Goal: Task Accomplishment & Management: Complete application form

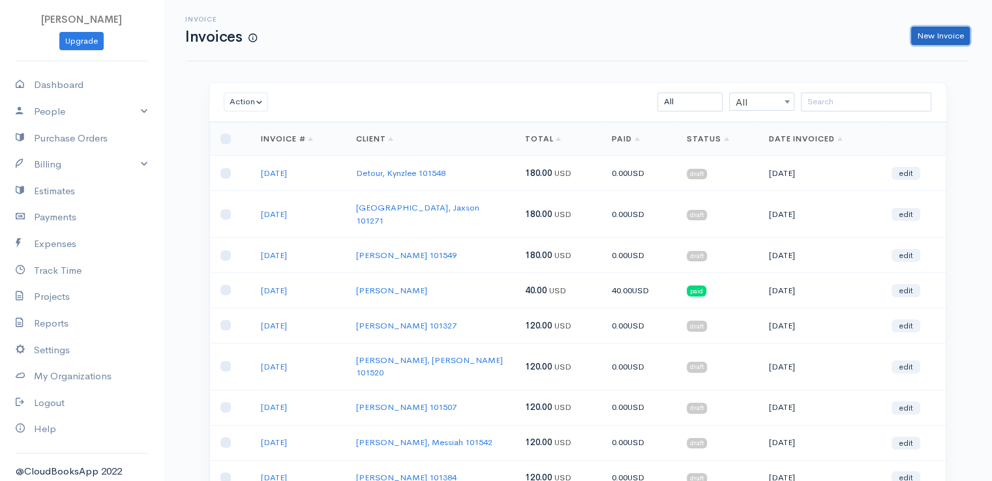
drag, startPoint x: 934, startPoint y: 38, endPoint x: 611, endPoint y: 50, distance: 322.5
click at [934, 40] on link "New Invoice" at bounding box center [940, 36] width 59 height 19
click at [928, 36] on link "New Invoice" at bounding box center [940, 36] width 59 height 19
select select "[GEOGRAPHIC_DATA]"
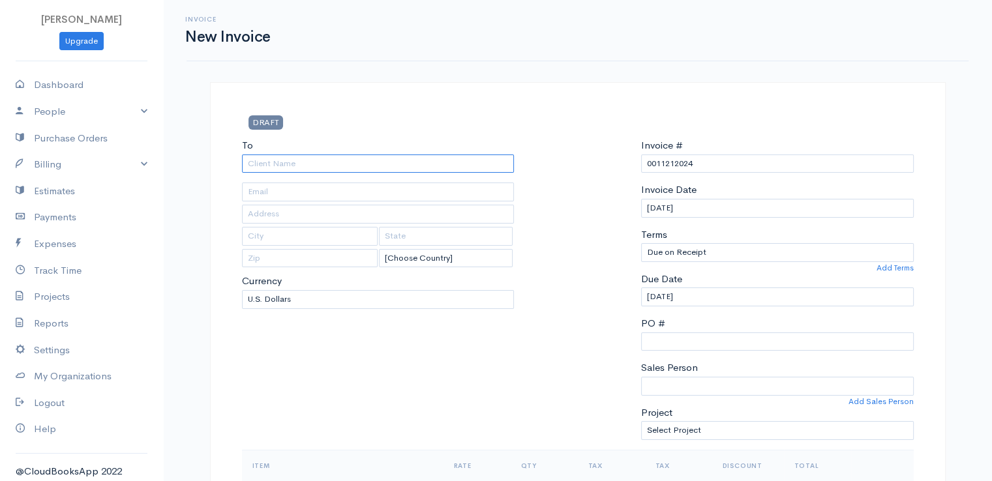
click at [277, 164] on input "To" at bounding box center [378, 164] width 273 height 19
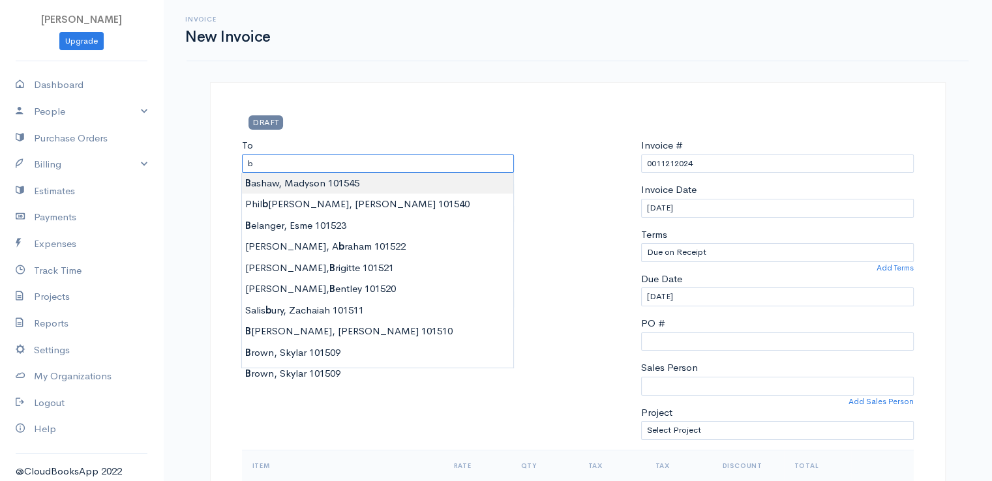
type input "[PERSON_NAME], Madyson 101545"
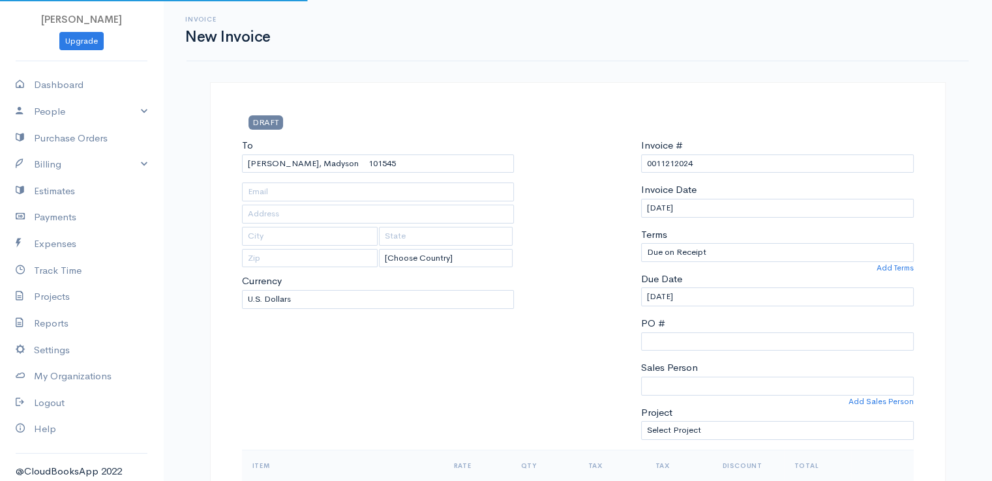
type input "[STREET_ADDRESS][PERSON_NAME]"
type input "Stetson"
type input "[US_STATE]"
type input "04488"
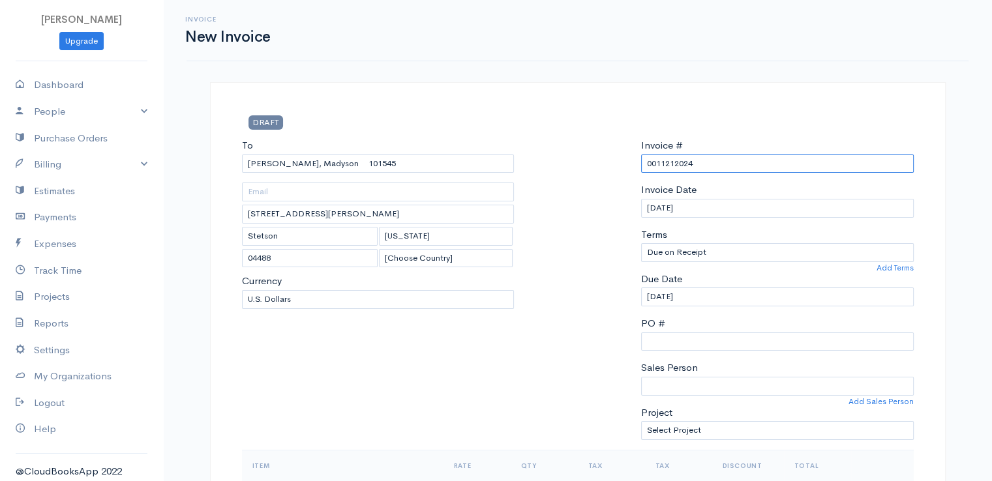
click at [665, 163] on input "0011212024" at bounding box center [777, 164] width 273 height 19
click at [665, 164] on input "0011212024" at bounding box center [777, 164] width 273 height 19
click at [662, 167] on input "--" at bounding box center [777, 164] width 273 height 19
click at [663, 164] on input "--" at bounding box center [777, 164] width 273 height 19
click at [664, 164] on input "--" at bounding box center [777, 164] width 273 height 19
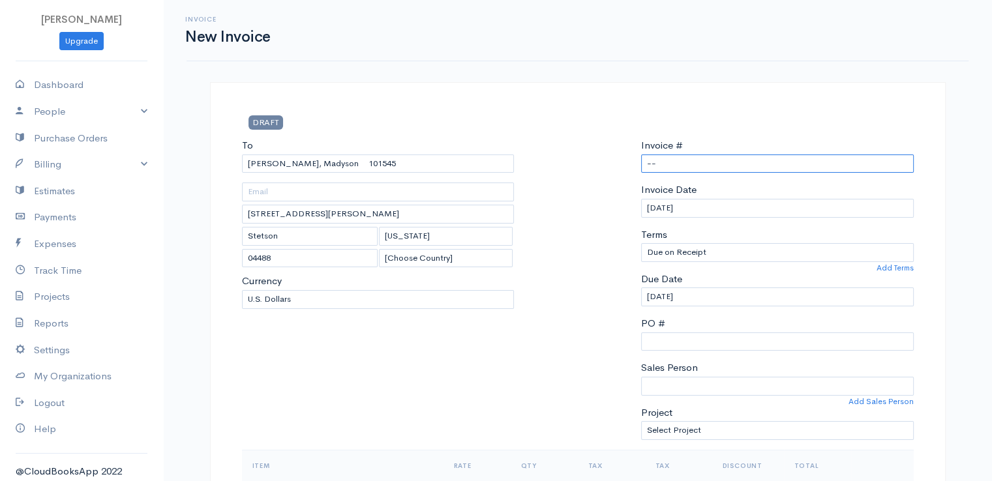
type input "-"
drag, startPoint x: 645, startPoint y: 162, endPoint x: 660, endPoint y: 160, distance: 15.2
click at [690, 163] on input "[DATE]" at bounding box center [777, 164] width 273 height 19
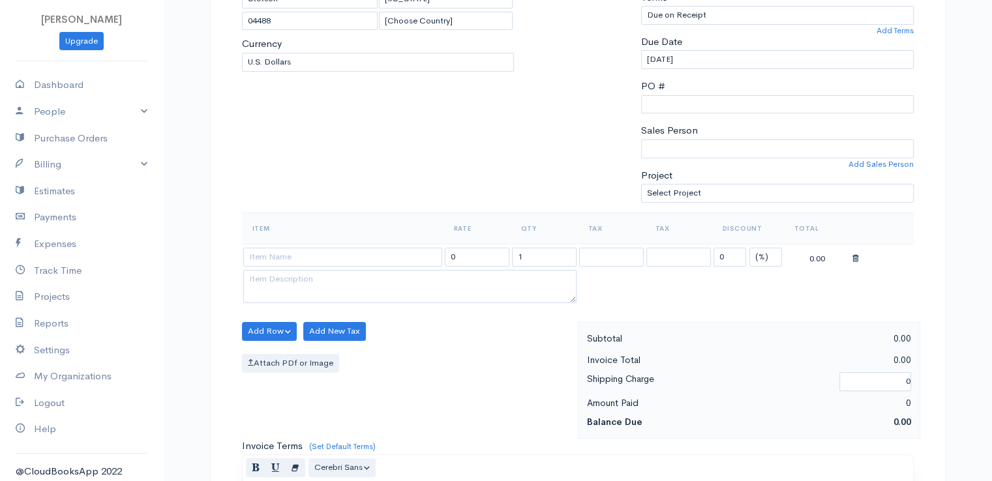
scroll to position [261, 0]
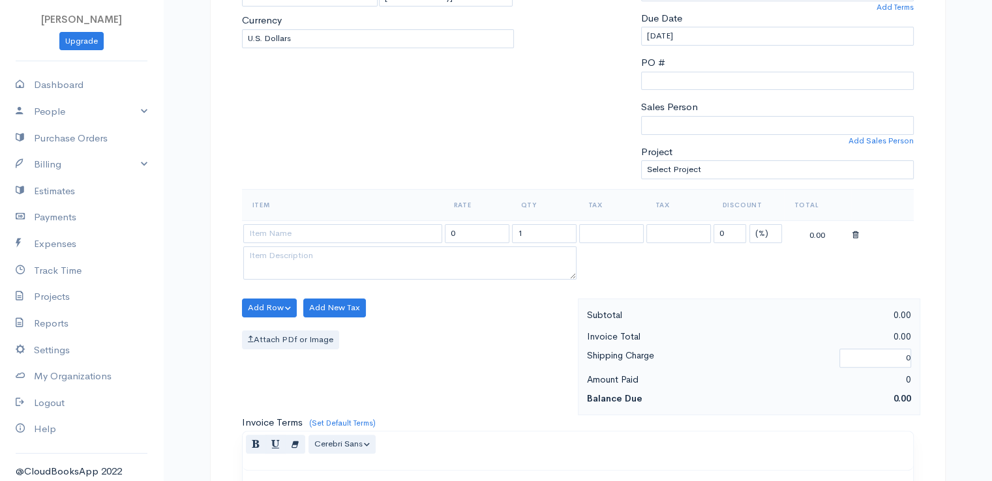
type input "[DATE]"
click at [323, 228] on input at bounding box center [342, 233] width 199 height 19
type input "97530"
type input "60.00"
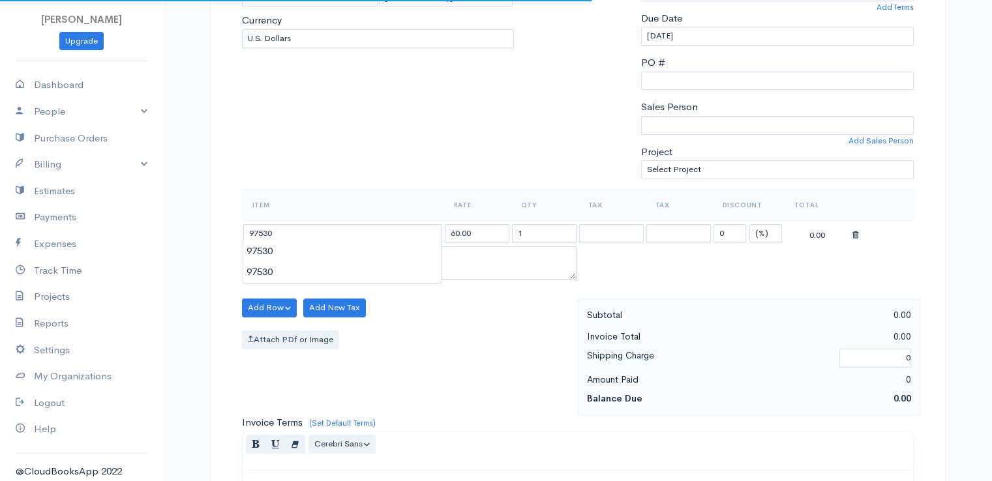
click at [320, 254] on body "[PERSON_NAME] Upgrade Dashboard People Clients Vendors Staff Users Purchase Ord…" at bounding box center [496, 303] width 992 height 1128
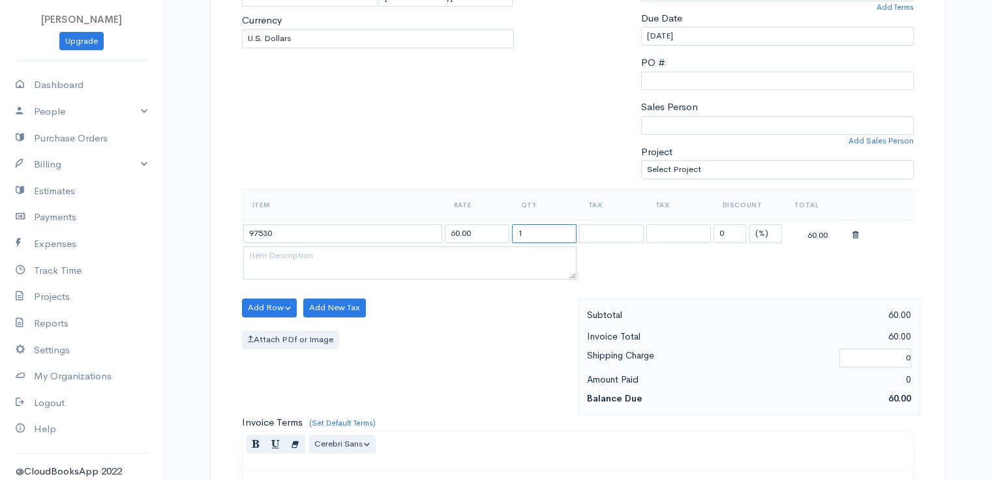
click at [527, 230] on input "1" at bounding box center [544, 233] width 65 height 19
type input "2"
click at [761, 232] on select "(%) Flat" at bounding box center [766, 233] width 33 height 19
select select "2"
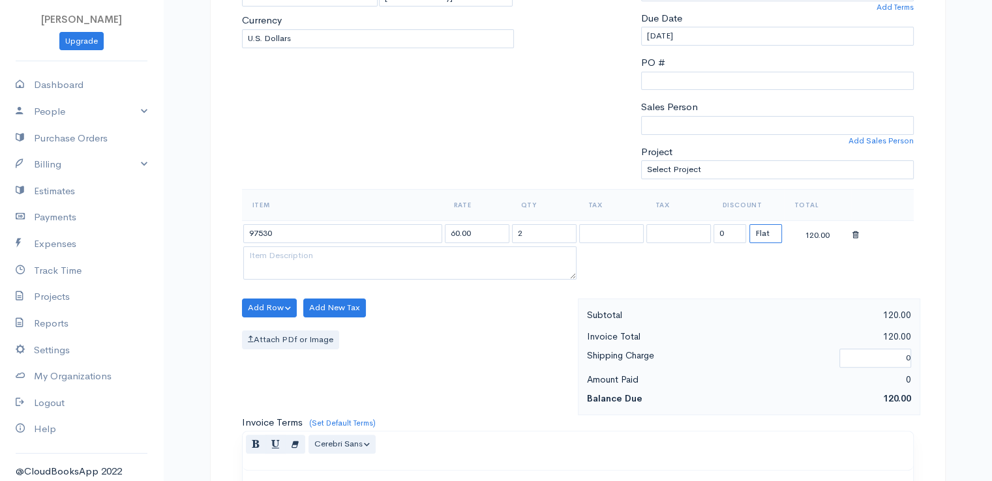
click at [750, 224] on select "(%) Flat" at bounding box center [766, 233] width 33 height 19
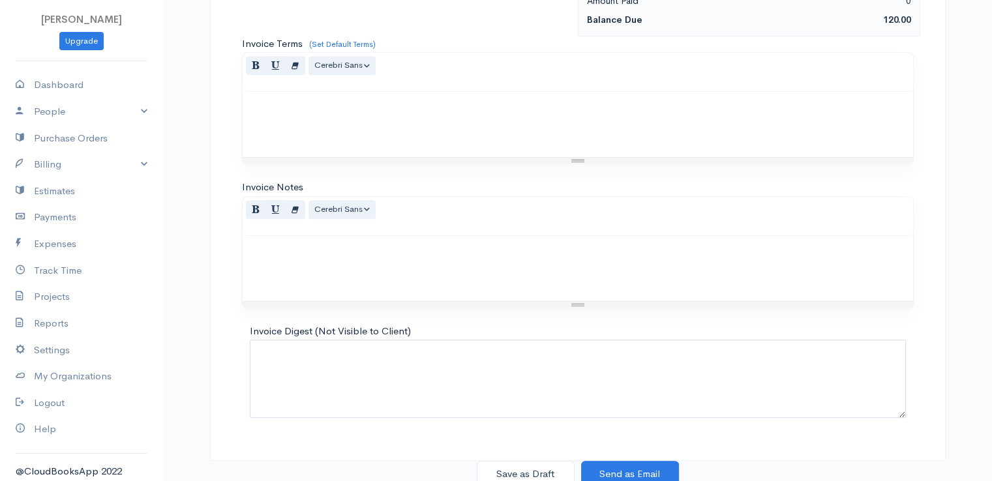
scroll to position [642, 0]
click at [517, 469] on button "Save as Draft" at bounding box center [526, 472] width 98 height 27
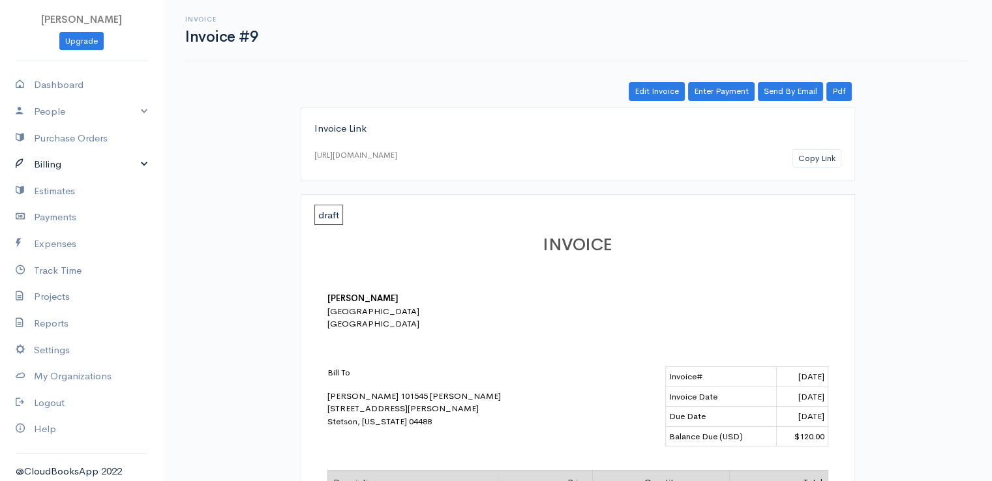
click at [47, 166] on link "Billing" at bounding box center [81, 164] width 163 height 27
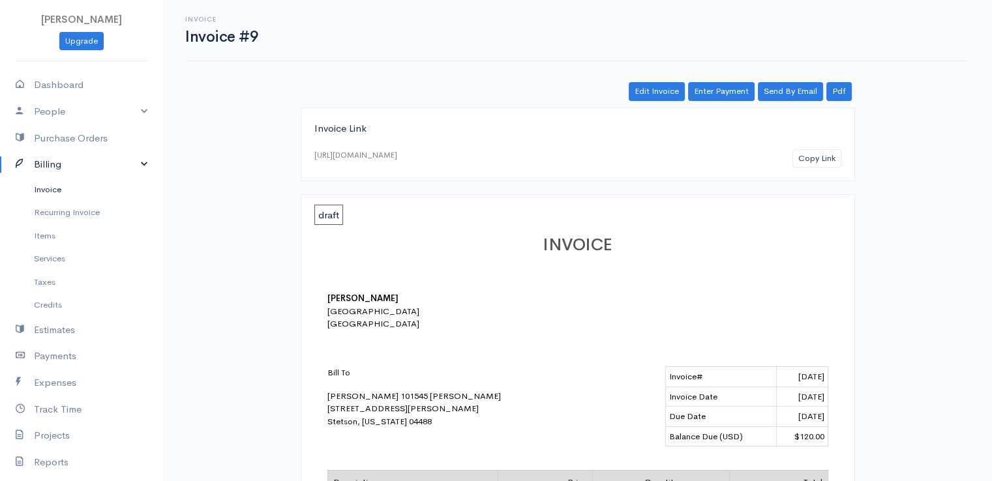
drag, startPoint x: 57, startPoint y: 188, endPoint x: 70, endPoint y: 186, distance: 13.2
click at [57, 187] on link "Invoice" at bounding box center [81, 189] width 163 height 23
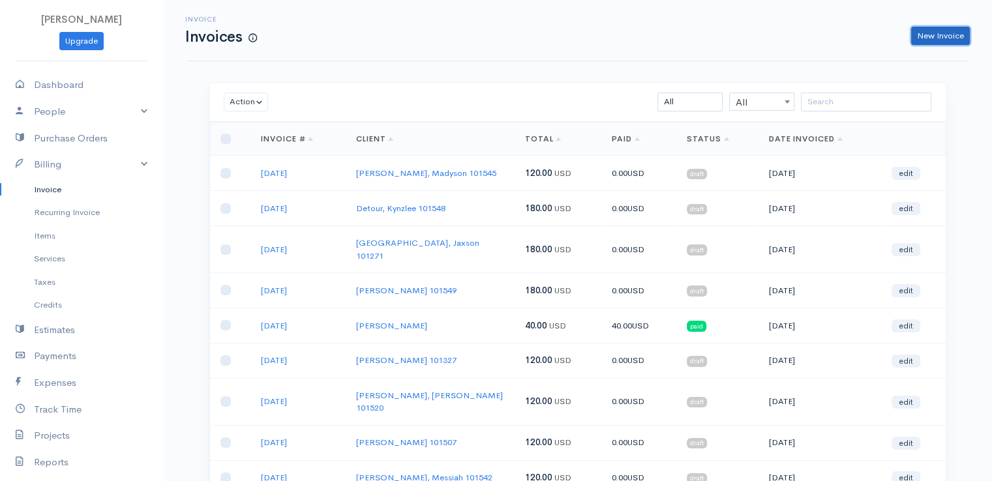
click at [934, 29] on link "New Invoice" at bounding box center [940, 36] width 59 height 19
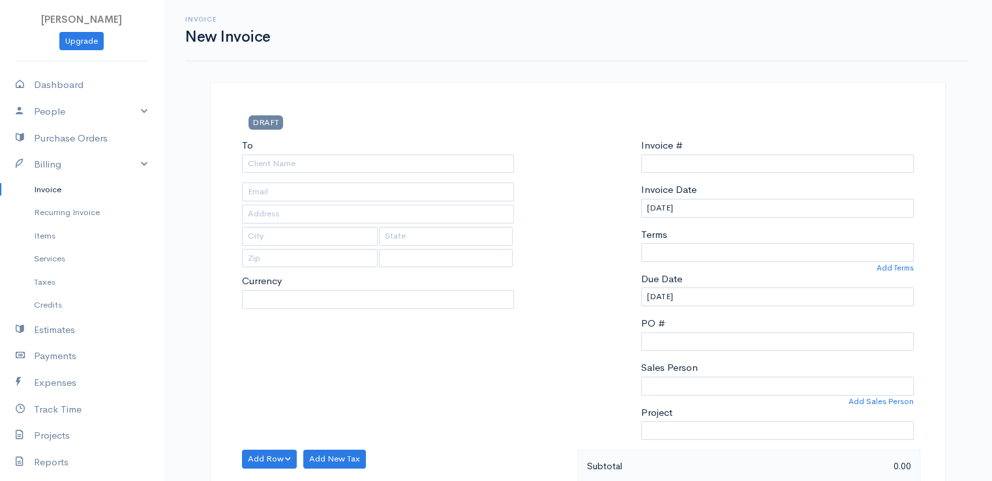
type input "0011212024"
select select "[GEOGRAPHIC_DATA]"
select select "USD"
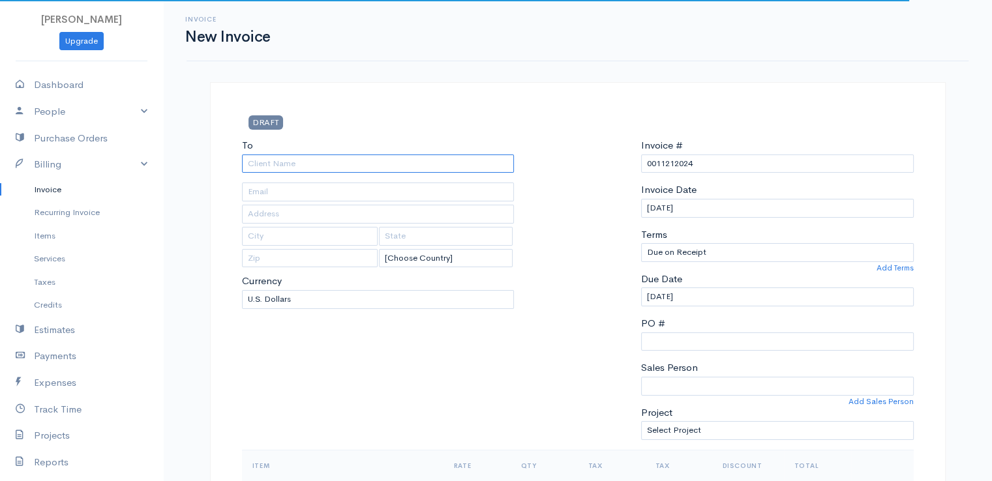
click at [273, 162] on input "To" at bounding box center [378, 164] width 273 height 19
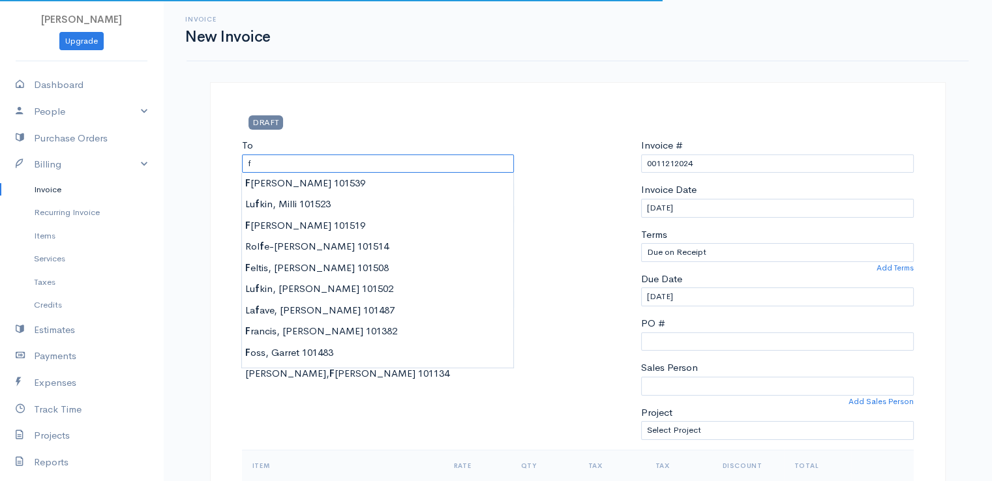
type input "[PERSON_NAME] 101539"
type input "[STREET_ADDRESS][PERSON_NAME]"
type input "[GEOGRAPHIC_DATA]"
type input "[US_STATE]"
type input "04401"
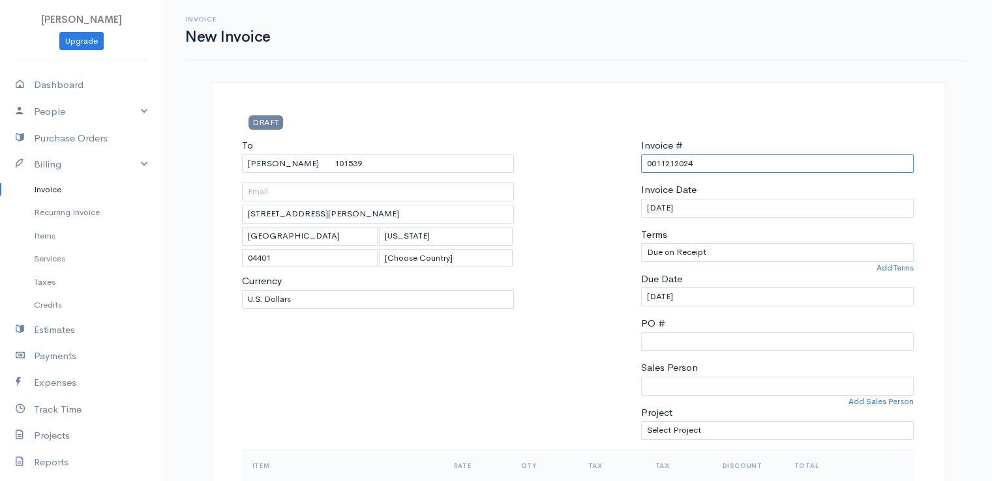
click at [655, 166] on input "0011212024" at bounding box center [777, 164] width 273 height 19
paste input "[DATE]"
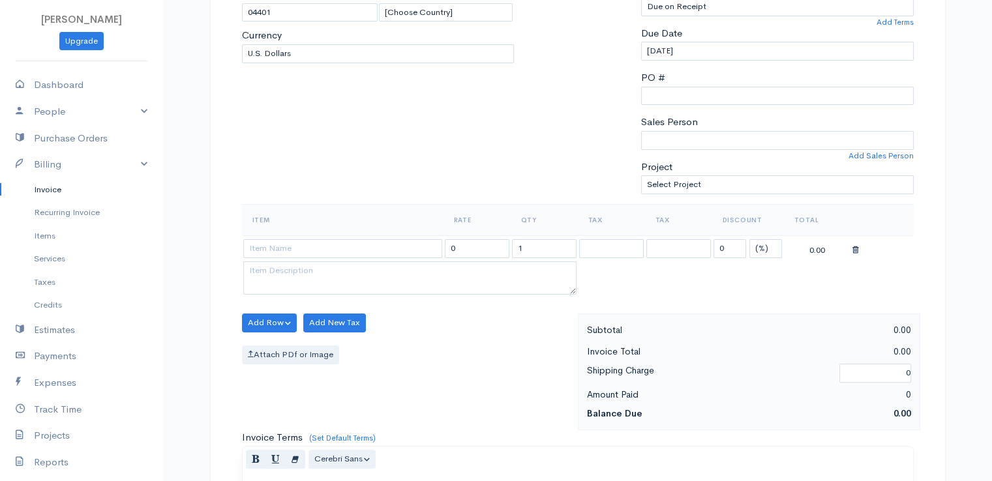
scroll to position [326, 0]
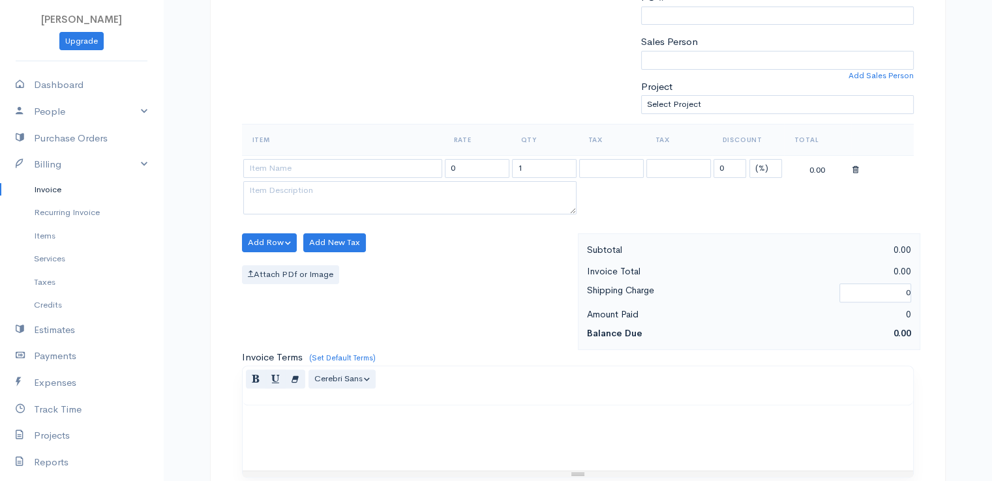
type input "[DATE]"
click at [760, 170] on select "(%) Flat" at bounding box center [766, 168] width 33 height 19
select select "2"
click at [750, 159] on select "(%) Flat" at bounding box center [766, 168] width 33 height 19
click at [522, 164] on input "1" at bounding box center [544, 168] width 65 height 19
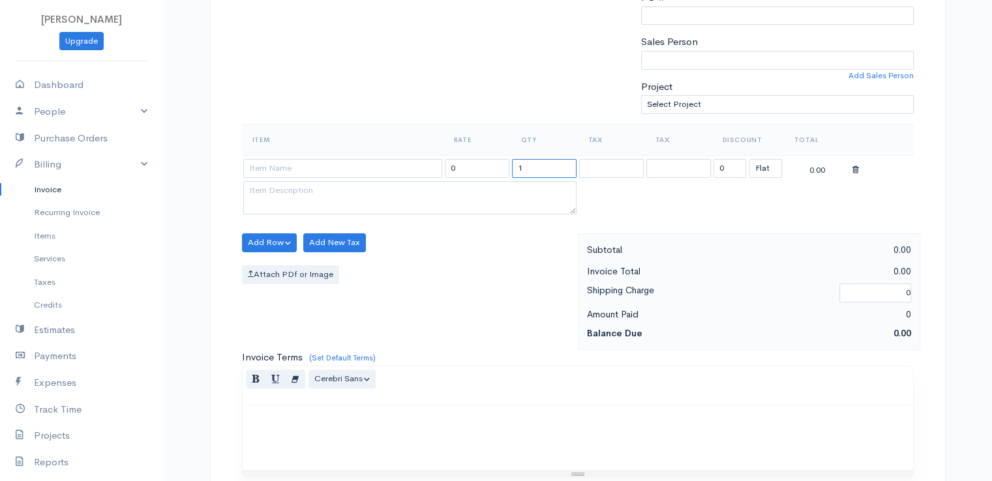
click at [522, 164] on input "1" at bounding box center [544, 168] width 65 height 19
type input "2"
click at [371, 166] on input at bounding box center [342, 168] width 199 height 19
type input "97530"
type input "60.00"
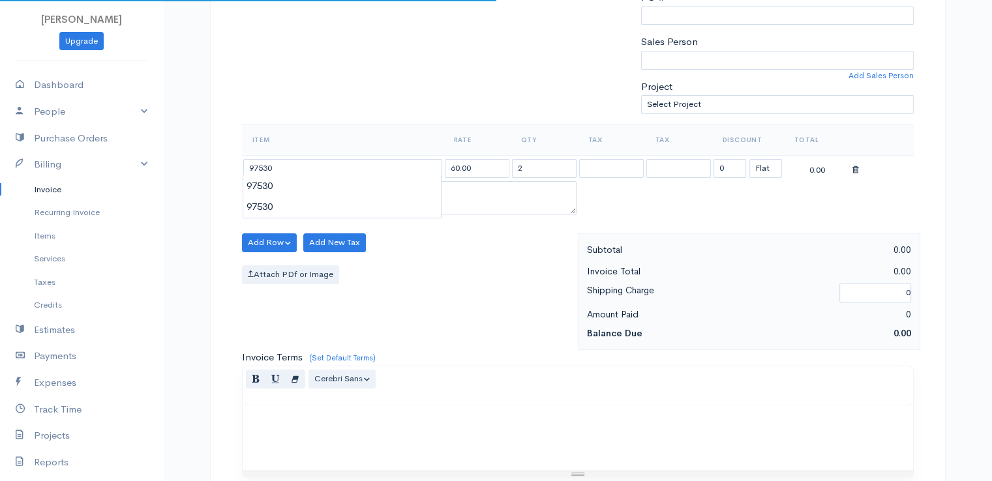
click at [371, 189] on body "[PERSON_NAME] Upgrade Dashboard People Clients Vendors Staff Users Purchase Ord…" at bounding box center [496, 238] width 992 height 1128
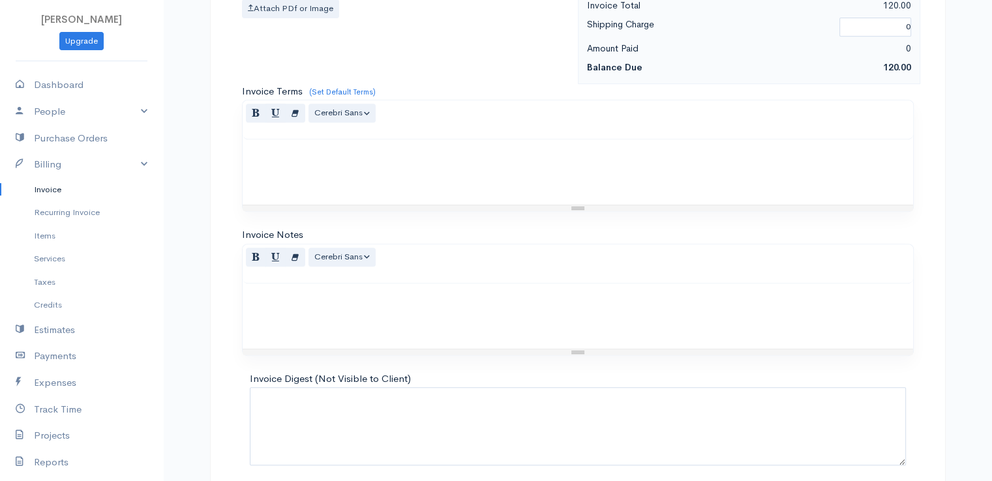
scroll to position [642, 0]
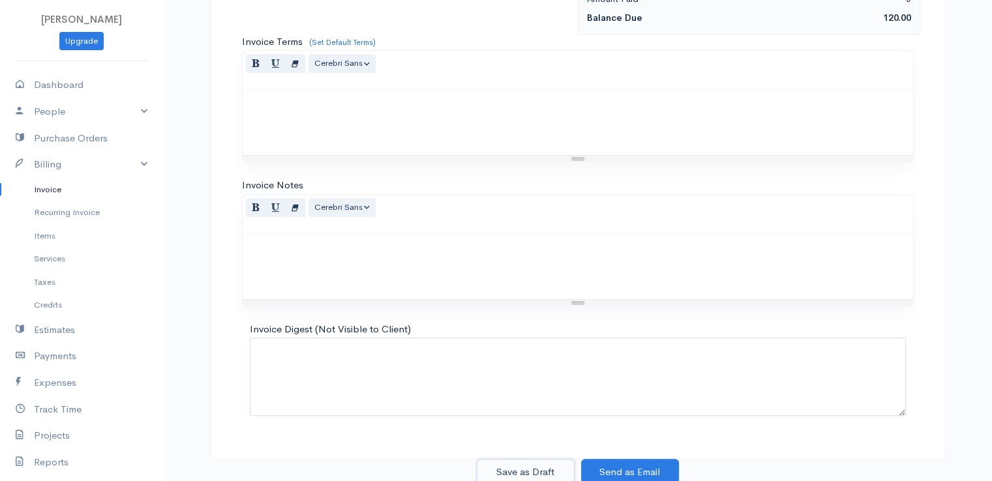
click at [532, 473] on button "Save as Draft" at bounding box center [526, 472] width 98 height 27
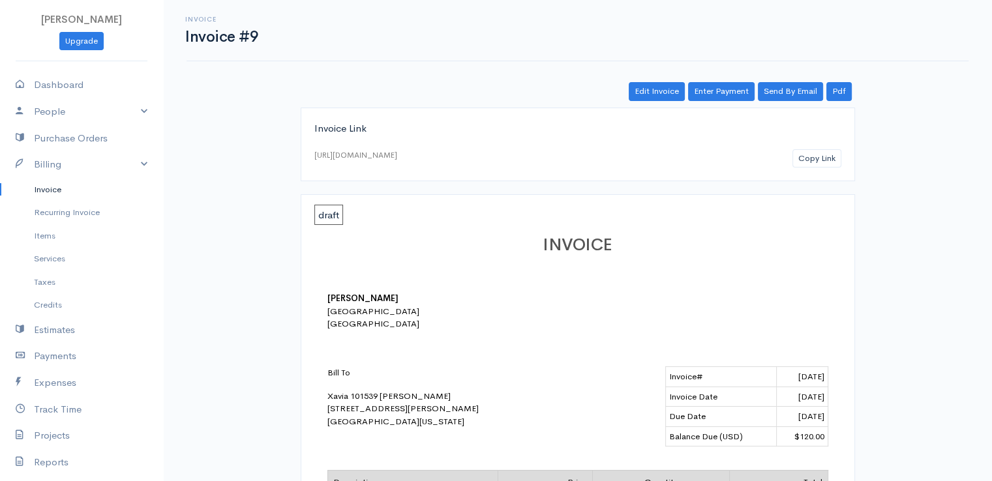
click at [49, 187] on link "Invoice" at bounding box center [81, 189] width 163 height 23
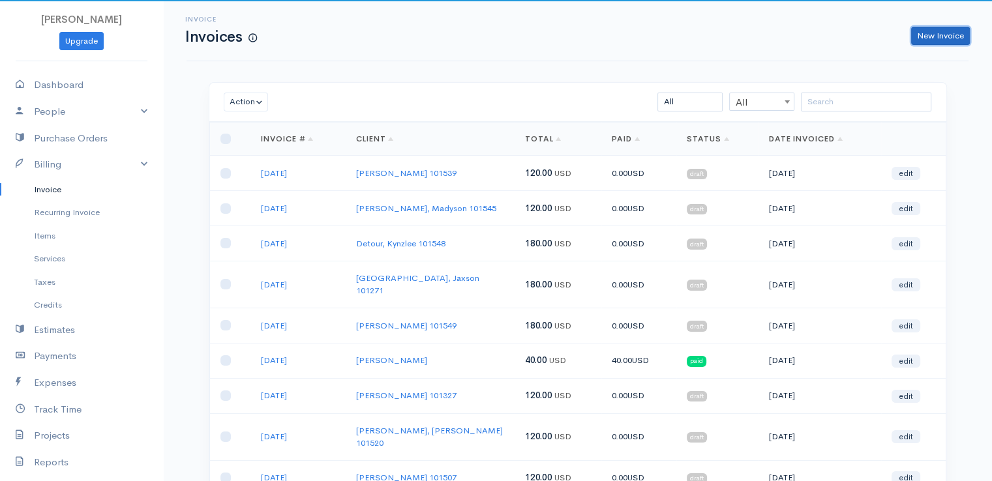
click at [924, 35] on link "New Invoice" at bounding box center [940, 36] width 59 height 19
select select "[GEOGRAPHIC_DATA]"
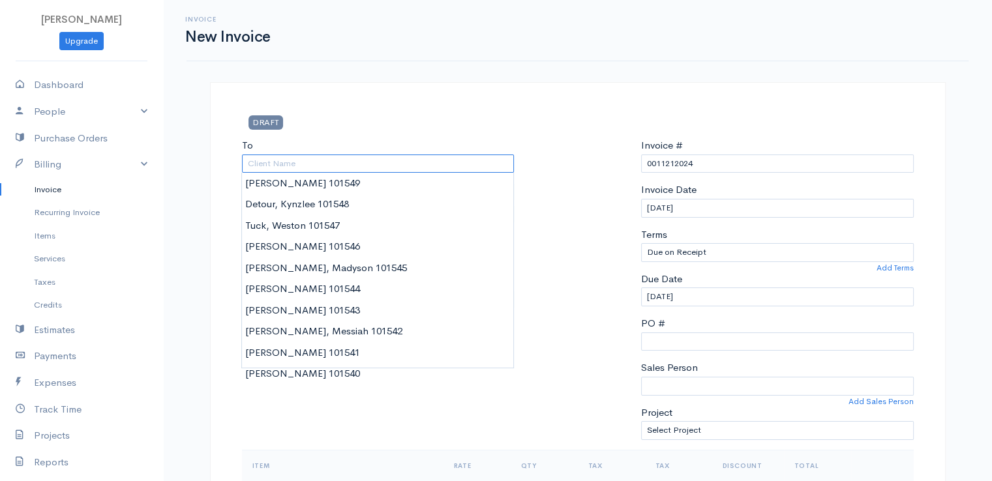
click at [310, 165] on input "To" at bounding box center [378, 164] width 273 height 19
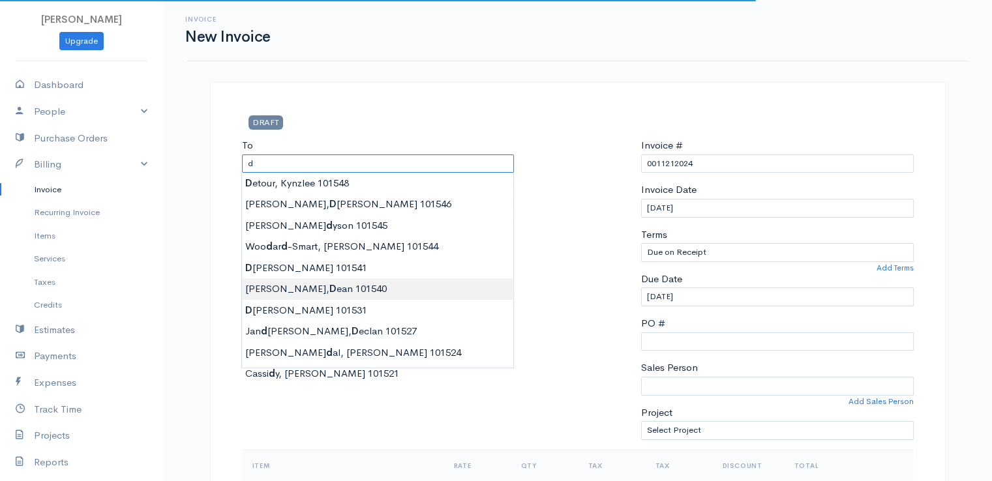
type input "[PERSON_NAME] 101540"
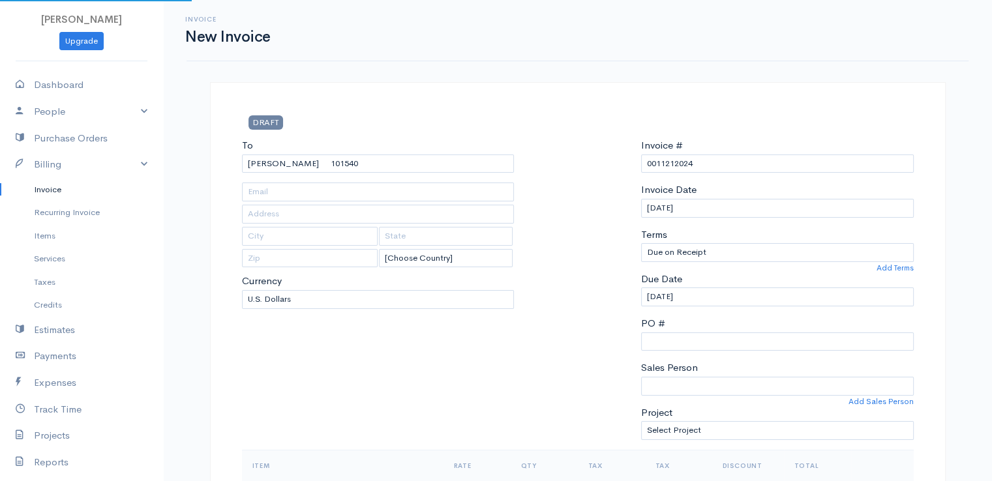
type input "[STREET_ADDRESS]"
type input "Frankfort"
type input "[US_STATE]"
type input "04438"
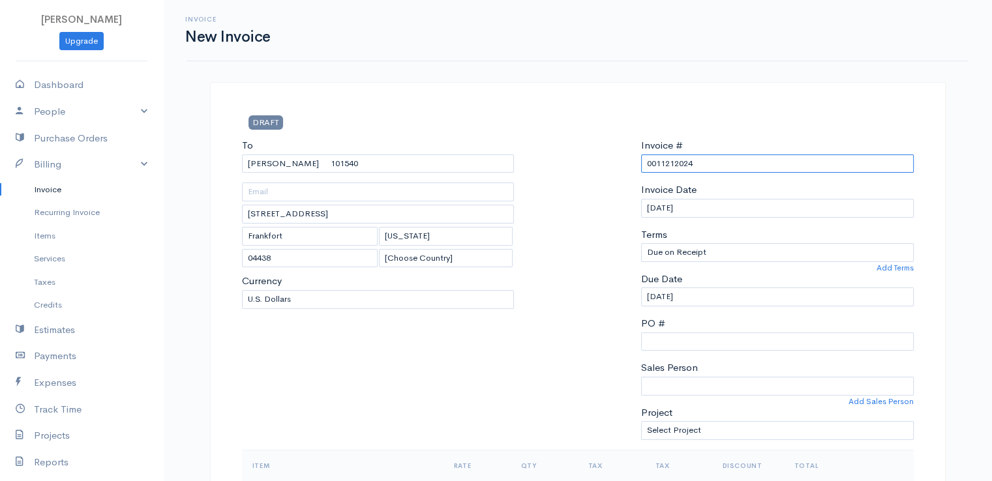
click at [662, 163] on input "0011212024" at bounding box center [777, 164] width 273 height 19
paste input "[DATE]"
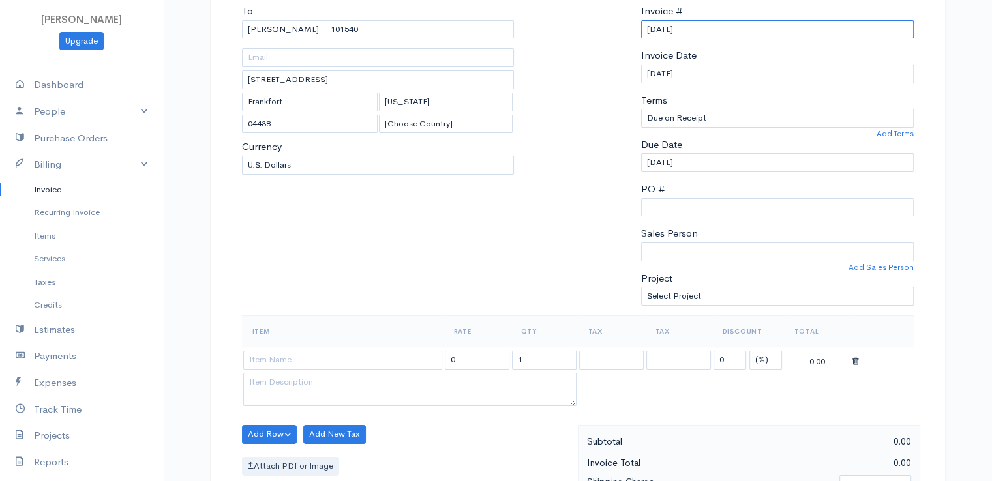
scroll to position [261, 0]
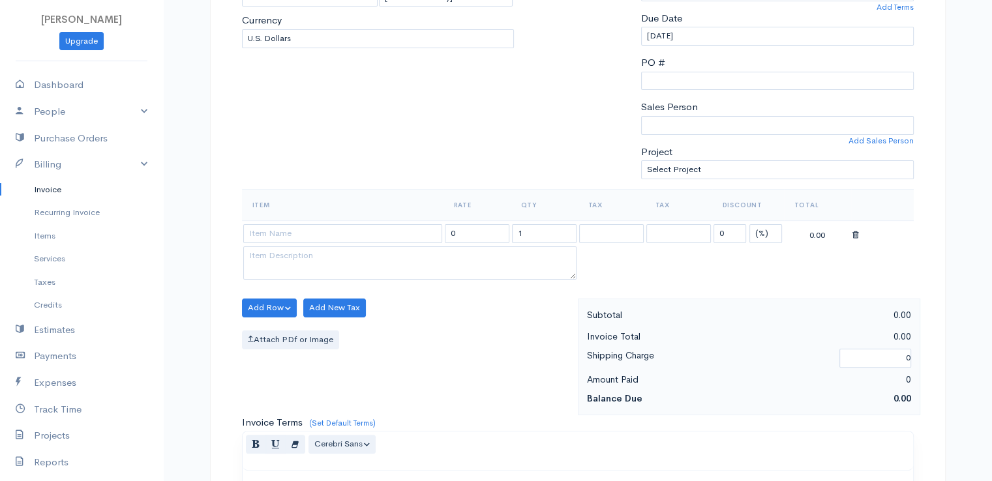
type input "[DATE]"
click at [769, 232] on select "(%) Flat" at bounding box center [766, 233] width 33 height 19
select select "2"
click at [750, 224] on select "(%) Flat" at bounding box center [766, 233] width 33 height 19
click at [359, 236] on input at bounding box center [342, 233] width 199 height 19
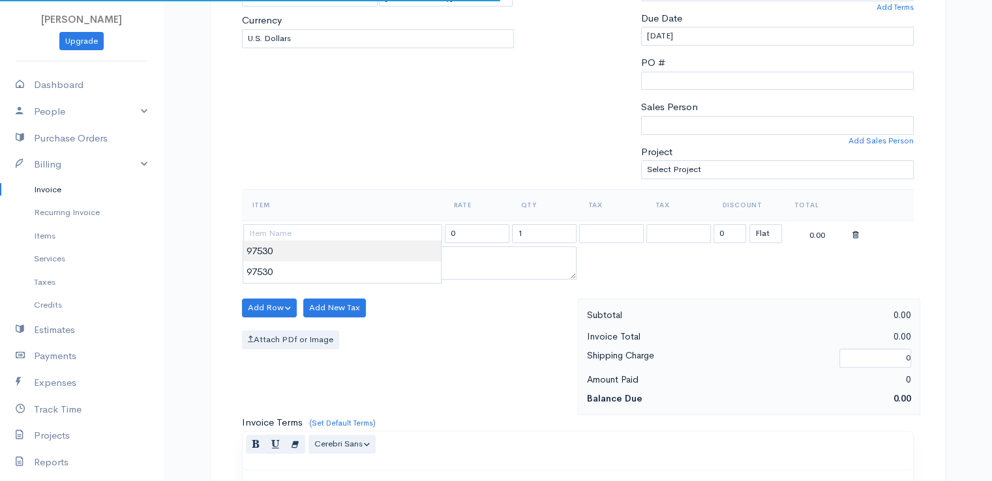
type input "97530"
type input "60.00"
click at [365, 254] on body "[PERSON_NAME] Upgrade Dashboard People Clients Vendors Staff Users Purchase Ord…" at bounding box center [496, 303] width 992 height 1128
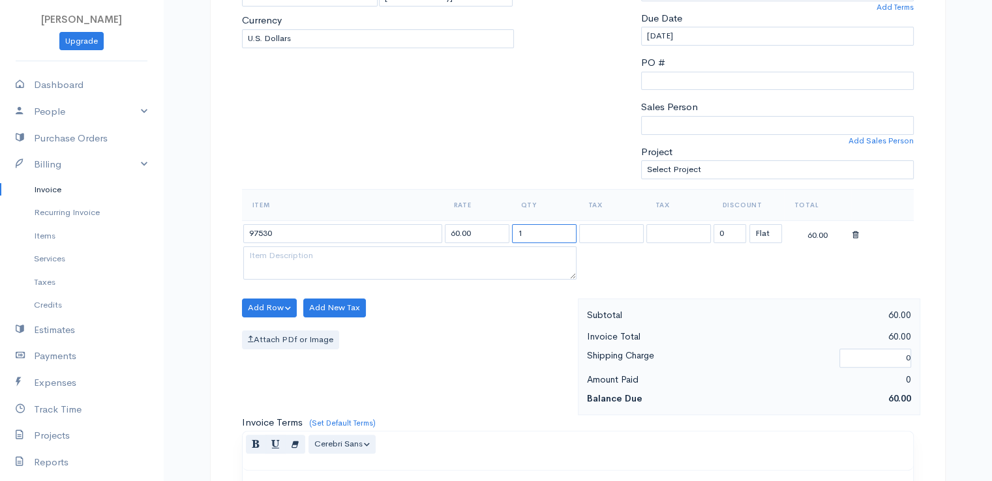
click at [536, 232] on input "1" at bounding box center [544, 233] width 65 height 19
type input "2"
click at [471, 288] on div "Item Rate Qty Tax Tax Discount Total 97530 60.00 2 0 (%) Flat 120.00" at bounding box center [578, 244] width 672 height 110
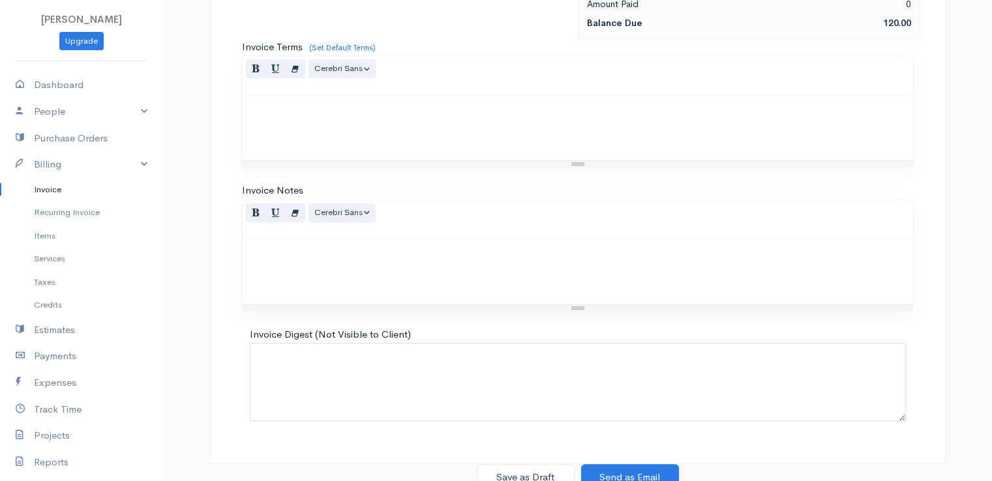
scroll to position [642, 0]
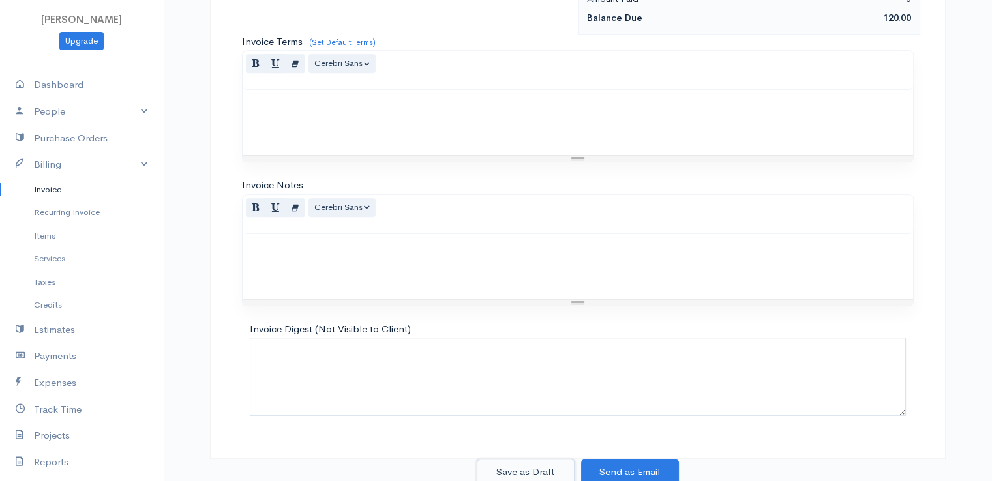
click at [525, 465] on button "Save as Draft" at bounding box center [526, 472] width 98 height 27
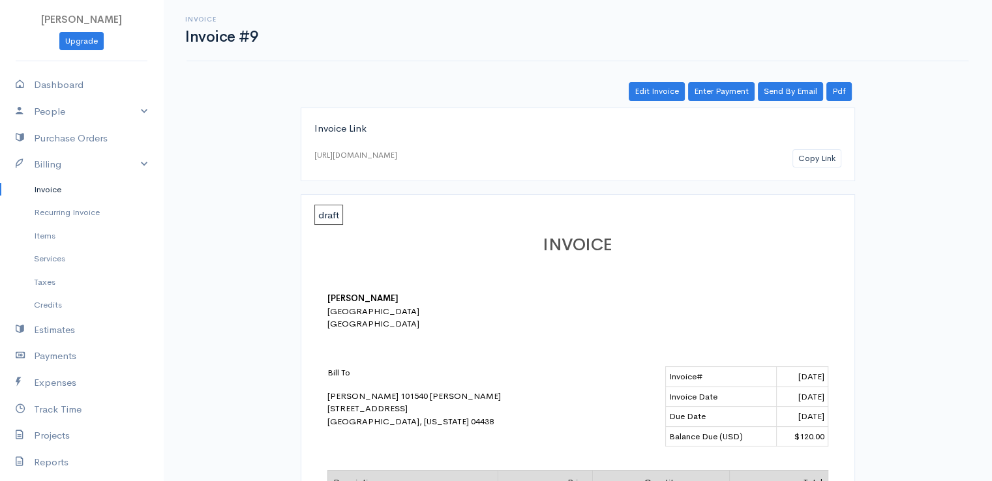
click at [55, 192] on link "Invoice" at bounding box center [81, 189] width 163 height 23
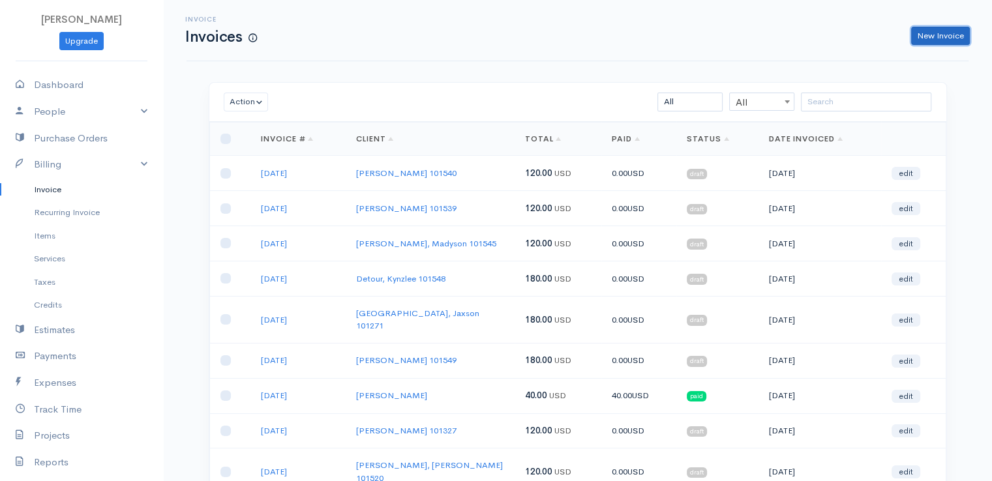
click at [932, 33] on link "New Invoice" at bounding box center [940, 36] width 59 height 19
select select "[GEOGRAPHIC_DATA]"
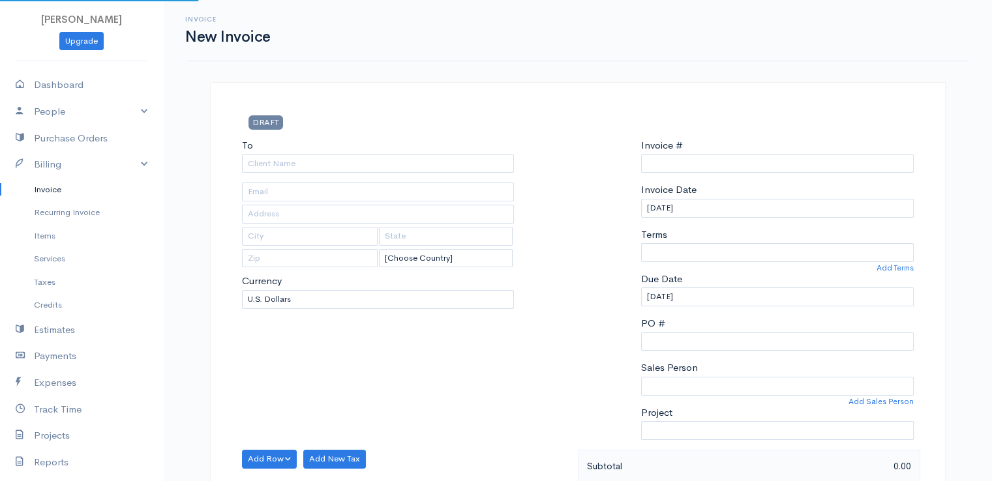
type input "0011212024"
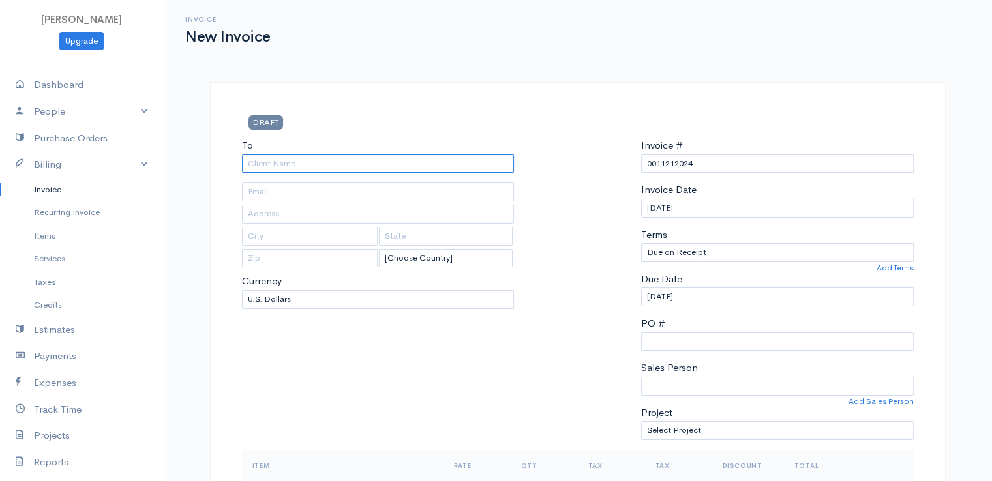
click at [271, 160] on input "To" at bounding box center [378, 164] width 273 height 19
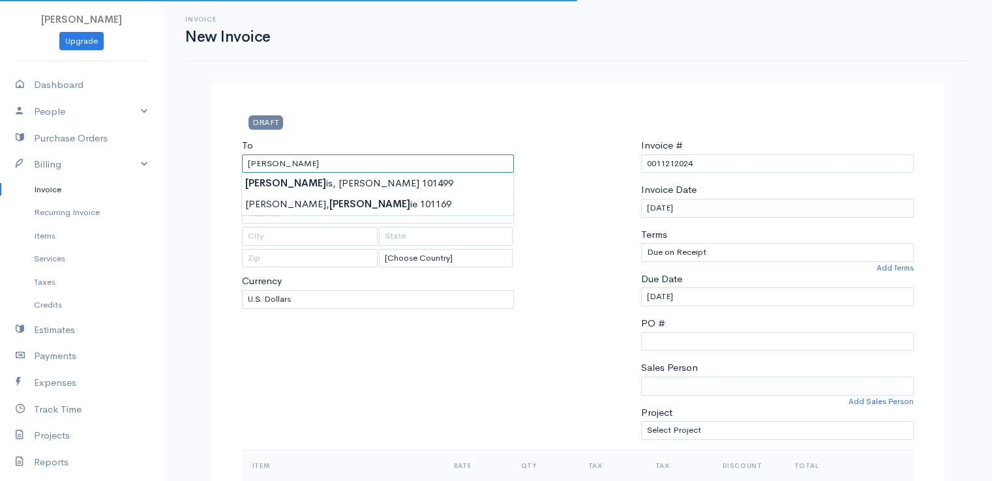
type input "[PERSON_NAME], [PERSON_NAME] 101499"
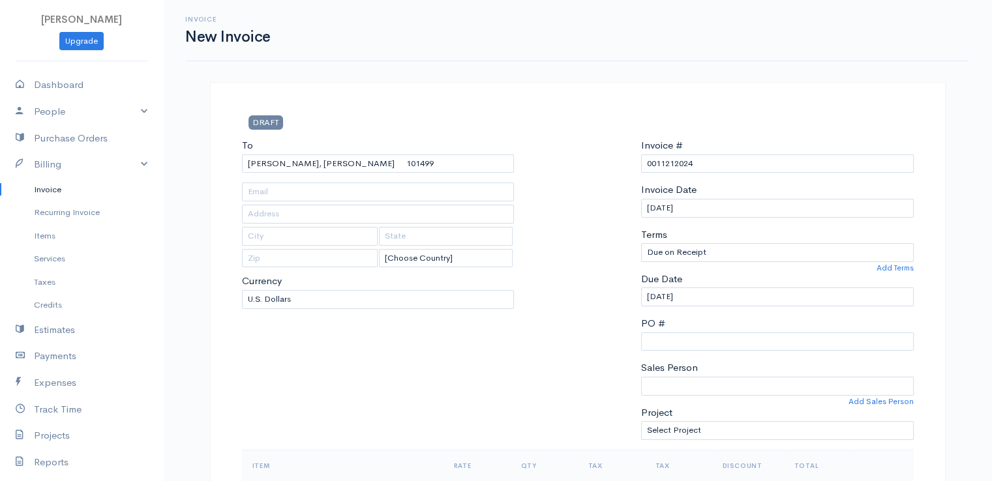
type input "[STREET_ADDRESS]"
type input "Hampden"
type input "[US_STATE]"
type input "04444"
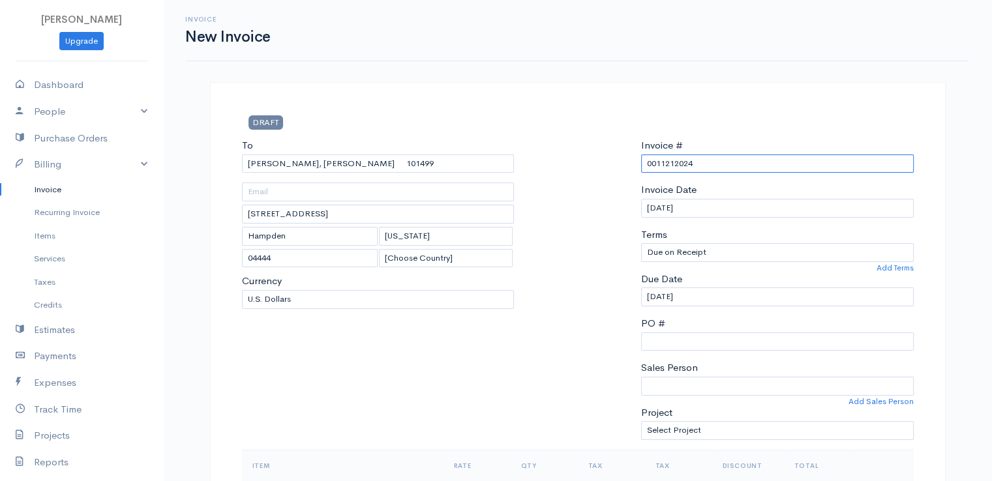
click at [684, 160] on input "0011212024" at bounding box center [777, 164] width 273 height 19
paste input "[DATE]"
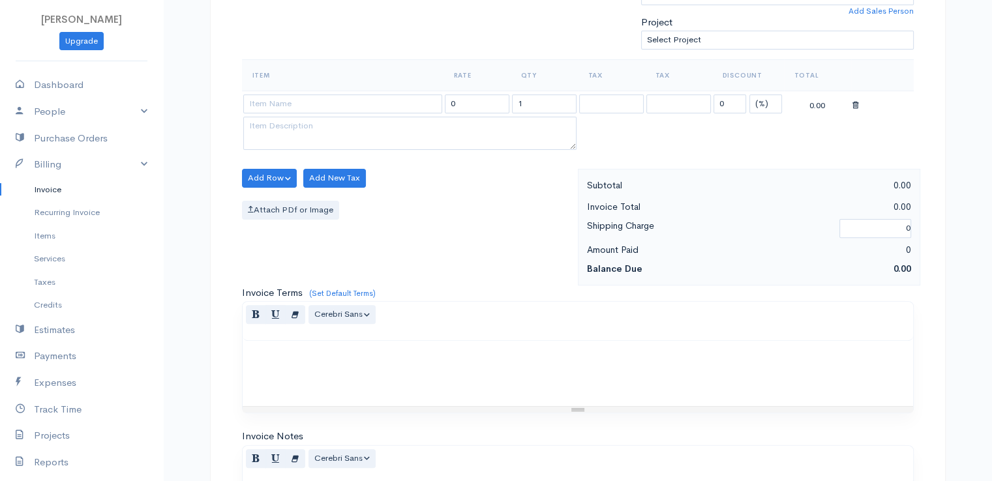
scroll to position [391, 0]
type input "[DATE]"
click at [764, 102] on select "(%) Flat" at bounding box center [766, 103] width 33 height 19
select select "2"
click at [750, 94] on select "(%) Flat" at bounding box center [766, 103] width 33 height 19
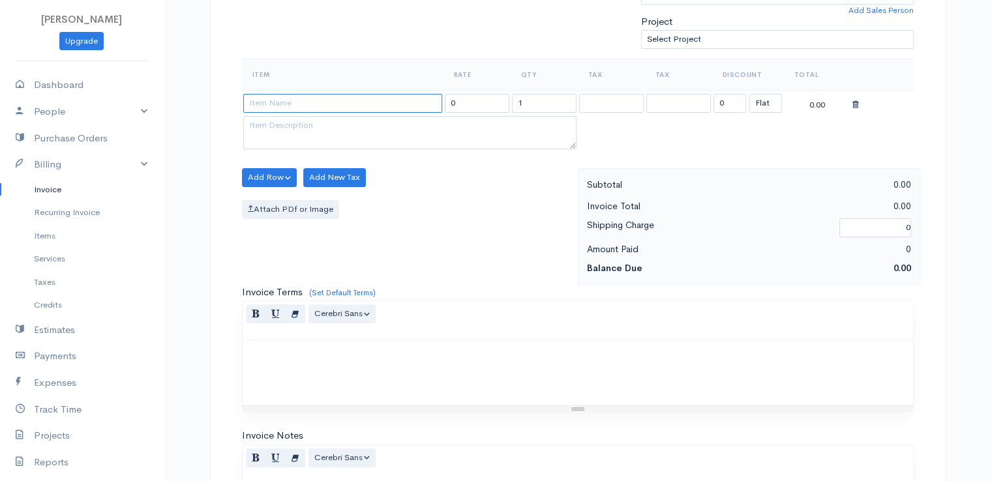
click at [395, 98] on input at bounding box center [342, 103] width 199 height 19
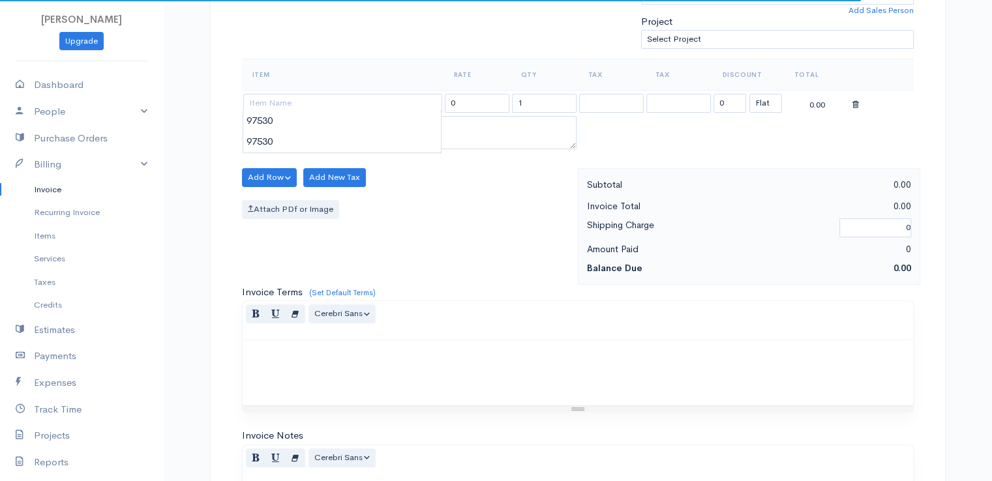
type input "97530"
type input "60.00"
click at [391, 123] on body "[PERSON_NAME] Upgrade Dashboard People Clients Vendors Staff Users Purchase Ord…" at bounding box center [496, 173] width 992 height 1128
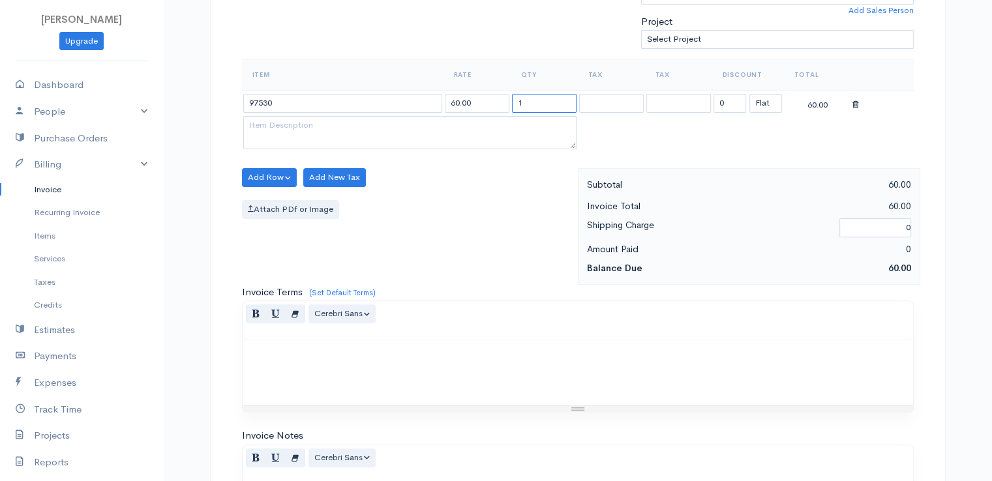
click at [531, 101] on input "1" at bounding box center [544, 103] width 65 height 19
type input "2"
click at [509, 215] on div "Attach PDf or Image" at bounding box center [406, 209] width 329 height 19
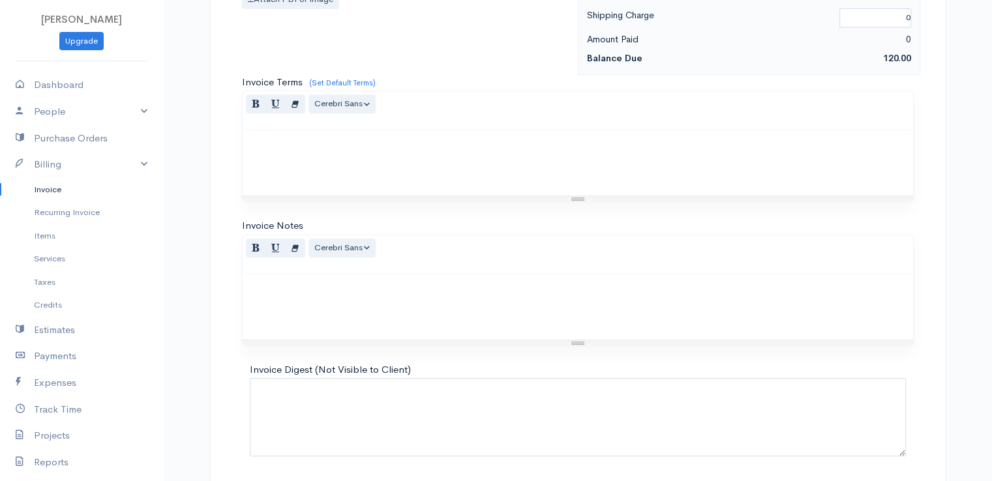
scroll to position [642, 0]
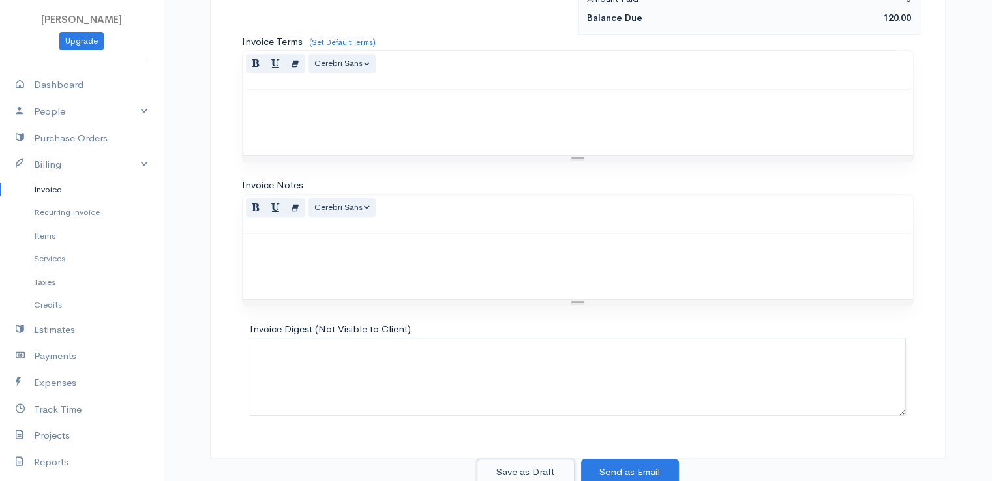
click at [517, 466] on button "Save as Draft" at bounding box center [526, 472] width 98 height 27
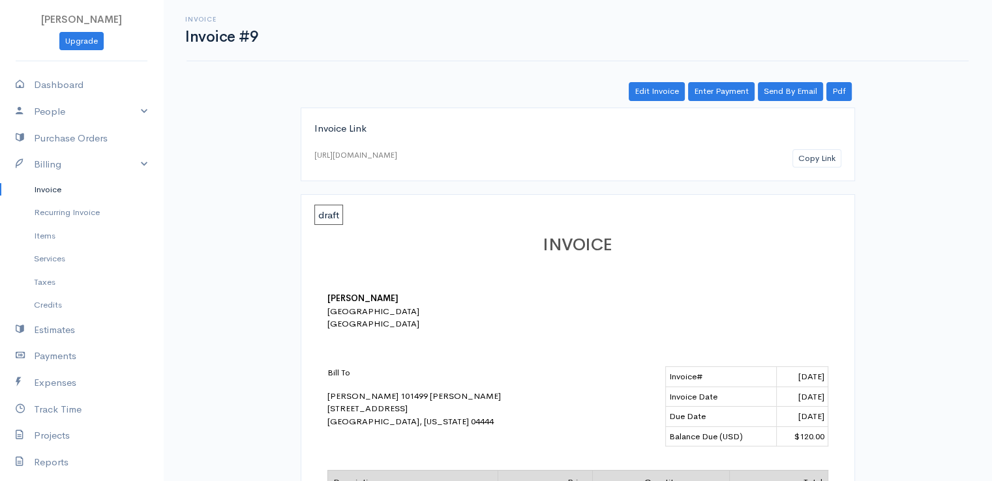
click at [44, 189] on link "Invoice" at bounding box center [81, 189] width 163 height 23
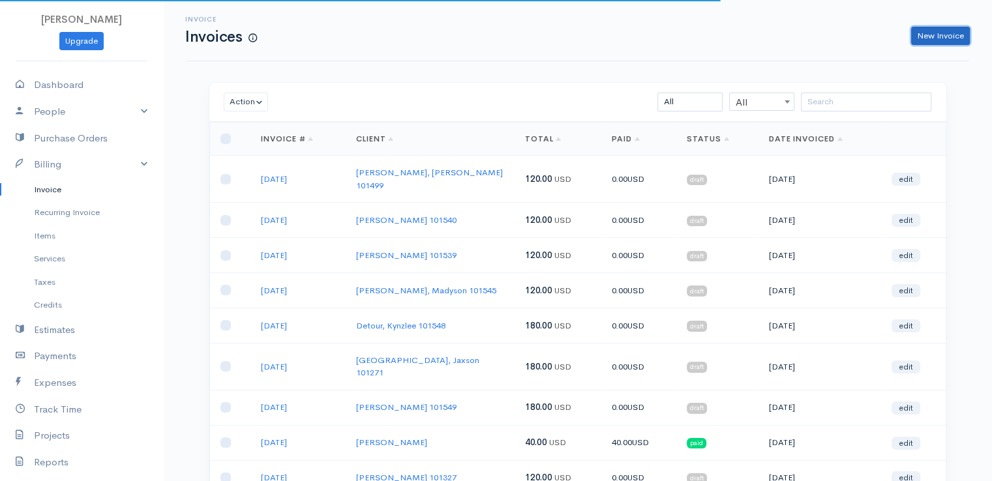
click at [928, 40] on link "New Invoice" at bounding box center [940, 36] width 59 height 19
select select "[GEOGRAPHIC_DATA]"
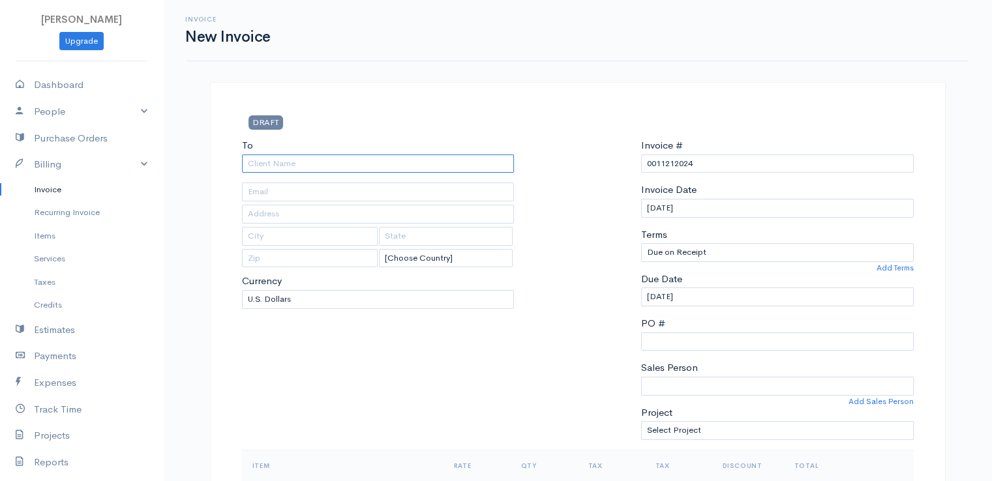
click at [277, 162] on input "To" at bounding box center [378, 164] width 273 height 19
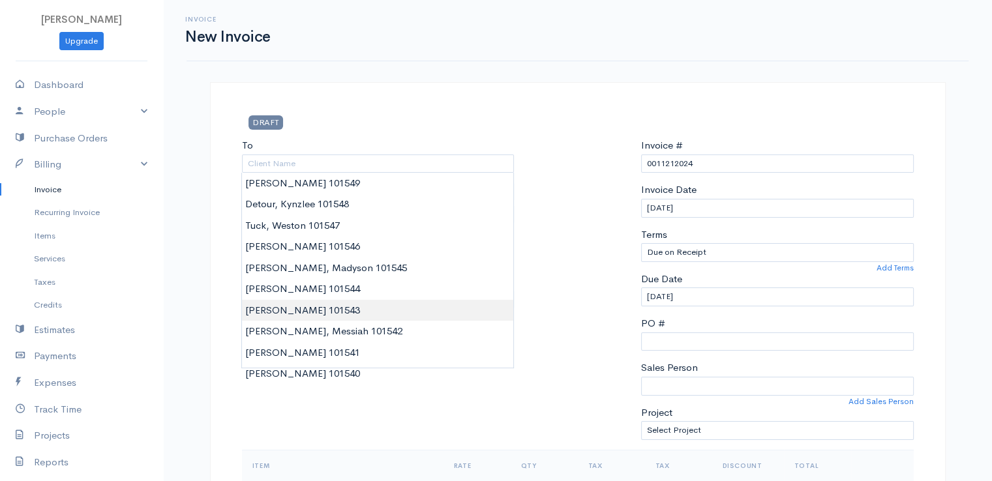
type input "[PERSON_NAME] 101543"
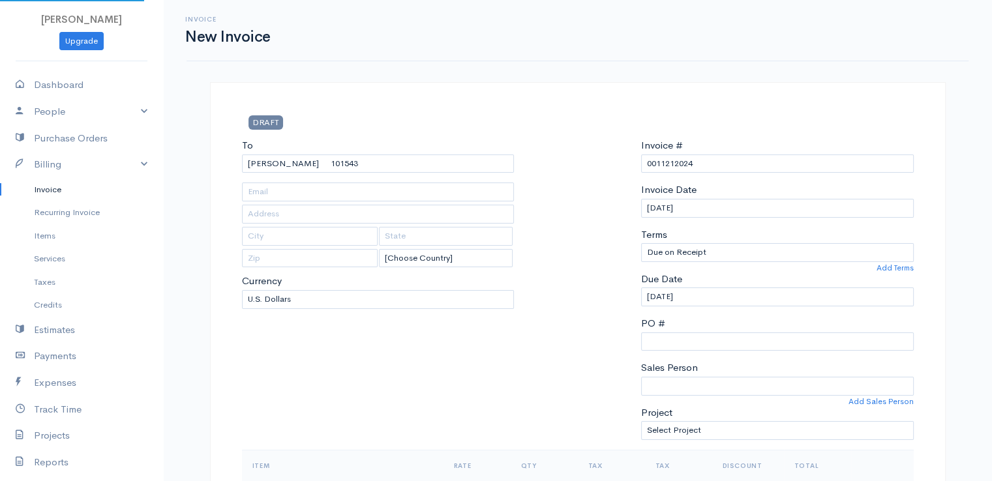
type input "[STREET_ADDRESS]"
type input "Orono"
type input "[US_STATE]"
type input "04473"
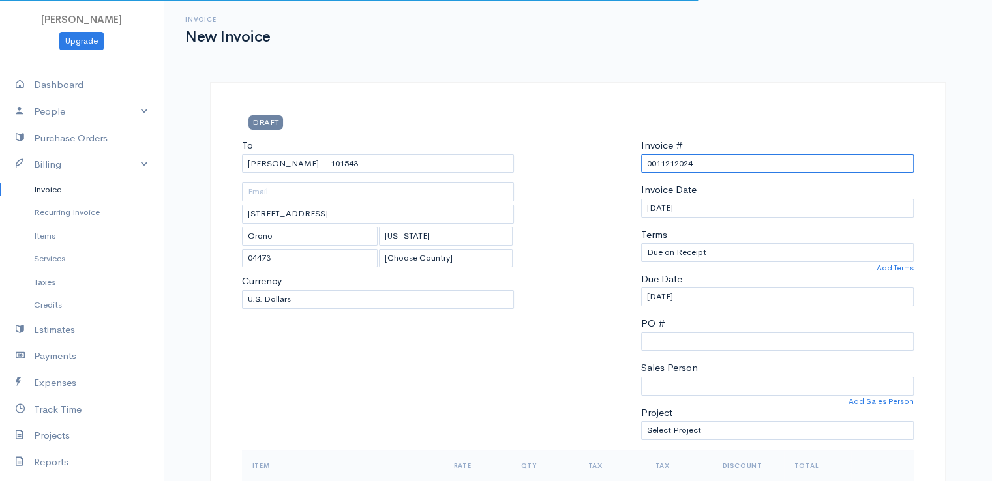
click at [675, 162] on input "0011212024" at bounding box center [777, 164] width 273 height 19
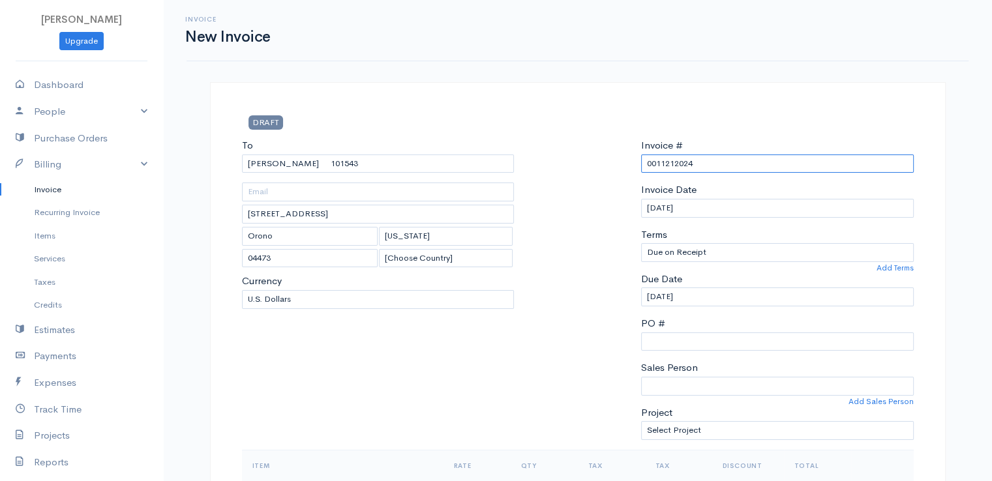
paste input "[DATE]"
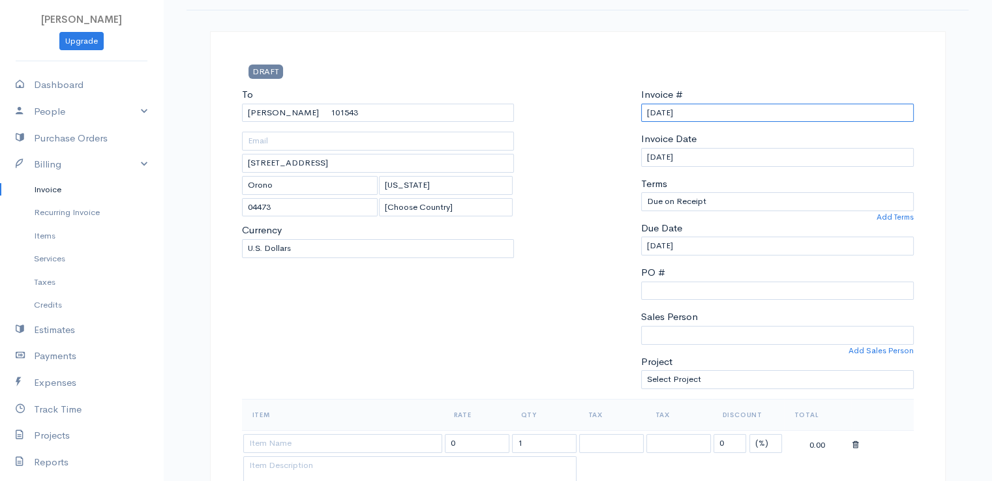
scroll to position [261, 0]
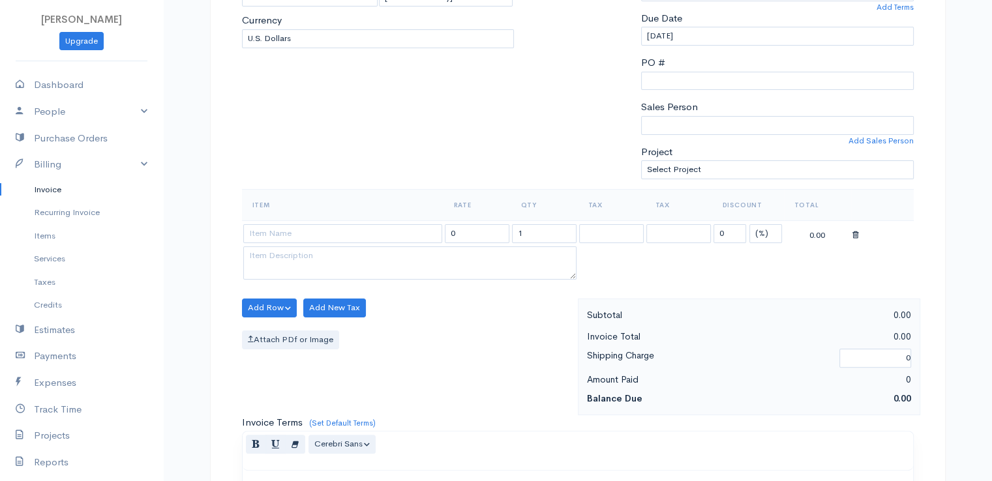
type input "[DATE]"
click at [761, 230] on select "(%) Flat" at bounding box center [766, 233] width 33 height 19
select select "2"
click at [750, 224] on select "(%) Flat" at bounding box center [766, 233] width 33 height 19
click at [293, 229] on input at bounding box center [342, 233] width 199 height 19
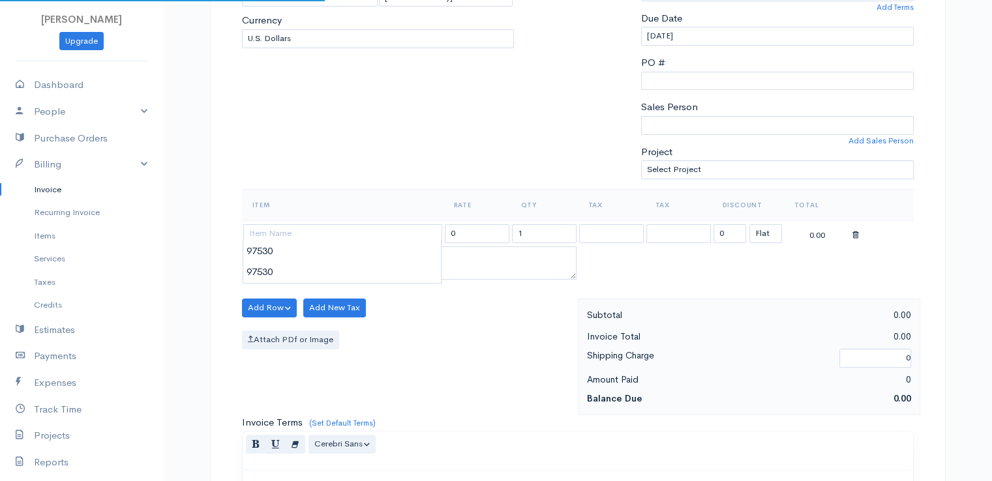
type input "97530"
type input "60.00"
click at [292, 257] on body "[PERSON_NAME] Upgrade Dashboard People Clients Vendors Staff Users Purchase Ord…" at bounding box center [496, 303] width 992 height 1128
click at [539, 233] on input "1" at bounding box center [544, 233] width 65 height 19
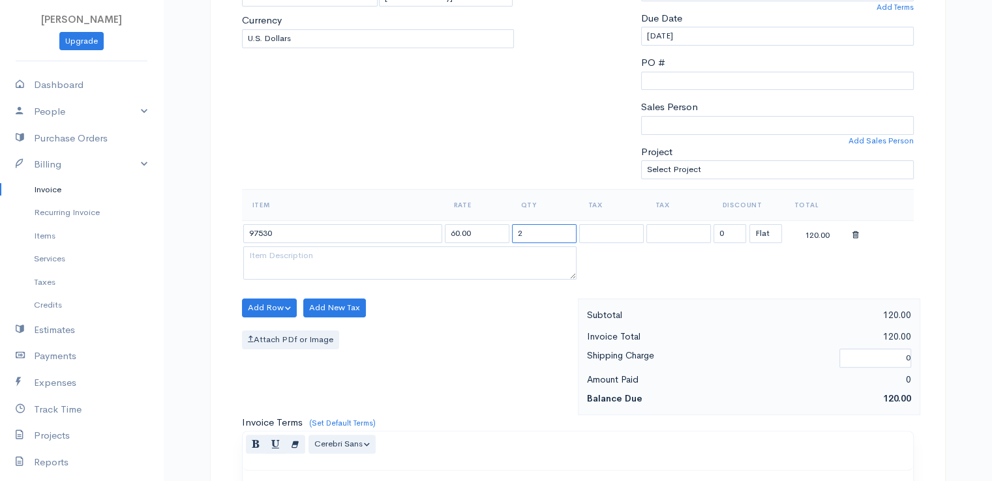
type input "2"
click at [504, 273] on textarea at bounding box center [409, 264] width 333 height 34
click at [459, 432] on div "Normal Blockquote Header 1 Header 2 Header 3 Header 4 Header 5 Header 6 Cerebri…" at bounding box center [578, 451] width 671 height 39
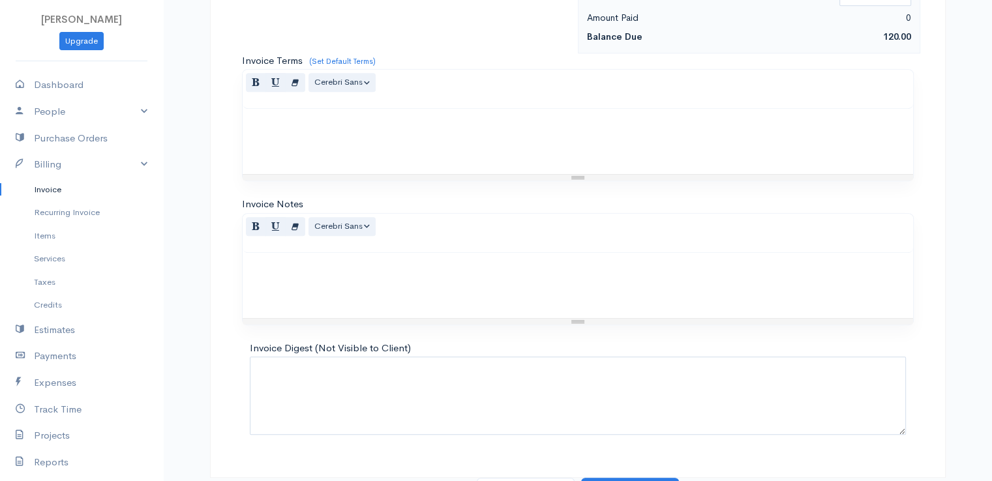
scroll to position [642, 0]
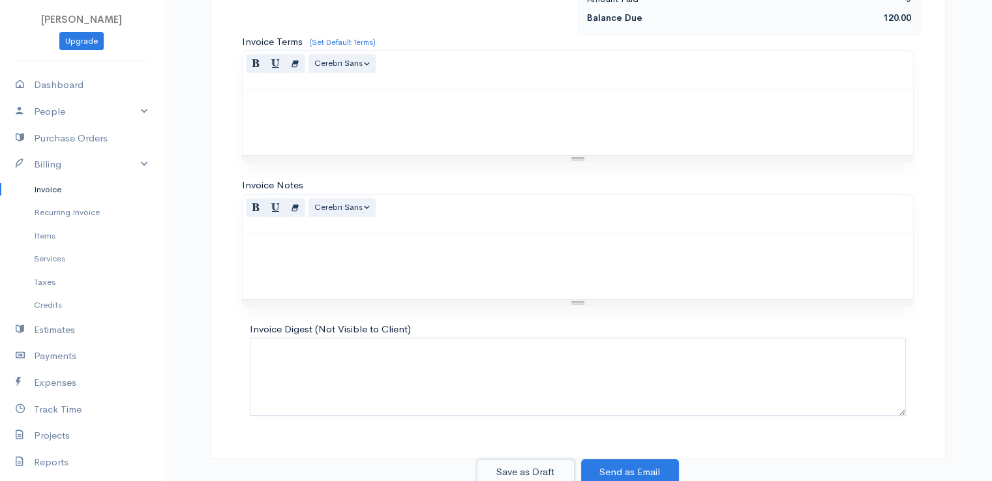
click at [522, 468] on button "Save as Draft" at bounding box center [526, 472] width 98 height 27
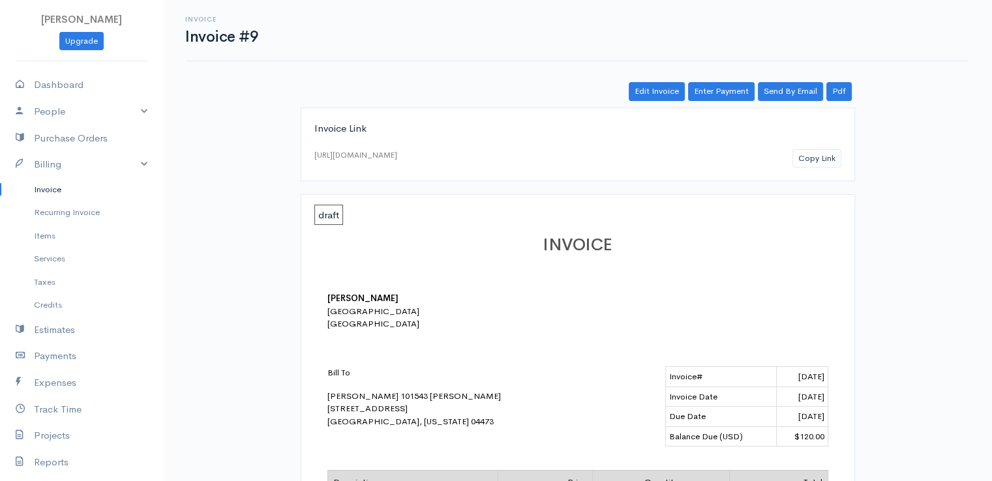
click at [48, 189] on link "Invoice" at bounding box center [81, 189] width 163 height 23
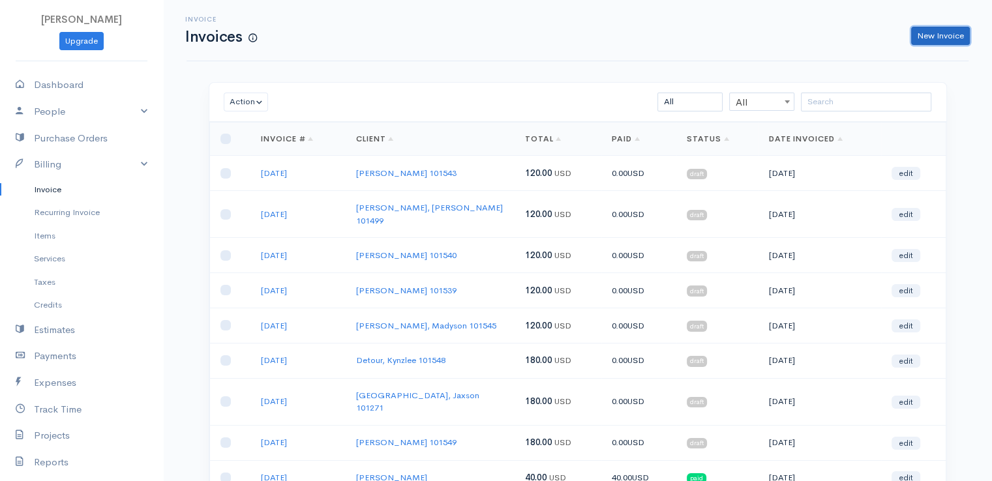
click at [932, 37] on link "New Invoice" at bounding box center [940, 36] width 59 height 19
select select "[GEOGRAPHIC_DATA]"
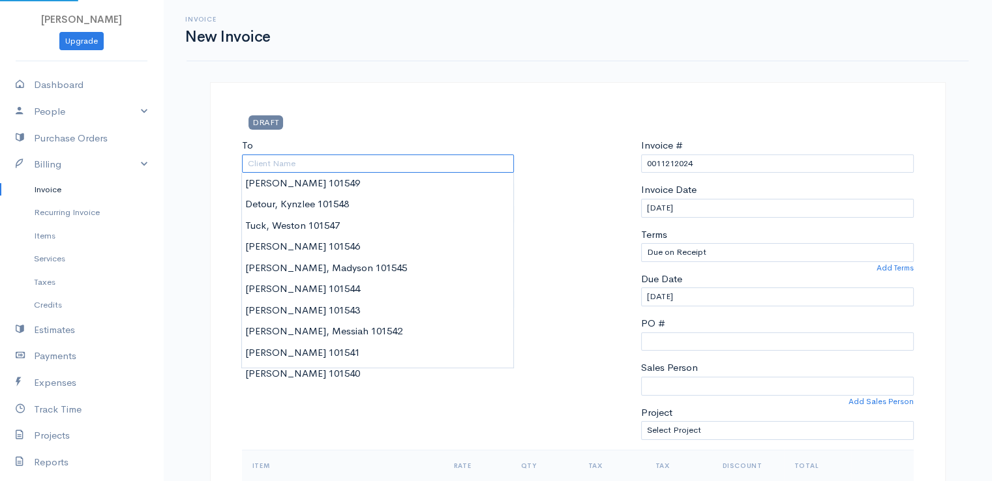
click at [287, 162] on input "To" at bounding box center [378, 164] width 273 height 19
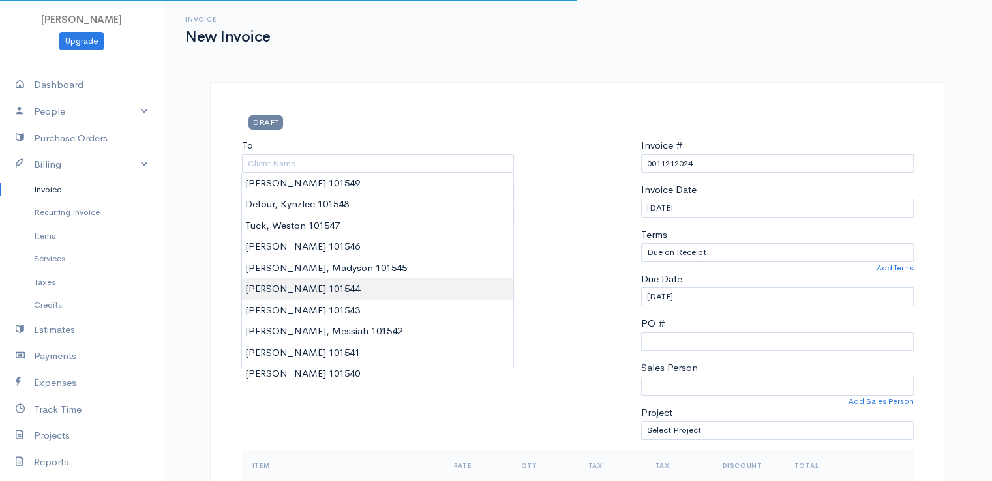
type input "[PERSON_NAME] 101544"
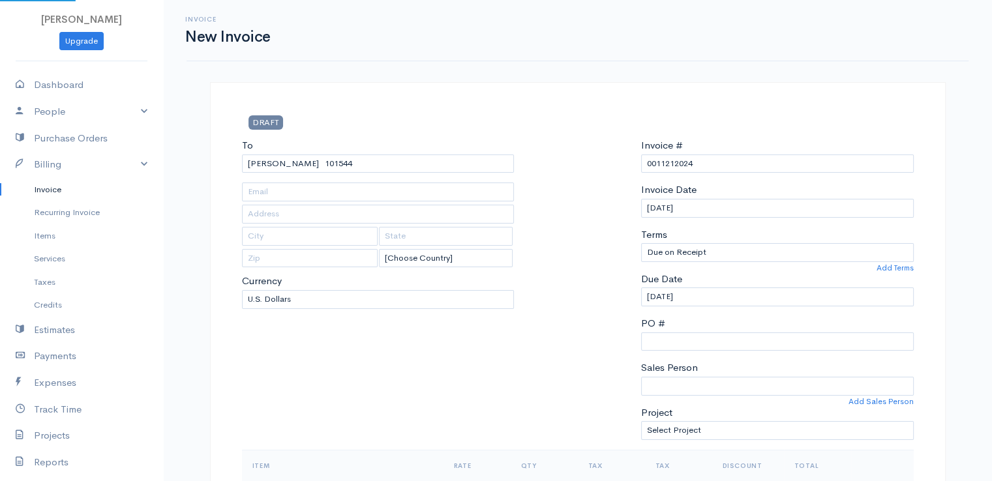
type input "[STREET_ADDRESS]"
type input "Greenbush"
type input "[US_STATE]"
type input "04418"
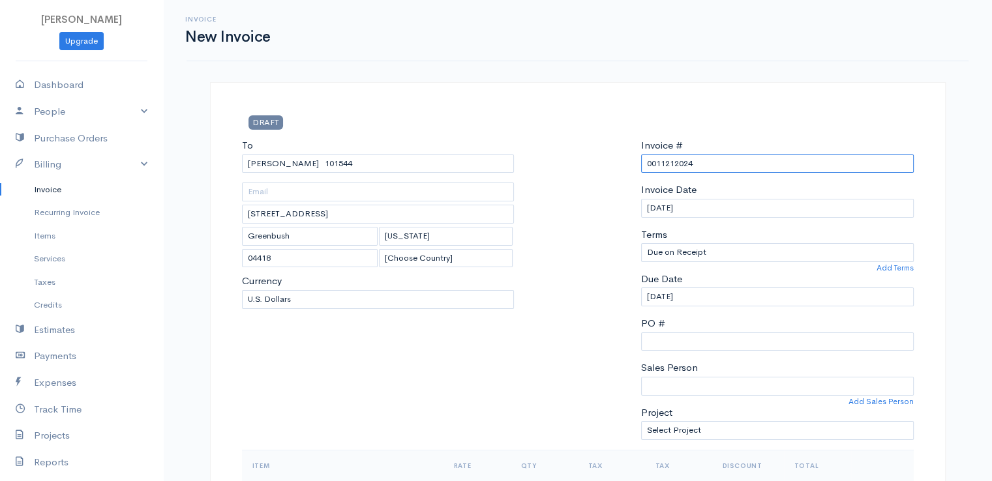
click at [671, 165] on input "0011212024" at bounding box center [777, 164] width 273 height 19
paste input "[DATE]"
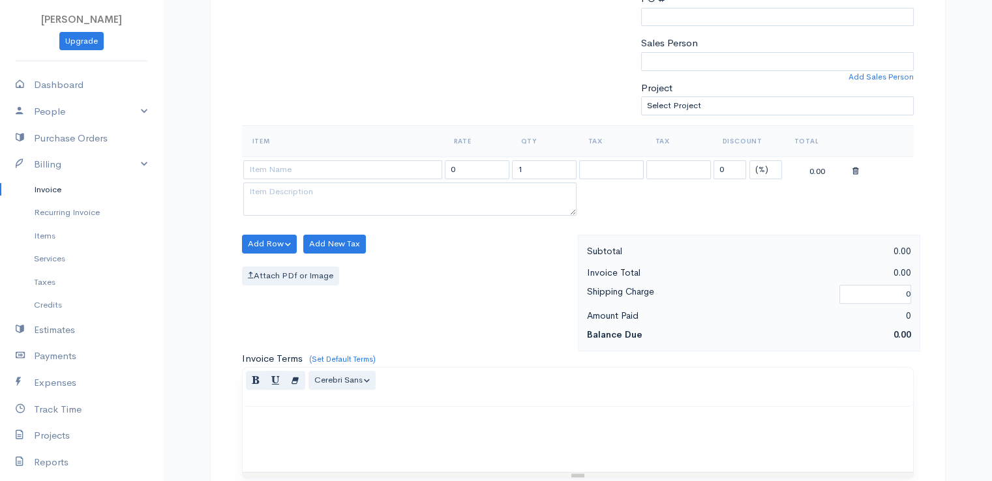
scroll to position [326, 0]
type input "[DATE]"
click at [770, 165] on select "(%) Flat" at bounding box center [766, 168] width 33 height 19
select select "2"
click at [750, 159] on select "(%) Flat" at bounding box center [766, 168] width 33 height 19
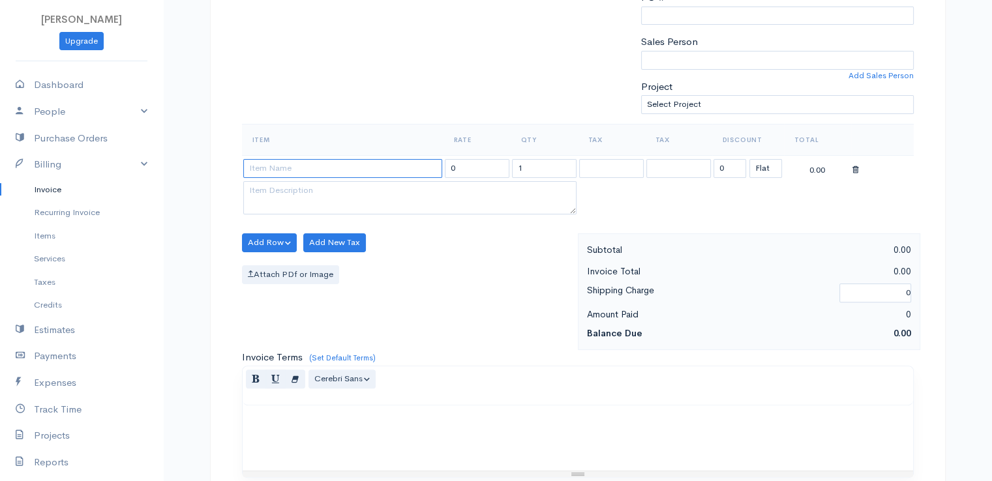
click at [369, 172] on input at bounding box center [342, 168] width 199 height 19
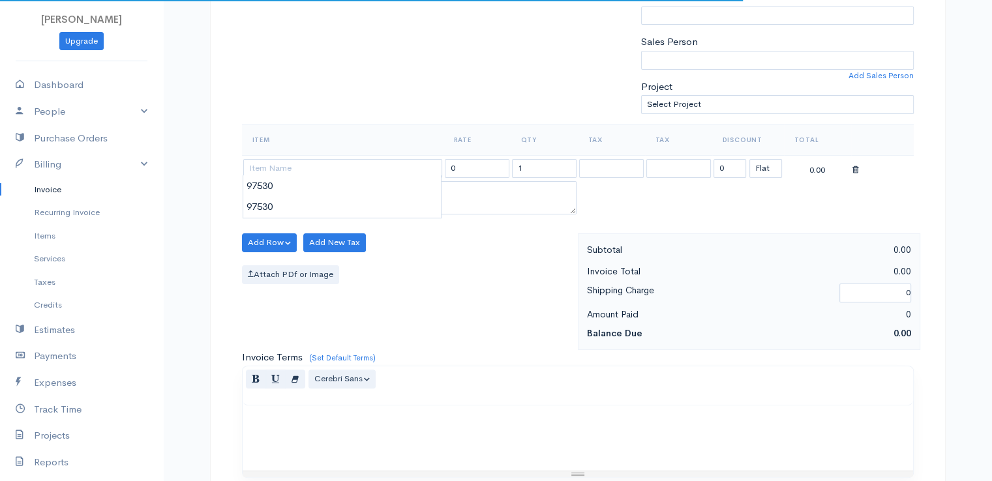
type input "97530"
type input "60.00"
click at [368, 189] on body "[PERSON_NAME] Upgrade Dashboard People Clients Vendors Staff Users Purchase Ord…" at bounding box center [496, 238] width 992 height 1128
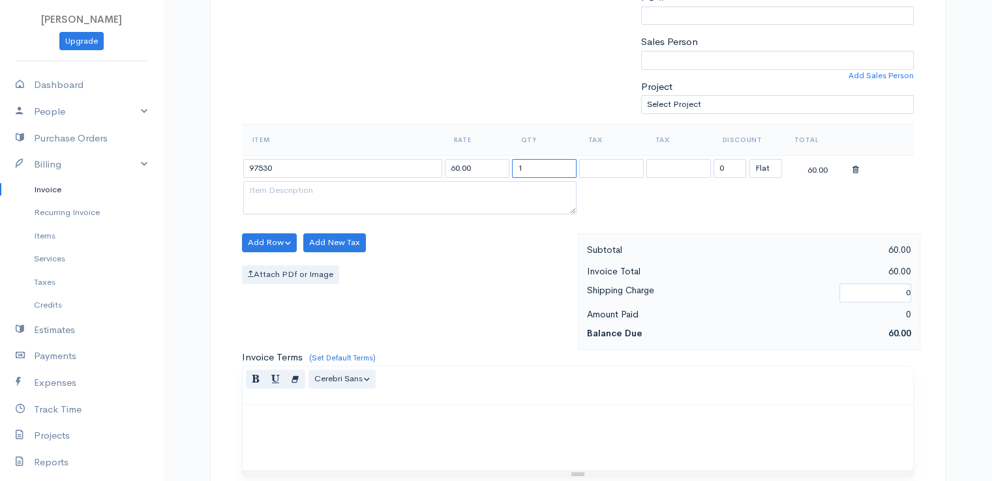
click at [532, 166] on input "1" at bounding box center [544, 168] width 65 height 19
type input "2"
click at [494, 215] on div "Item Rate Qty Tax Tax Discount Total 97530 60.00 2 0 (%) Flat 120.00" at bounding box center [578, 179] width 672 height 110
click at [487, 234] on div "Add Row Add Item Row Add Time Row Add New Tax Attach PDf or Image" at bounding box center [407, 292] width 342 height 117
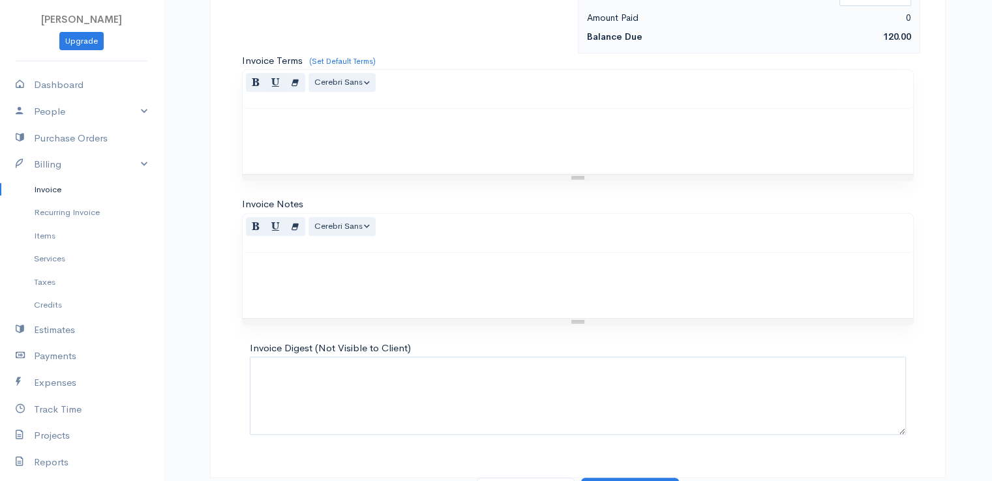
scroll to position [642, 0]
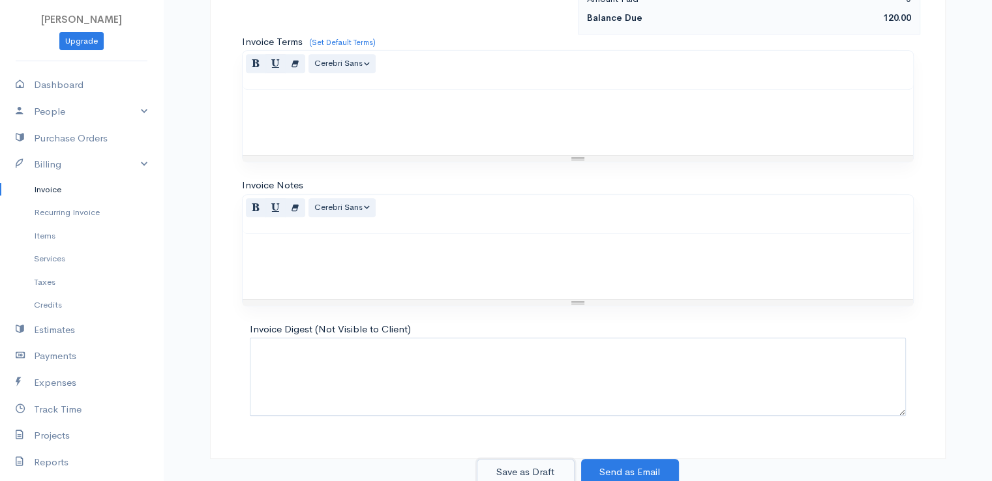
click at [525, 471] on button "Save as Draft" at bounding box center [526, 472] width 98 height 27
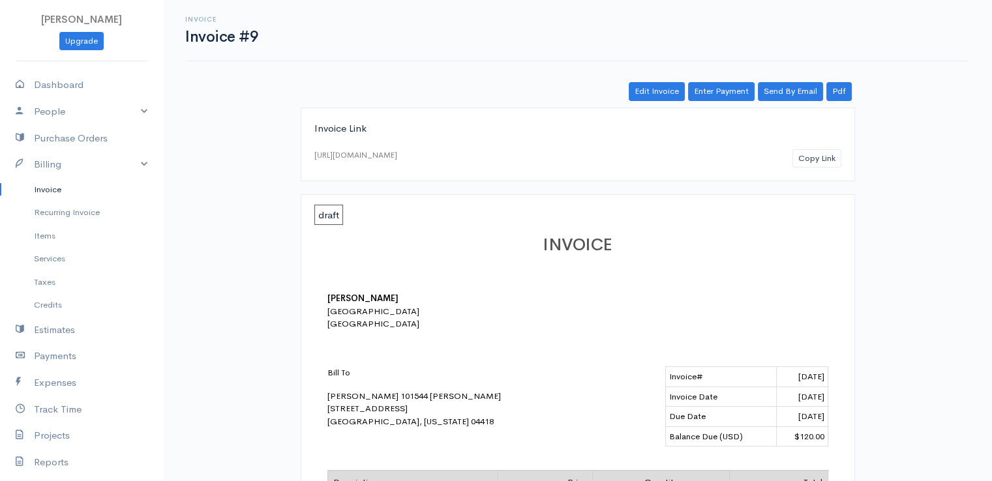
click at [45, 190] on link "Invoice" at bounding box center [81, 189] width 163 height 23
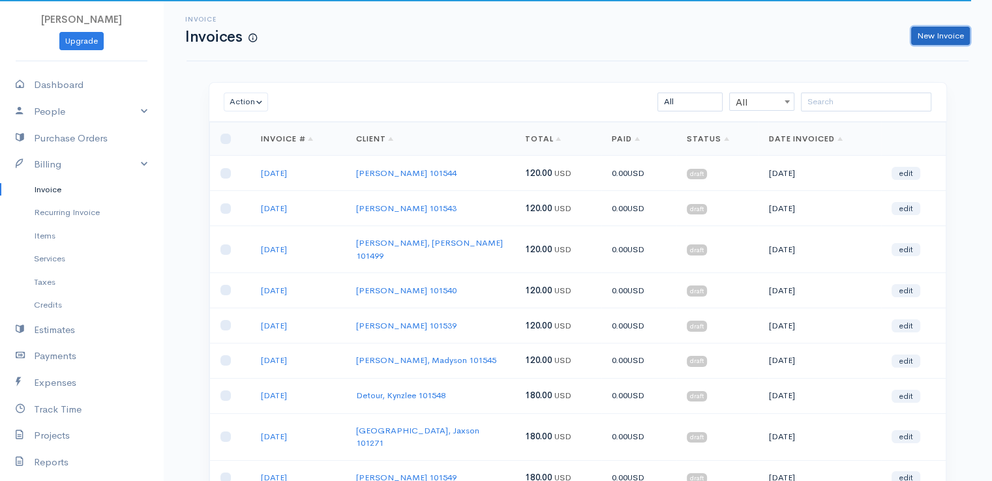
click at [950, 32] on link "New Invoice" at bounding box center [940, 36] width 59 height 19
select select "[GEOGRAPHIC_DATA]"
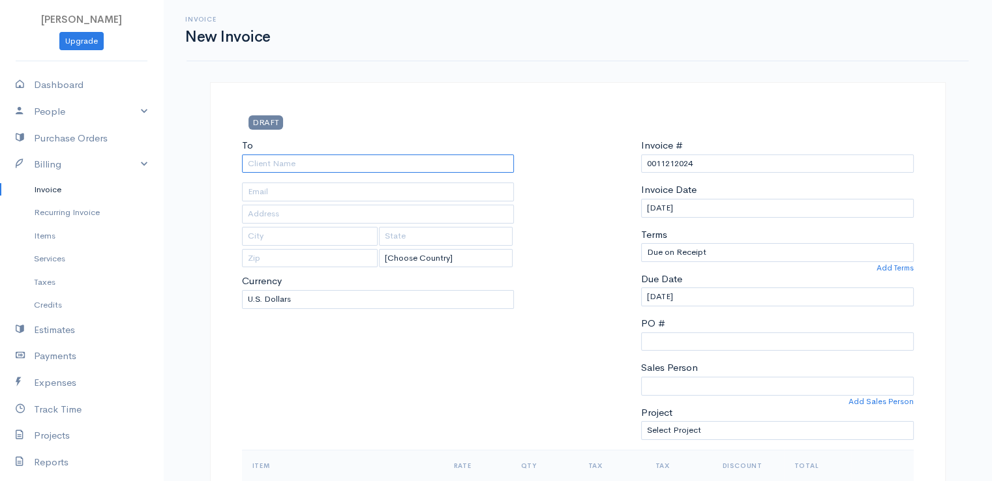
click at [258, 165] on input "To" at bounding box center [378, 164] width 273 height 19
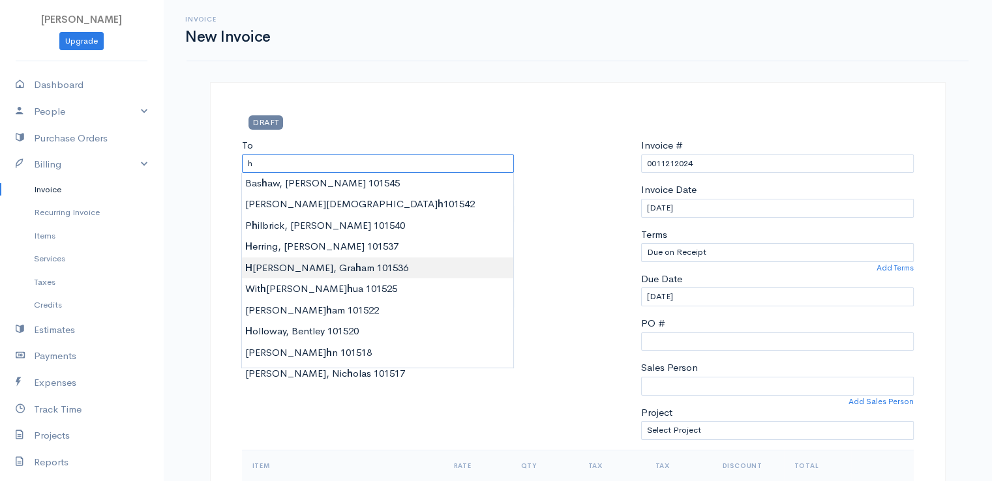
type input "[PERSON_NAME] 101536"
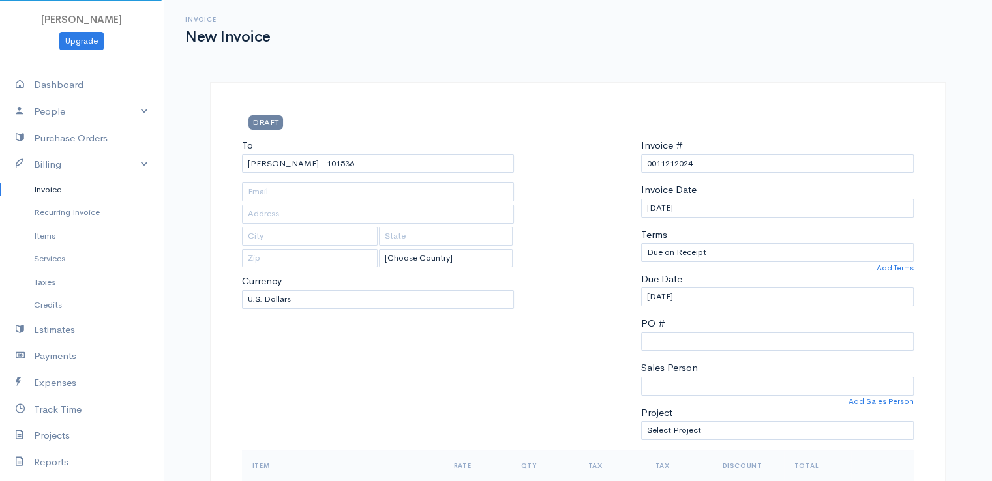
type input "[STREET_ADDRESS][PERSON_NAME]"
type input "Kenduskeag"
type input "[US_STATE]"
type input "04450"
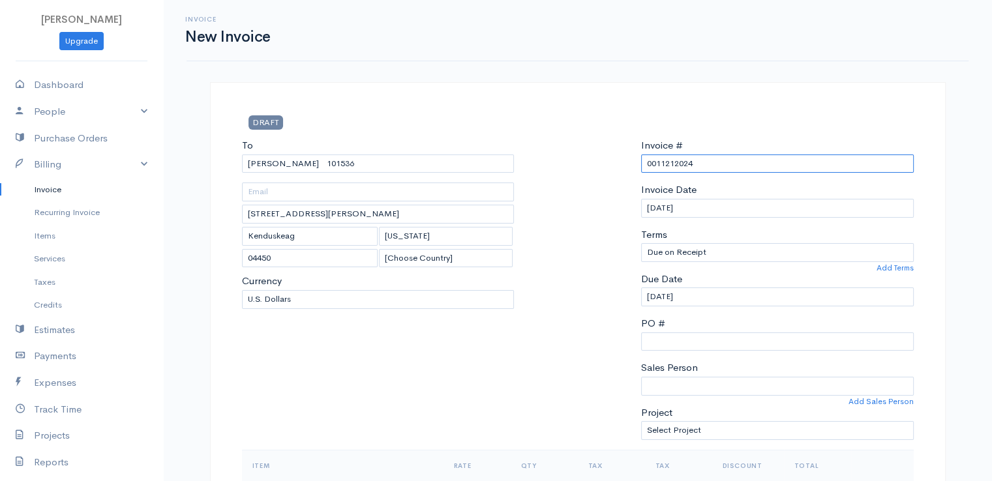
click at [662, 160] on input "0011212024" at bounding box center [777, 164] width 273 height 19
paste input "[DATE]"
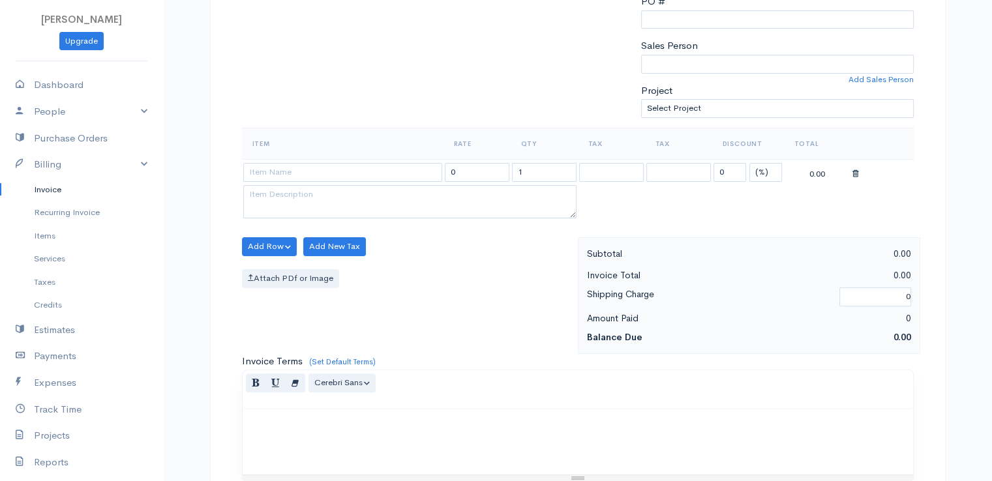
scroll to position [326, 0]
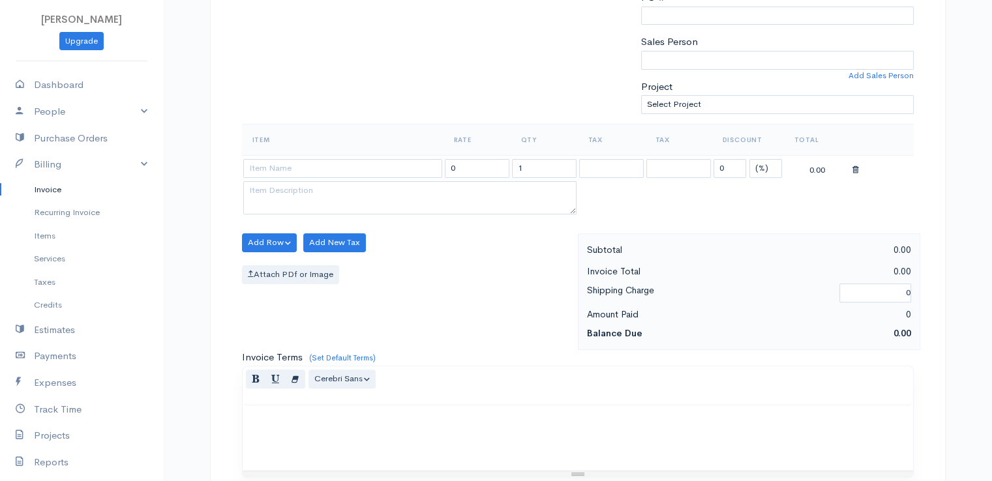
type input "[DATE]"
click at [757, 164] on select "(%) Flat" at bounding box center [766, 168] width 33 height 19
select select "2"
click at [750, 159] on select "(%) Flat" at bounding box center [766, 168] width 33 height 19
click at [340, 168] on input at bounding box center [342, 168] width 199 height 19
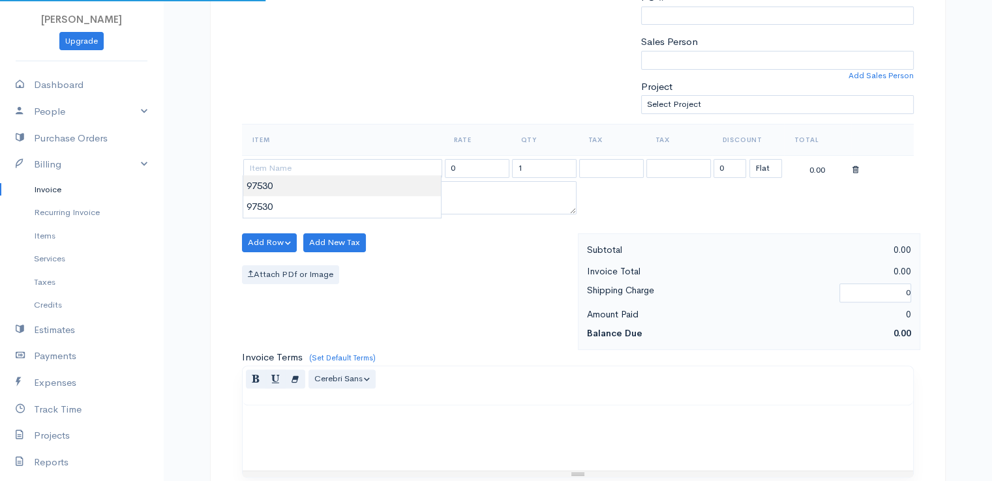
type input "97530"
type input "60.00"
click at [341, 194] on body "[PERSON_NAME] Upgrade Dashboard People Clients Vendors Staff Users Purchase Ord…" at bounding box center [496, 238] width 992 height 1128
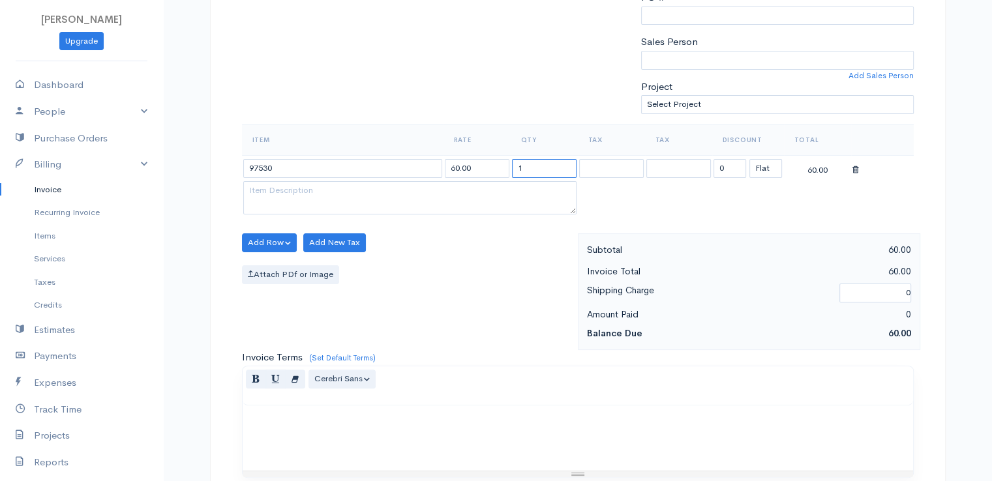
click at [534, 168] on input "1" at bounding box center [544, 168] width 65 height 19
type input "2"
click at [410, 306] on div "Add Row Add Item Row Add Time Row Add New Tax Attach PDf or Image" at bounding box center [407, 292] width 342 height 117
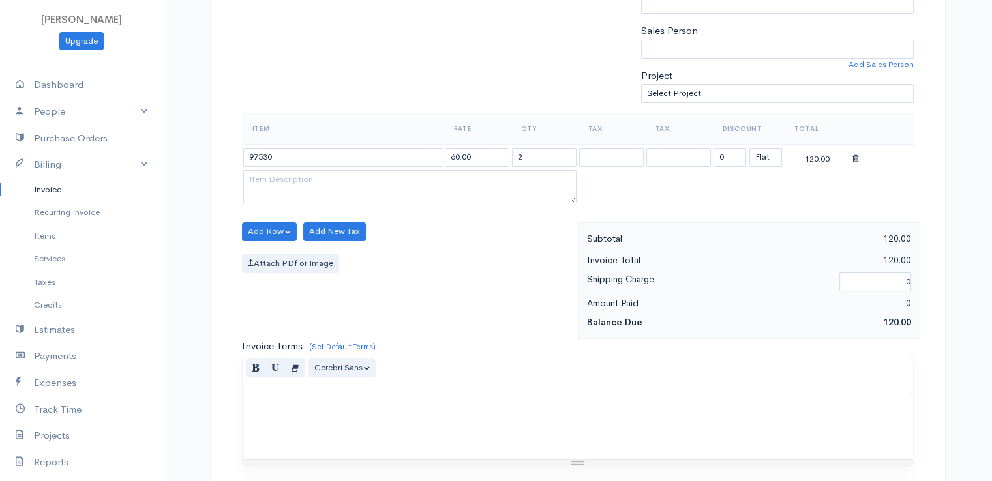
scroll to position [642, 0]
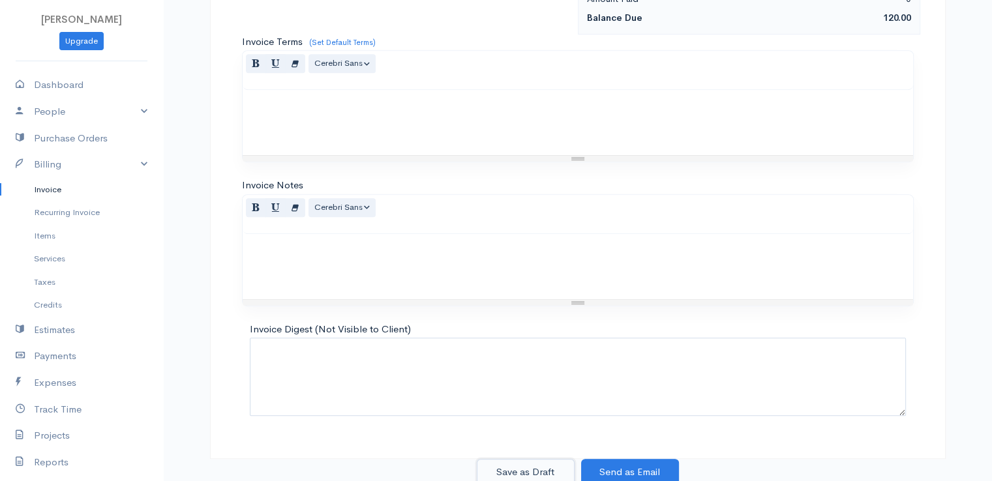
click at [519, 465] on button "Save as Draft" at bounding box center [526, 472] width 98 height 27
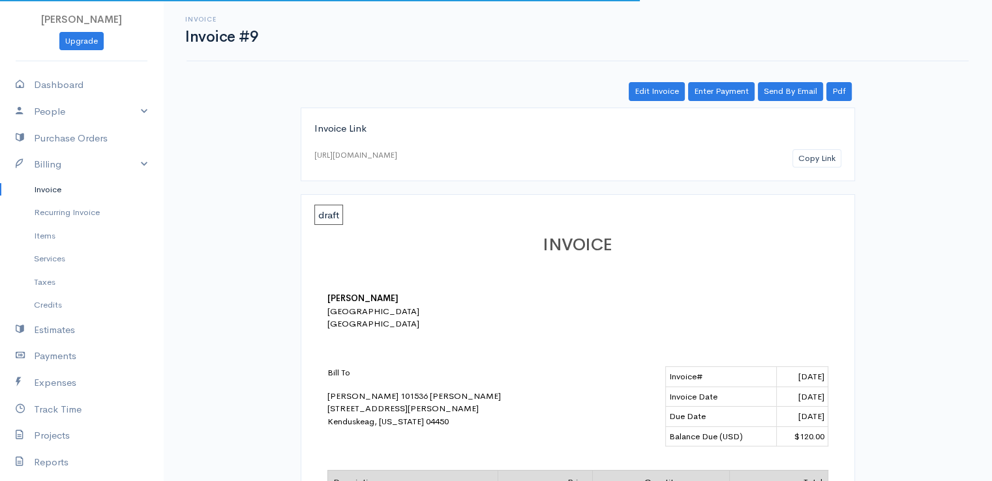
click at [44, 189] on link "Invoice" at bounding box center [81, 189] width 163 height 23
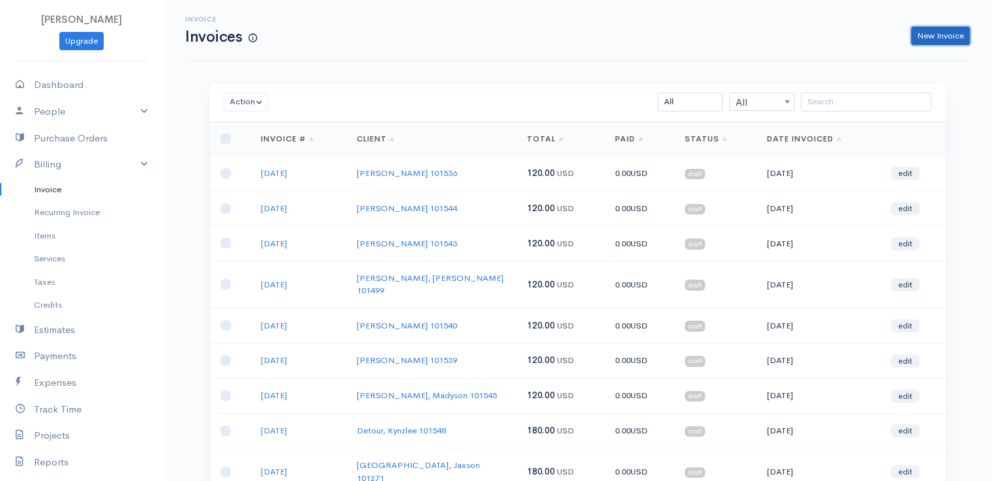
drag, startPoint x: 943, startPoint y: 27, endPoint x: 731, endPoint y: 78, distance: 218.7
click at [943, 29] on link "New Invoice" at bounding box center [940, 36] width 59 height 19
select select "[GEOGRAPHIC_DATA]"
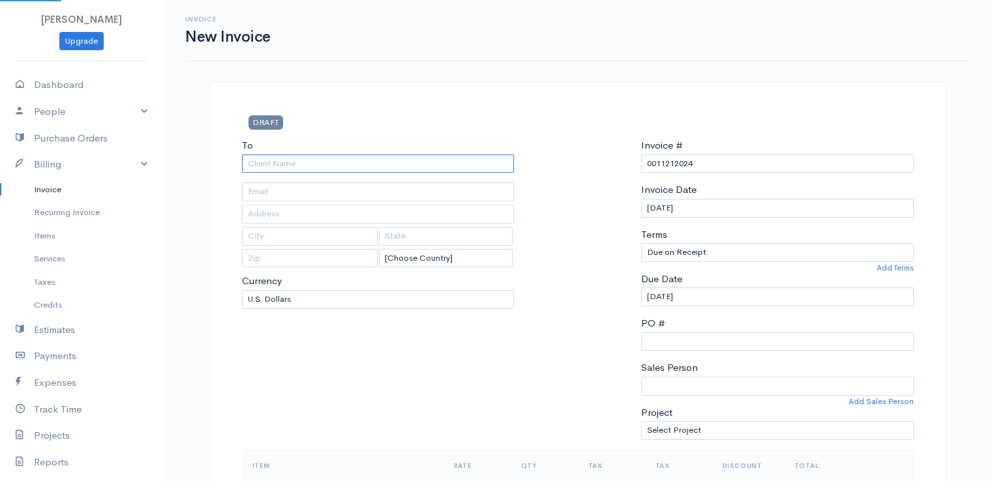
click at [274, 166] on input "To" at bounding box center [378, 164] width 273 height 19
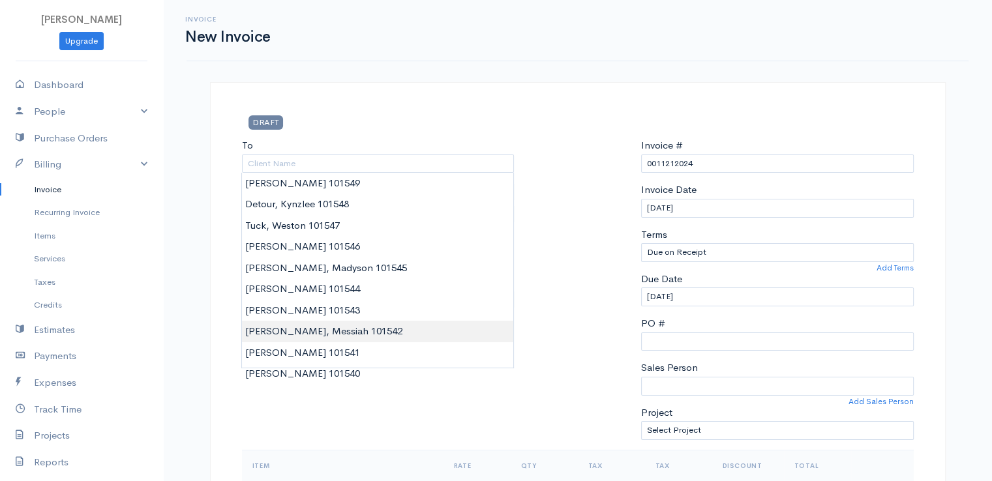
type input "[PERSON_NAME], Messiah 101542"
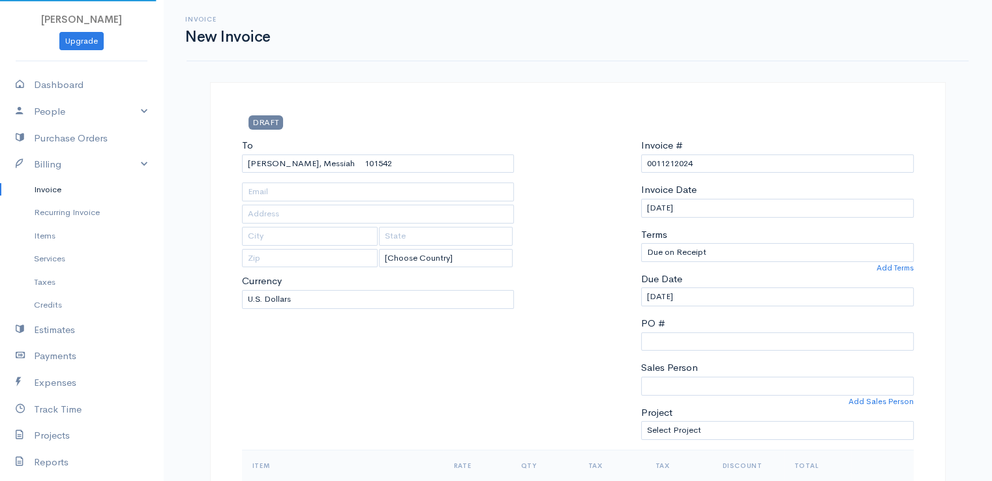
type input "[STREET_ADDRESS]"
type input "[GEOGRAPHIC_DATA]"
type input "[US_STATE]"
type input "04401"
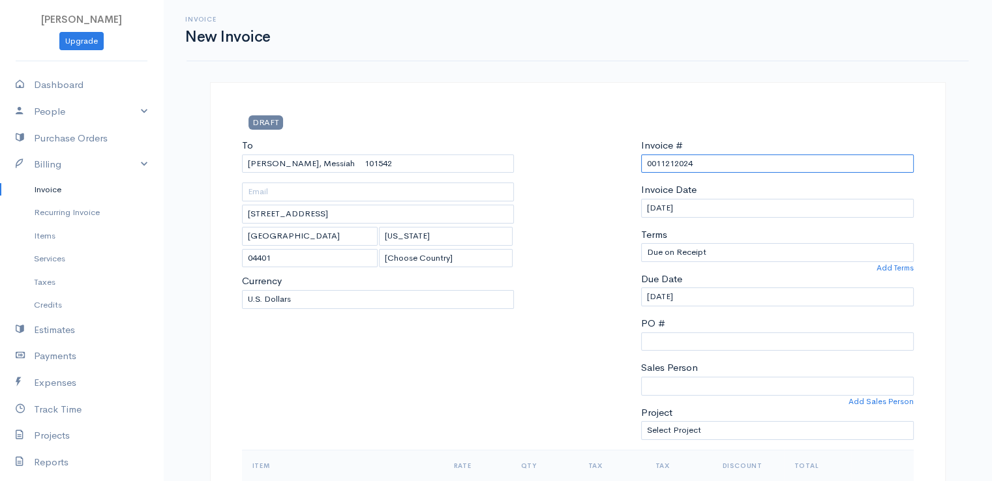
click at [665, 162] on input "0011212024" at bounding box center [777, 164] width 273 height 19
click at [665, 163] on input "0011212024" at bounding box center [777, 164] width 273 height 19
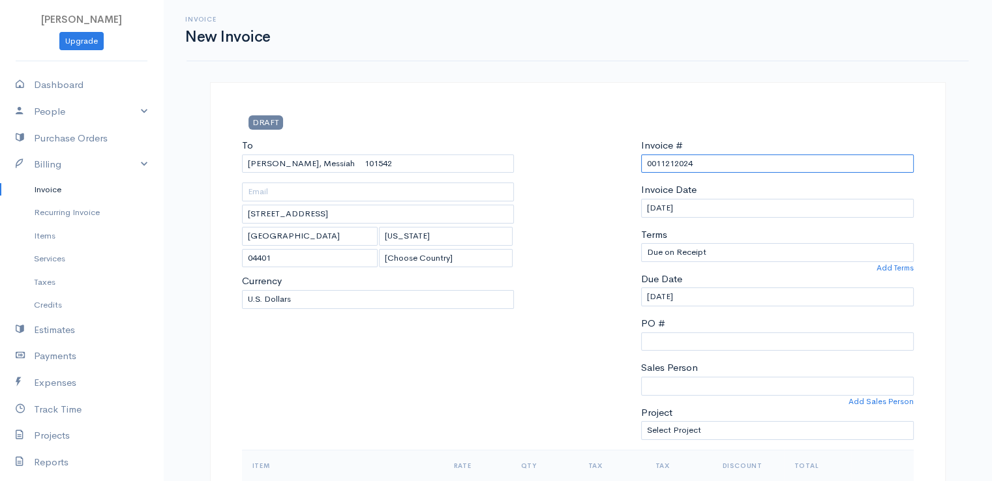
paste input "[DATE]"
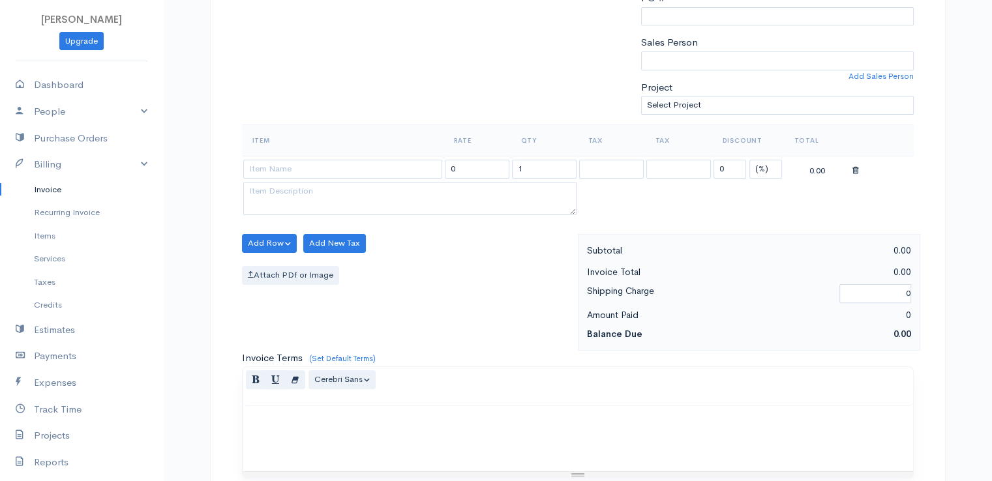
scroll to position [326, 0]
type input "[DATE]"
click at [763, 168] on select "(%) Flat" at bounding box center [766, 168] width 33 height 19
select select "2"
click at [750, 159] on select "(%) Flat" at bounding box center [766, 168] width 33 height 19
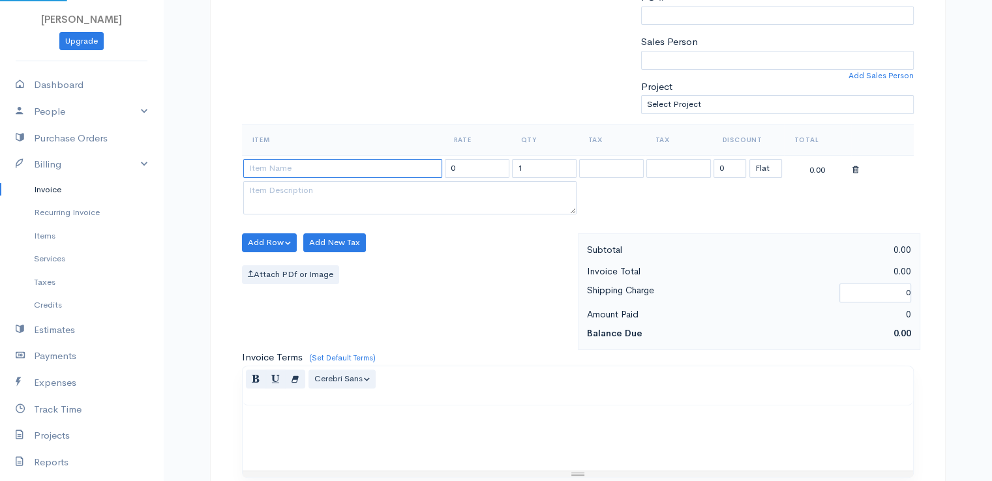
click at [376, 169] on input at bounding box center [342, 168] width 199 height 19
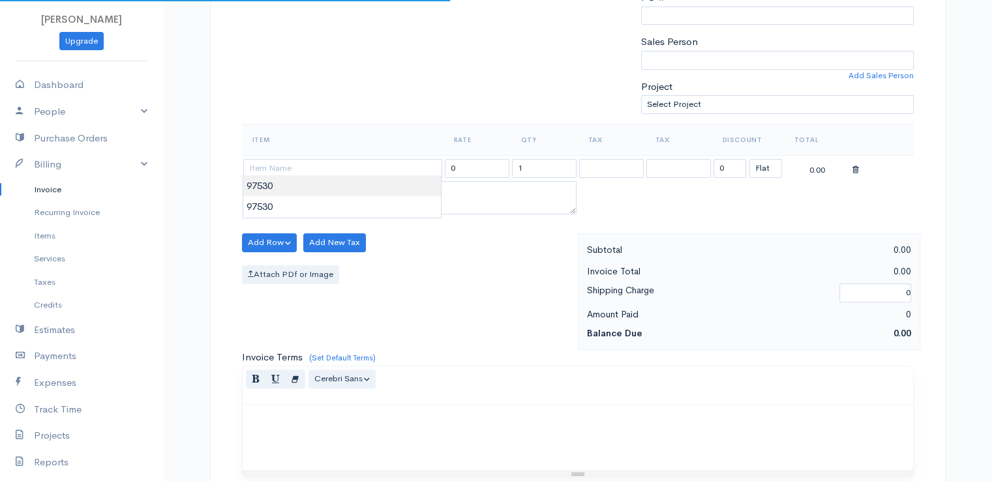
type input "97530"
type input "60.00"
click at [374, 189] on body "[PERSON_NAME] Upgrade Dashboard People Clients Vendors Staff Users Purchase Ord…" at bounding box center [496, 238] width 992 height 1128
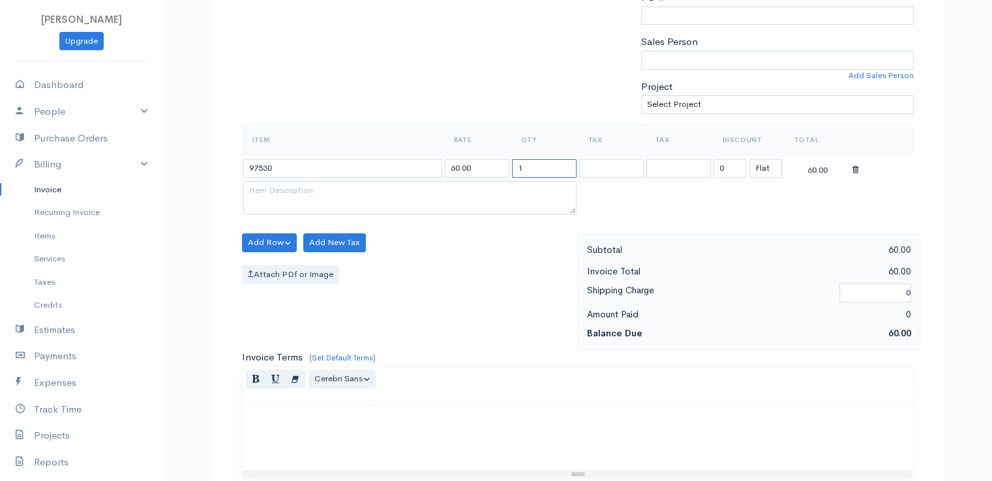
click at [527, 166] on input "1" at bounding box center [544, 168] width 65 height 19
type input "2"
click at [479, 254] on div "Add Row Add Item Row Add Time Row Add New Tax Attach PDf or Image" at bounding box center [407, 292] width 342 height 117
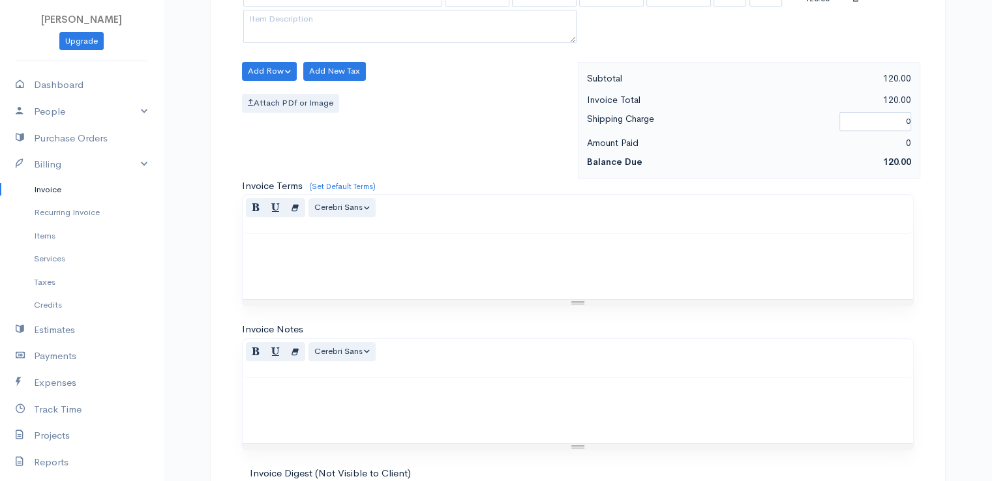
scroll to position [642, 0]
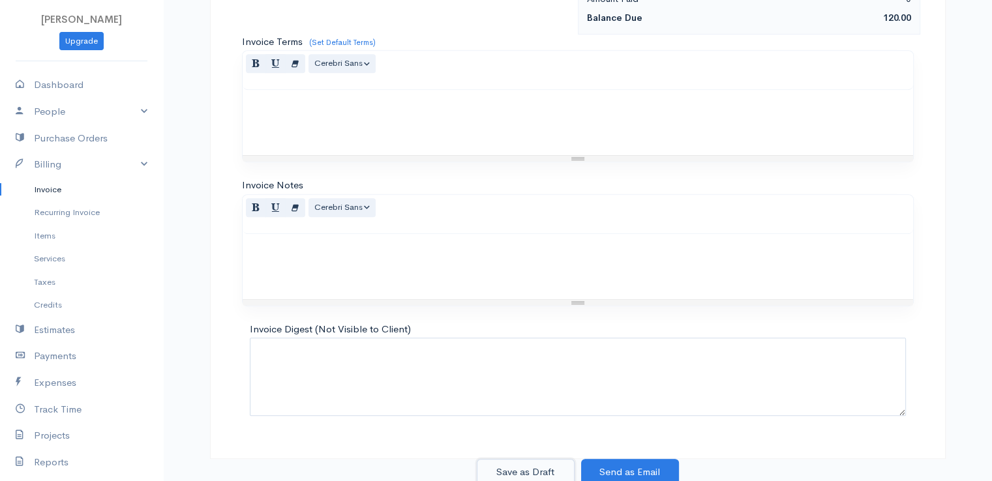
click at [531, 466] on button "Save as Draft" at bounding box center [526, 472] width 98 height 27
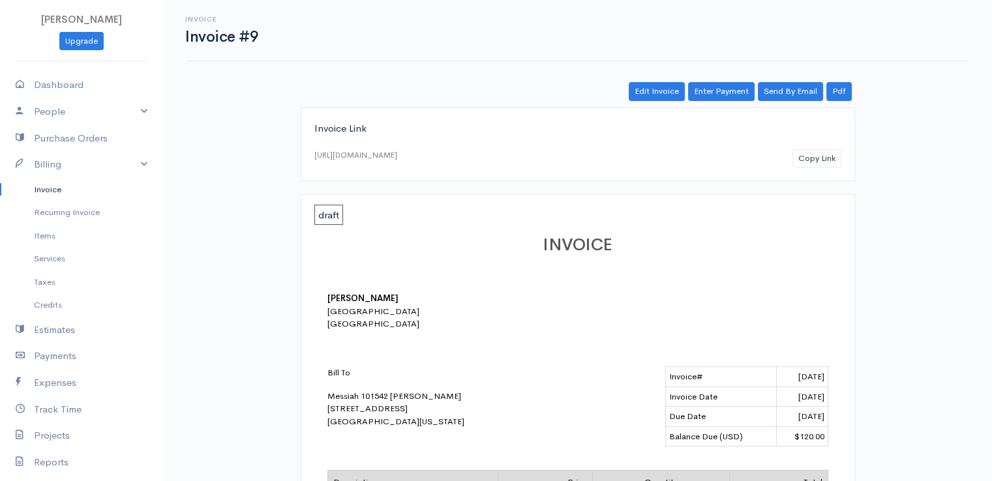
click at [40, 188] on link "Invoice" at bounding box center [81, 189] width 163 height 23
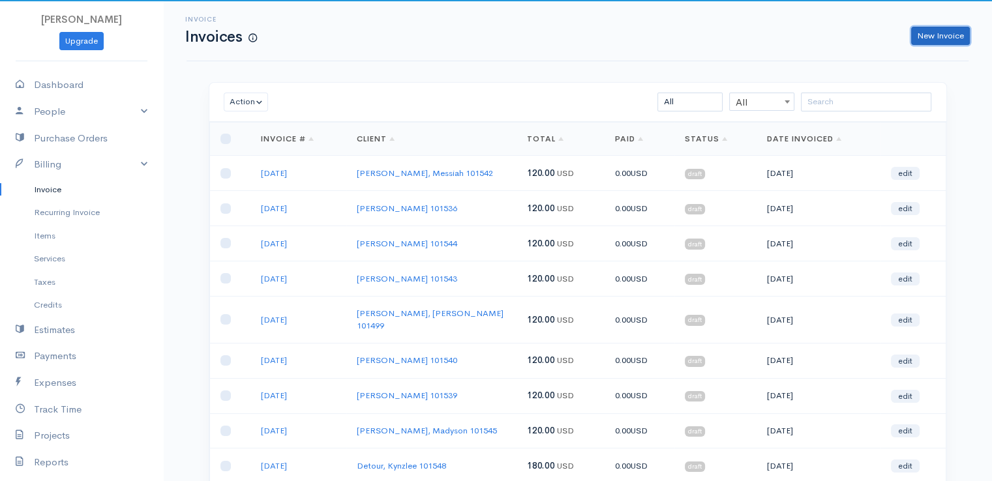
drag, startPoint x: 947, startPoint y: 35, endPoint x: 939, endPoint y: 34, distance: 7.2
click at [946, 35] on link "New Invoice" at bounding box center [940, 36] width 59 height 19
select select "[GEOGRAPHIC_DATA]"
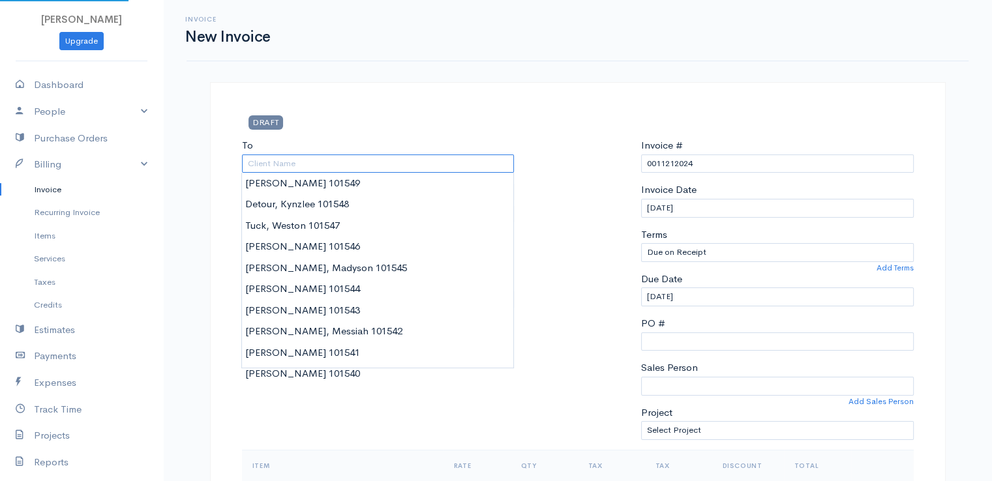
click at [269, 162] on input "To" at bounding box center [378, 164] width 273 height 19
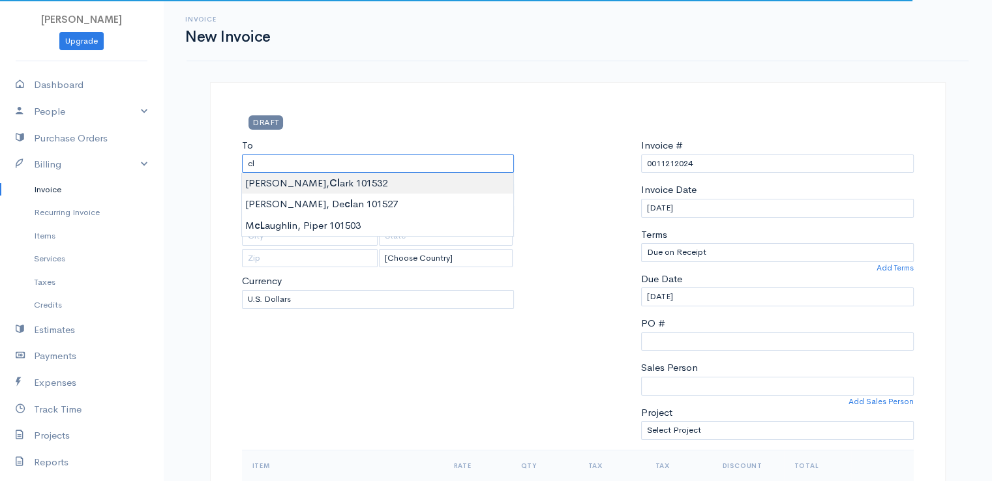
type input "[PERSON_NAME] 101532"
type input "[STREET_ADDRESS]"
type input "[PERSON_NAME]"
type input "[US_STATE]"
type input "04428"
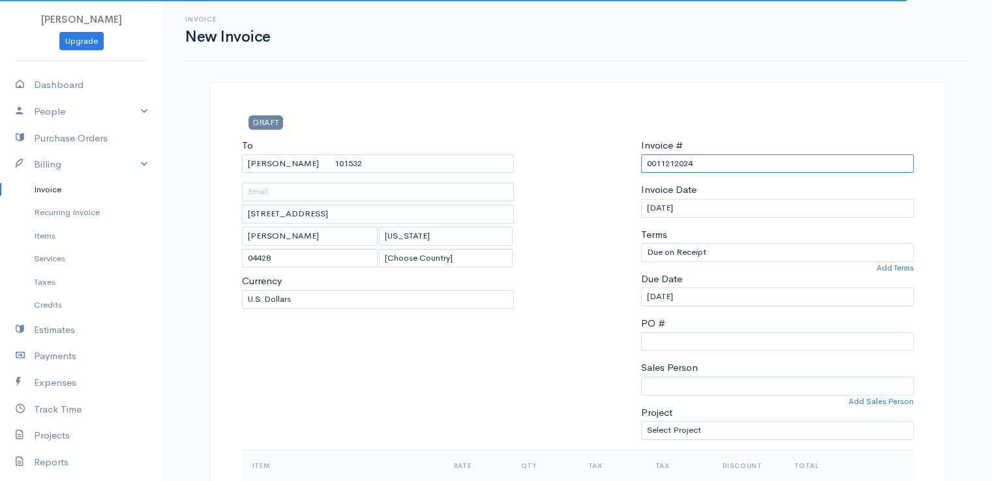
click at [672, 162] on input "0011212024" at bounding box center [777, 164] width 273 height 19
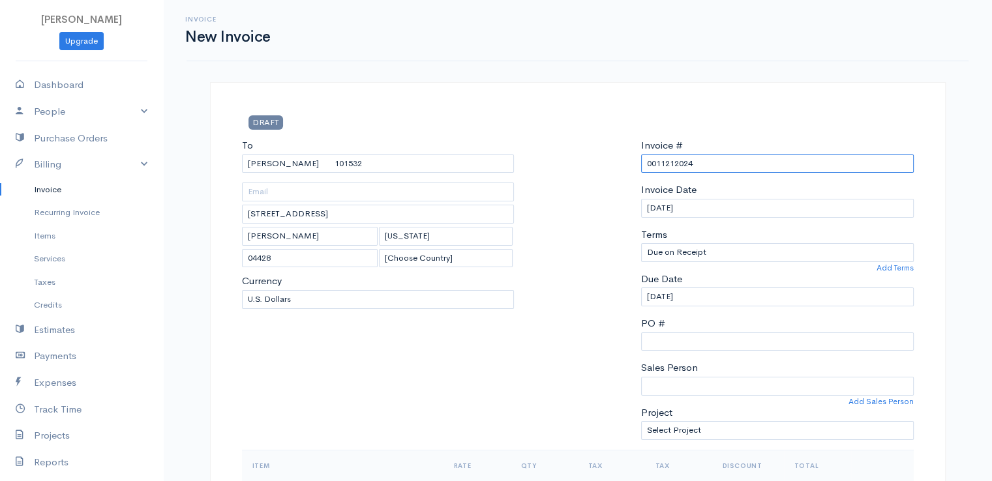
paste input "[DATE]"
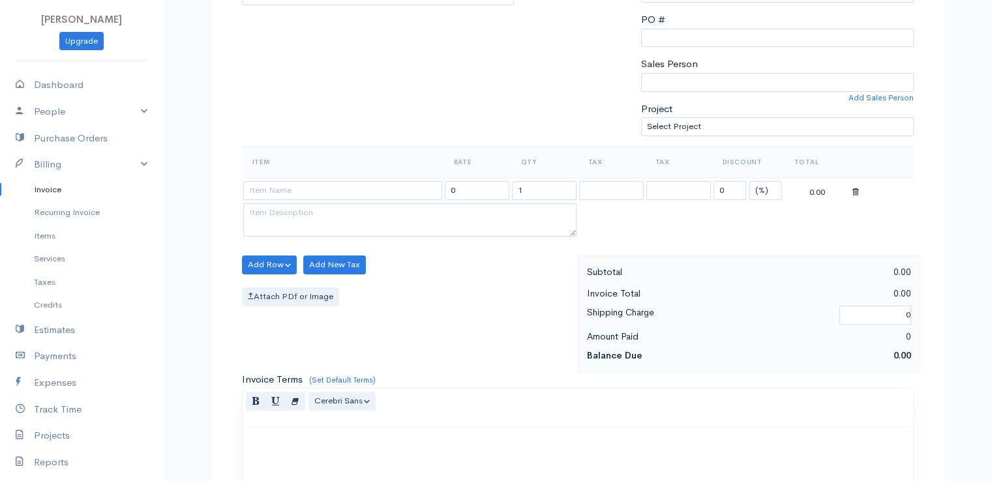
scroll to position [326, 0]
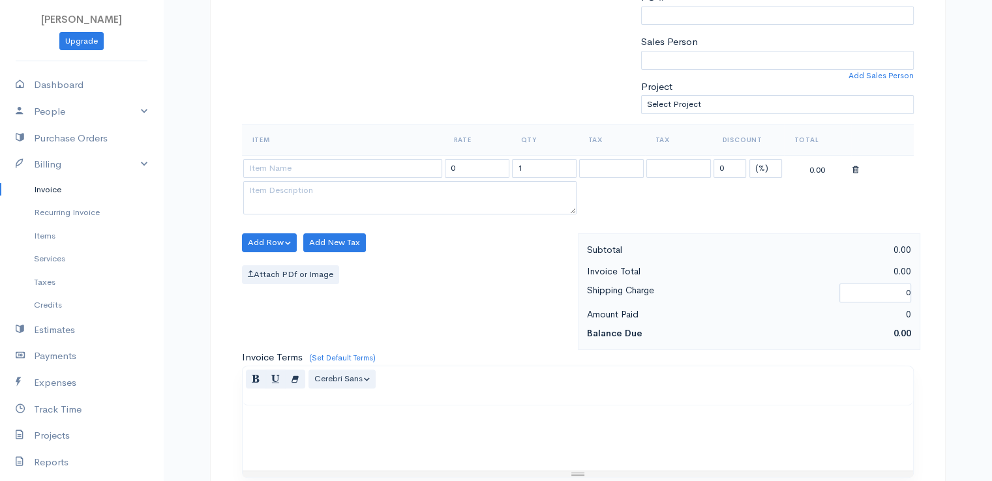
type input "[DATE]"
click at [762, 166] on select "(%) Flat" at bounding box center [766, 168] width 33 height 19
select select "2"
click at [750, 159] on select "(%) Flat" at bounding box center [766, 168] width 33 height 19
click at [367, 172] on input at bounding box center [342, 168] width 199 height 19
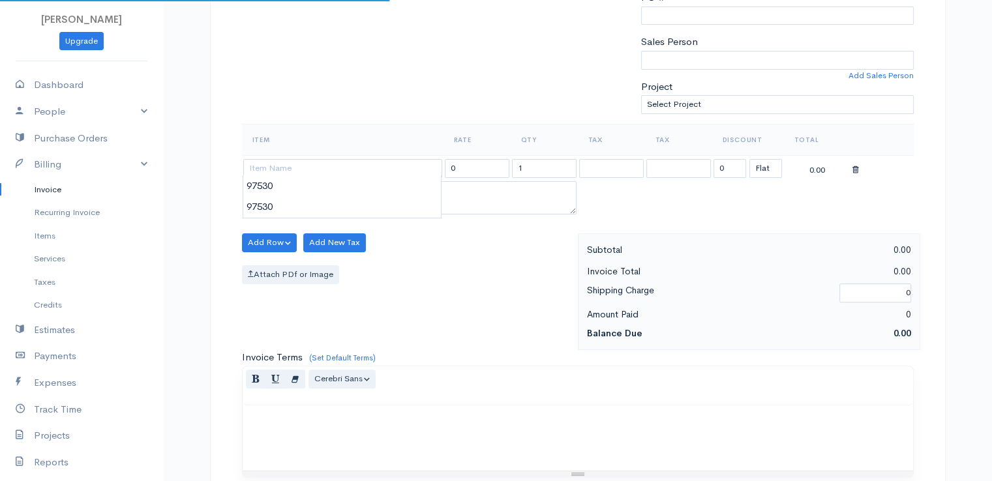
type input "97530"
type input "60.00"
click at [372, 191] on body "[PERSON_NAME] Upgrade Dashboard People Clients Vendors Staff Users Purchase Ord…" at bounding box center [496, 238] width 992 height 1128
click at [531, 167] on input "1" at bounding box center [544, 168] width 65 height 19
click at [532, 167] on input "1" at bounding box center [544, 168] width 65 height 19
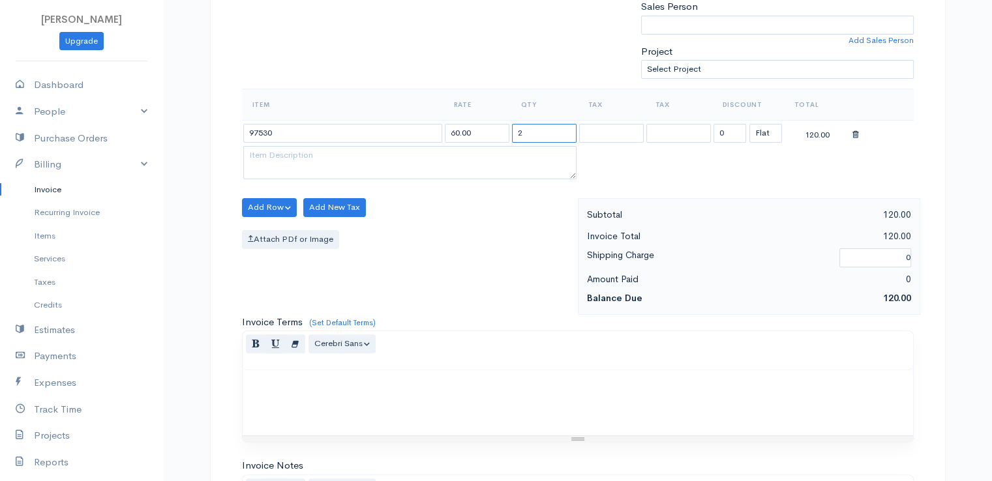
scroll to position [391, 0]
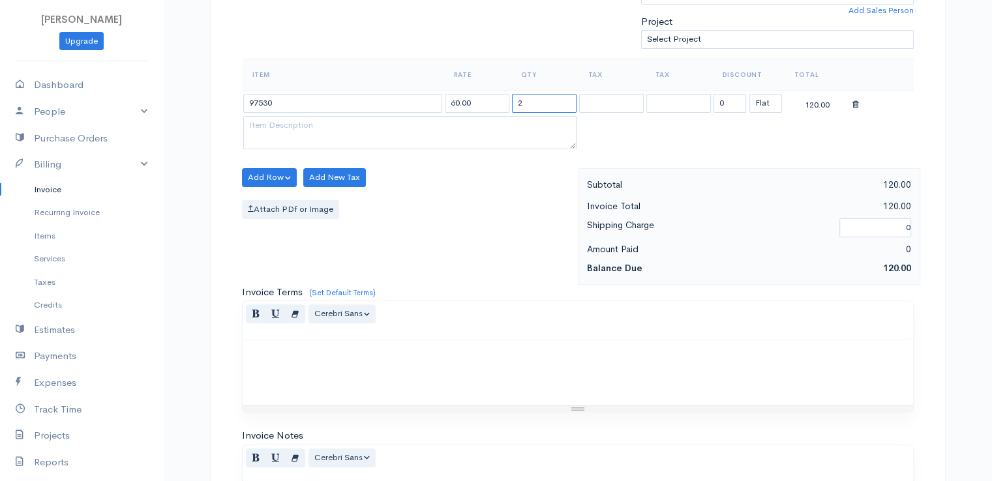
type input "2"
click at [514, 249] on div "Add Row Add Item Row Add Time Row Add New Tax Attach PDf or Image" at bounding box center [407, 226] width 342 height 117
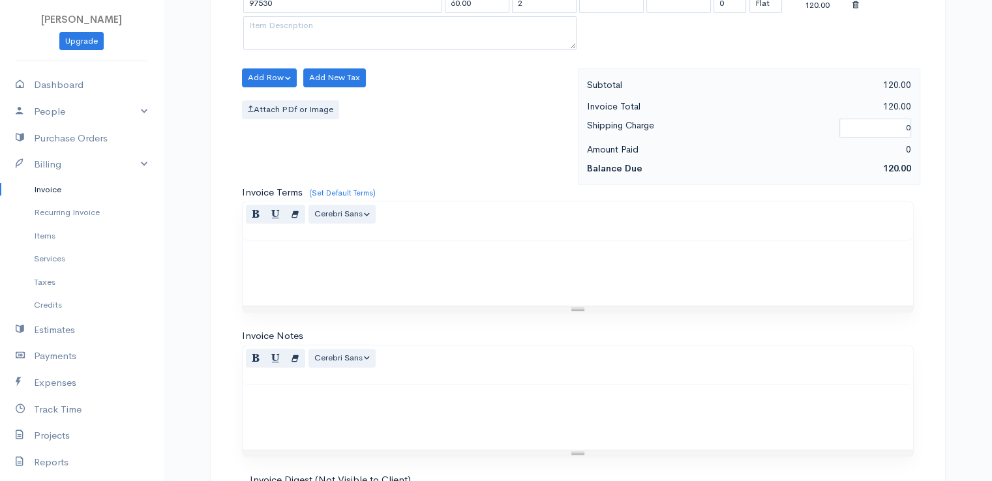
scroll to position [642, 0]
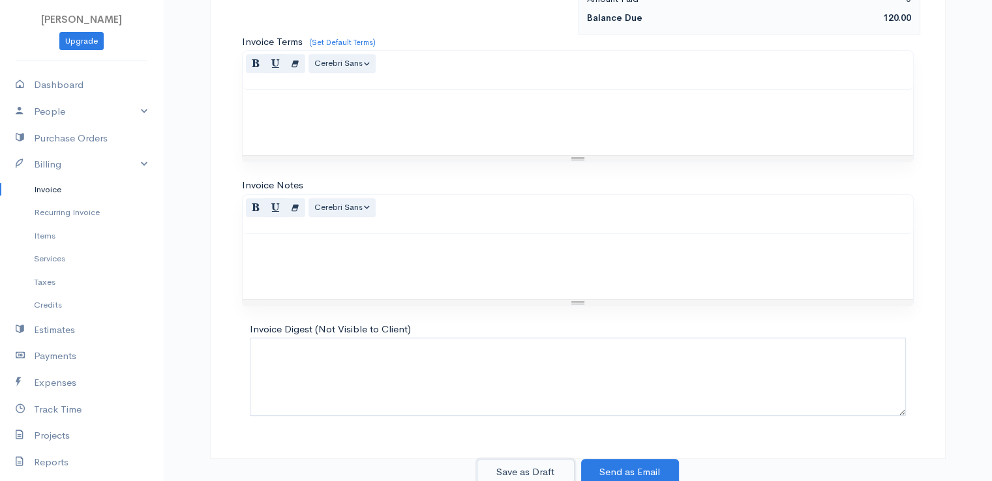
drag, startPoint x: 540, startPoint y: 468, endPoint x: 533, endPoint y: 461, distance: 10.1
click at [540, 467] on button "Save as Draft" at bounding box center [526, 472] width 98 height 27
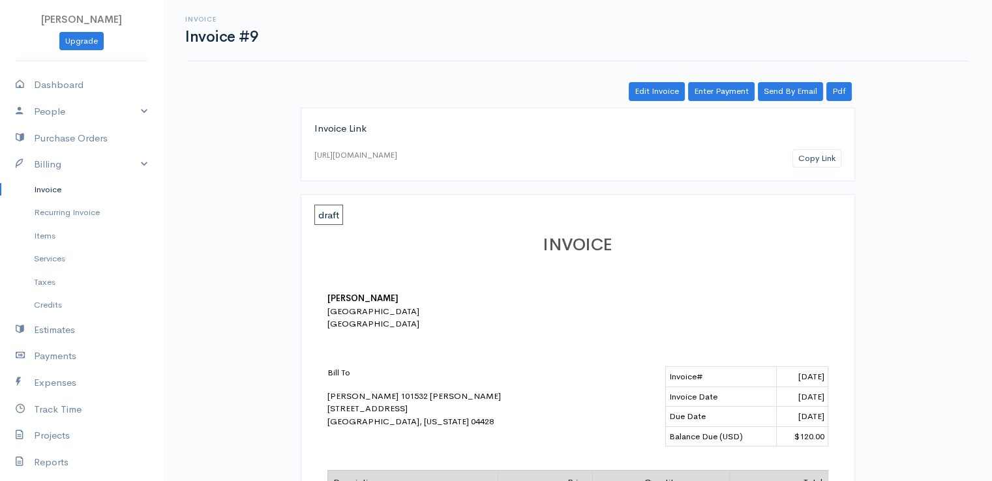
click at [42, 192] on link "Invoice" at bounding box center [81, 189] width 163 height 23
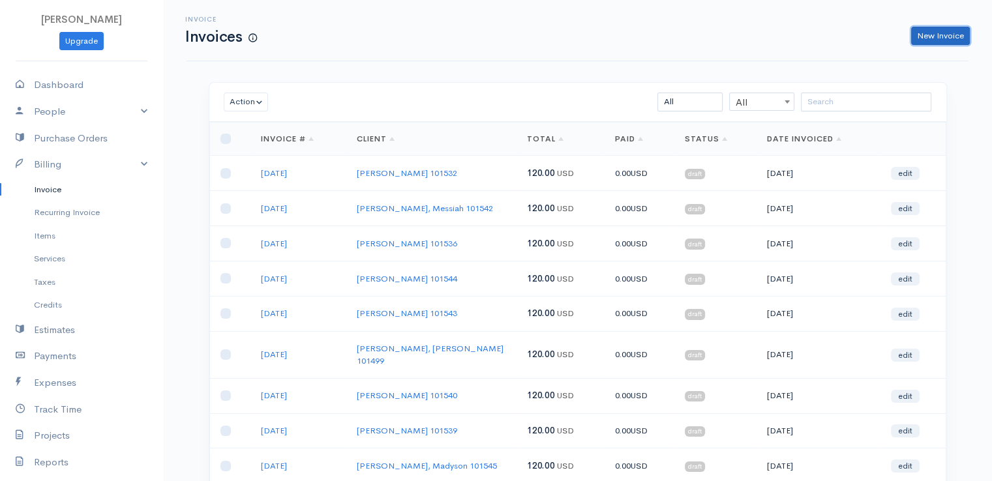
click at [933, 37] on link "New Invoice" at bounding box center [940, 36] width 59 height 19
select select "[GEOGRAPHIC_DATA]"
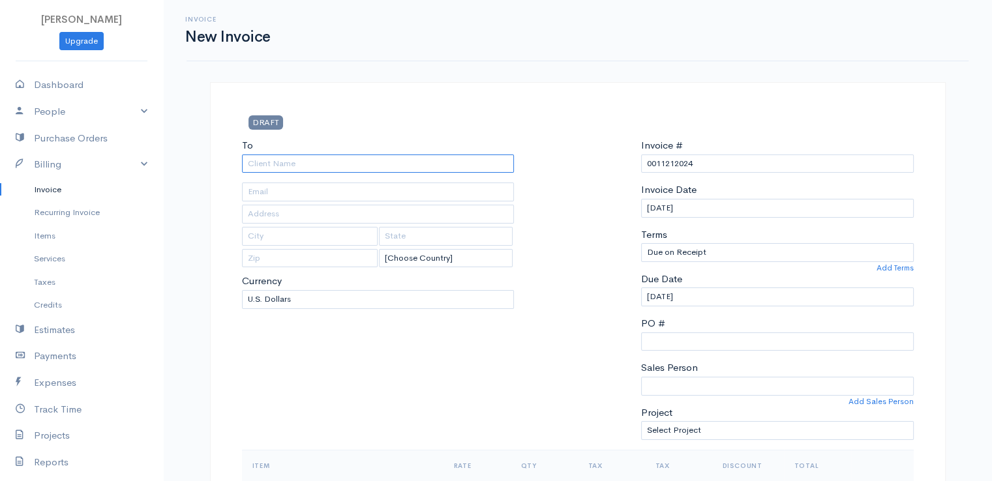
click at [268, 168] on input "To" at bounding box center [378, 164] width 273 height 19
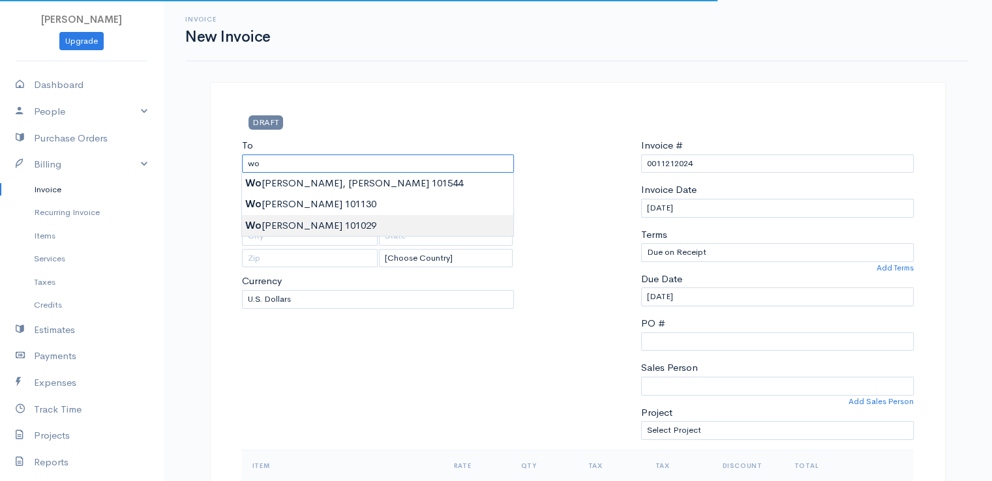
type input "[PERSON_NAME] 101029"
type input "38 Mt. [GEOGRAPHIC_DATA]"
type input "[GEOGRAPHIC_DATA]"
type input "[US_STATE]"
type input "04401"
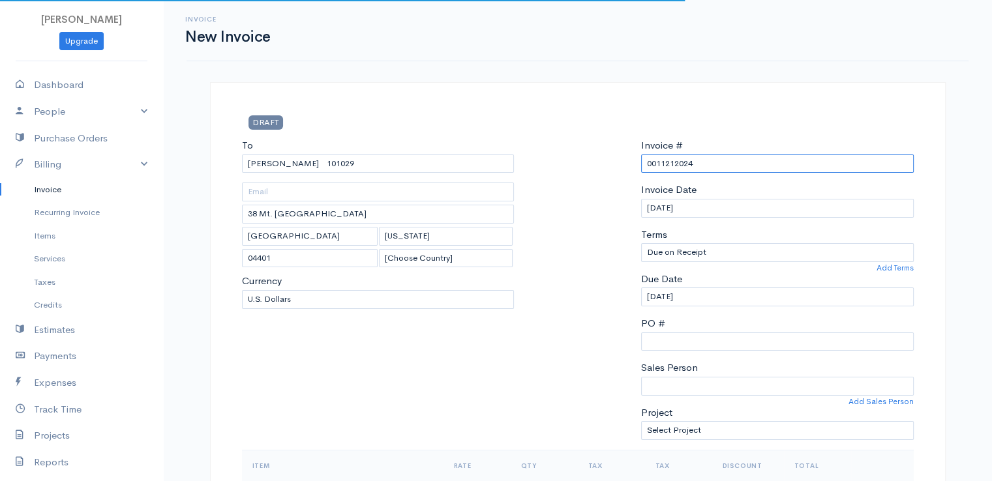
click at [676, 160] on input "0011212024" at bounding box center [777, 164] width 273 height 19
click at [674, 161] on input "0011212024" at bounding box center [777, 164] width 273 height 19
click at [675, 162] on input "0011212024" at bounding box center [777, 164] width 273 height 19
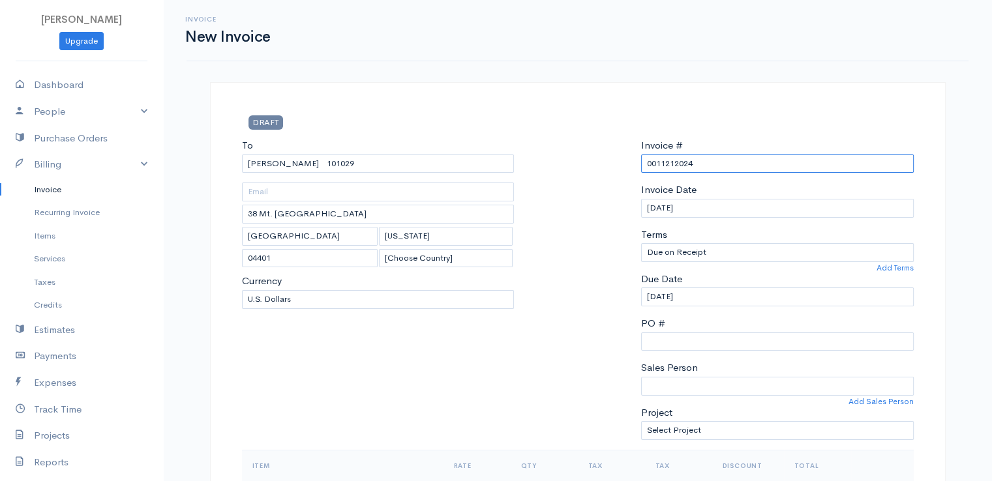
paste input "[DATE]"
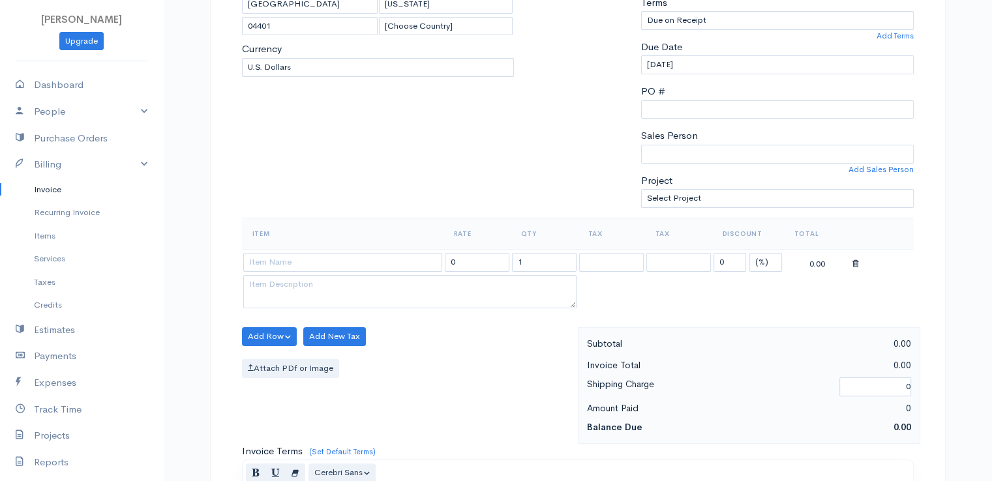
scroll to position [261, 0]
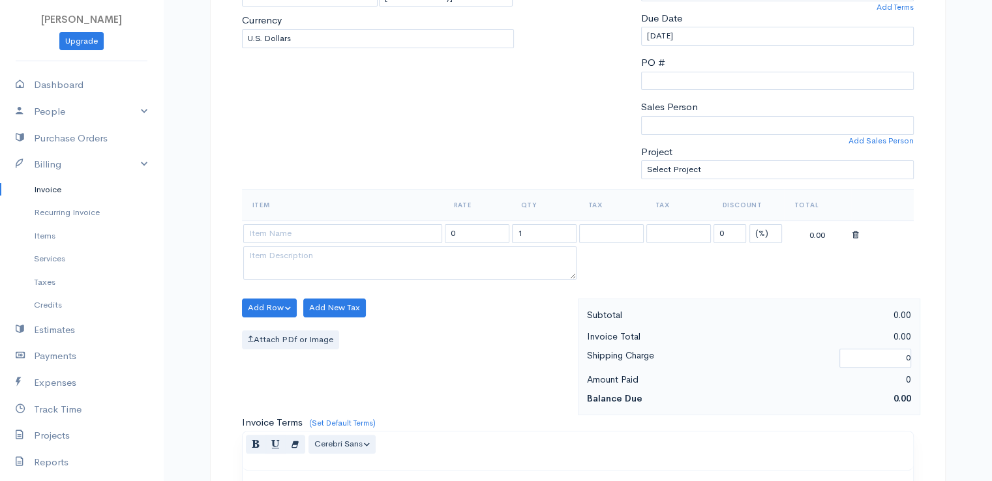
type input "[DATE]"
click at [765, 233] on select "(%) Flat" at bounding box center [766, 233] width 33 height 19
select select "2"
click at [750, 224] on select "(%) Flat" at bounding box center [766, 233] width 33 height 19
click at [527, 233] on input "1" at bounding box center [544, 233] width 65 height 19
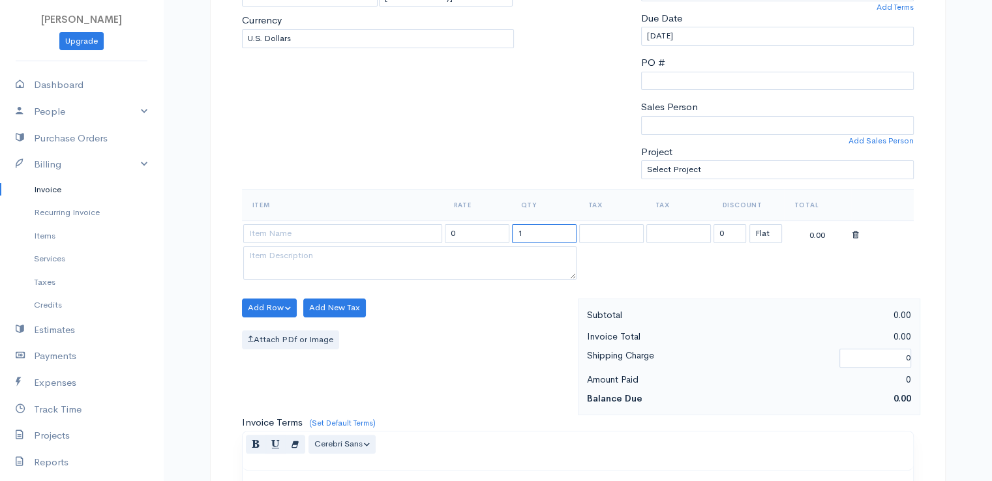
click at [527, 233] on input "1" at bounding box center [544, 233] width 65 height 19
type input "2"
click at [341, 229] on input at bounding box center [342, 233] width 199 height 19
type input "97530"
type input "60.00"
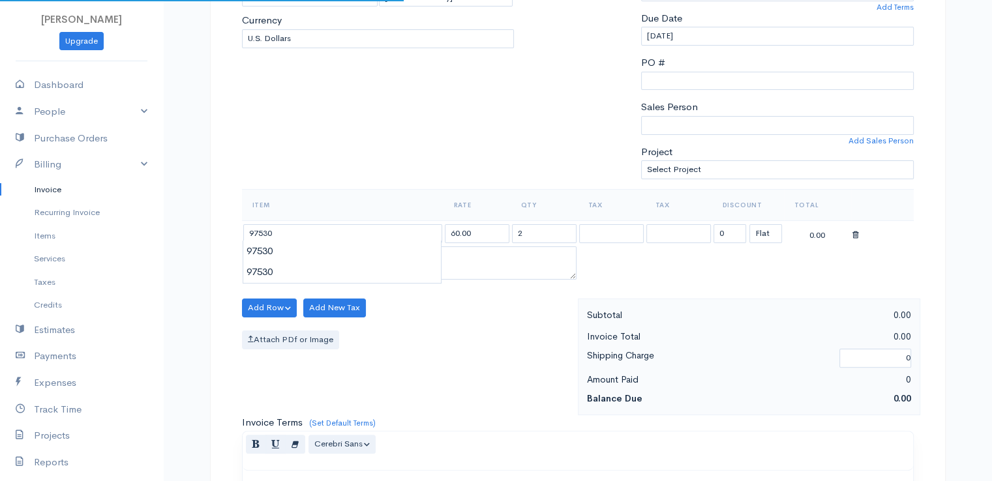
click at [347, 260] on body "[PERSON_NAME] Upgrade Dashboard People Clients Vendors Staff Users Purchase Ord…" at bounding box center [496, 303] width 992 height 1128
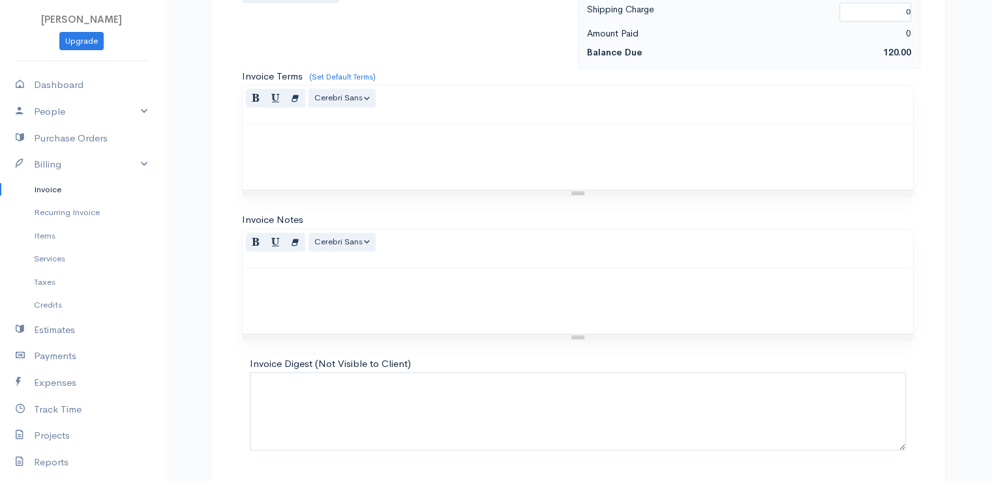
scroll to position [642, 0]
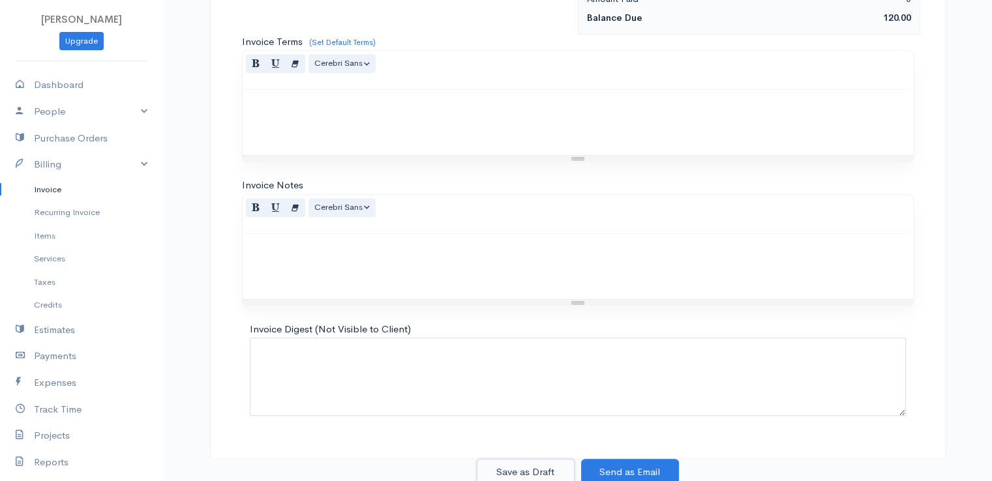
click at [514, 466] on button "Save as Draft" at bounding box center [526, 472] width 98 height 27
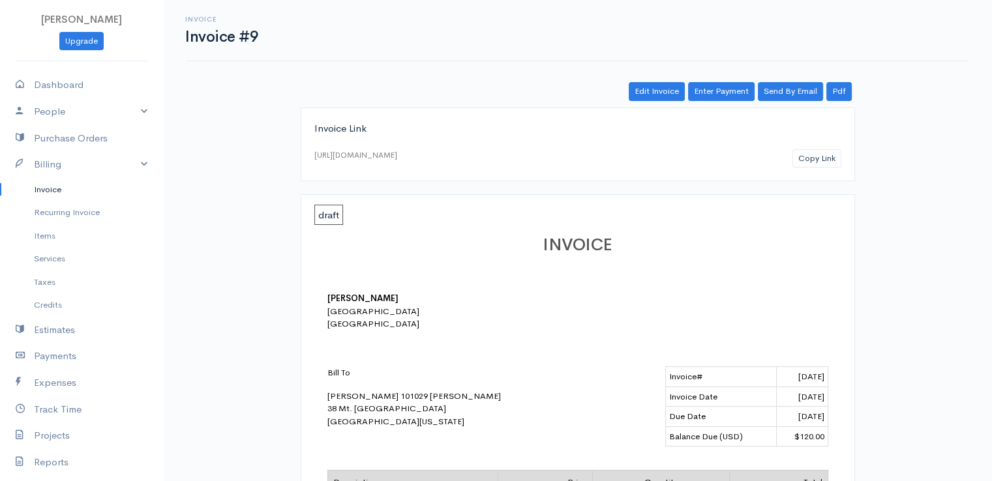
click at [52, 190] on link "Invoice" at bounding box center [81, 189] width 163 height 23
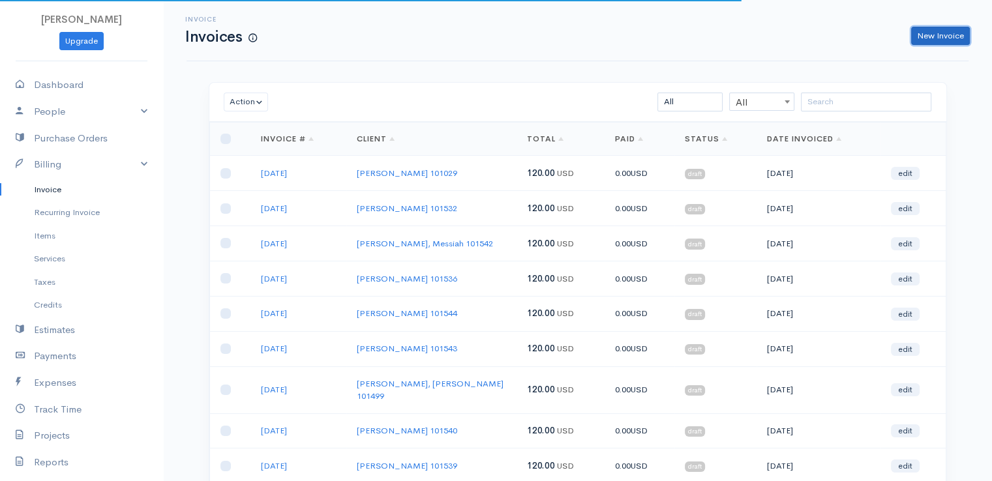
click at [932, 34] on link "New Invoice" at bounding box center [940, 36] width 59 height 19
select select "[GEOGRAPHIC_DATA]"
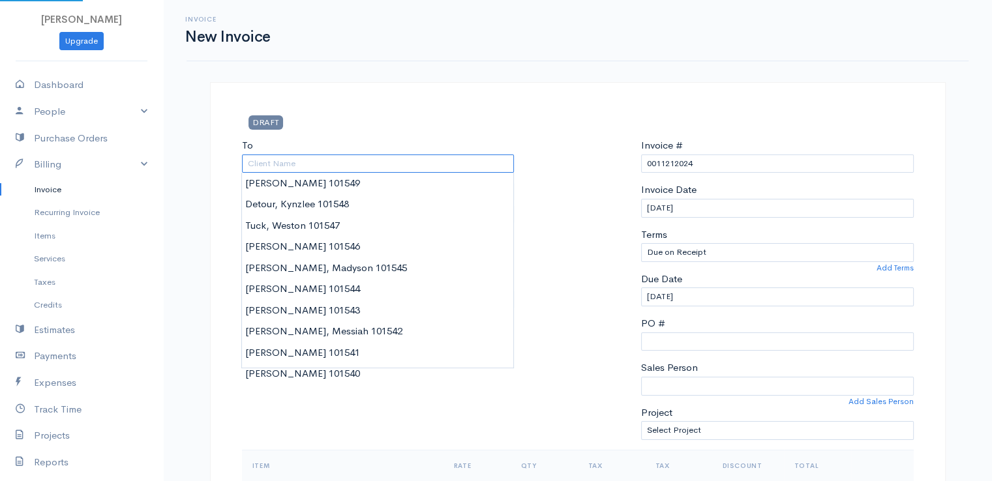
click at [271, 163] on input "To" at bounding box center [378, 164] width 273 height 19
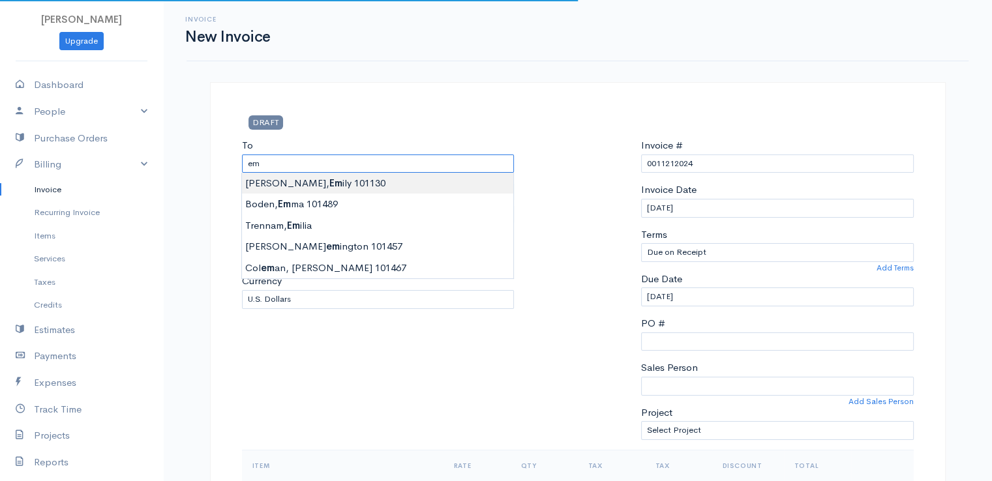
type input "[PERSON_NAME] 101130"
type input "38 Mt. [GEOGRAPHIC_DATA]"
type input "[GEOGRAPHIC_DATA]"
type input "[US_STATE]"
type input "04401"
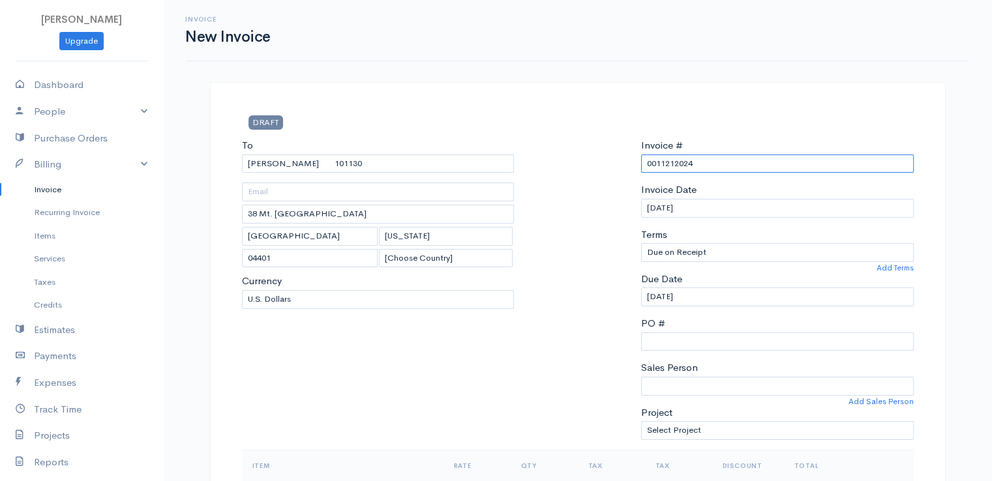
click at [670, 164] on input "0011212024" at bounding box center [777, 164] width 273 height 19
paste input "[DATE]"
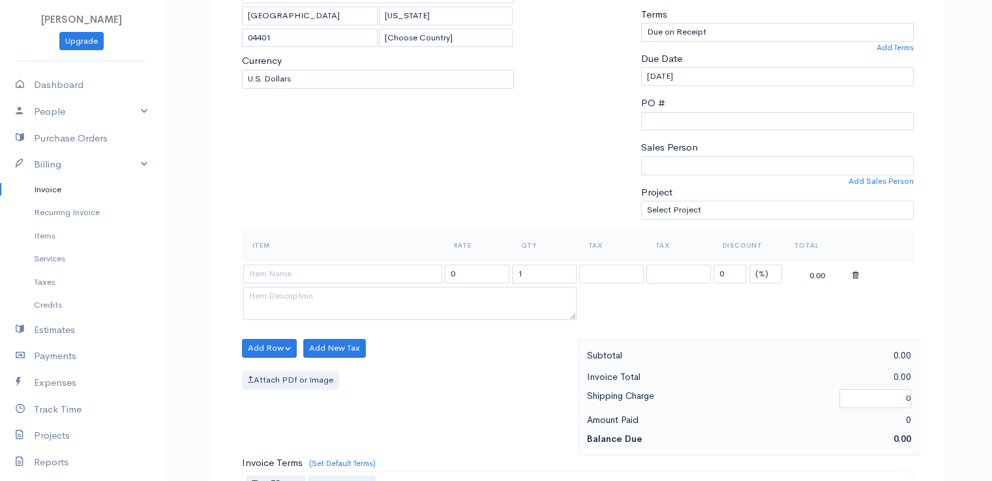
scroll to position [261, 0]
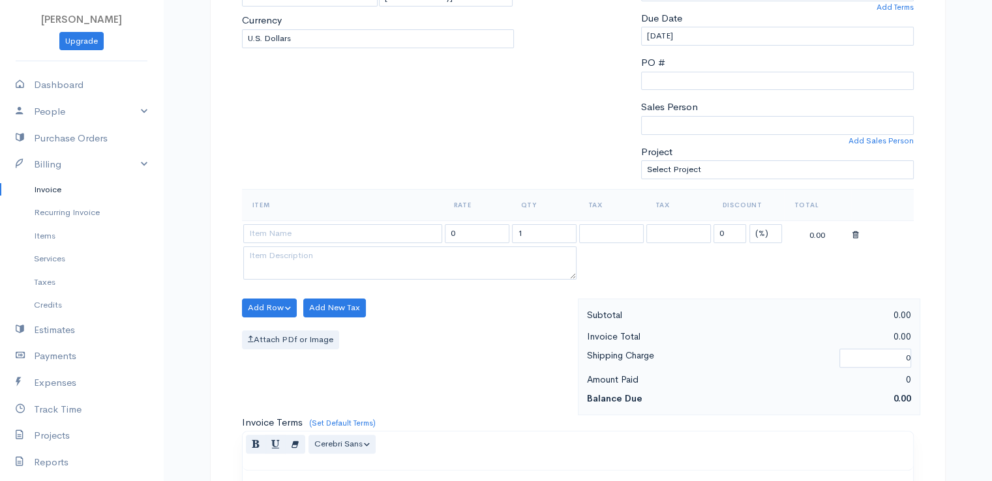
type input "[DATE]"
click at [760, 230] on select "(%) Flat" at bounding box center [766, 233] width 33 height 19
select select "2"
click at [750, 224] on select "(%) Flat" at bounding box center [766, 233] width 33 height 19
click at [326, 237] on input at bounding box center [342, 233] width 199 height 19
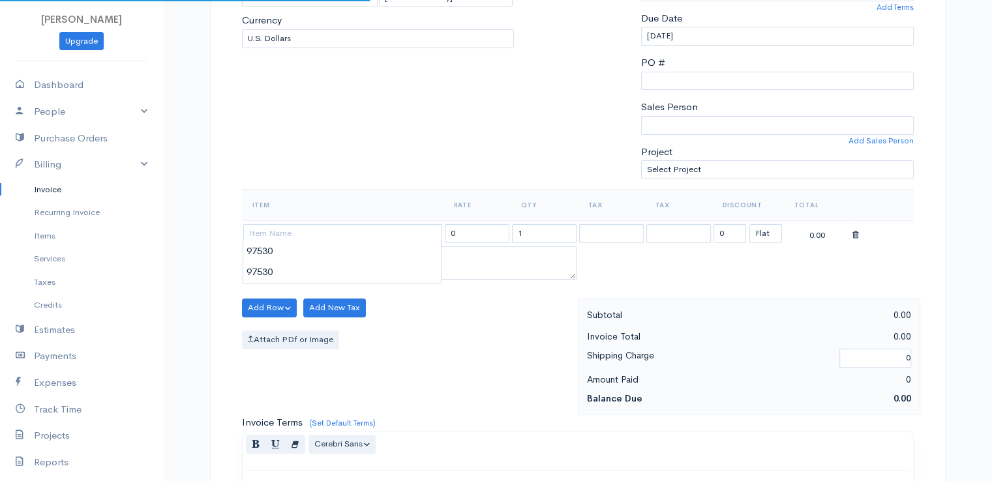
type input "97530"
type input "60.00"
click at [329, 263] on body "[PERSON_NAME] Upgrade Dashboard People Clients Vendors Staff Users Purchase Ord…" at bounding box center [496, 303] width 992 height 1128
click at [526, 233] on input "1" at bounding box center [544, 233] width 65 height 19
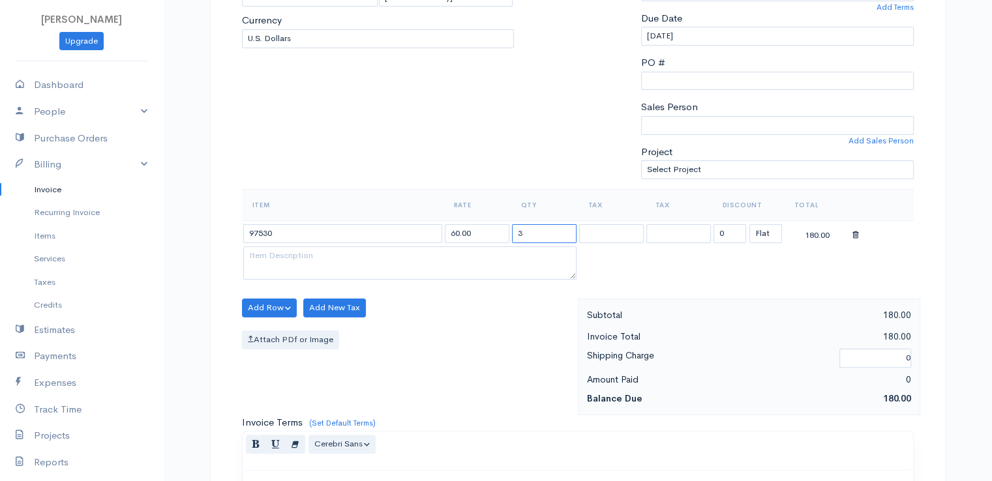
type input "3"
click at [435, 341] on div "Attach PDf or Image" at bounding box center [406, 340] width 329 height 19
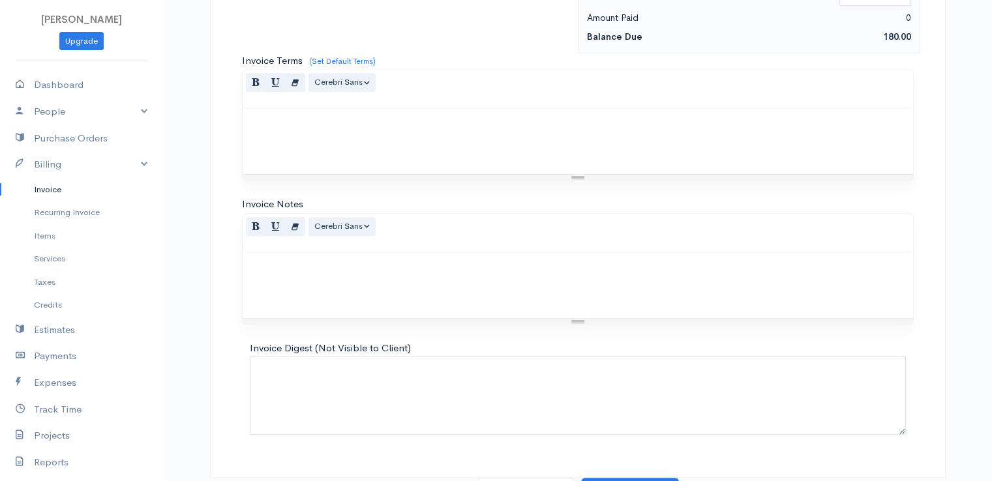
scroll to position [642, 0]
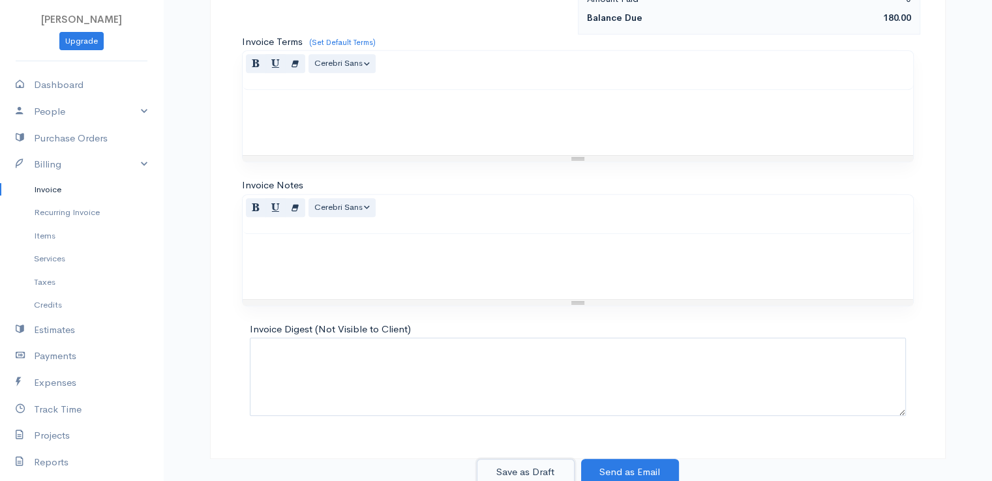
click at [510, 468] on button "Save as Draft" at bounding box center [526, 472] width 98 height 27
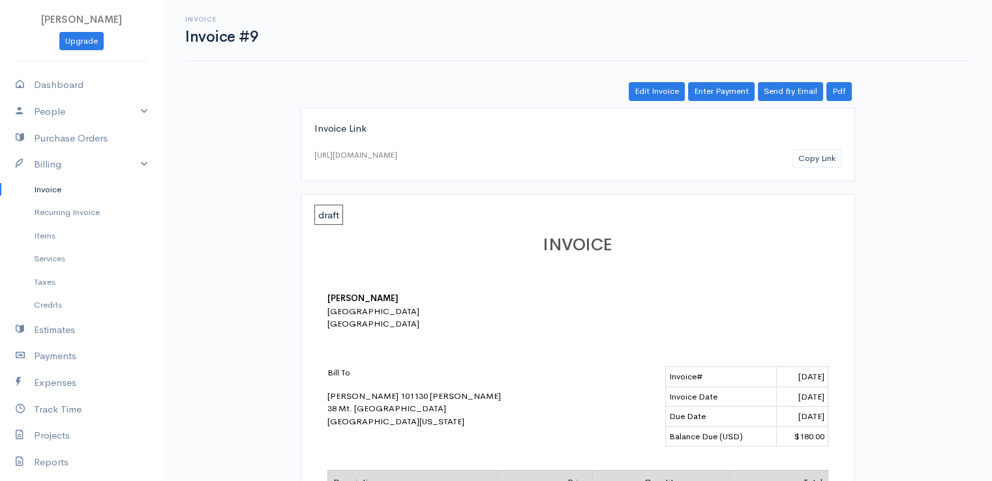
click at [50, 188] on link "Invoice" at bounding box center [81, 189] width 163 height 23
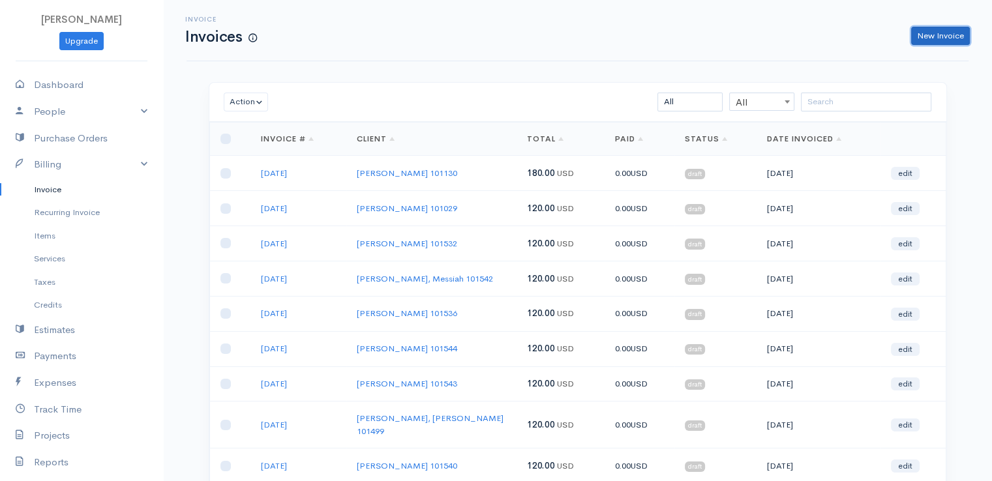
click at [947, 30] on link "New Invoice" at bounding box center [940, 36] width 59 height 19
select select "[GEOGRAPHIC_DATA]"
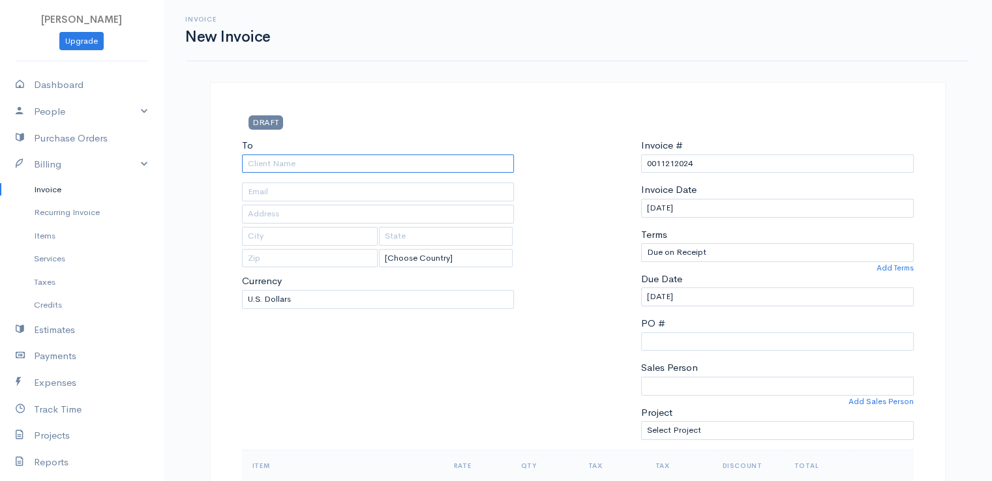
click at [256, 165] on input "To" at bounding box center [378, 164] width 273 height 19
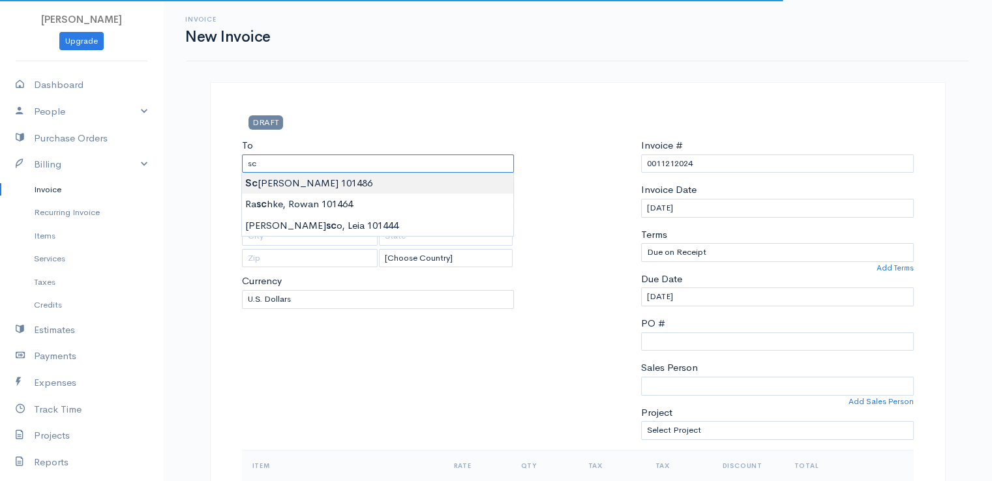
type input "[PERSON_NAME] 101486"
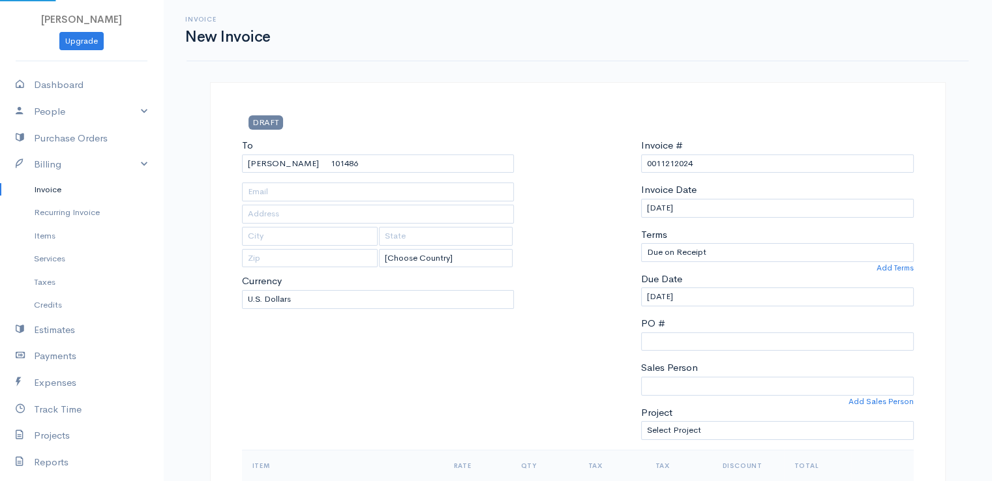
type input "[STREET_ADDRESS]"
type input "[PERSON_NAME]"
type input "[US_STATE]"
type input "04412"
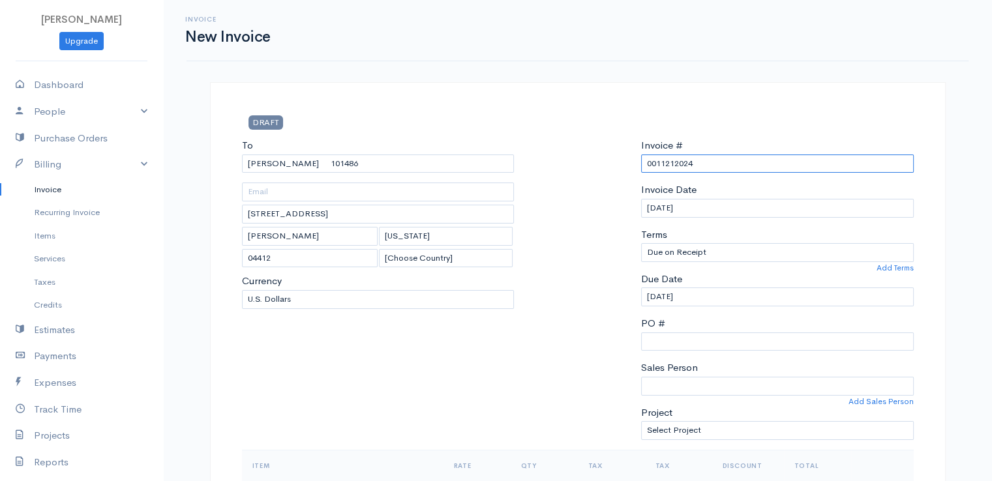
click at [660, 159] on input "0011212024" at bounding box center [777, 164] width 273 height 19
paste input "[DATE]"
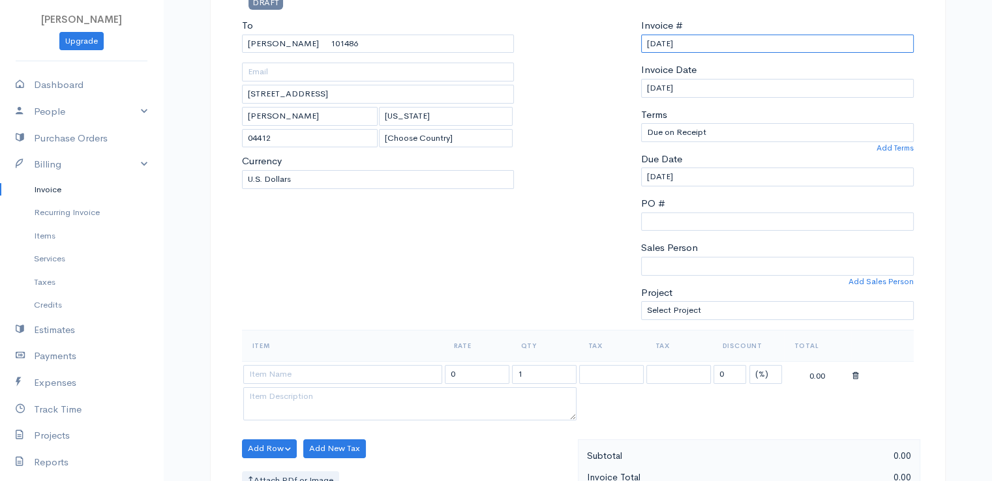
scroll to position [326, 0]
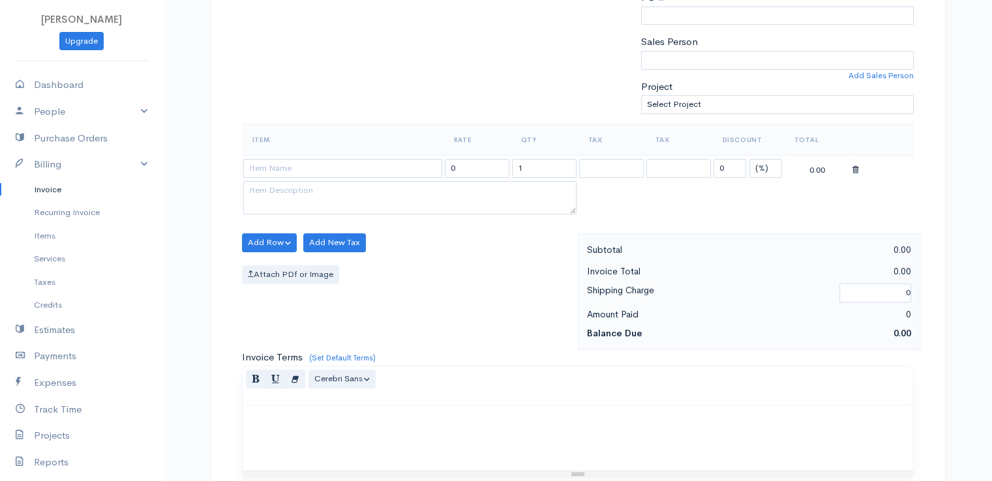
type input "[DATE]"
drag, startPoint x: 763, startPoint y: 165, endPoint x: 763, endPoint y: 172, distance: 7.2
click at [763, 165] on select "(%) Flat" at bounding box center [766, 168] width 33 height 19
select select "2"
click at [750, 159] on select "(%) Flat" at bounding box center [766, 168] width 33 height 19
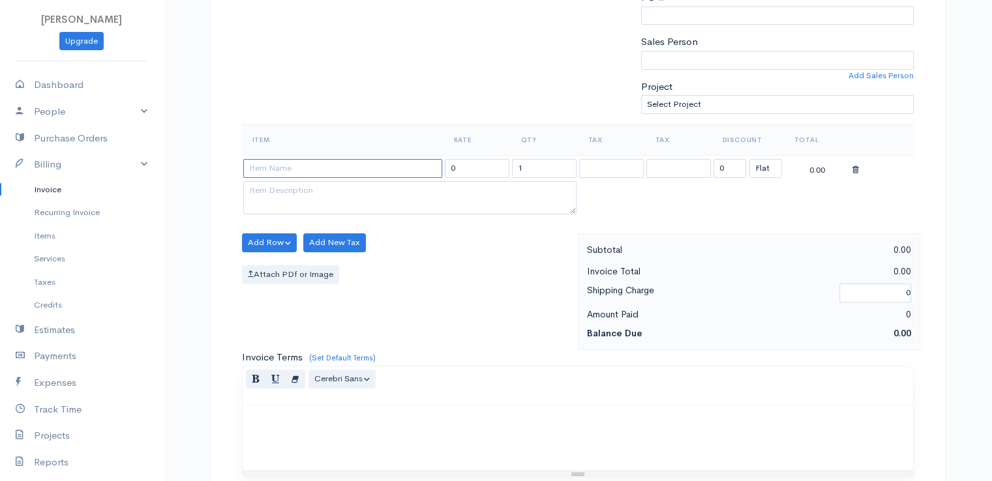
click at [373, 170] on input at bounding box center [342, 168] width 199 height 19
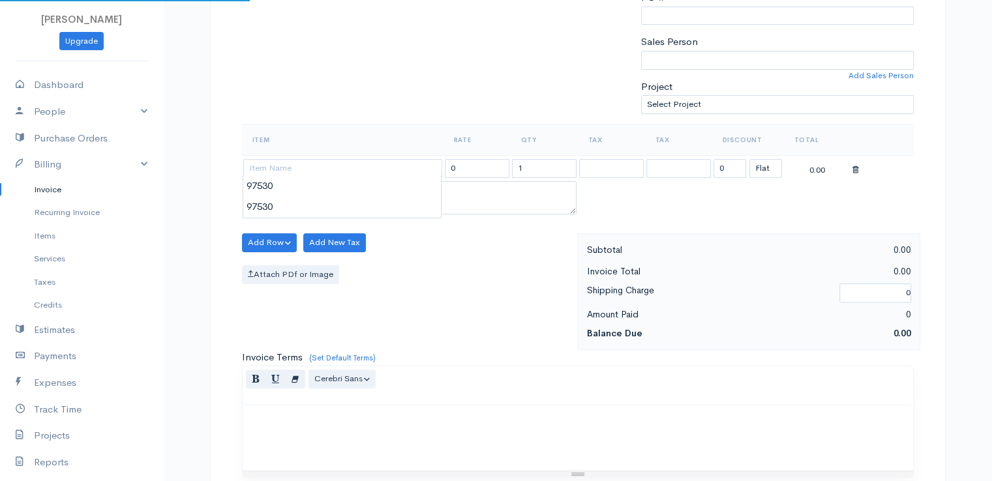
type input "97530"
type input "60.00"
click at [373, 189] on body "[PERSON_NAME] Upgrade Dashboard People Clients Vendors Staff Users Purchase Ord…" at bounding box center [496, 238] width 992 height 1128
click at [555, 167] on input "1" at bounding box center [544, 168] width 65 height 19
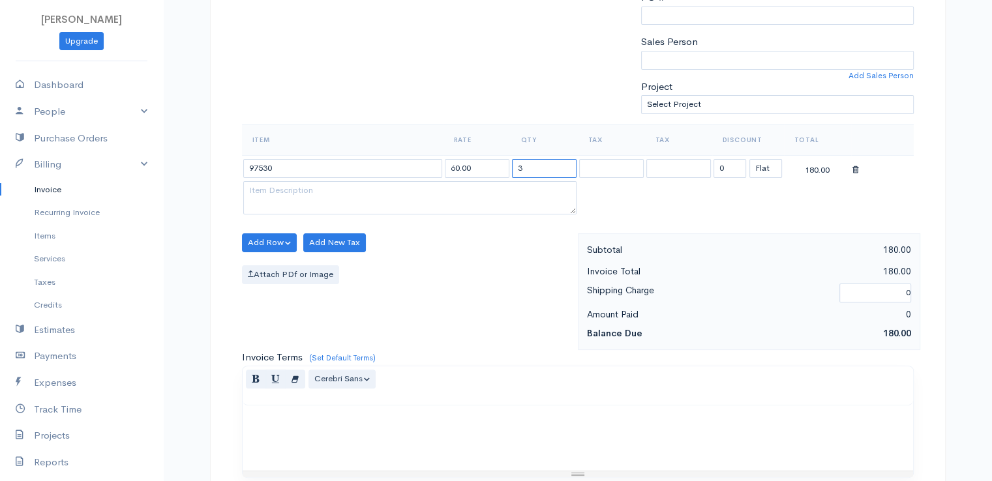
type input "3"
click at [504, 298] on div "Add Row Add Item Row Add Time Row Add New Tax Attach PDf or Image" at bounding box center [407, 292] width 342 height 117
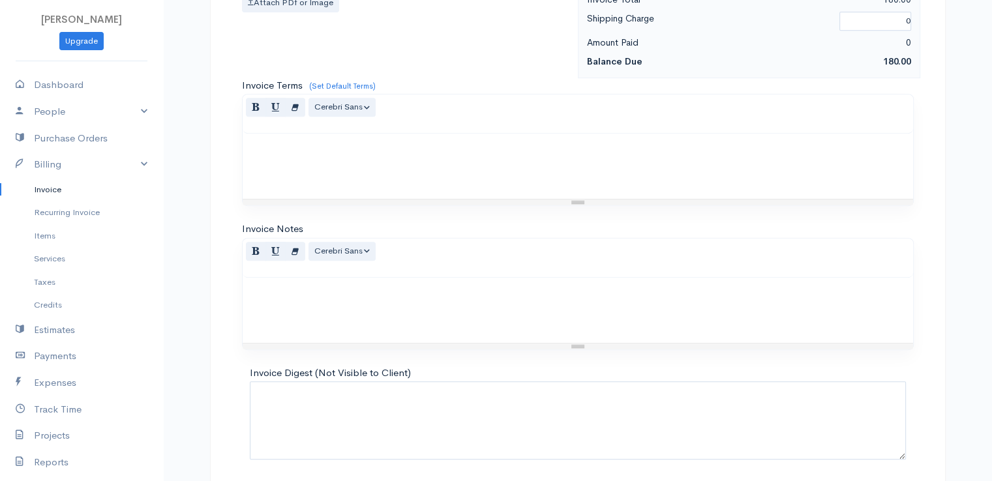
scroll to position [642, 0]
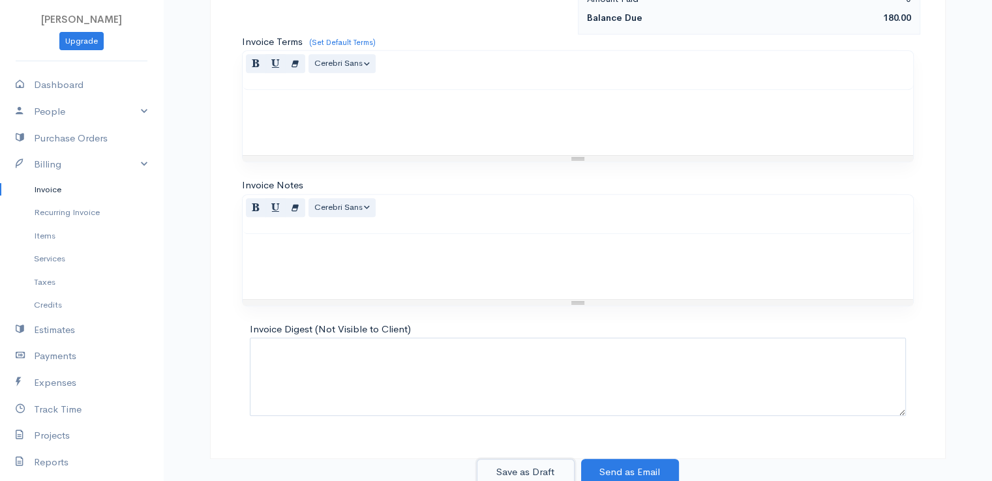
click at [529, 473] on button "Save as Draft" at bounding box center [526, 472] width 98 height 27
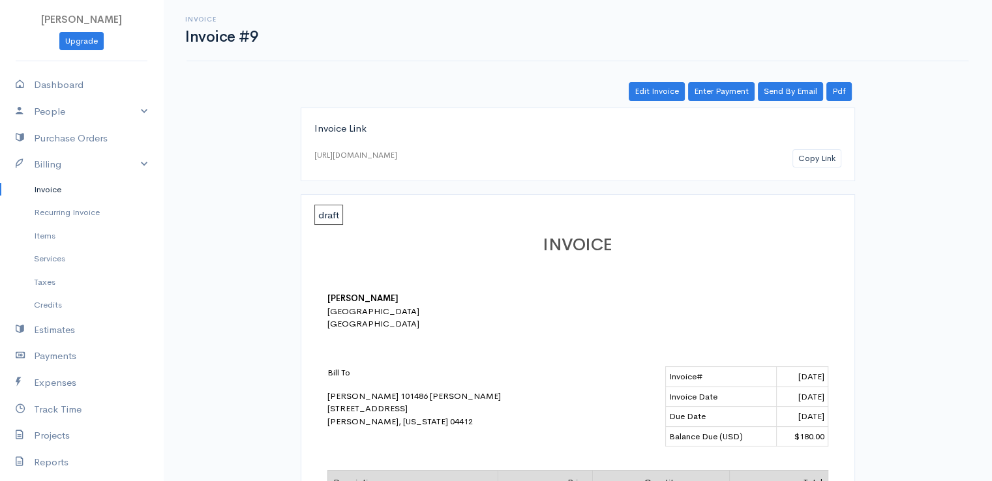
drag, startPoint x: 42, startPoint y: 189, endPoint x: 194, endPoint y: 189, distance: 152.0
click at [42, 189] on link "Invoice" at bounding box center [81, 189] width 163 height 23
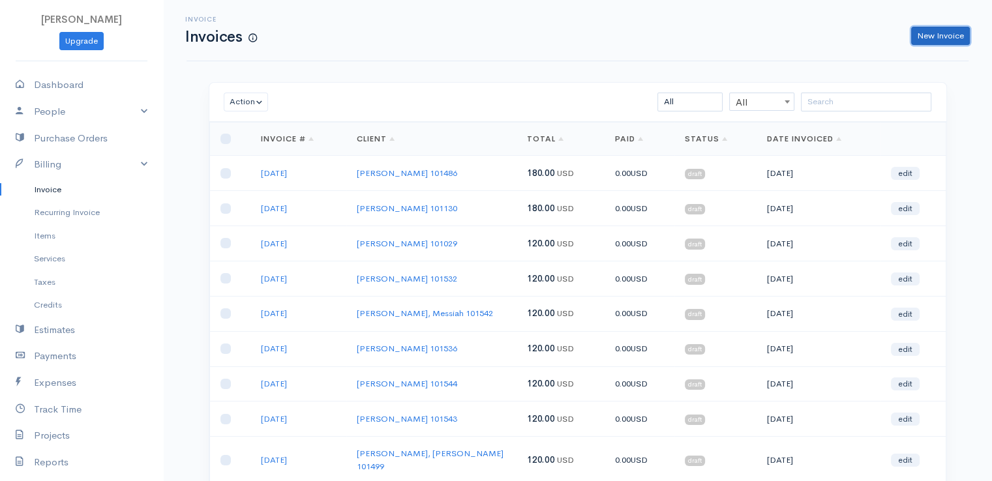
click at [935, 35] on link "New Invoice" at bounding box center [940, 36] width 59 height 19
select select "[GEOGRAPHIC_DATA]"
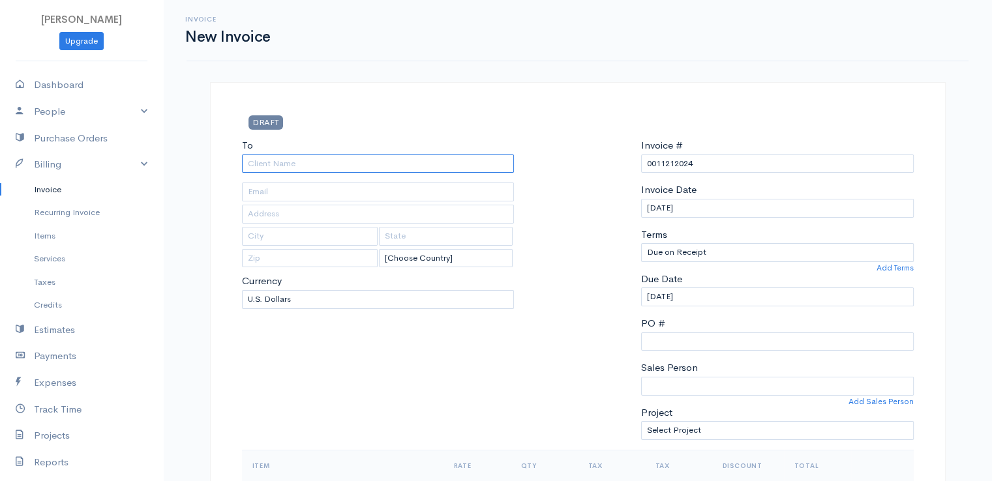
click at [252, 160] on input "To" at bounding box center [378, 164] width 273 height 19
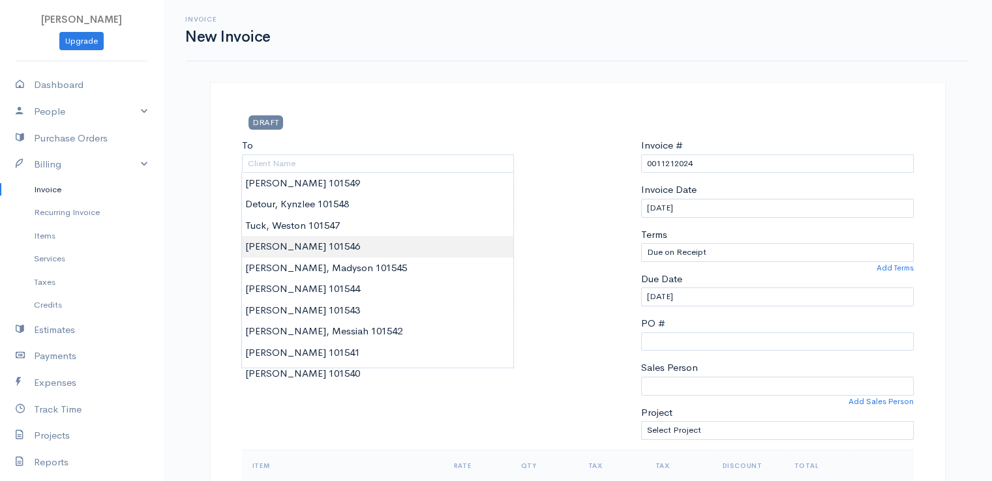
type input "[PERSON_NAME] 101546"
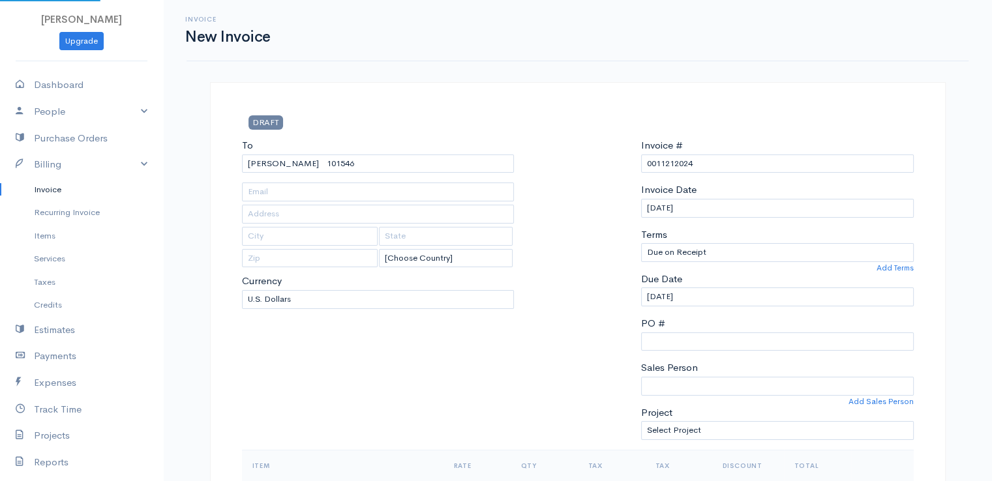
type input "[STREET_ADDRESS][PERSON_NAME]"
type input "Orono"
type input "[US_STATE]"
type input "04473"
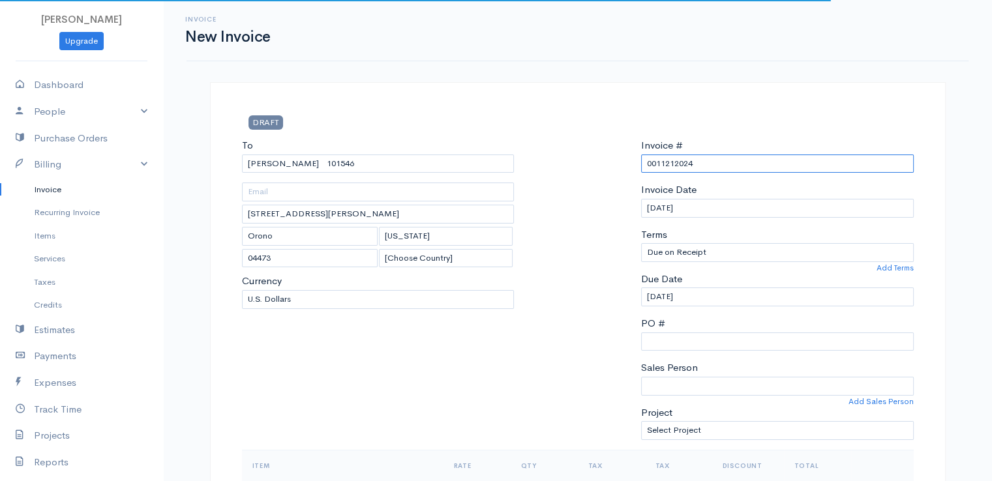
click at [663, 159] on input "0011212024" at bounding box center [777, 164] width 273 height 19
click at [663, 160] on input "0011212024" at bounding box center [777, 164] width 273 height 19
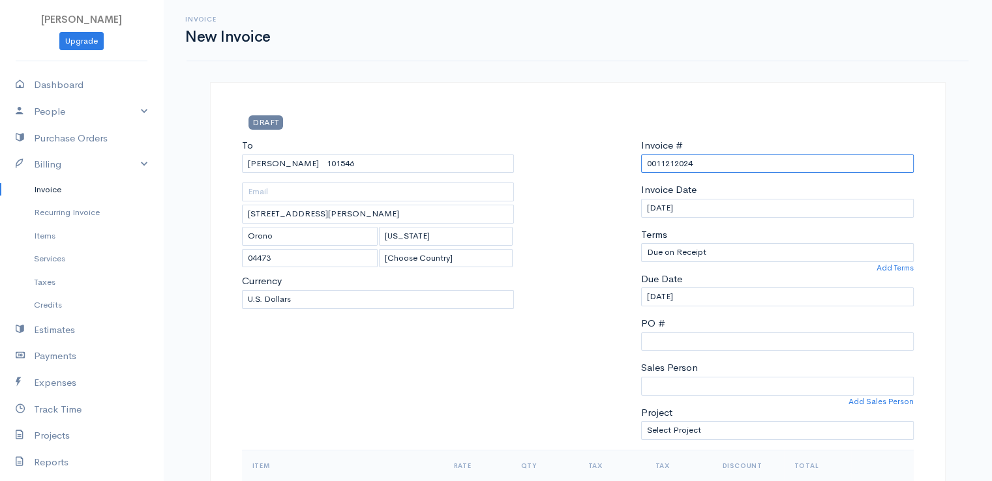
paste input "[DATE]"
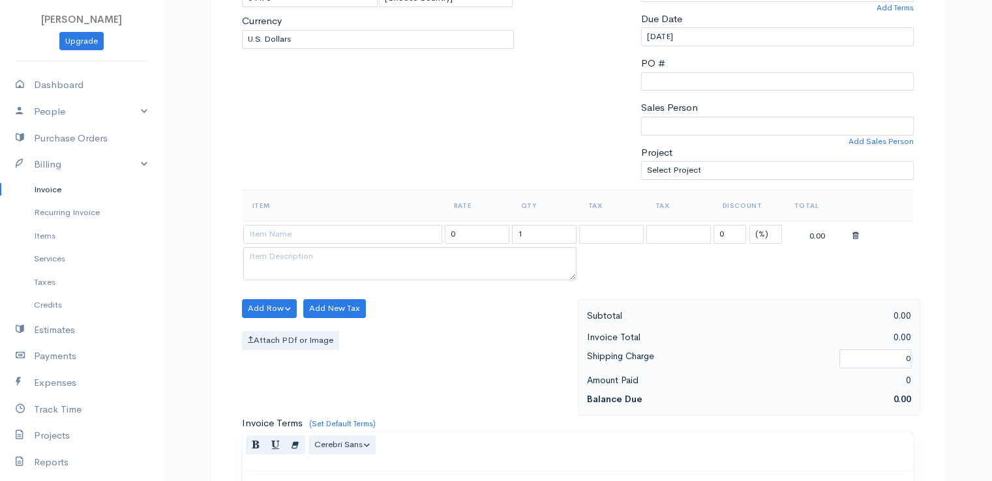
scroll to position [261, 0]
type input "[DATE]"
click at [762, 231] on select "(%) Flat" at bounding box center [766, 233] width 33 height 19
select select "2"
click at [750, 224] on select "(%) Flat" at bounding box center [766, 233] width 33 height 19
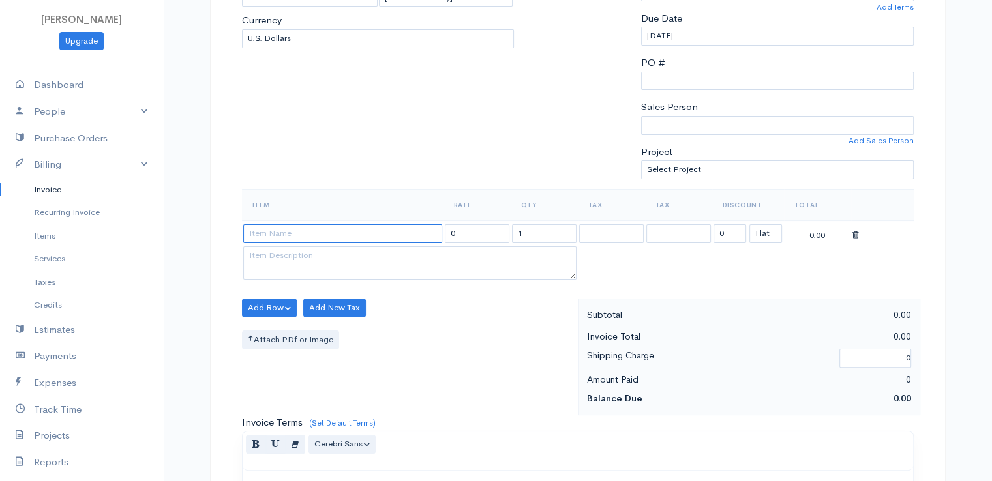
click at [330, 228] on input at bounding box center [342, 233] width 199 height 19
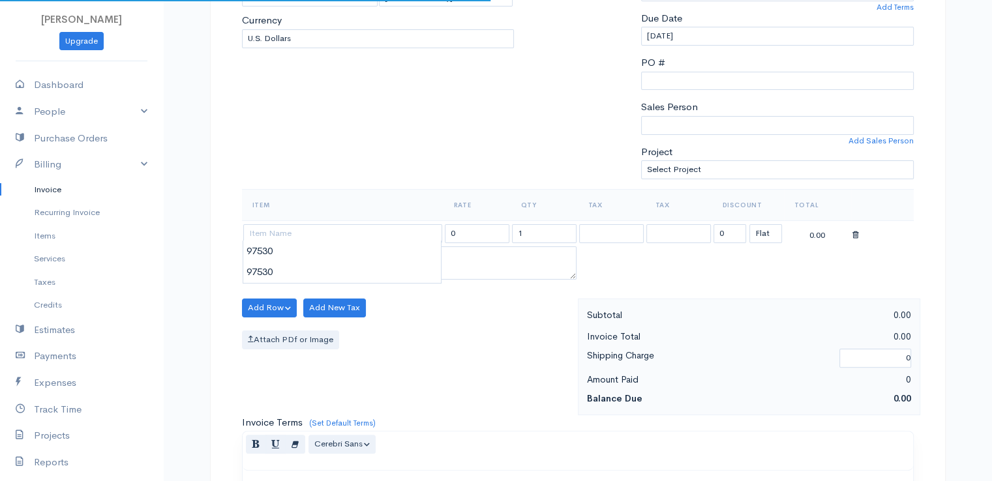
type input "97530"
type input "60.00"
click at [331, 254] on body "[PERSON_NAME] Upgrade Dashboard People Clients Vendors Staff Users Purchase Ord…" at bounding box center [496, 303] width 992 height 1128
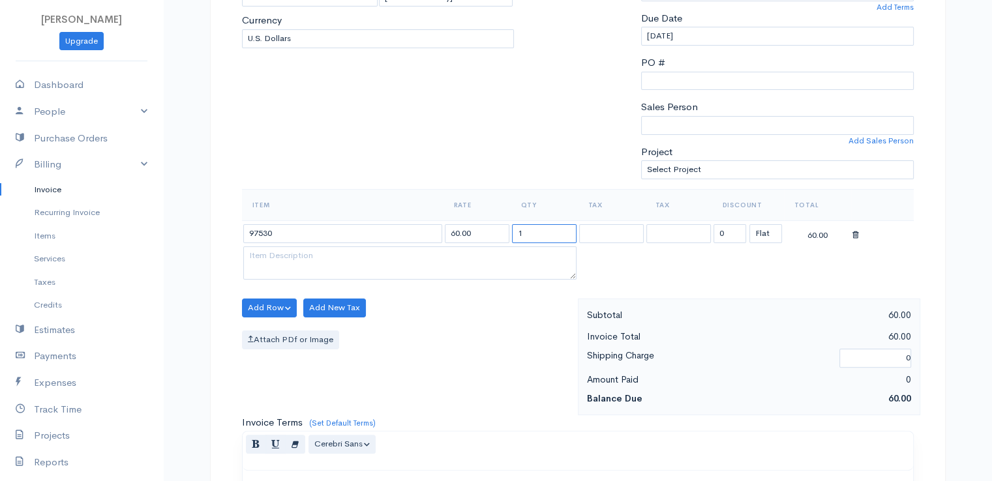
click at [528, 231] on input "1" at bounding box center [544, 233] width 65 height 19
type input "2"
click at [500, 306] on div "Add Row Add Item Row Add Time Row Add New Tax Attach PDf or Image" at bounding box center [407, 357] width 342 height 117
click at [471, 361] on div "Add Row Add Item Row Add Time Row Add New Tax Attach PDf or Image" at bounding box center [407, 357] width 342 height 117
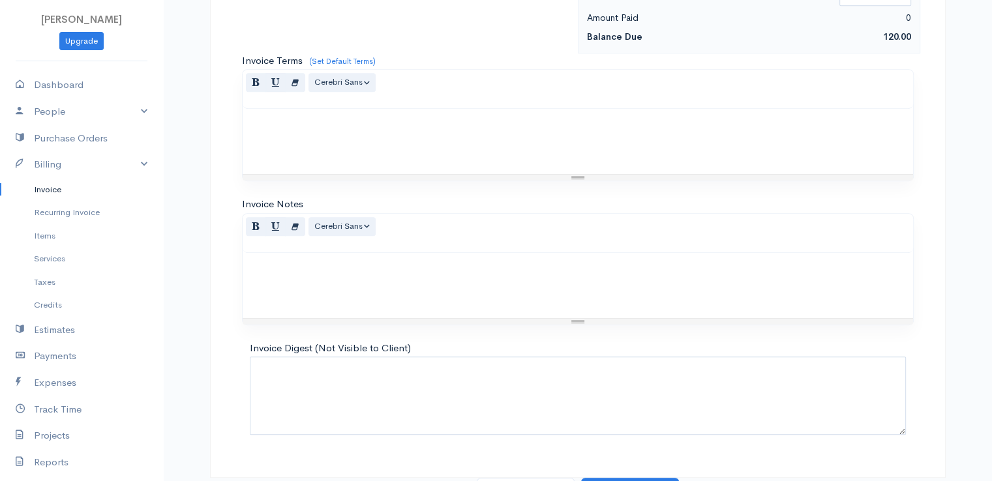
scroll to position [642, 0]
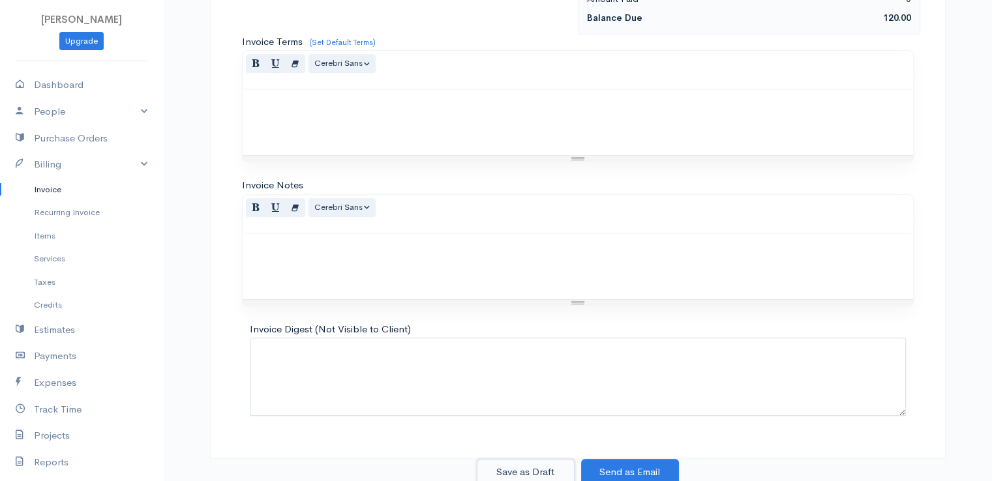
drag, startPoint x: 519, startPoint y: 468, endPoint x: 399, endPoint y: 415, distance: 131.8
click at [519, 468] on button "Save as Draft" at bounding box center [526, 472] width 98 height 27
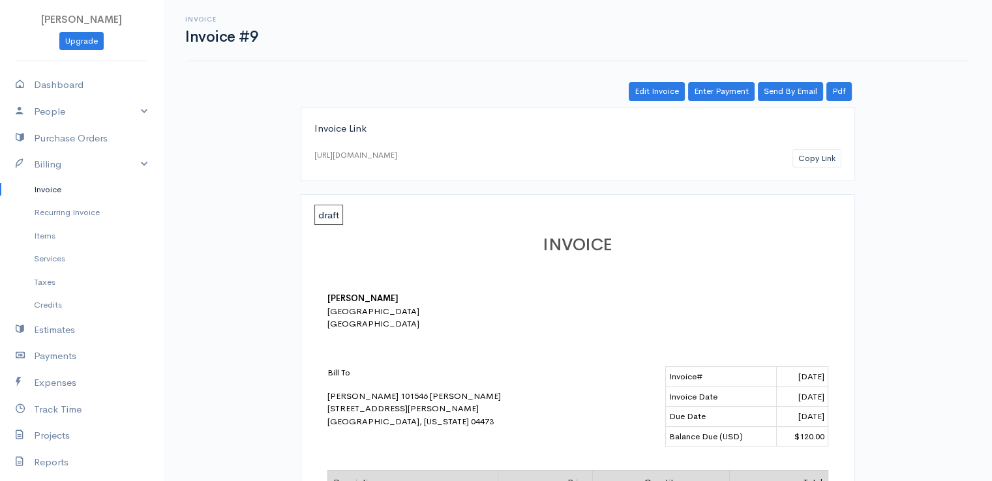
click at [61, 188] on link "Invoice" at bounding box center [81, 189] width 163 height 23
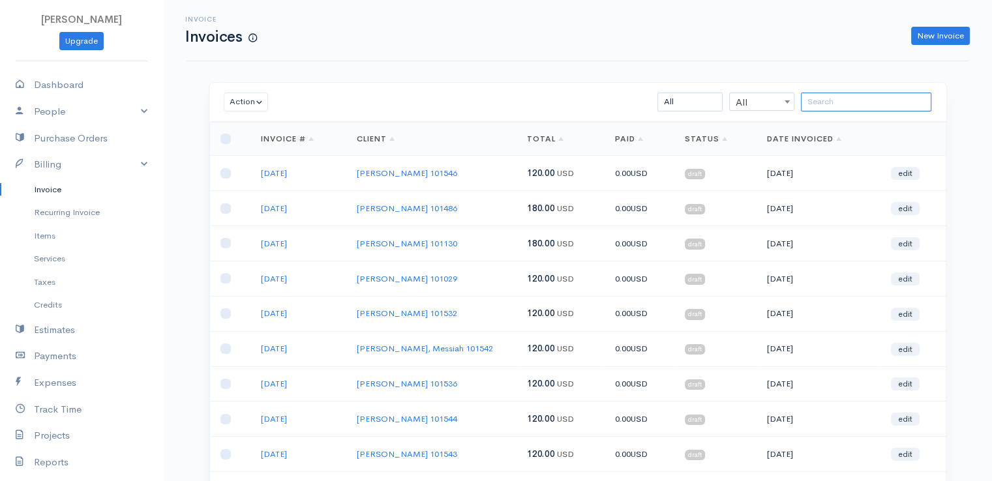
click at [830, 104] on input "search" at bounding box center [866, 102] width 130 height 19
click at [939, 35] on link "New Invoice" at bounding box center [940, 36] width 59 height 19
select select "[GEOGRAPHIC_DATA]"
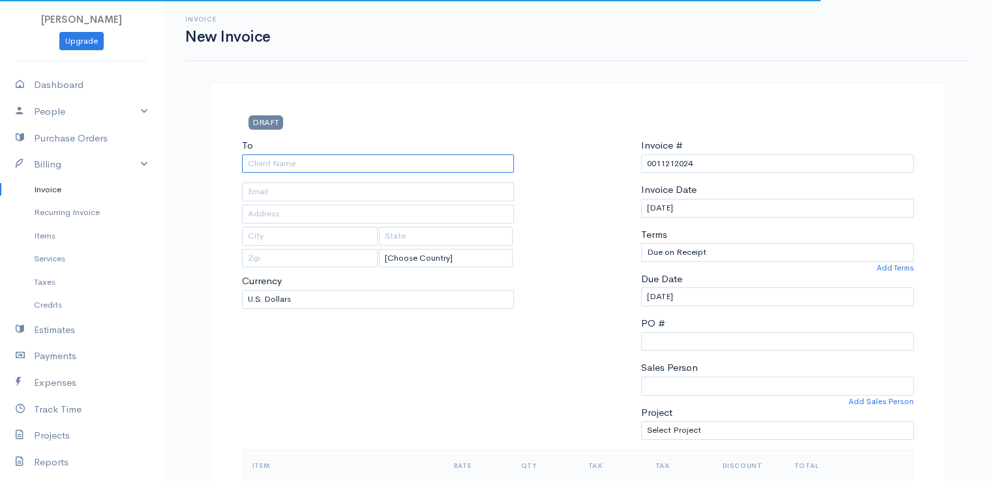
click at [278, 160] on input "To" at bounding box center [378, 164] width 273 height 19
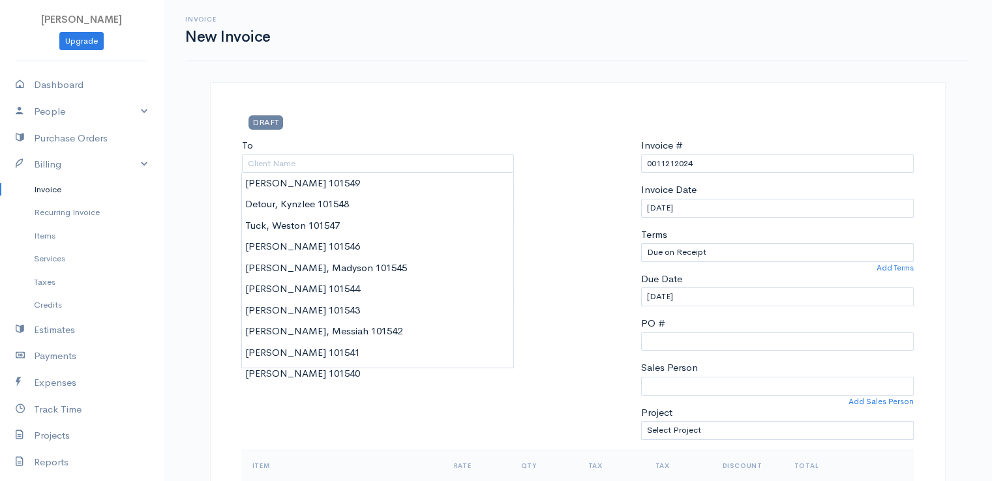
type input "[PERSON_NAME], Madyson 101545"
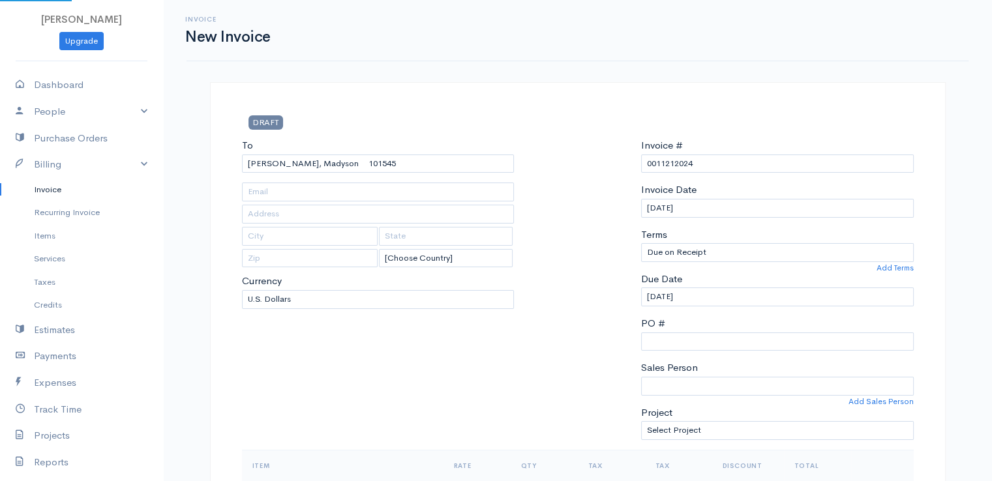
type input "[STREET_ADDRESS][PERSON_NAME]"
type input "Stetson"
type input "[US_STATE]"
type input "04488"
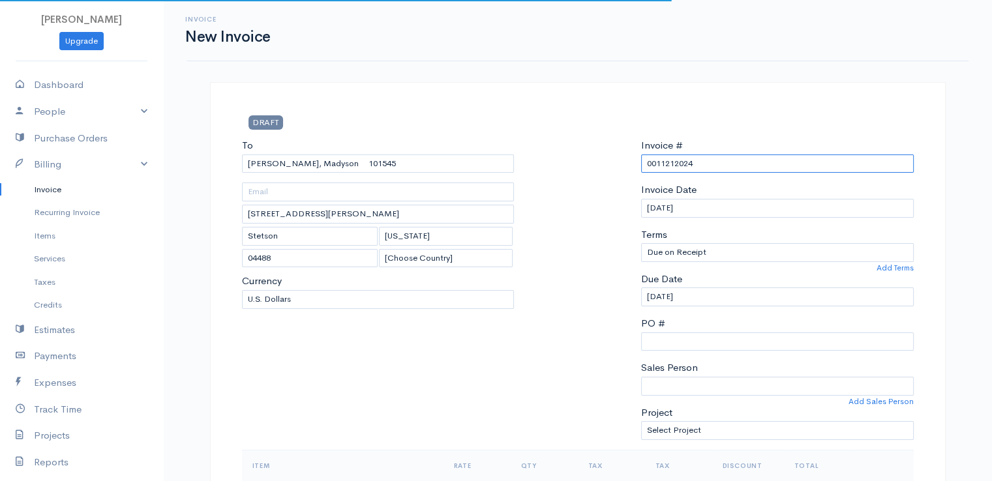
click at [673, 160] on input "0011212024" at bounding box center [777, 164] width 273 height 19
paste input "[DATE]"
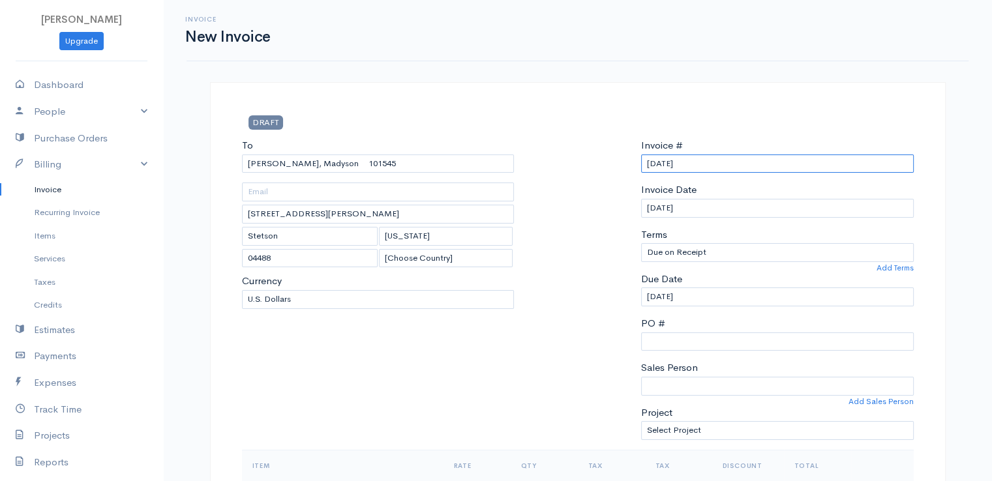
click at [661, 164] on input "[DATE]" at bounding box center [777, 164] width 273 height 19
drag, startPoint x: 647, startPoint y: 162, endPoint x: 707, endPoint y: 161, distance: 60.0
click at [713, 162] on input "[DATE]" at bounding box center [777, 164] width 273 height 19
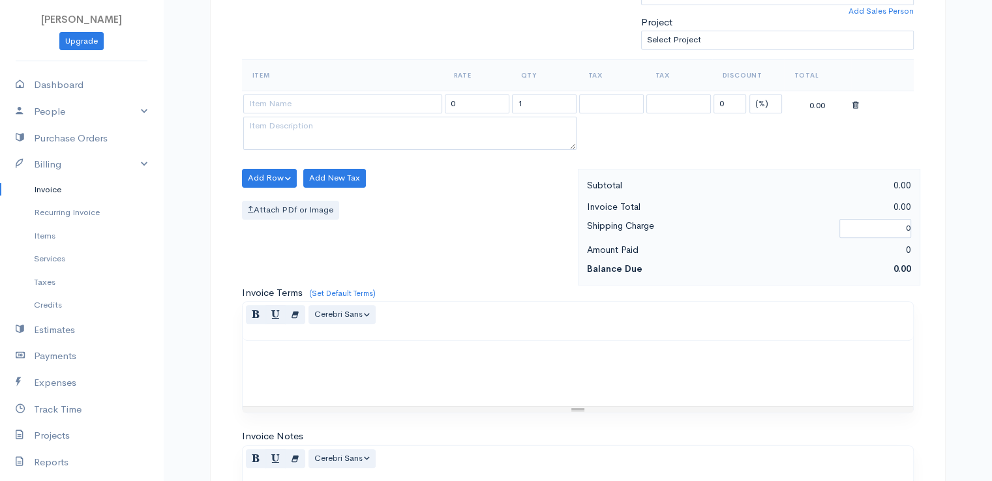
scroll to position [391, 0]
type input "[DATE]"
click at [763, 100] on select "(%) Flat" at bounding box center [766, 103] width 33 height 19
select select "2"
click at [750, 94] on select "(%) Flat" at bounding box center [766, 103] width 33 height 19
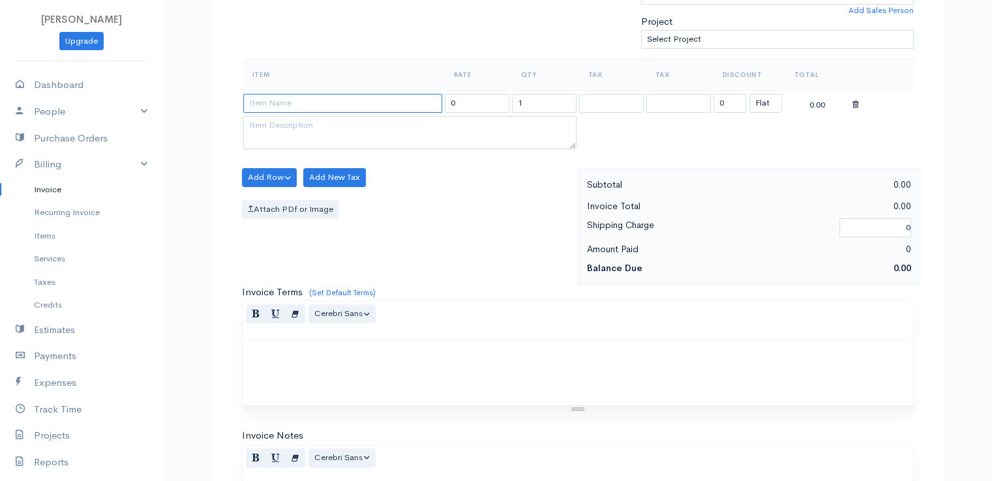
click at [386, 102] on input at bounding box center [342, 103] width 199 height 19
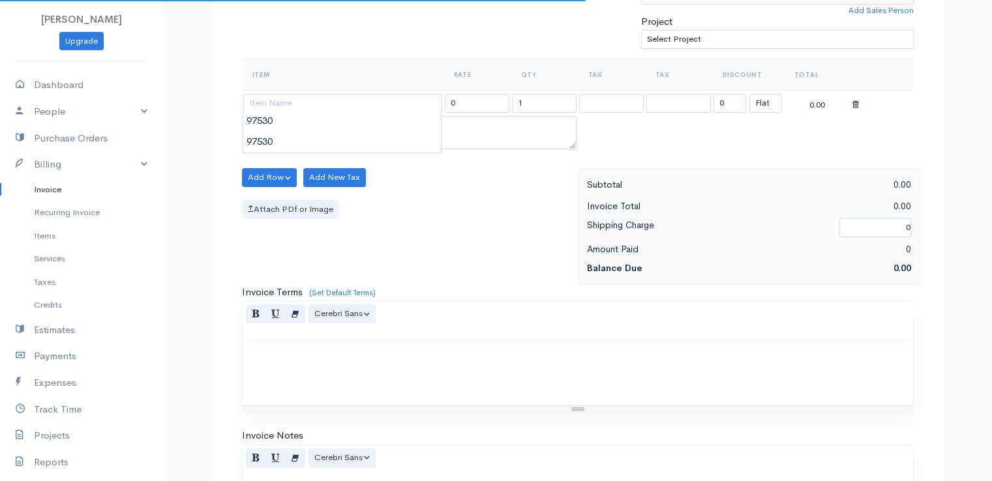
type input "97530"
type input "60.00"
click at [384, 121] on body "[PERSON_NAME] Upgrade Dashboard People Clients Vendors Staff Users Purchase Ord…" at bounding box center [496, 173] width 992 height 1128
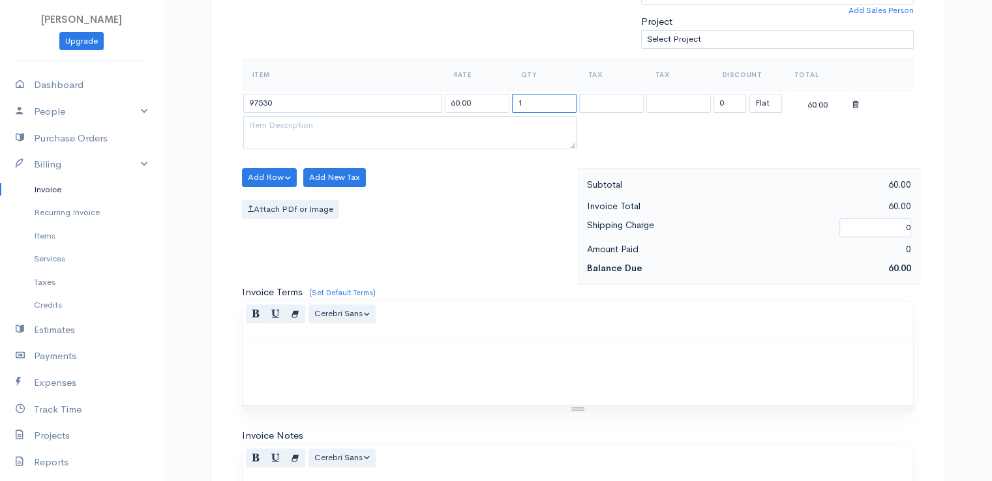
click at [528, 105] on input "1" at bounding box center [544, 103] width 65 height 19
type input "2"
click at [507, 155] on div "Item Rate Qty Tax Tax Discount Total 97530 60.00 2 0 (%) Flat 120.00" at bounding box center [578, 114] width 672 height 110
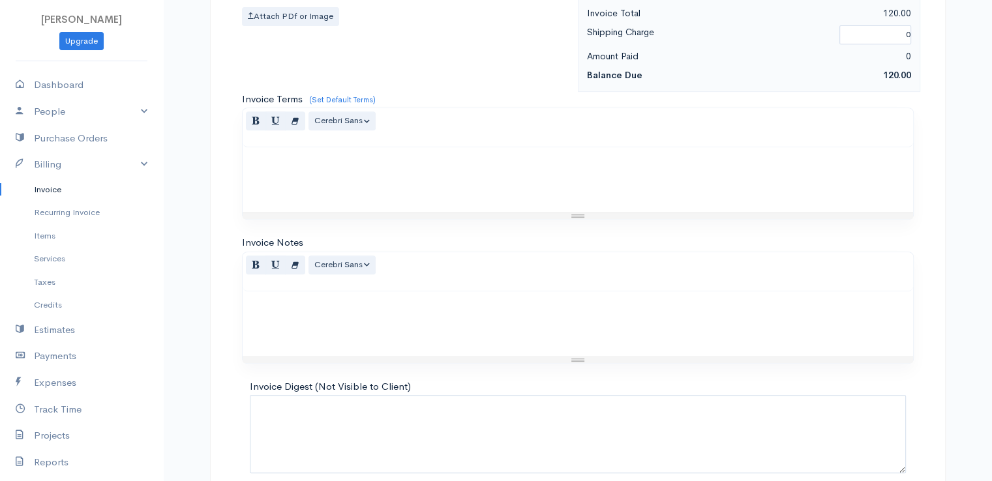
scroll to position [642, 0]
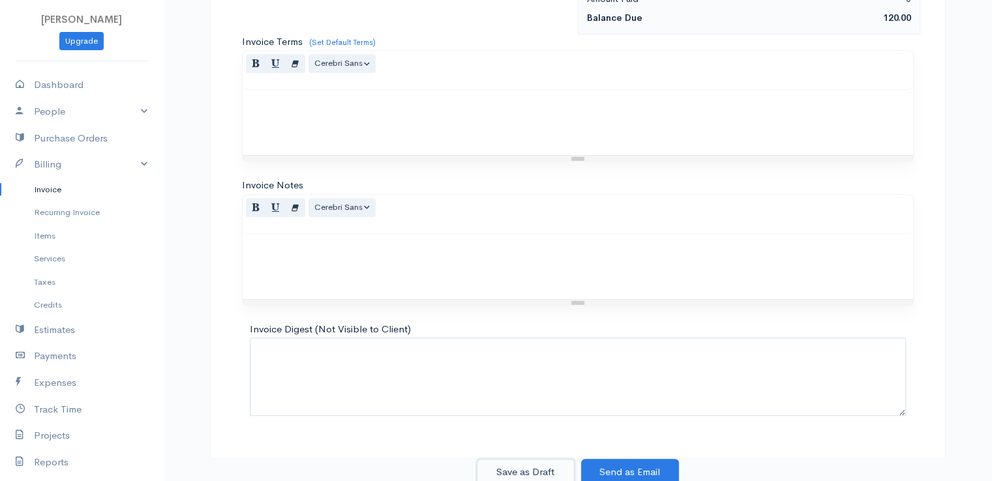
click at [521, 464] on button "Save as Draft" at bounding box center [526, 472] width 98 height 27
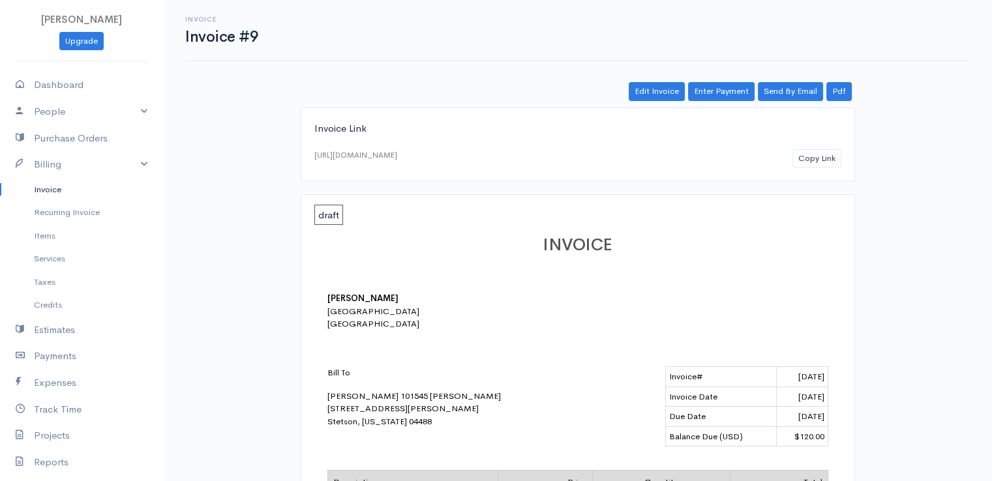
click at [57, 187] on link "Invoice" at bounding box center [81, 189] width 163 height 23
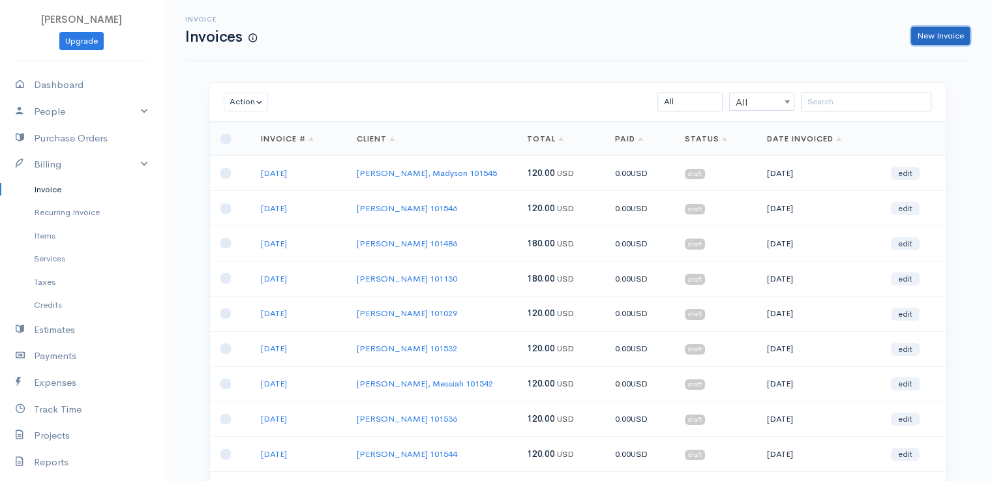
click at [954, 40] on link "New Invoice" at bounding box center [940, 36] width 59 height 19
select select "[GEOGRAPHIC_DATA]"
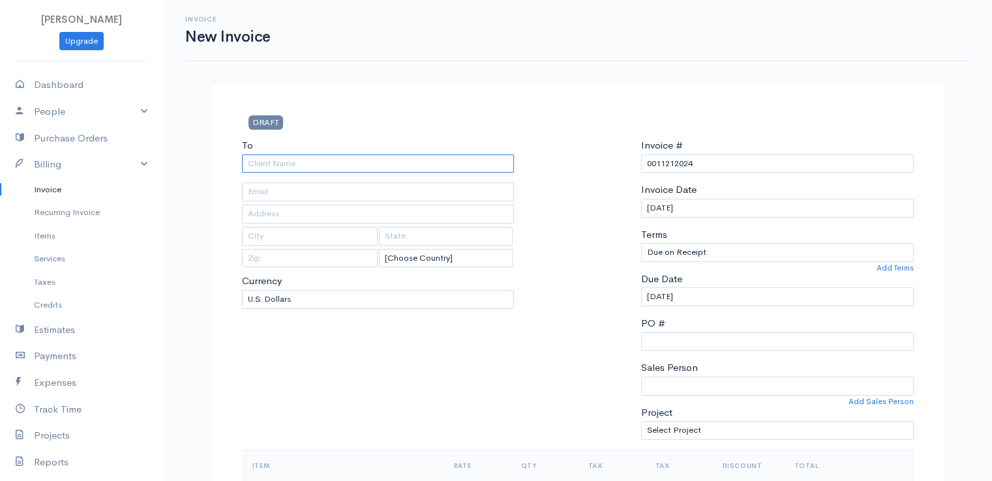
click at [273, 162] on input "To" at bounding box center [378, 164] width 273 height 19
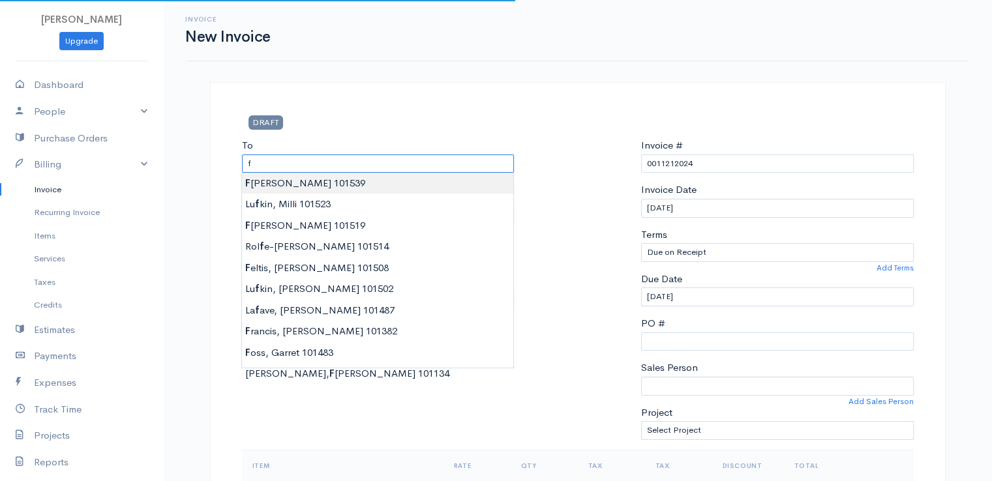
type input "[PERSON_NAME] 101539"
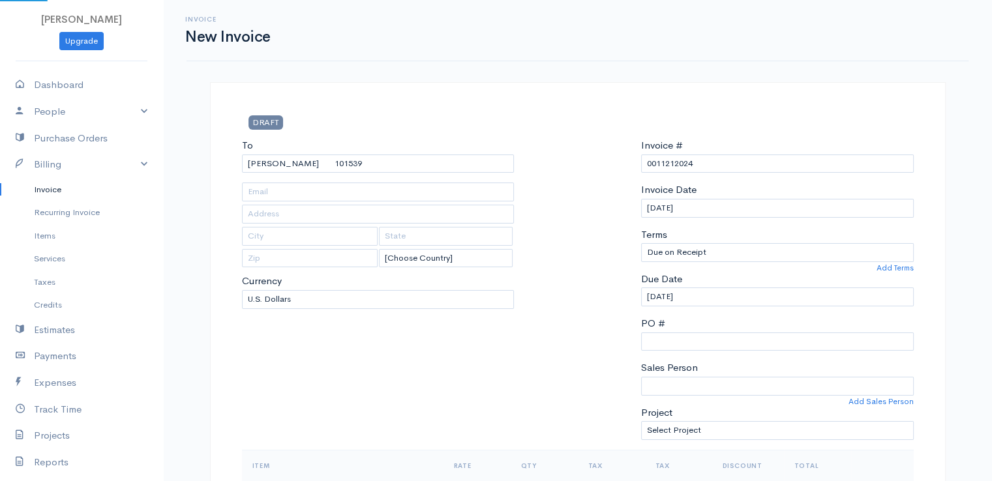
type input "[STREET_ADDRESS][PERSON_NAME]"
type input "[GEOGRAPHIC_DATA]"
type input "[US_STATE]"
type input "04401"
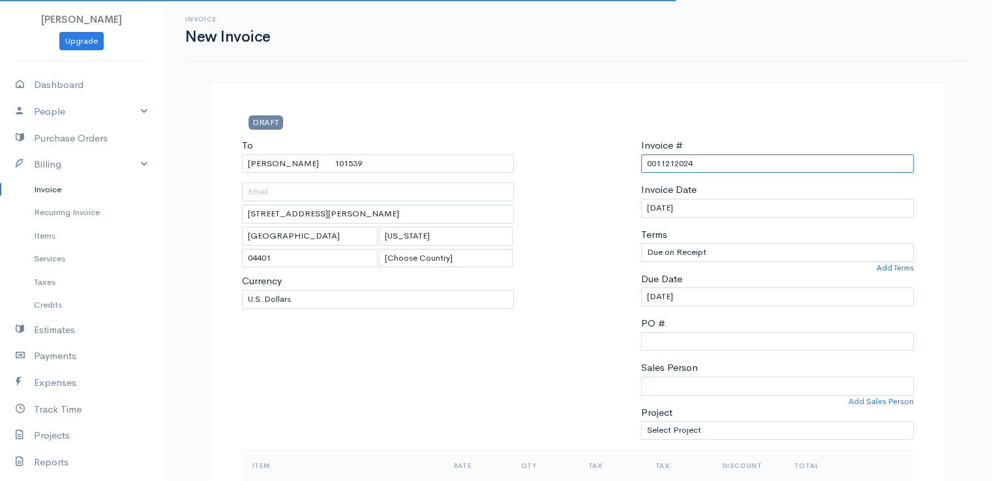
click at [675, 159] on input "0011212024" at bounding box center [777, 164] width 273 height 19
paste input "[DATE]"
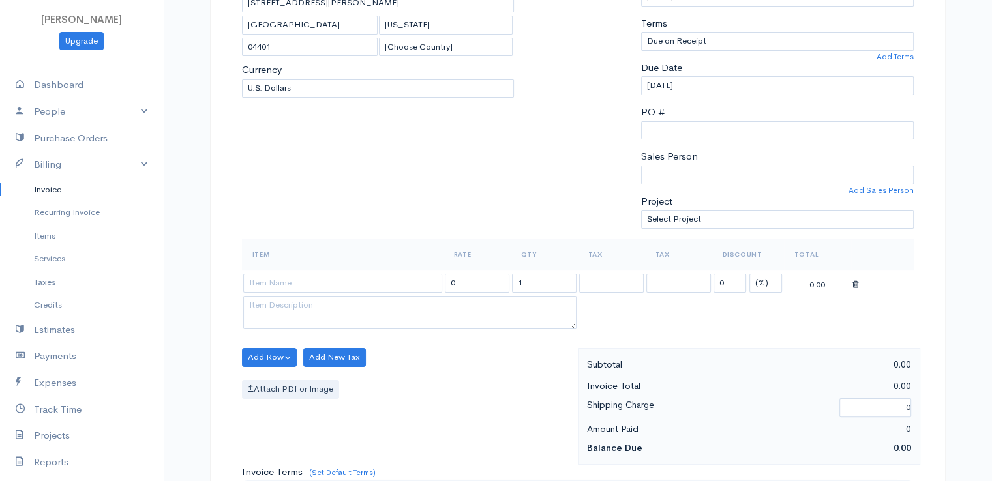
scroll to position [261, 0]
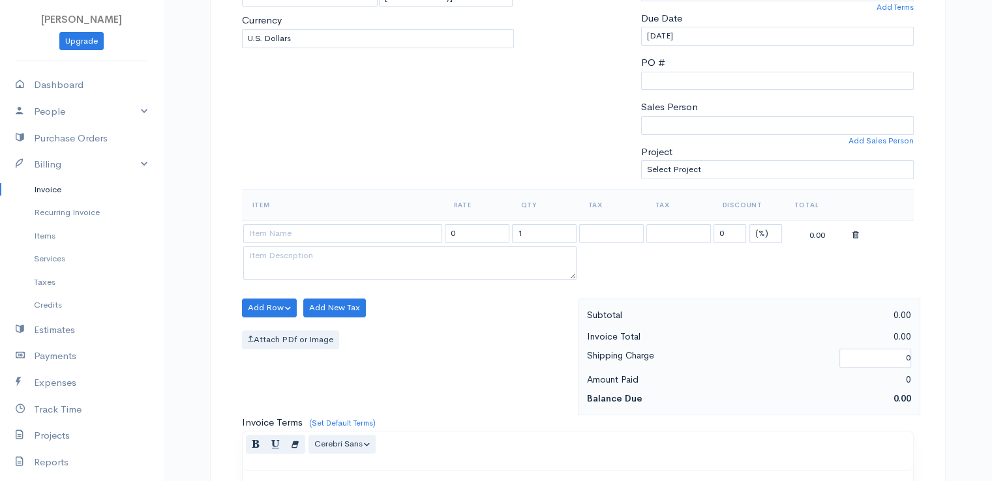
type input "[DATE]"
click at [759, 236] on select "(%) Flat" at bounding box center [766, 233] width 33 height 19
select select "2"
click at [750, 224] on select "(%) Flat" at bounding box center [766, 233] width 33 height 19
click at [354, 234] on input at bounding box center [342, 233] width 199 height 19
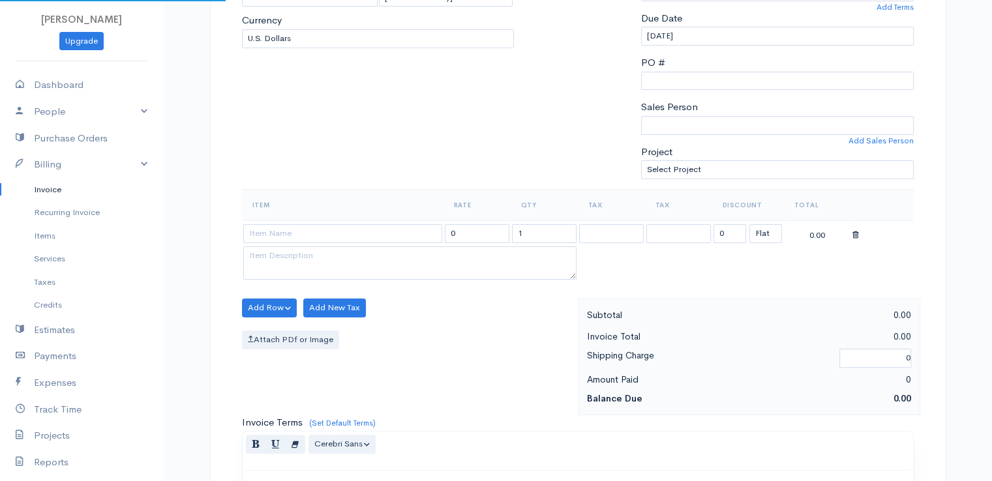
type input "97530"
type input "60.00"
click at [358, 251] on body "[PERSON_NAME] Upgrade Dashboard People Clients Vendors Staff Users Purchase Ord…" at bounding box center [496, 303] width 992 height 1128
click at [532, 233] on input "1" at bounding box center [544, 233] width 65 height 19
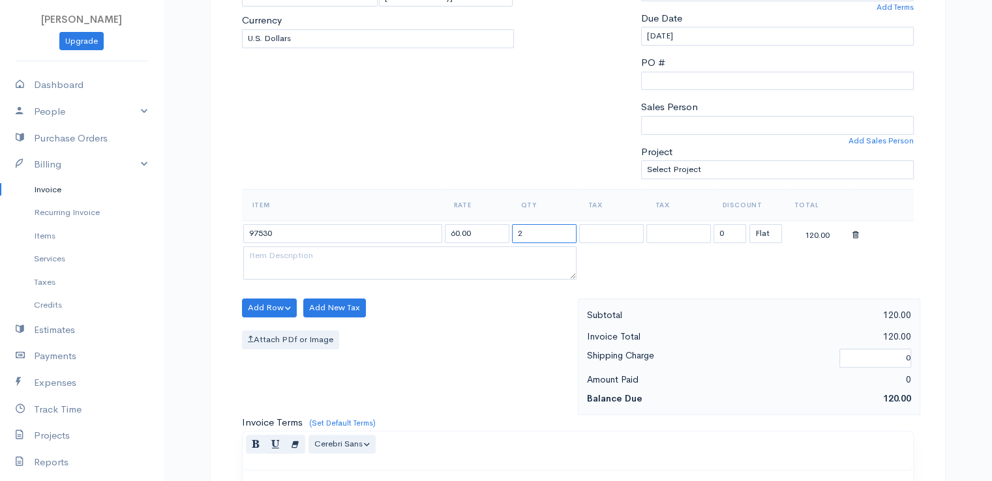
type input "2"
click at [480, 309] on div "Add Row Add Item Row Add Time Row Add New Tax Attach PDf or Image" at bounding box center [407, 357] width 342 height 117
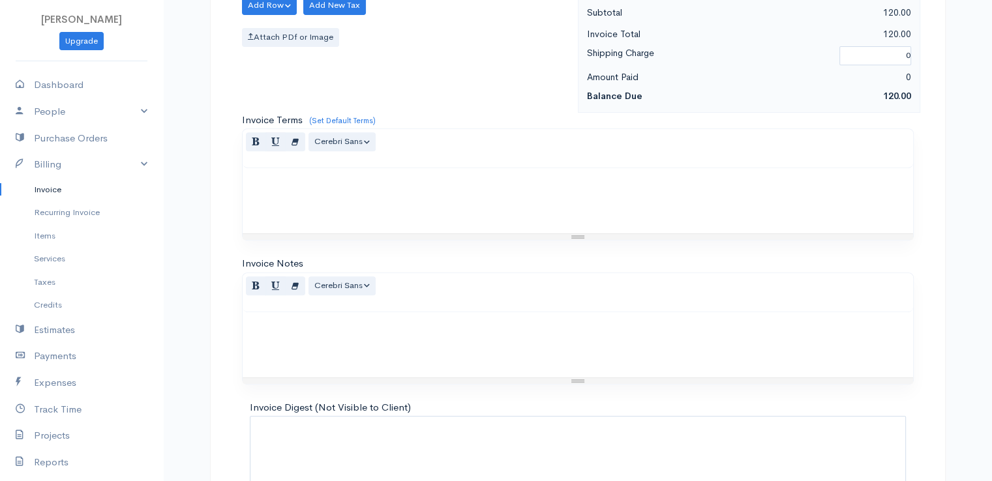
scroll to position [642, 0]
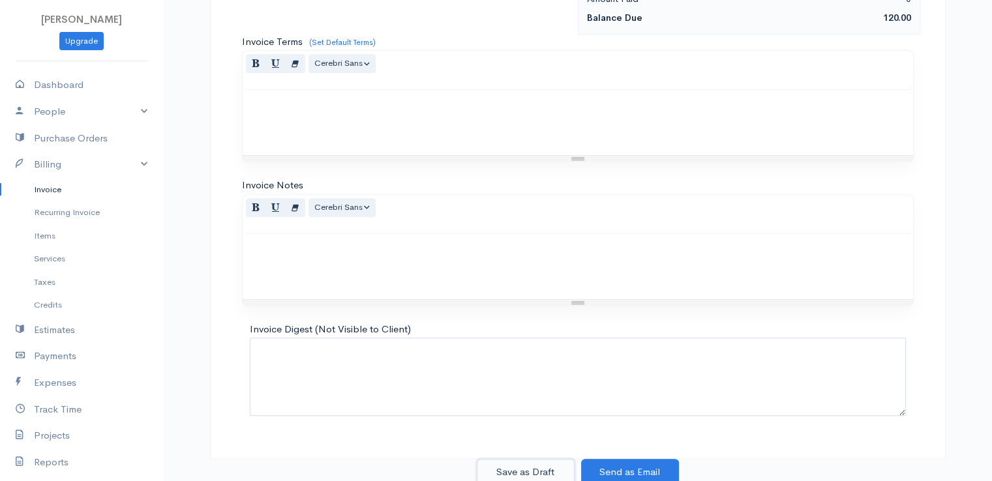
click at [528, 466] on button "Save as Draft" at bounding box center [526, 472] width 98 height 27
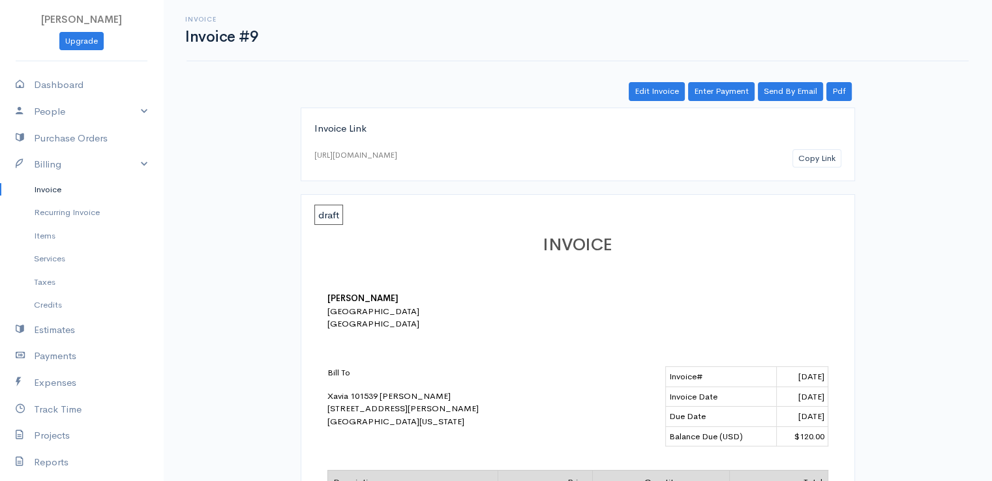
click at [42, 189] on link "Invoice" at bounding box center [81, 189] width 163 height 23
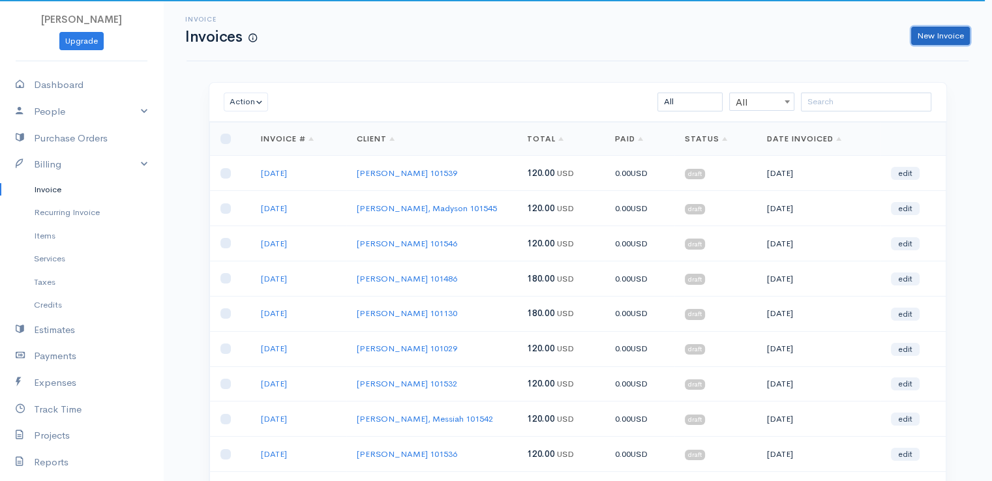
click at [930, 34] on link "New Invoice" at bounding box center [940, 36] width 59 height 19
select select "[GEOGRAPHIC_DATA]"
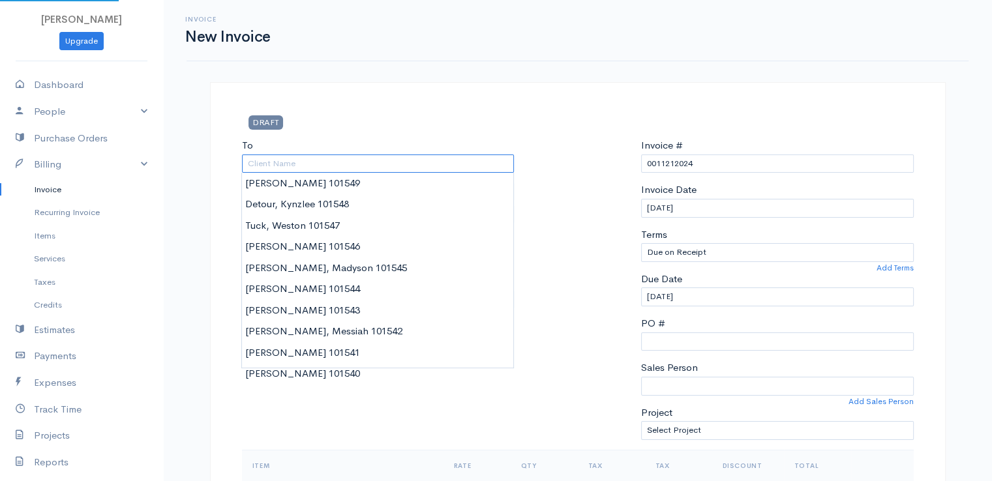
click at [261, 162] on input "To" at bounding box center [378, 164] width 273 height 19
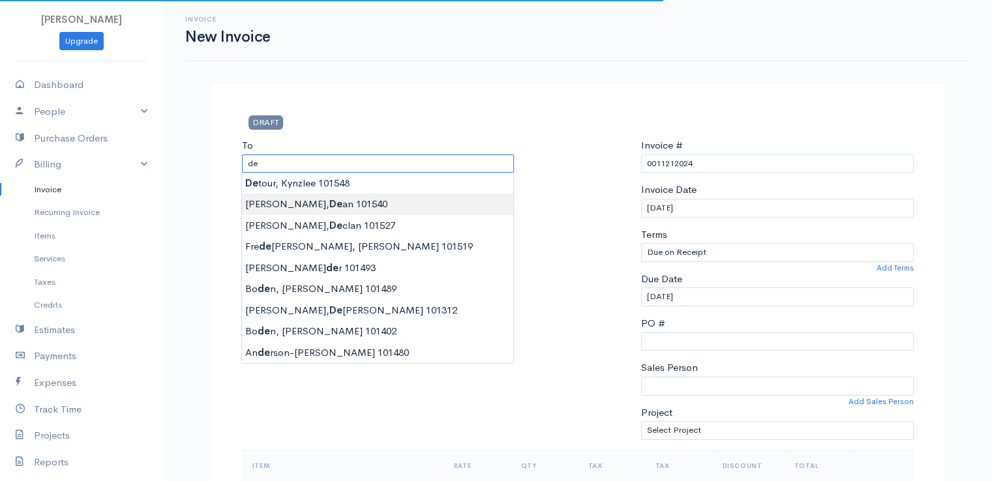
type input "[PERSON_NAME] 101540"
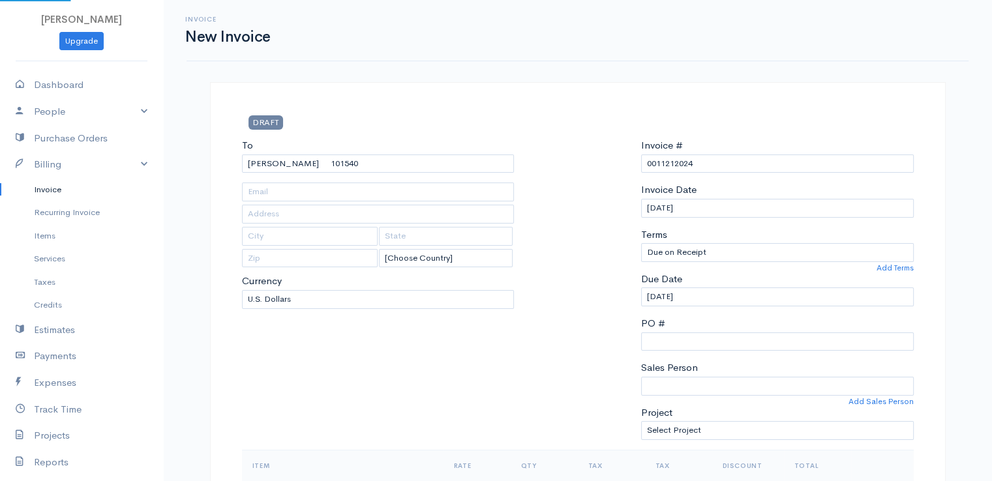
type input "[STREET_ADDRESS]"
type input "Frankfort"
type input "[US_STATE]"
type input "04438"
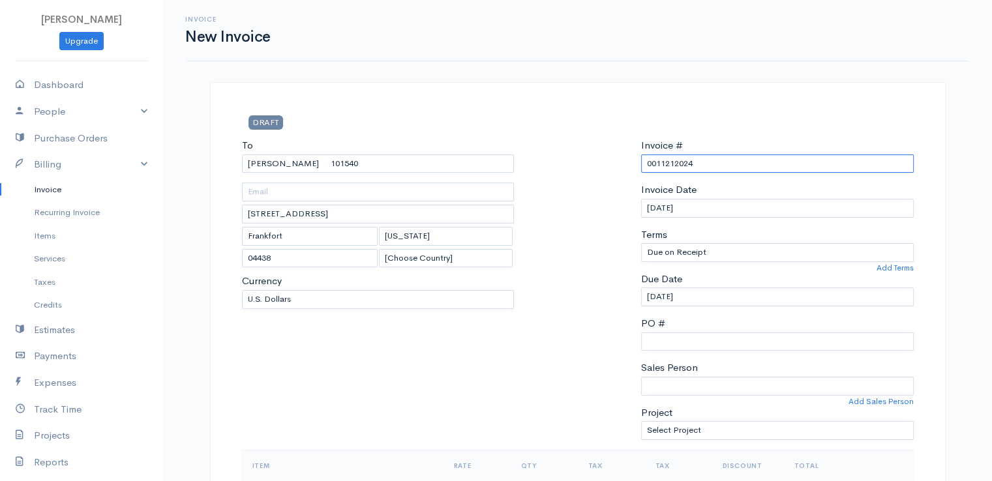
click at [670, 158] on input "0011212024" at bounding box center [777, 164] width 273 height 19
click at [671, 159] on input "0011212024" at bounding box center [777, 164] width 273 height 19
paste input "[DATE]"
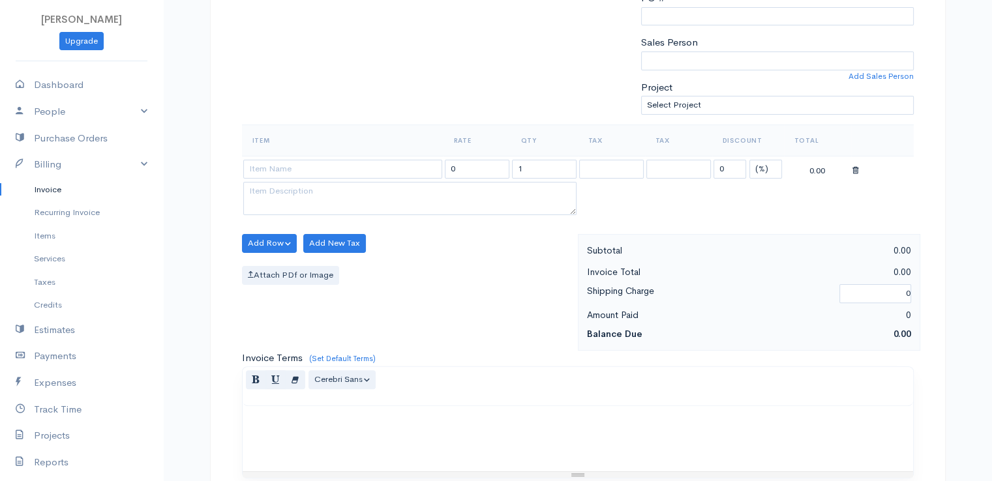
scroll to position [326, 0]
type input "[DATE]"
click at [761, 165] on select "(%) Flat" at bounding box center [766, 168] width 33 height 19
select select "2"
click at [750, 159] on select "(%) Flat" at bounding box center [766, 168] width 33 height 19
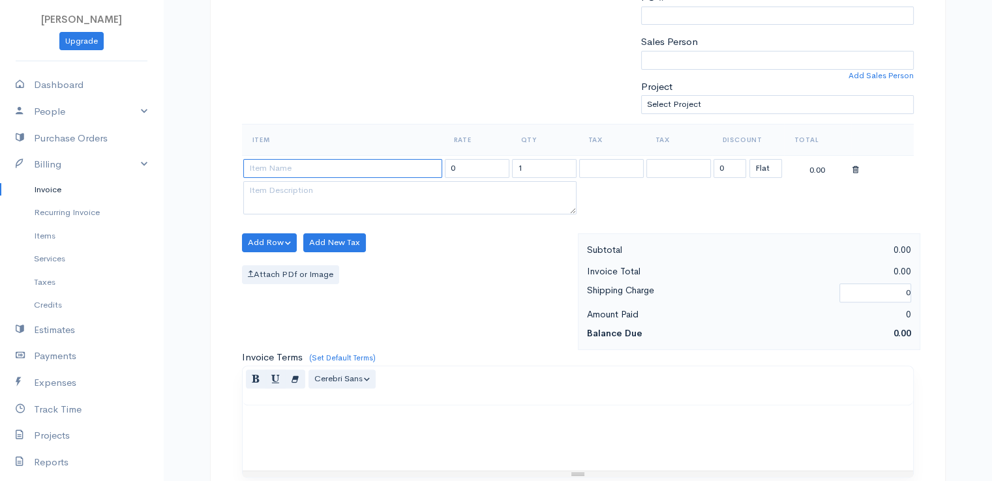
click at [388, 166] on input at bounding box center [342, 168] width 199 height 19
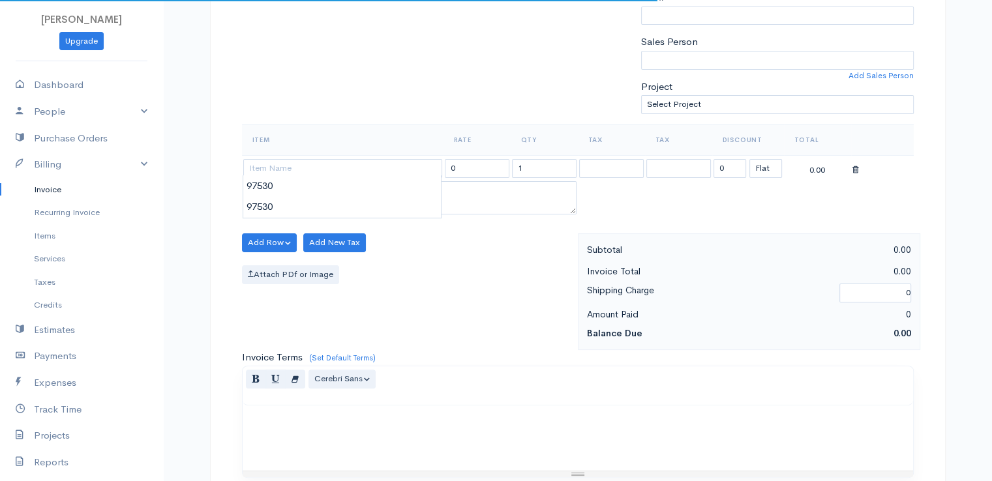
type input "97530"
type input "60.00"
click at [386, 190] on body "[PERSON_NAME] Upgrade Dashboard People Clients Vendors Staff Users Purchase Ord…" at bounding box center [496, 238] width 992 height 1128
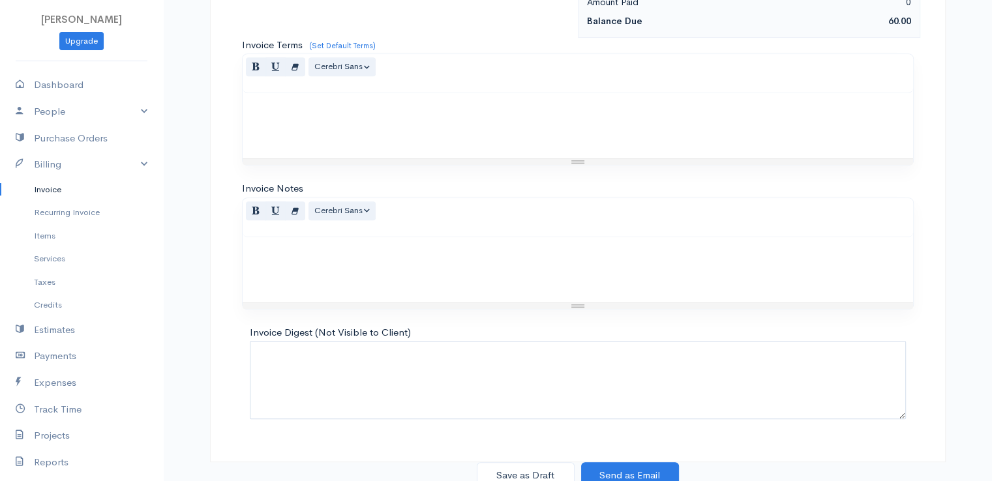
scroll to position [642, 0]
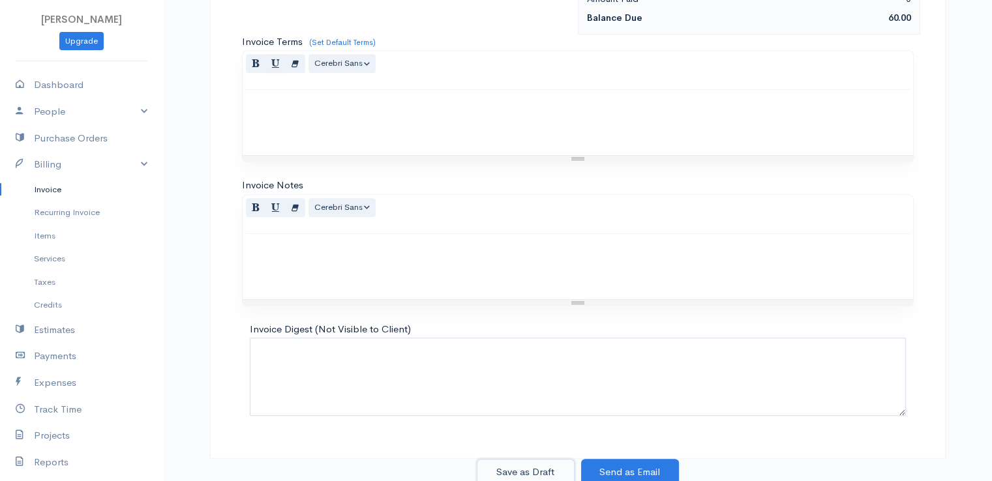
click at [513, 466] on button "Save as Draft" at bounding box center [526, 472] width 98 height 27
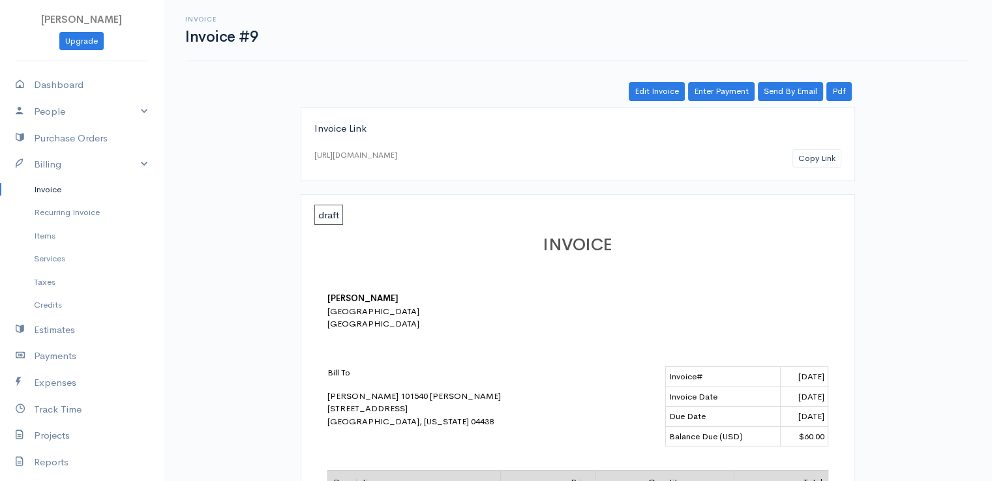
click at [40, 188] on link "Invoice" at bounding box center [81, 189] width 163 height 23
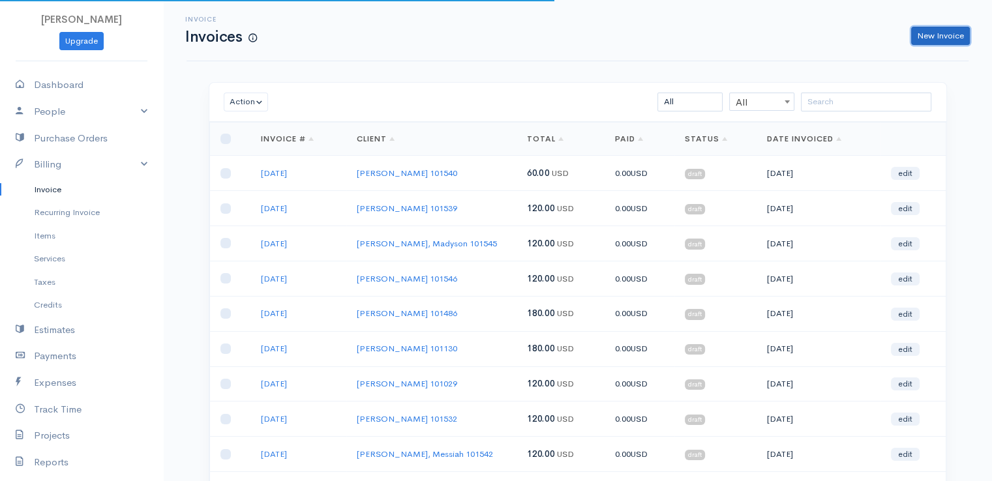
click at [937, 35] on link "New Invoice" at bounding box center [940, 36] width 59 height 19
select select "[GEOGRAPHIC_DATA]"
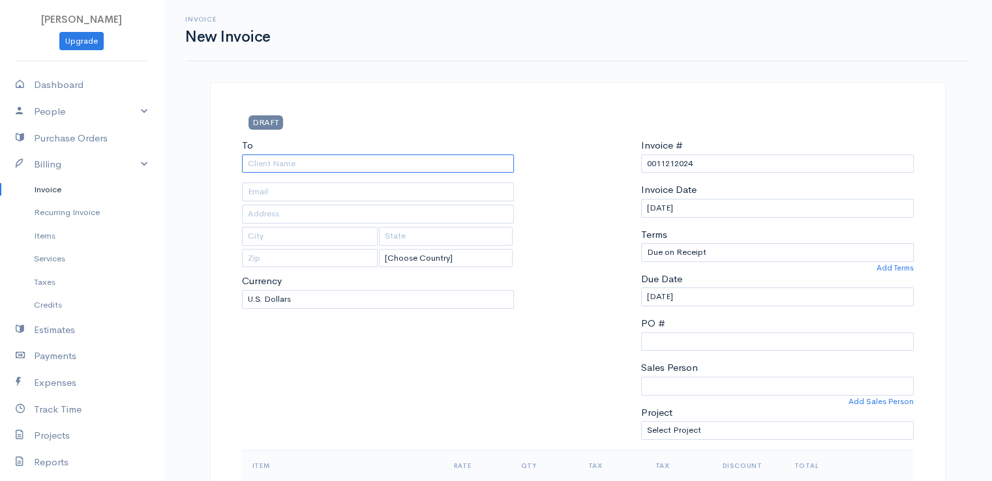
click at [256, 165] on input "To" at bounding box center [378, 164] width 273 height 19
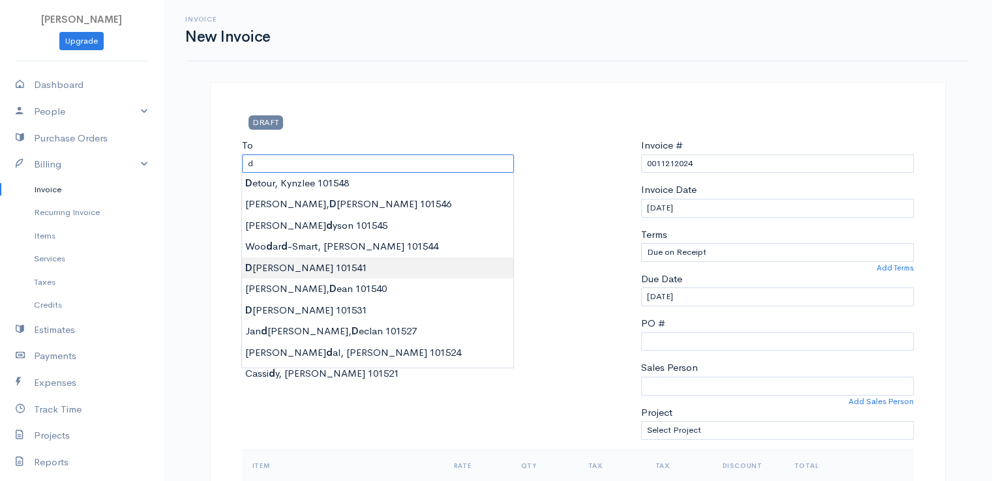
type input "[PERSON_NAME] 101541"
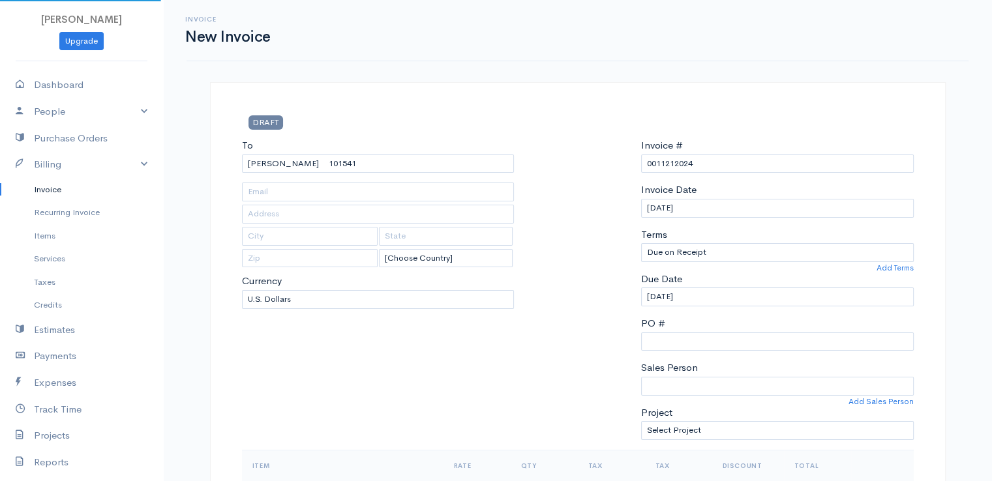
type input "[STREET_ADDRESS][PERSON_NAME]"
type input "[GEOGRAPHIC_DATA]"
type input "[US_STATE]"
type input "04401"
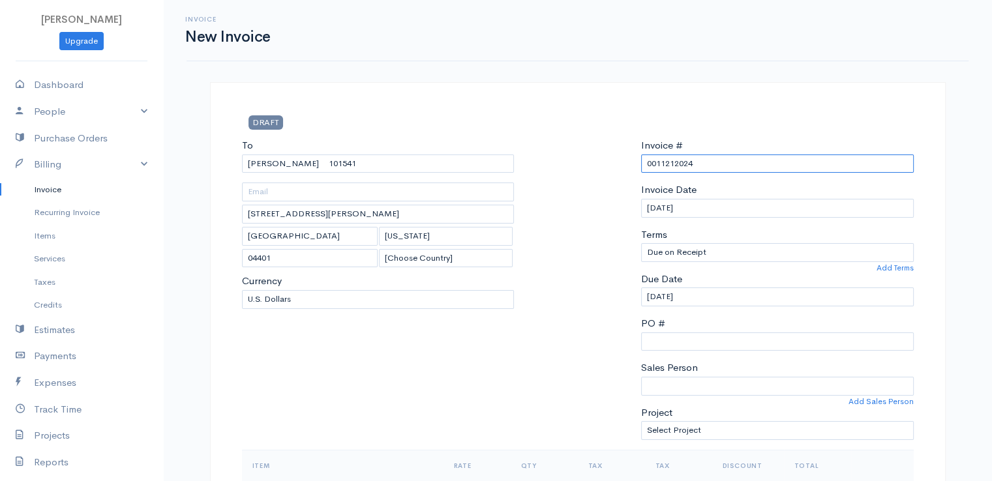
click at [669, 163] on input "0011212024" at bounding box center [777, 164] width 273 height 19
paste input "[DATE]"
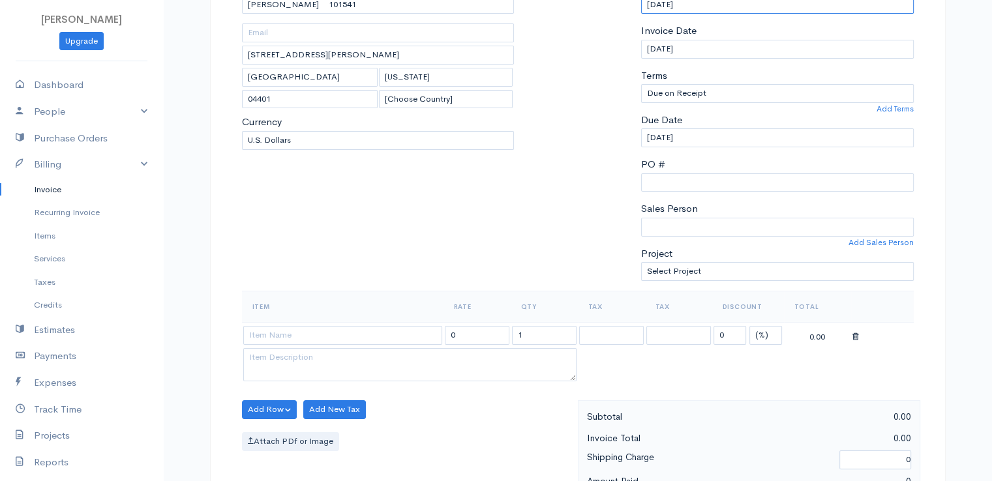
scroll to position [326, 0]
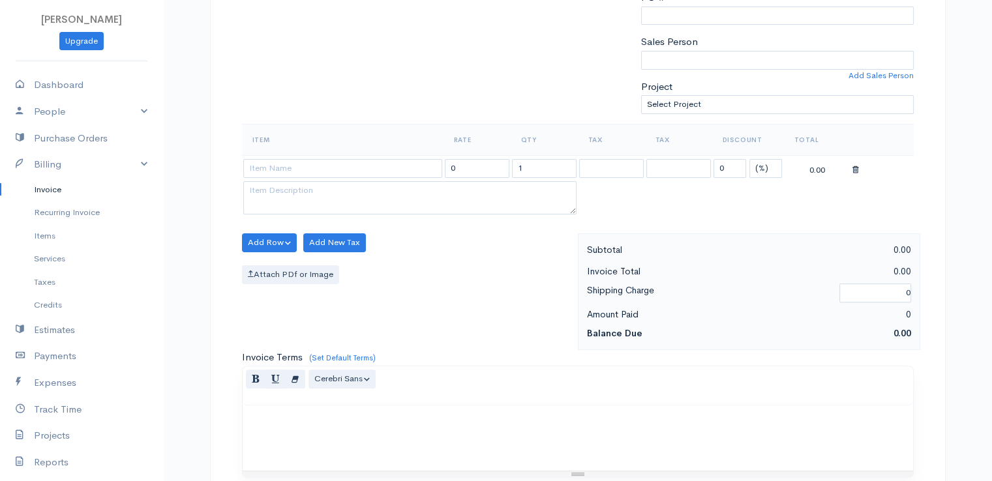
type input "[DATE]"
drag, startPoint x: 770, startPoint y: 164, endPoint x: 766, endPoint y: 173, distance: 9.9
click at [770, 164] on select "(%) Flat" at bounding box center [766, 168] width 33 height 19
select select "2"
click at [750, 159] on select "(%) Flat" at bounding box center [766, 168] width 33 height 19
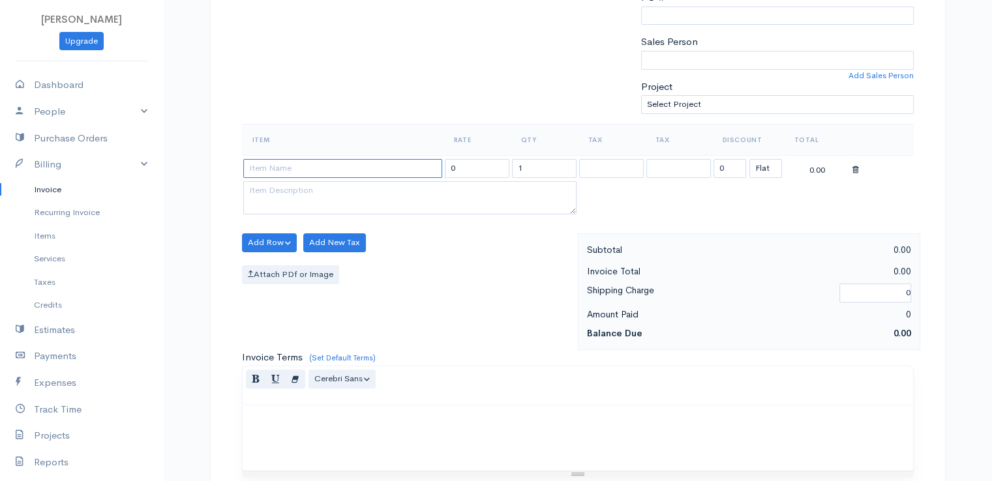
click at [389, 172] on input at bounding box center [342, 168] width 199 height 19
type input "97530"
type input "60.00"
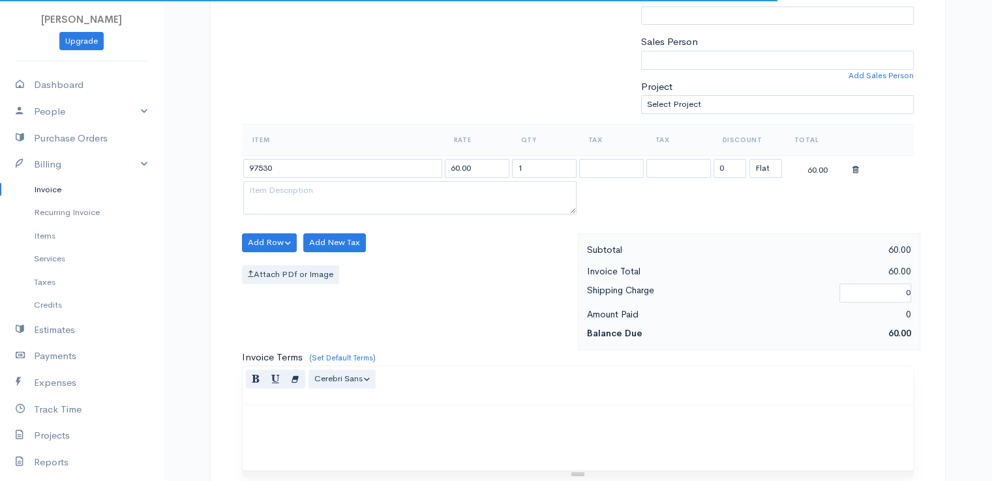
click at [391, 190] on body "[PERSON_NAME] Upgrade Dashboard People Clients Vendors Staff Users Purchase Ord…" at bounding box center [496, 238] width 992 height 1128
click at [566, 167] on input "1" at bounding box center [544, 168] width 65 height 19
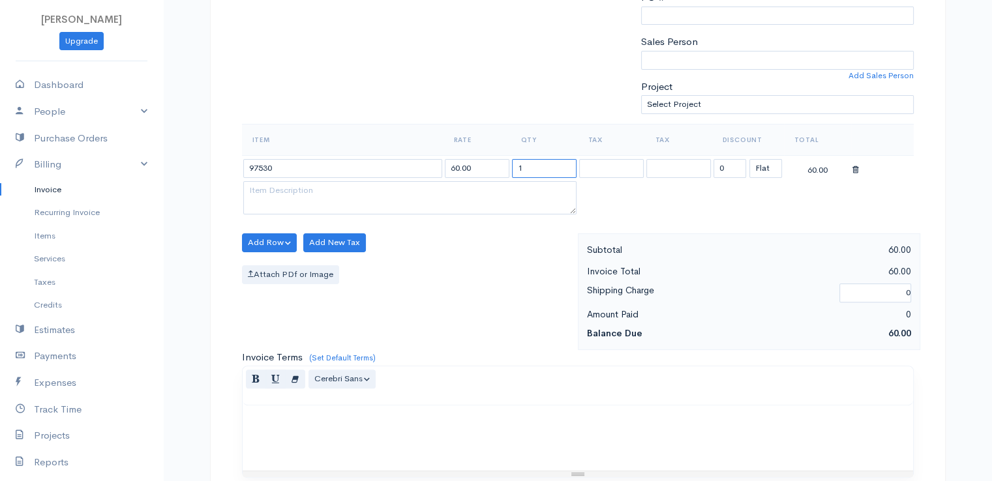
click at [566, 167] on input "1" at bounding box center [544, 168] width 65 height 19
type input "2"
click at [500, 228] on div "Item Rate Qty Tax Tax Discount Total 97530 60.00 2 0 (%) Flat 120.00" at bounding box center [578, 179] width 672 height 110
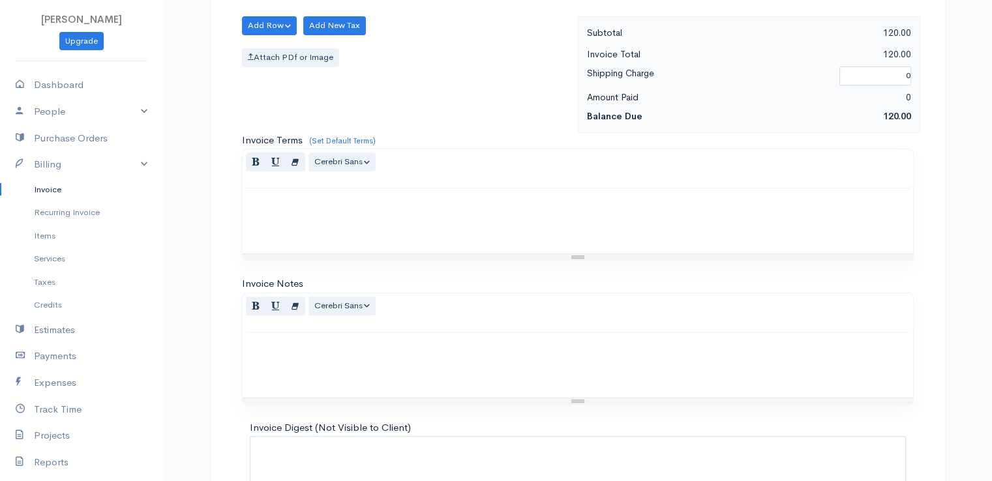
scroll to position [642, 0]
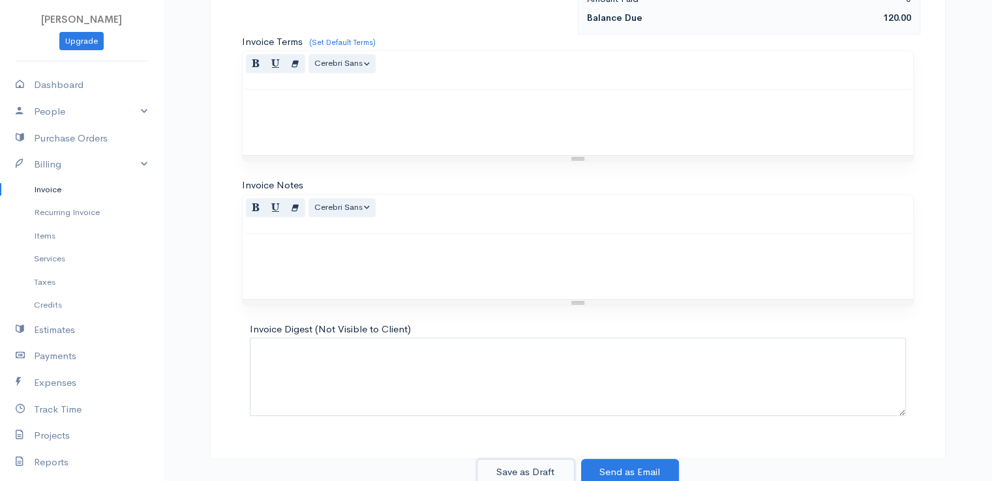
click at [528, 470] on button "Save as Draft" at bounding box center [526, 472] width 98 height 27
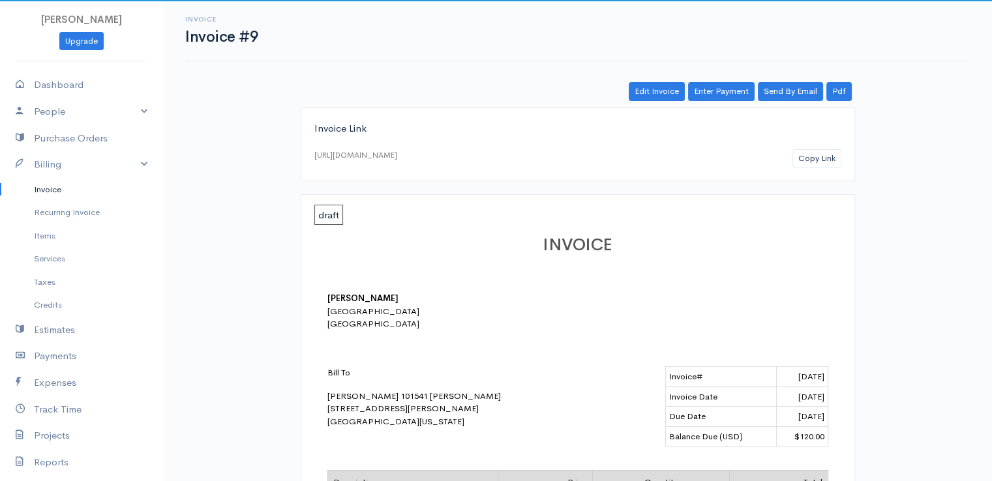
click at [55, 188] on link "Invoice" at bounding box center [81, 189] width 163 height 23
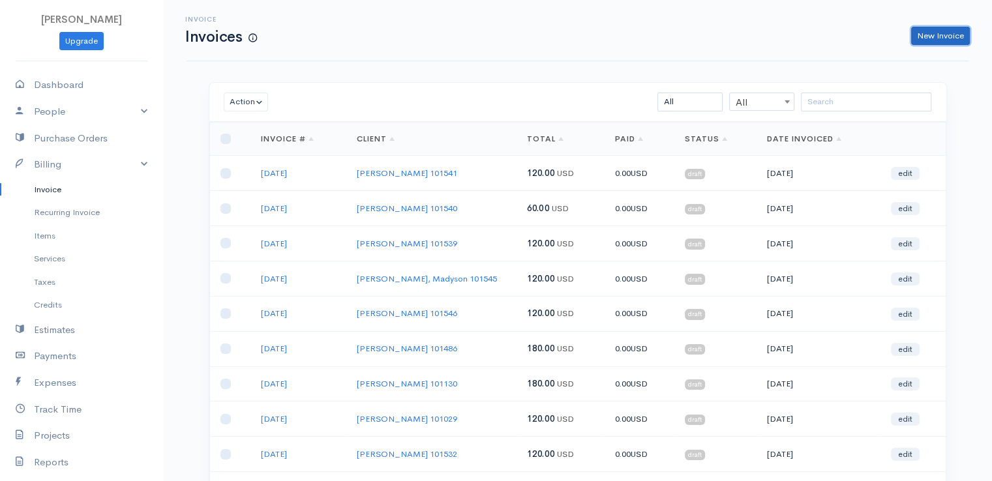
click at [929, 40] on link "New Invoice" at bounding box center [940, 36] width 59 height 19
select select "[GEOGRAPHIC_DATA]"
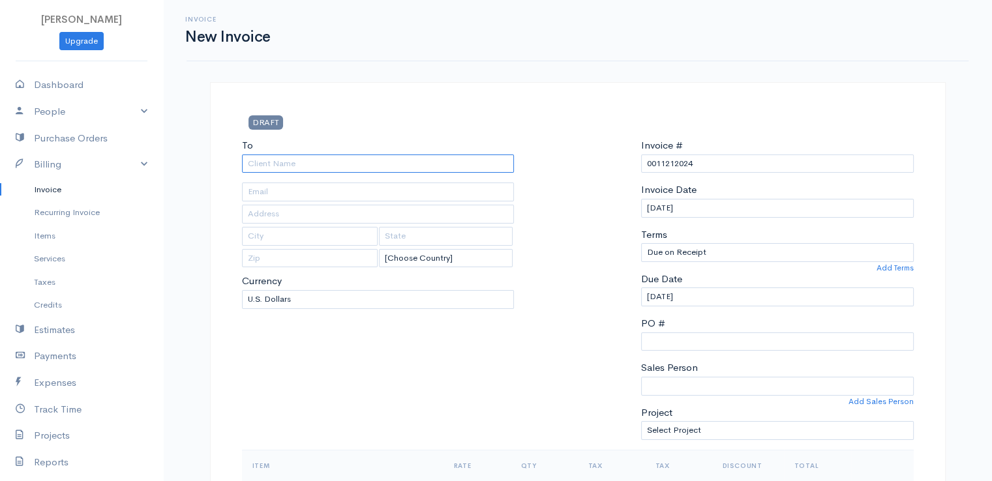
click at [326, 165] on input "To" at bounding box center [378, 164] width 273 height 19
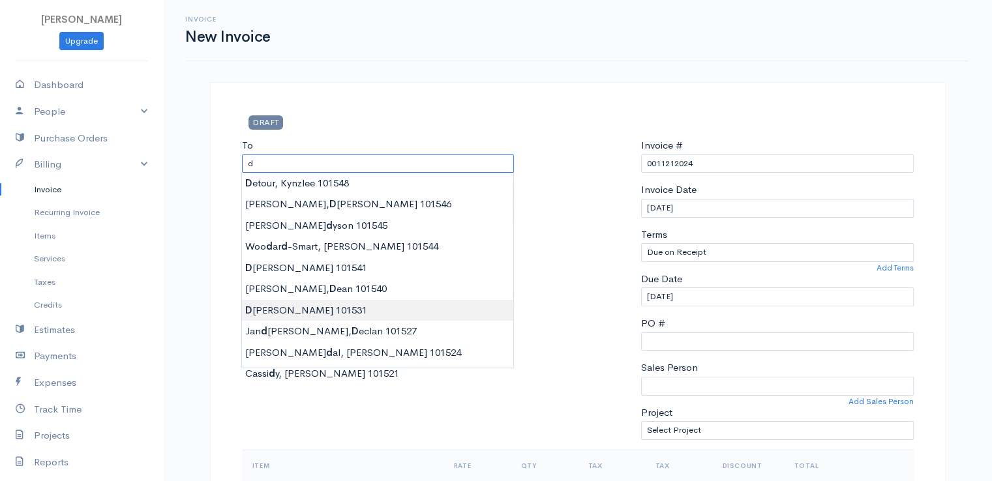
type input "[PERSON_NAME] 101531"
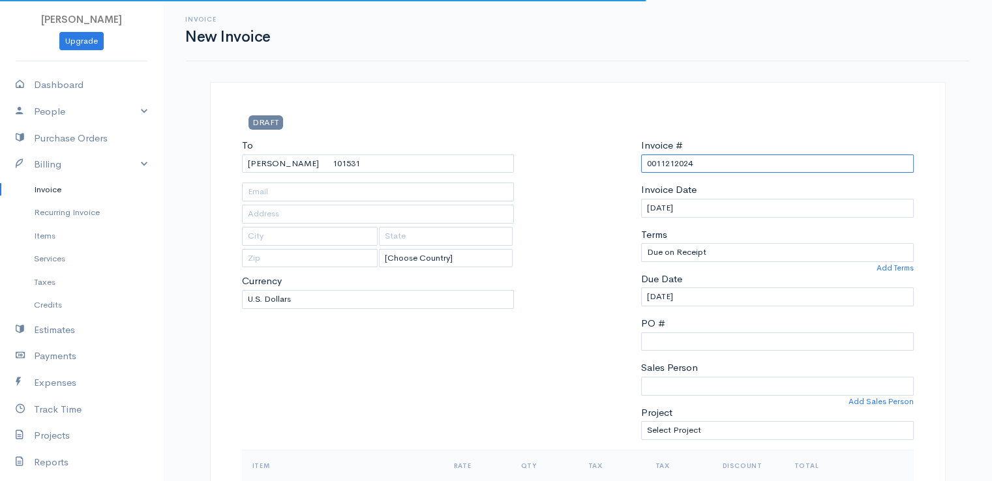
click at [672, 161] on input "0011212024" at bounding box center [777, 164] width 273 height 19
paste input "[DATE]"
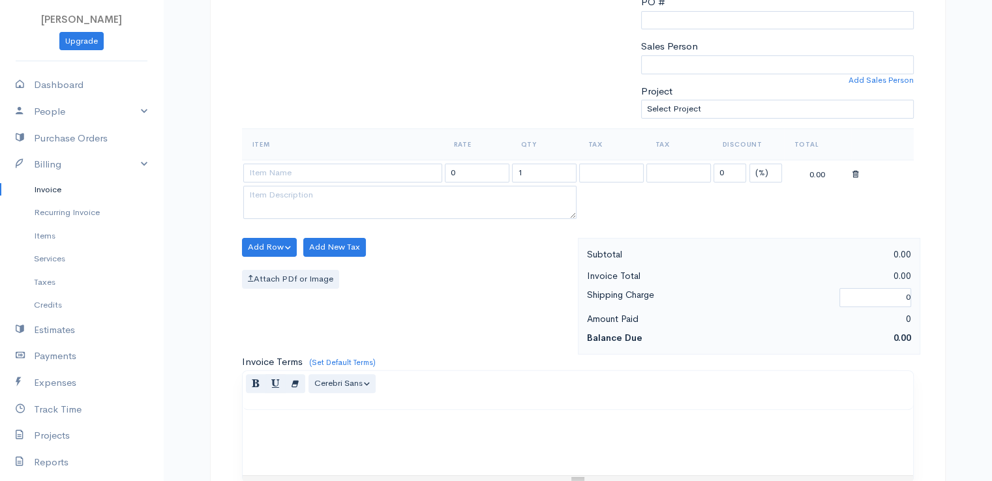
scroll to position [326, 0]
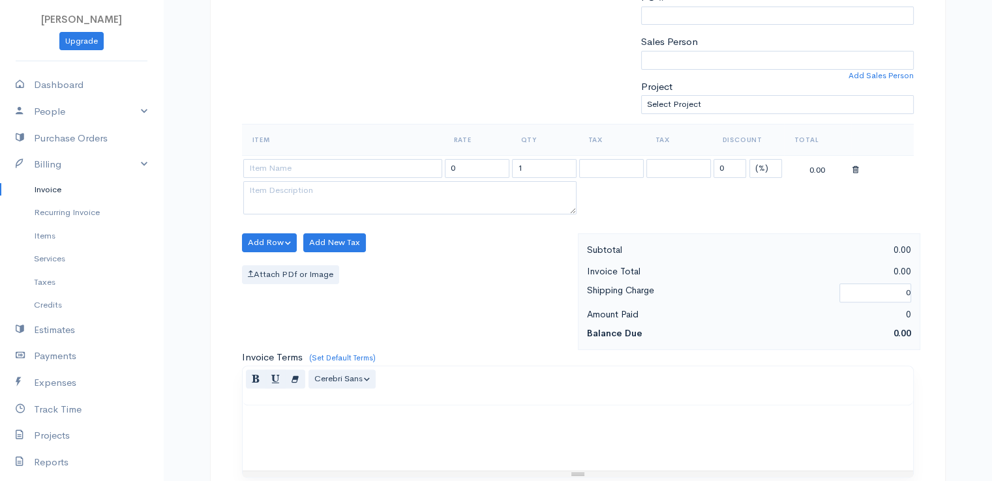
type input "[DATE]"
click at [766, 166] on select "(%) Flat" at bounding box center [766, 168] width 33 height 19
select select "2"
click at [750, 159] on select "(%) Flat" at bounding box center [766, 168] width 33 height 19
click at [517, 166] on input "1" at bounding box center [544, 168] width 65 height 19
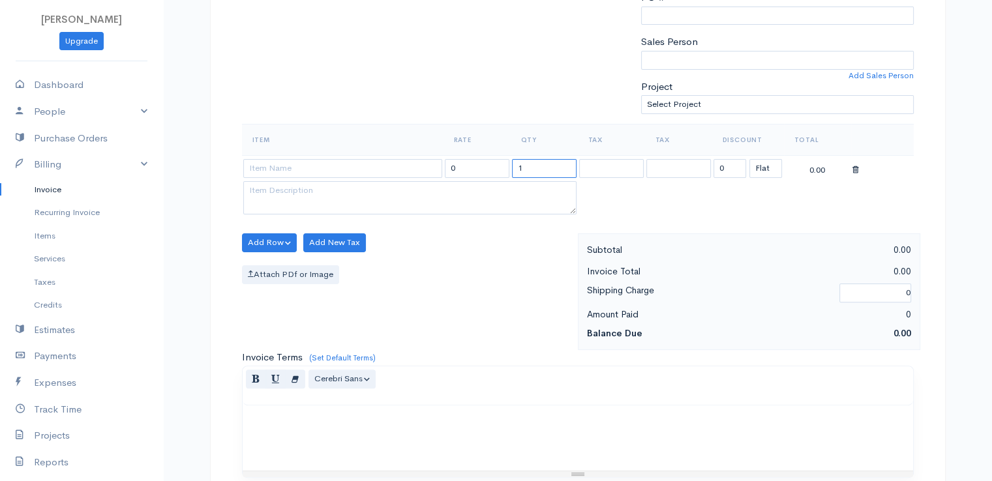
click at [518, 166] on input "1" at bounding box center [544, 168] width 65 height 19
type input "2"
click at [416, 166] on input at bounding box center [342, 168] width 199 height 19
type input "97530"
type input "60.00"
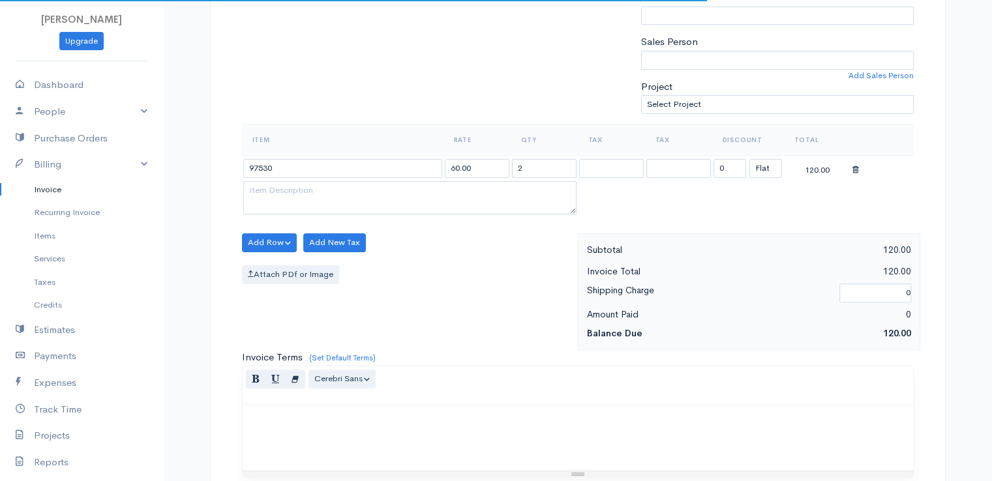
click at [413, 192] on body "[PERSON_NAME] Upgrade Dashboard People Clients Vendors Staff Users Purchase Ord…" at bounding box center [496, 238] width 992 height 1128
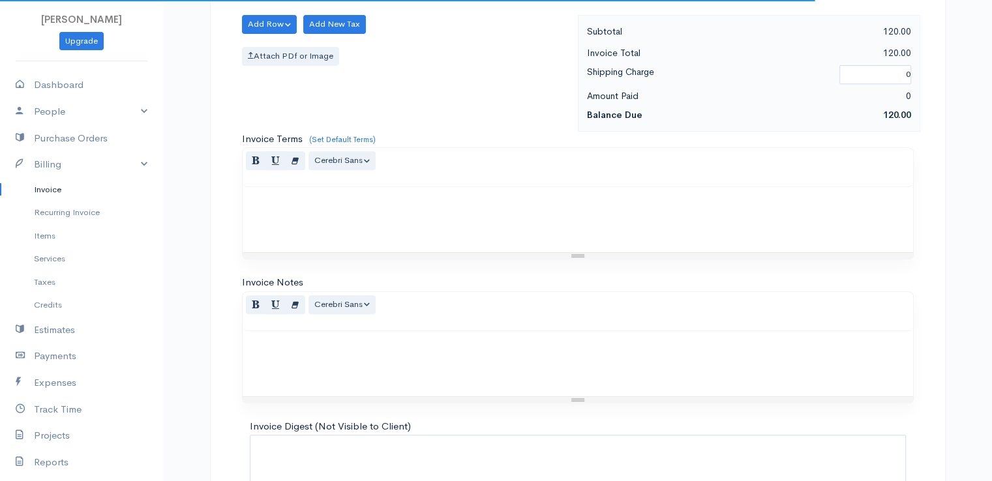
scroll to position [642, 0]
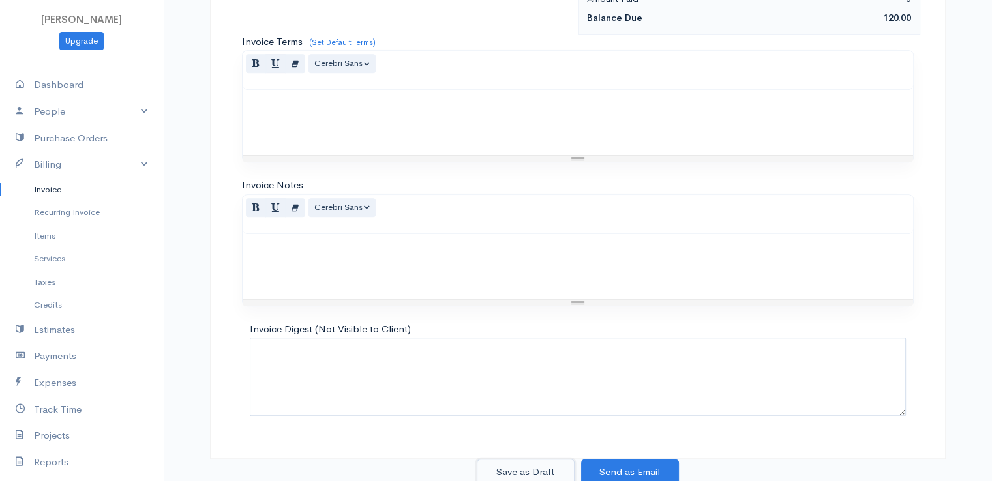
click at [523, 466] on button "Save as Draft" at bounding box center [526, 472] width 98 height 27
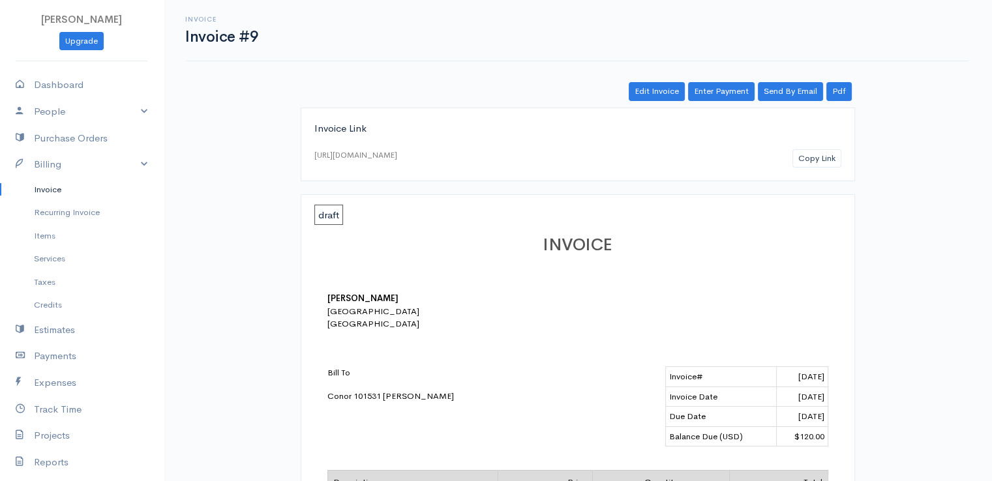
drag, startPoint x: 38, startPoint y: 187, endPoint x: 50, endPoint y: 184, distance: 12.8
click at [38, 186] on link "Invoice" at bounding box center [81, 189] width 163 height 23
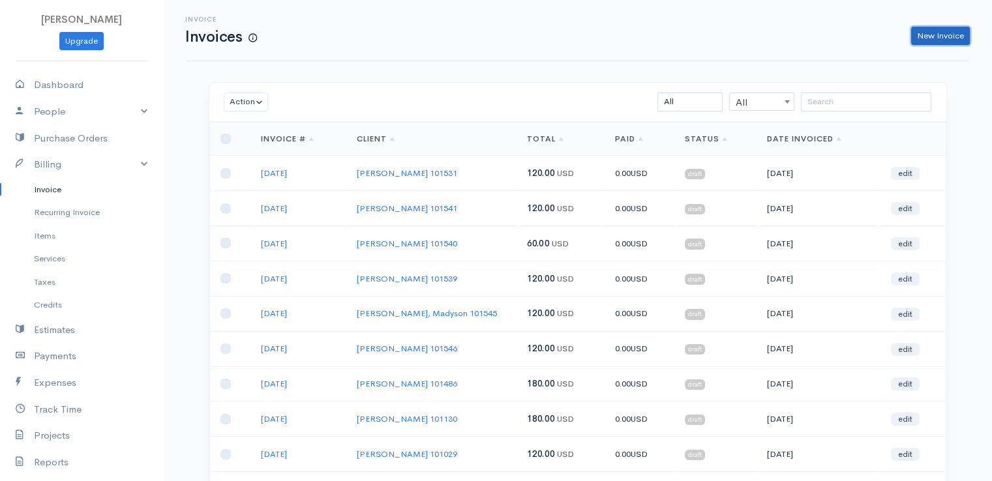
click at [939, 32] on link "New Invoice" at bounding box center [940, 36] width 59 height 19
select select "[GEOGRAPHIC_DATA]"
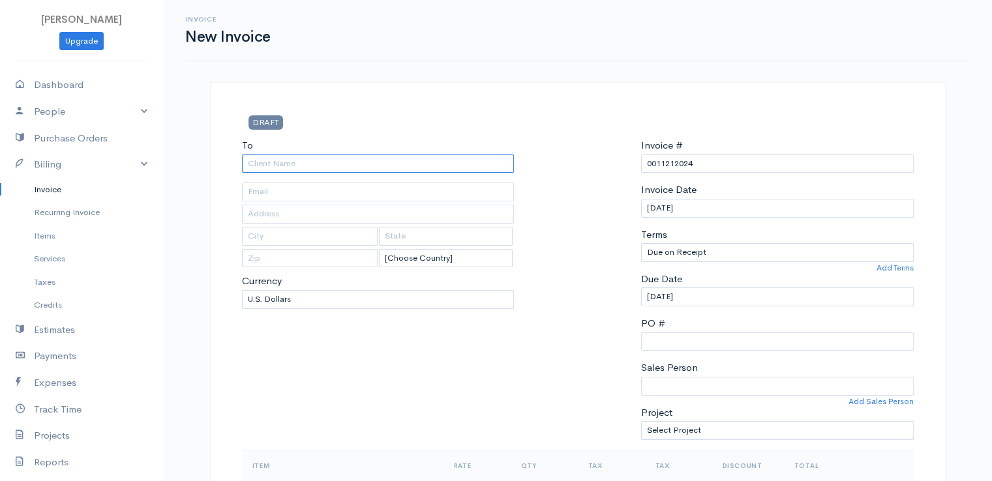
click at [257, 162] on input "To" at bounding box center [378, 164] width 273 height 19
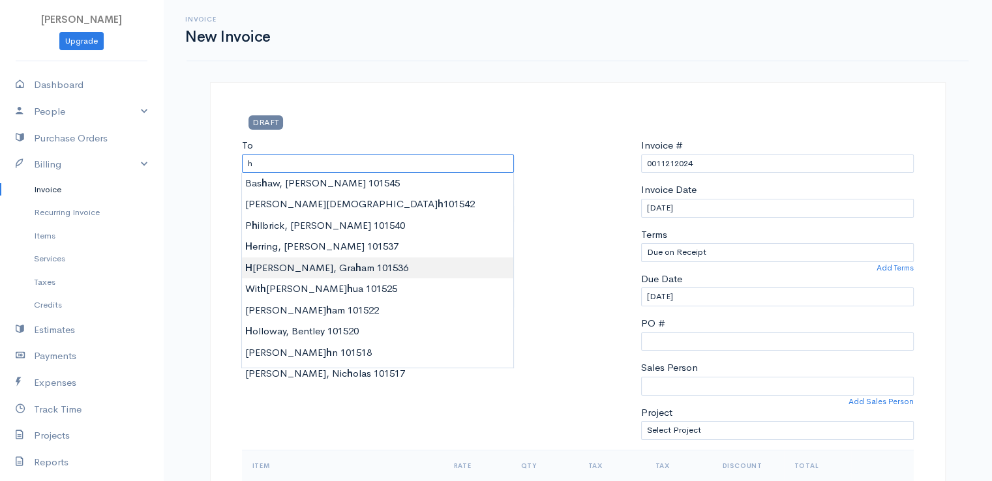
type input "[PERSON_NAME] 101536"
type input "[STREET_ADDRESS][PERSON_NAME]"
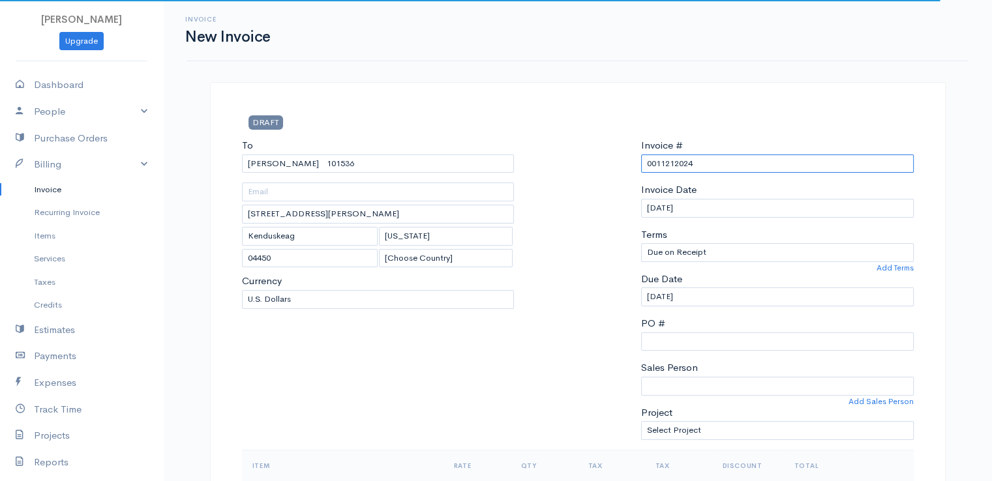
click at [672, 164] on input "0011212024" at bounding box center [777, 164] width 273 height 19
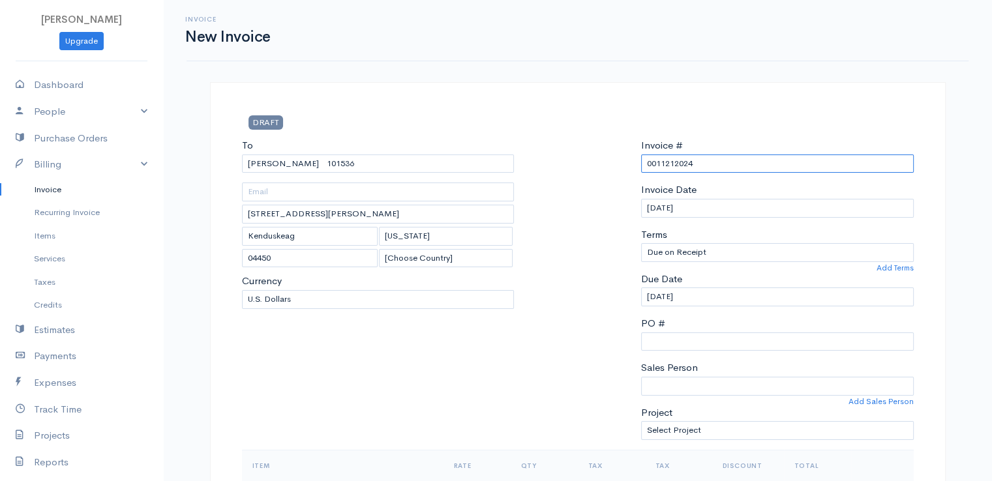
paste input "[DATE]"
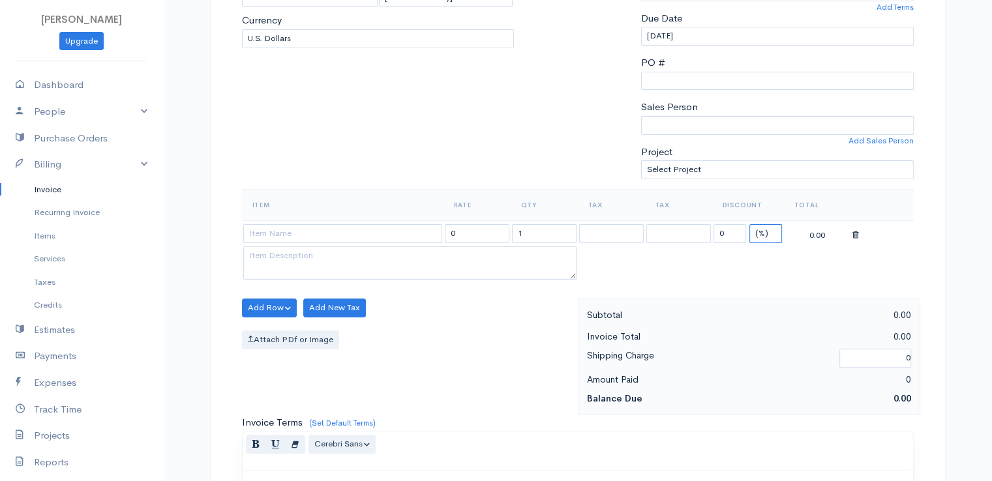
click at [762, 233] on select "(%) Flat" at bounding box center [766, 233] width 33 height 19
click at [750, 224] on select "(%) Flat" at bounding box center [766, 233] width 33 height 19
click at [526, 232] on input "1" at bounding box center [544, 233] width 65 height 19
click at [376, 236] on input at bounding box center [342, 233] width 199 height 19
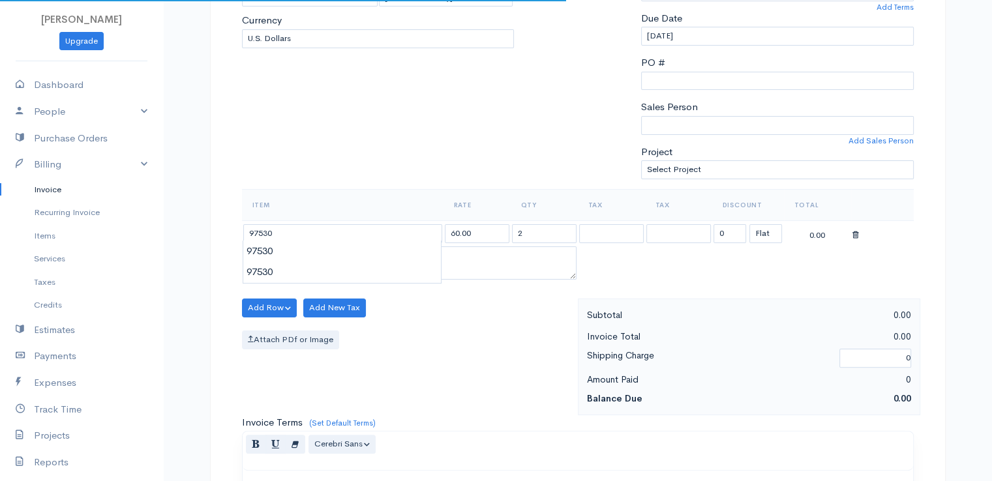
click at [378, 257] on body "[PERSON_NAME] Upgrade Dashboard People Clients Vendors Staff Users Purchase Ord…" at bounding box center [496, 303] width 992 height 1128
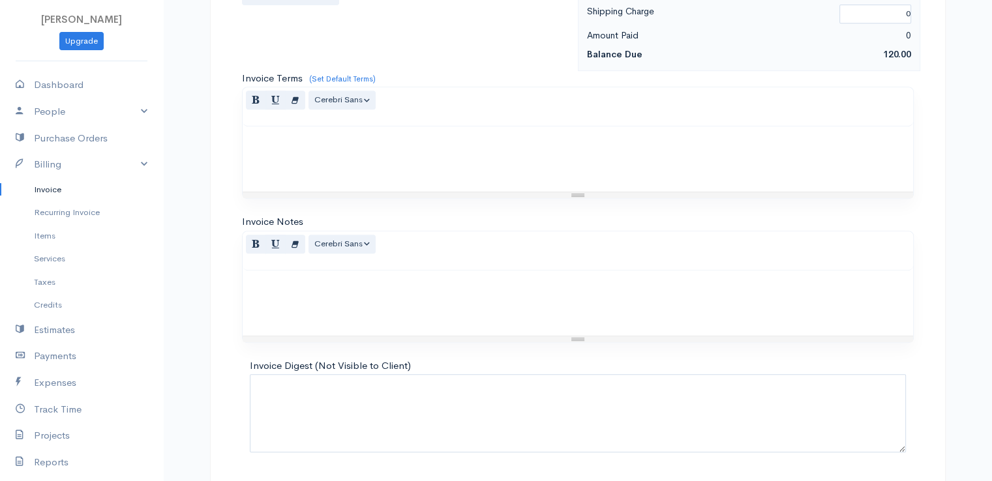
scroll to position [642, 0]
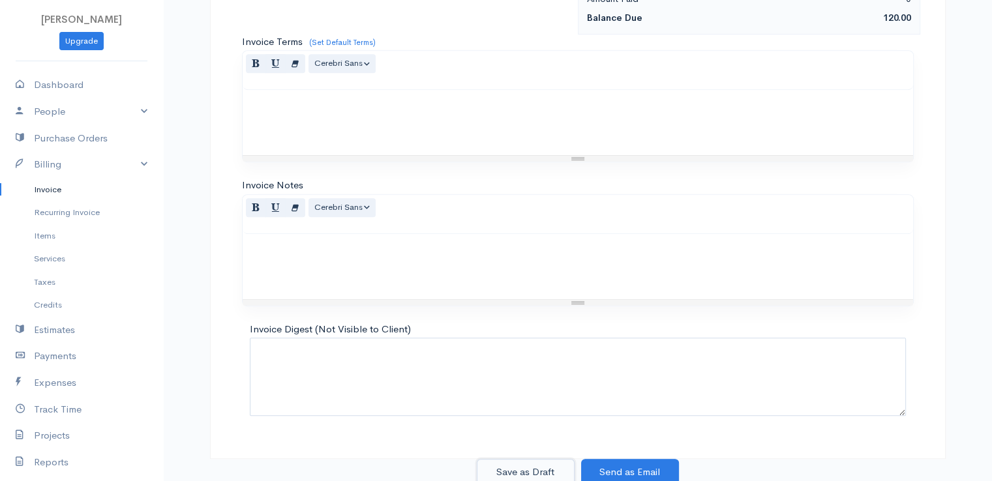
click at [504, 471] on button "Save as Draft" at bounding box center [526, 472] width 98 height 27
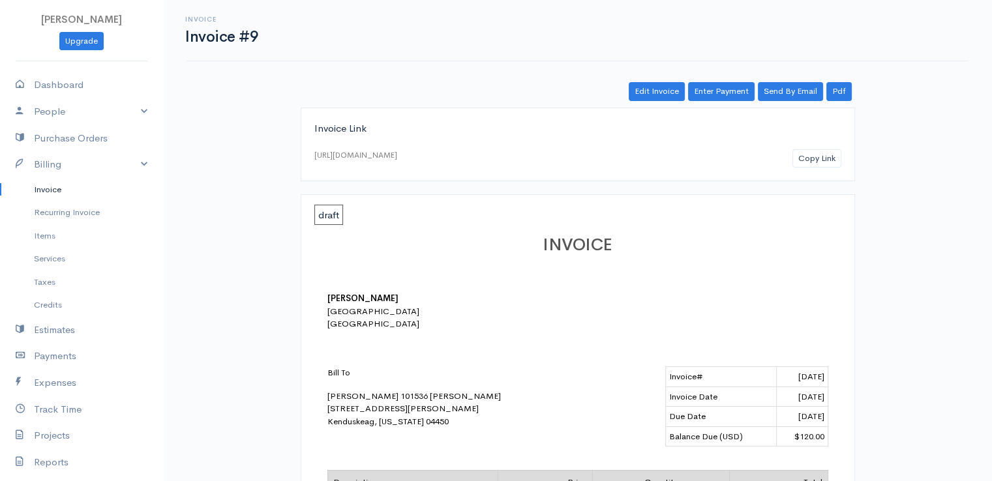
click at [40, 191] on link "Invoice" at bounding box center [81, 189] width 163 height 23
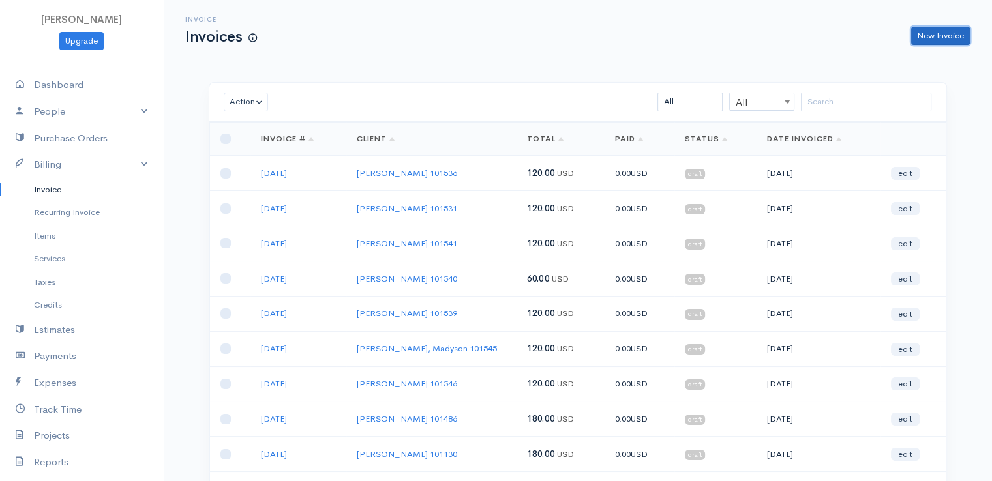
drag, startPoint x: 964, startPoint y: 27, endPoint x: 942, endPoint y: 29, distance: 21.6
click at [963, 27] on link "New Invoice" at bounding box center [940, 36] width 59 height 19
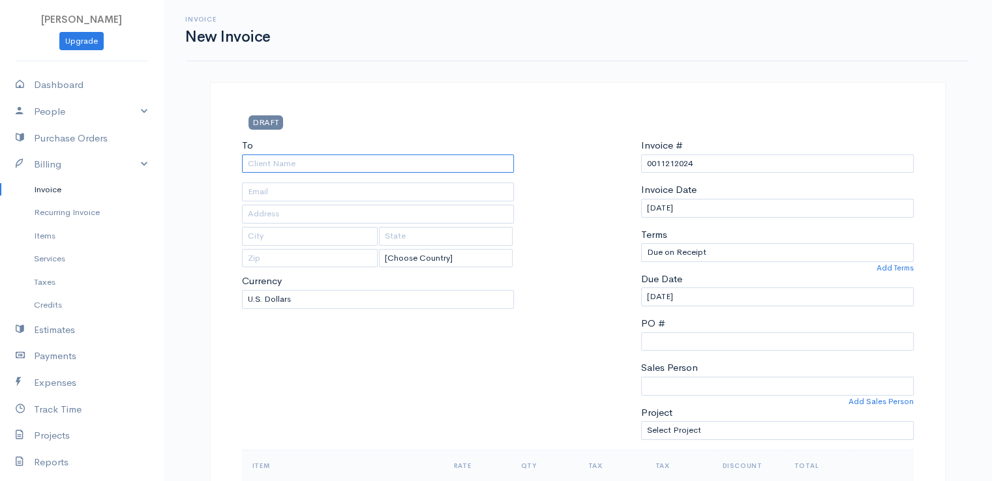
click at [269, 164] on input "To" at bounding box center [378, 164] width 273 height 19
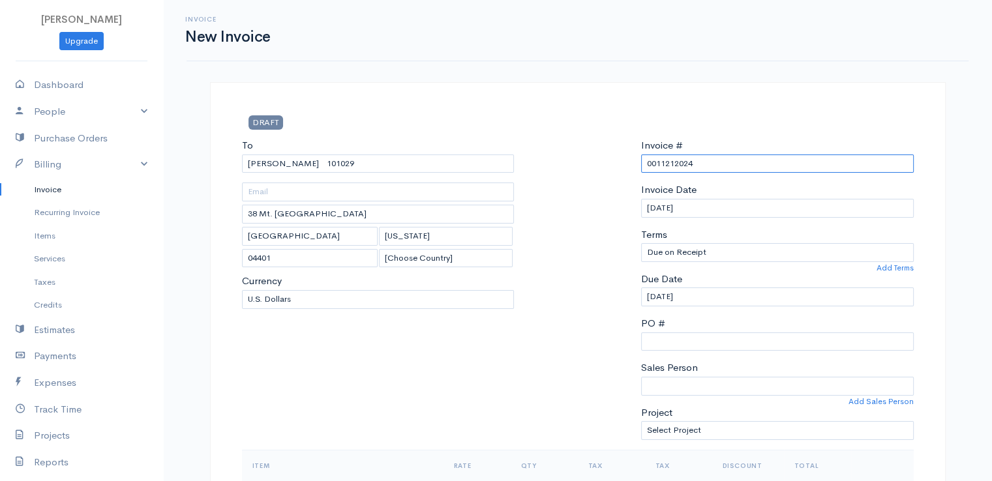
click at [676, 162] on input "0011212024" at bounding box center [777, 164] width 273 height 19
paste input "[DATE]"
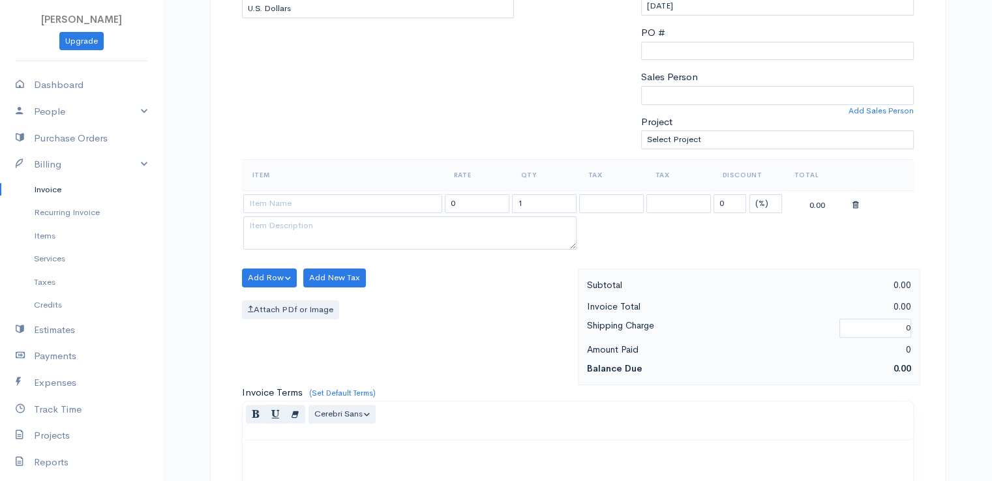
scroll to position [326, 0]
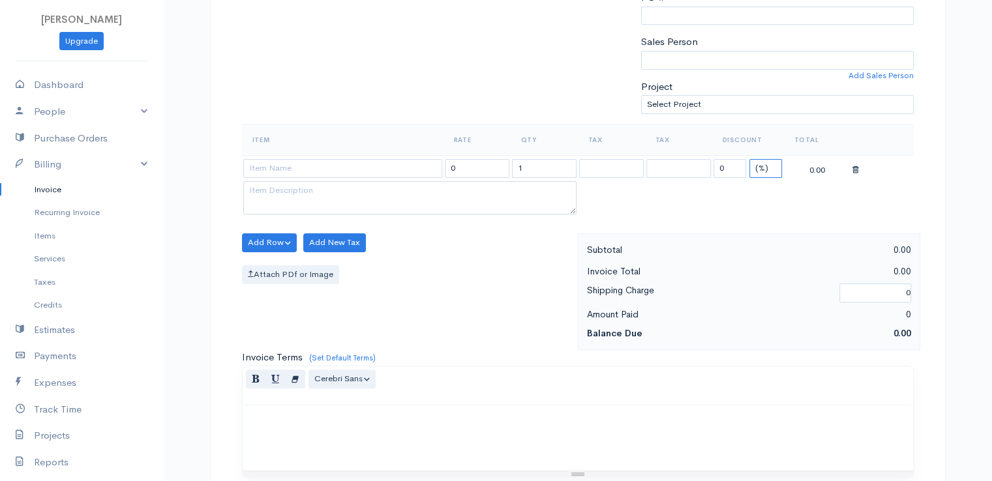
click at [762, 161] on select "(%) Flat" at bounding box center [766, 168] width 33 height 19
drag, startPoint x: 757, startPoint y: 168, endPoint x: 761, endPoint y: 183, distance: 14.7
click at [759, 170] on select "(%) Flat" at bounding box center [766, 168] width 33 height 19
drag, startPoint x: 761, startPoint y: 166, endPoint x: 764, endPoint y: 174, distance: 7.6
click at [762, 168] on select "(%) Flat" at bounding box center [766, 168] width 33 height 19
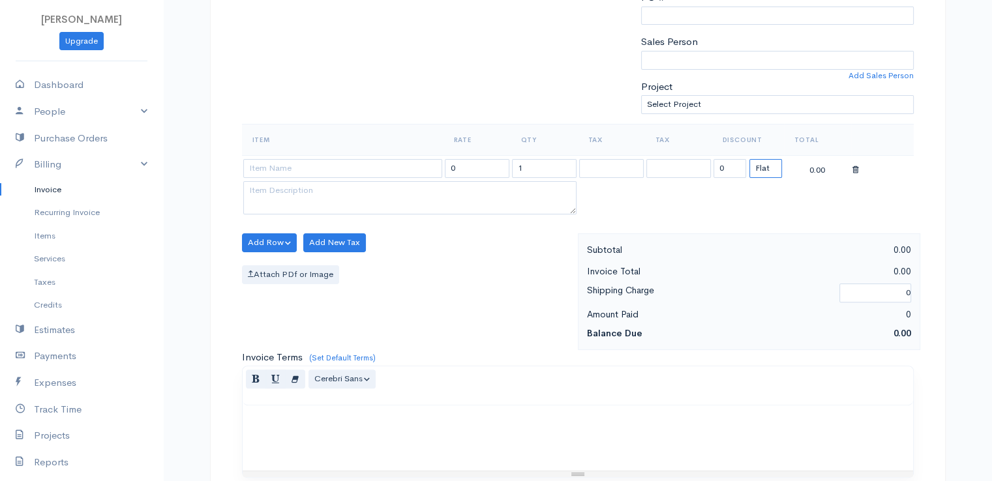
click at [750, 159] on select "(%) Flat" at bounding box center [766, 168] width 33 height 19
click at [365, 168] on input at bounding box center [342, 168] width 199 height 19
click at [361, 196] on body "[PERSON_NAME] Upgrade Dashboard People Clients Vendors Staff Users Purchase Ord…" at bounding box center [496, 238] width 992 height 1128
click at [543, 167] on input "1" at bounding box center [544, 168] width 65 height 19
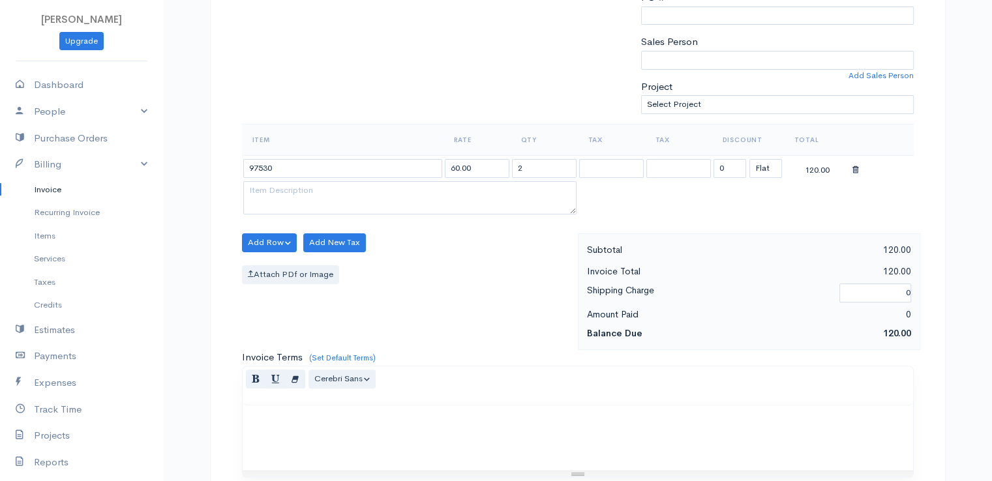
click at [485, 258] on div "Add Row Add Item Row Add Time Row Add New Tax Attach PDf or Image" at bounding box center [407, 292] width 342 height 117
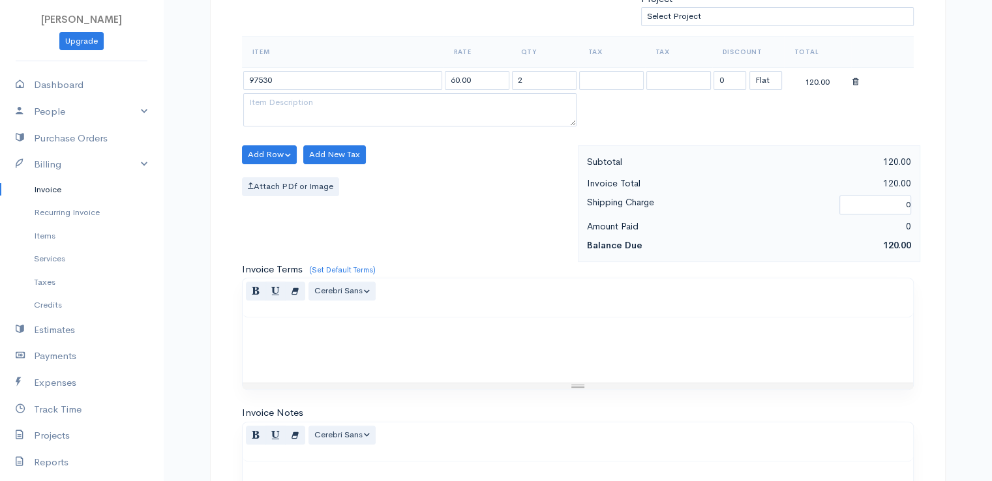
scroll to position [642, 0]
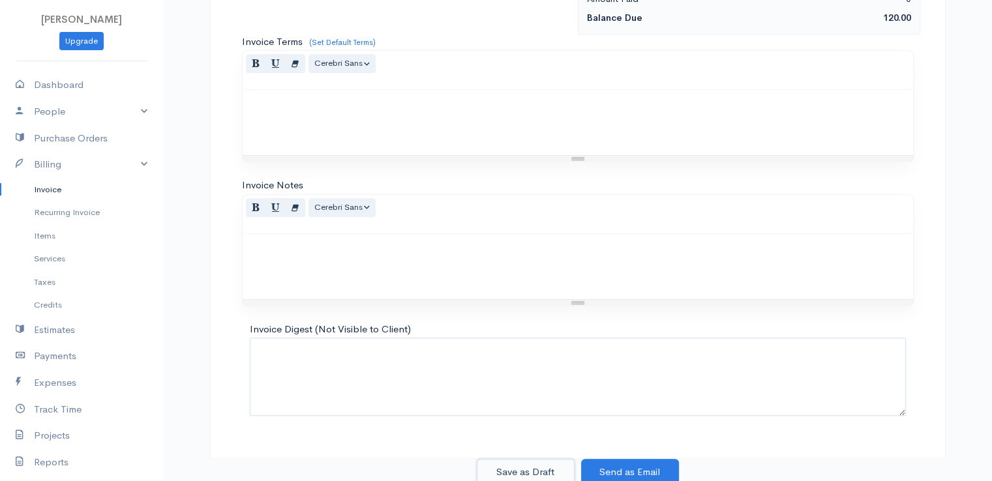
click at [515, 465] on button "Save as Draft" at bounding box center [526, 472] width 98 height 27
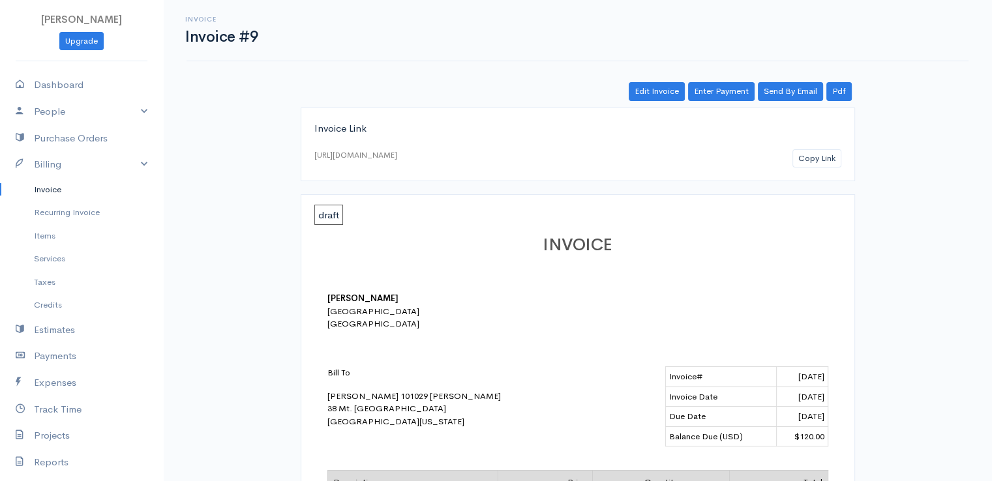
click at [40, 185] on link "Invoice" at bounding box center [81, 189] width 163 height 23
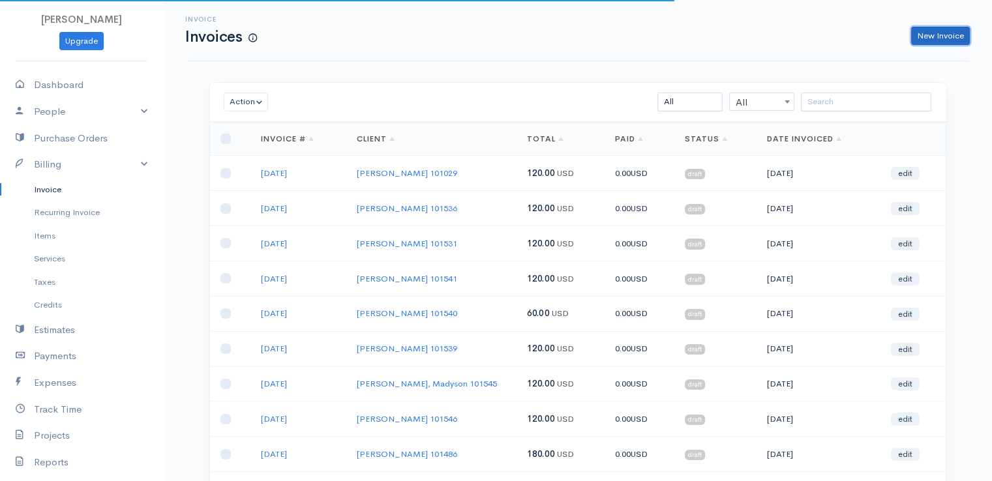
click at [939, 36] on link "New Invoice" at bounding box center [940, 36] width 59 height 19
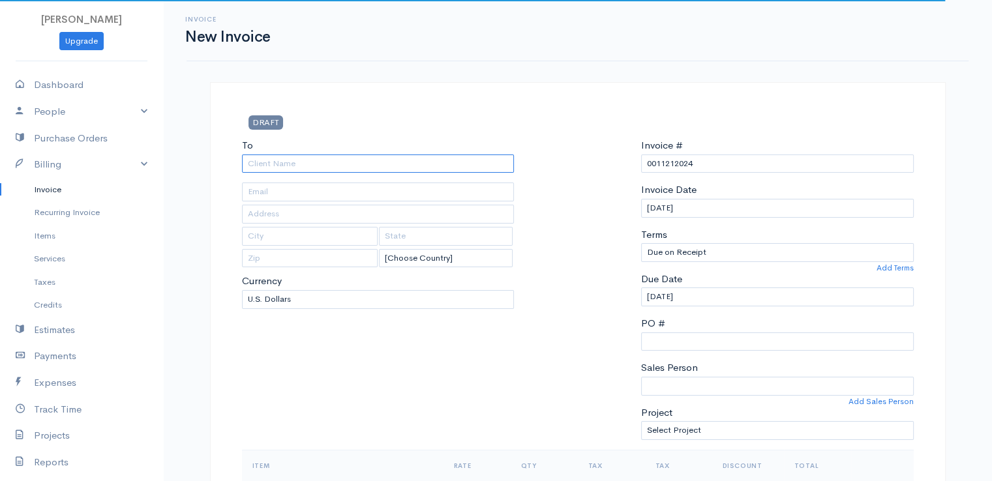
click at [260, 160] on input "To" at bounding box center [378, 164] width 273 height 19
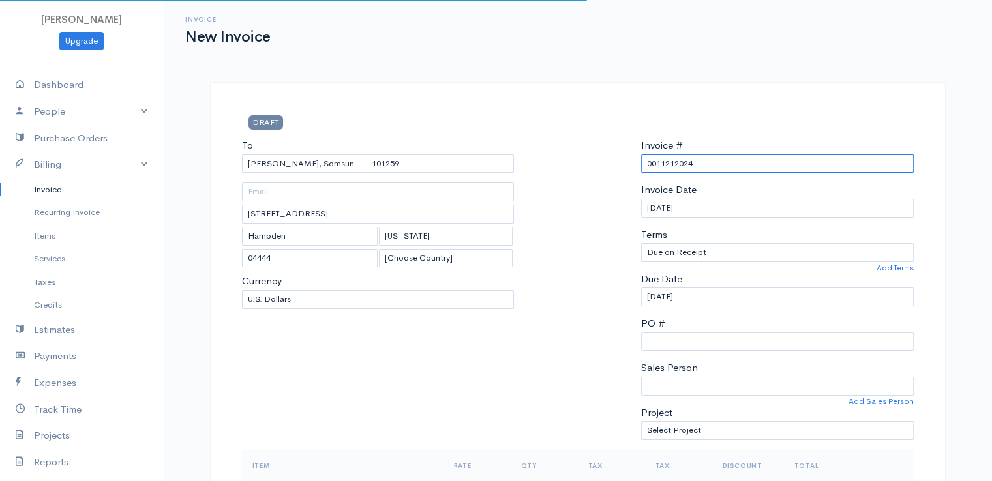
click at [662, 165] on input "0011212024" at bounding box center [777, 164] width 273 height 19
paste input "[DATE]"
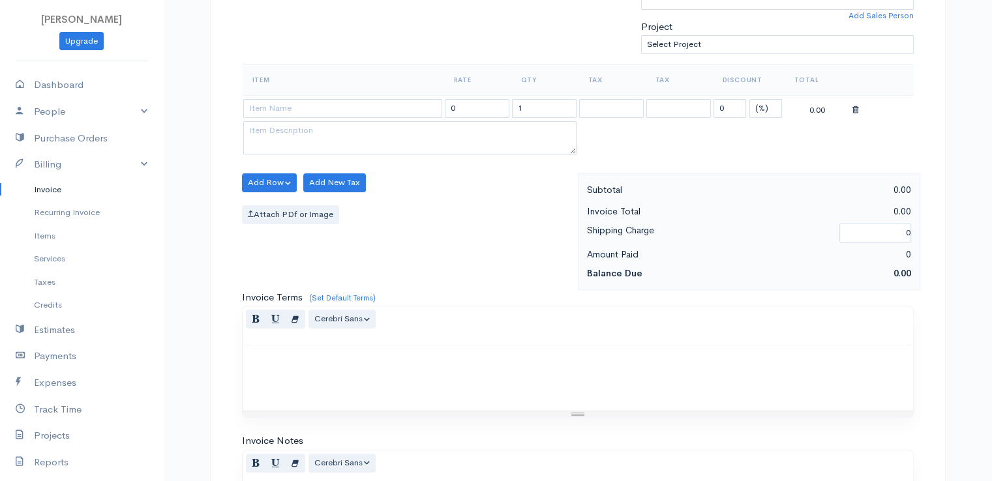
scroll to position [391, 0]
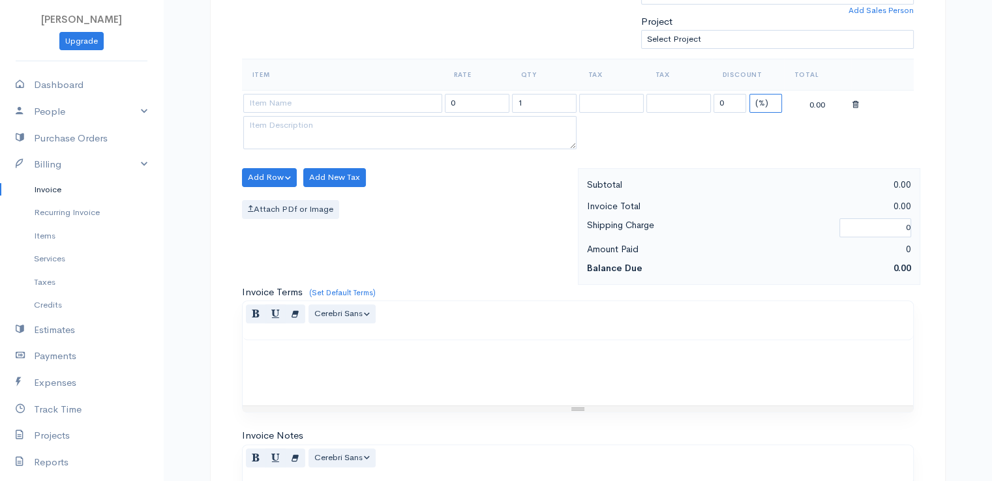
click at [762, 95] on select "(%) Flat" at bounding box center [766, 103] width 33 height 19
click at [750, 94] on select "(%) Flat" at bounding box center [766, 103] width 33 height 19
click at [360, 97] on input at bounding box center [342, 103] width 199 height 19
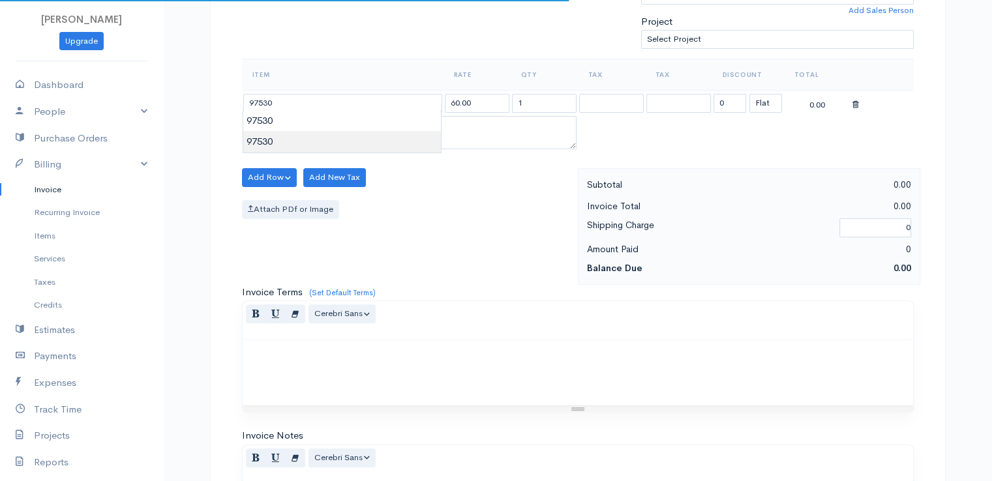
click at [364, 132] on body "[PERSON_NAME] Upgrade Dashboard People Clients Vendors Staff Users Purchase Ord…" at bounding box center [496, 173] width 992 height 1128
click at [539, 97] on input "1" at bounding box center [544, 103] width 65 height 19
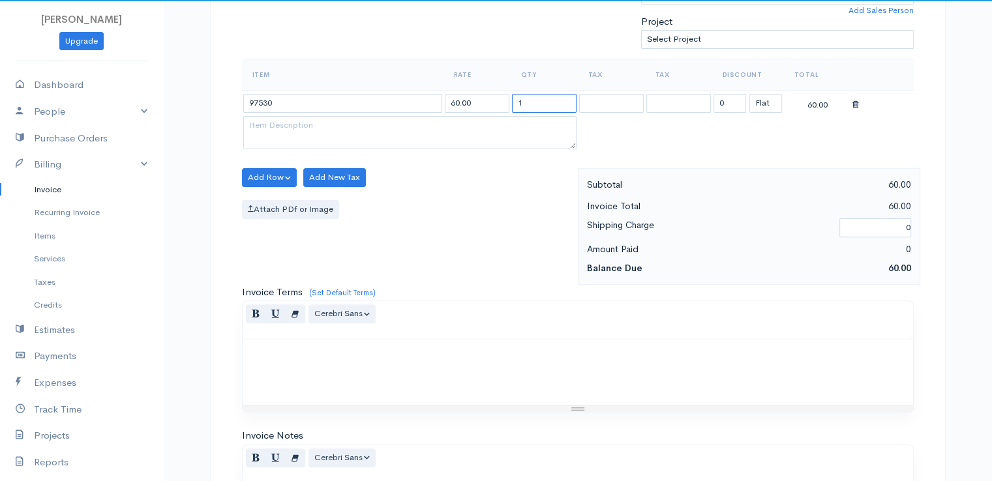
click at [539, 97] on input "1" at bounding box center [544, 103] width 65 height 19
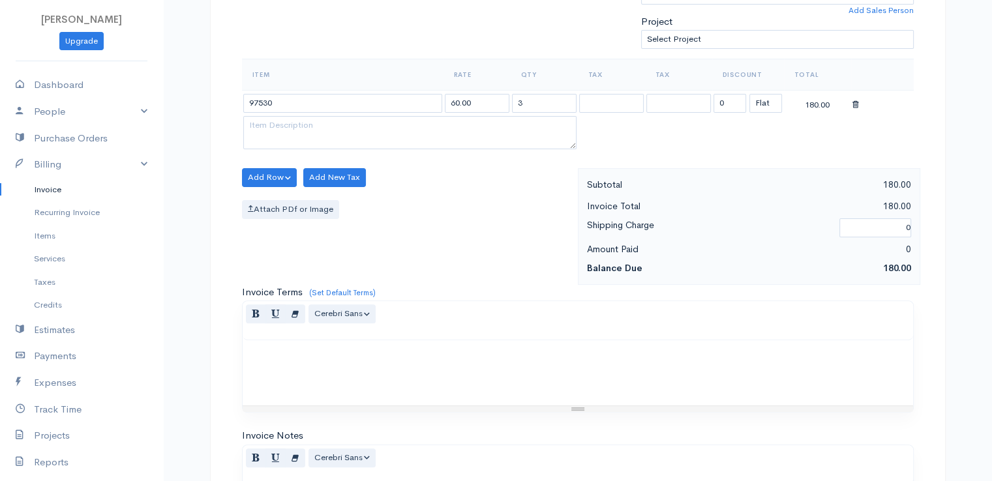
click at [510, 221] on div "Add Row Add Item Row Add Time Row Add New Tax Attach PDf or Image" at bounding box center [407, 226] width 342 height 117
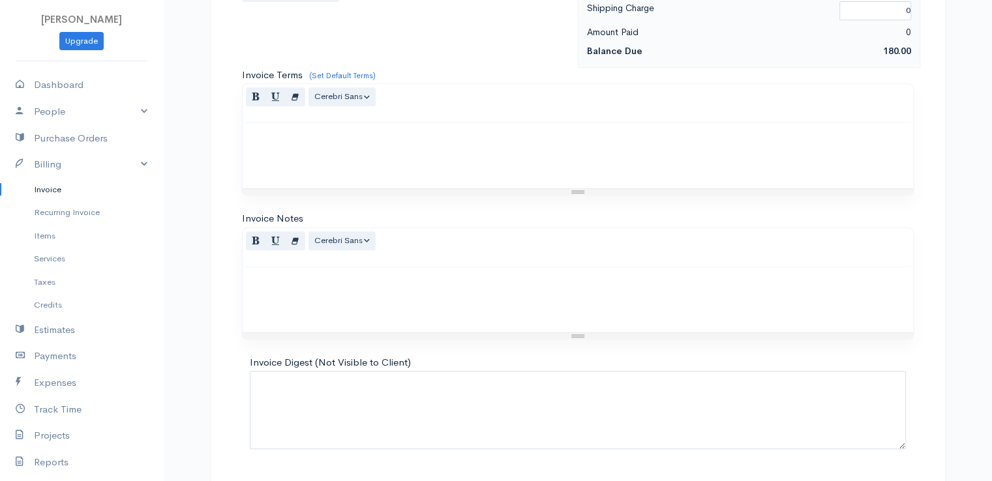
scroll to position [642, 0]
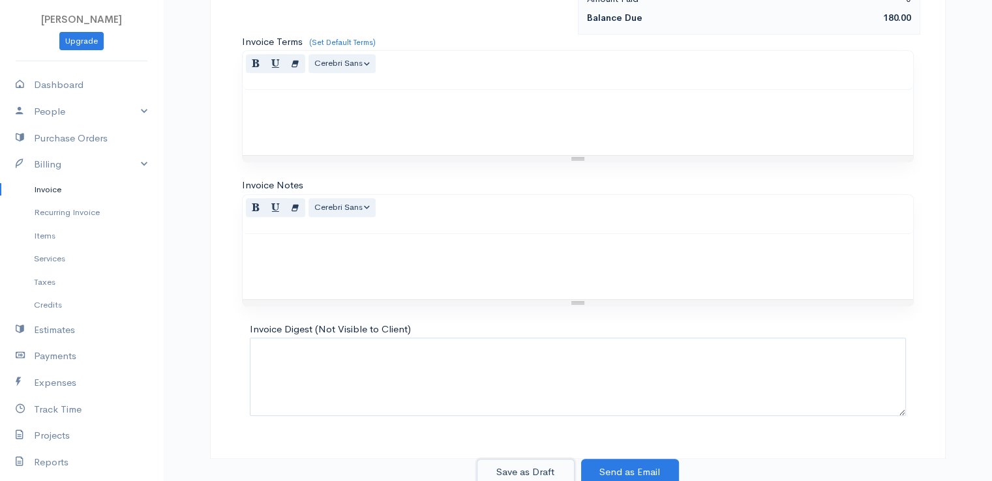
click at [521, 468] on button "Save as Draft" at bounding box center [526, 472] width 98 height 27
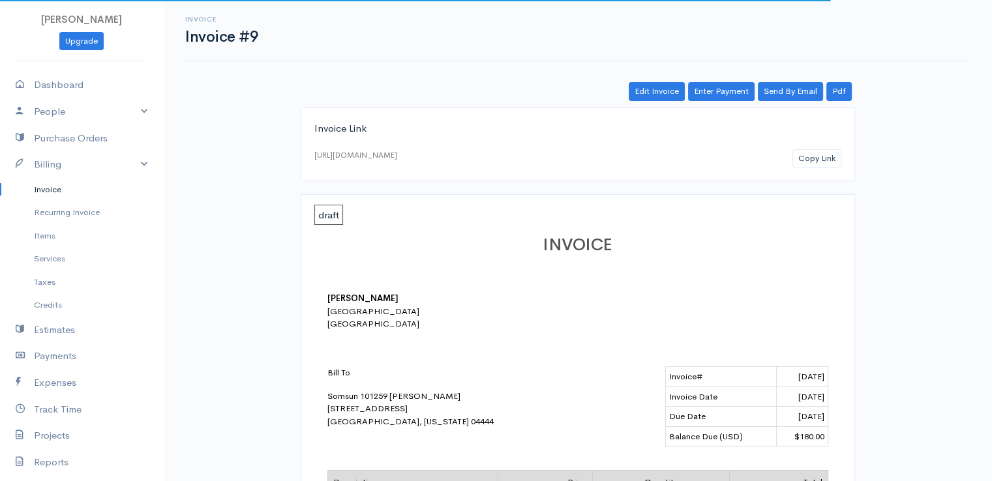
click at [60, 187] on link "Invoice" at bounding box center [81, 189] width 163 height 23
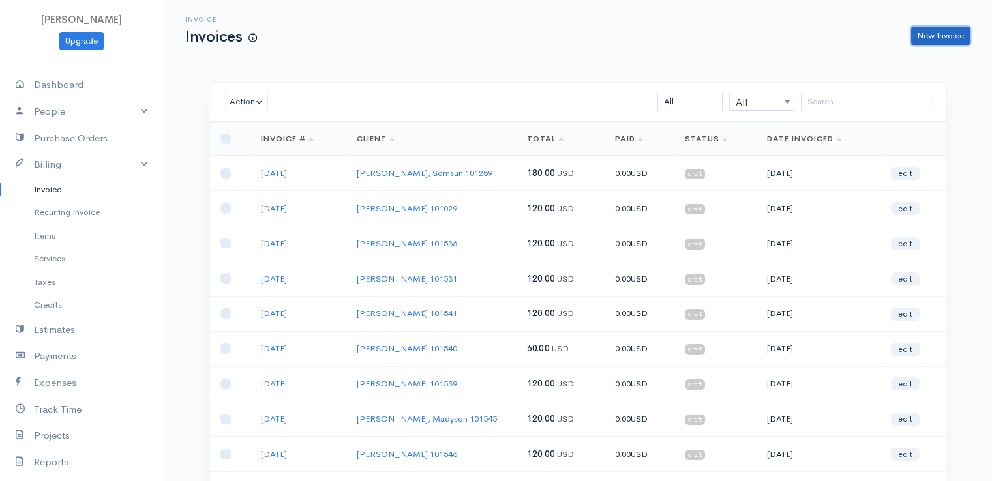
click at [937, 32] on link "New Invoice" at bounding box center [940, 36] width 59 height 19
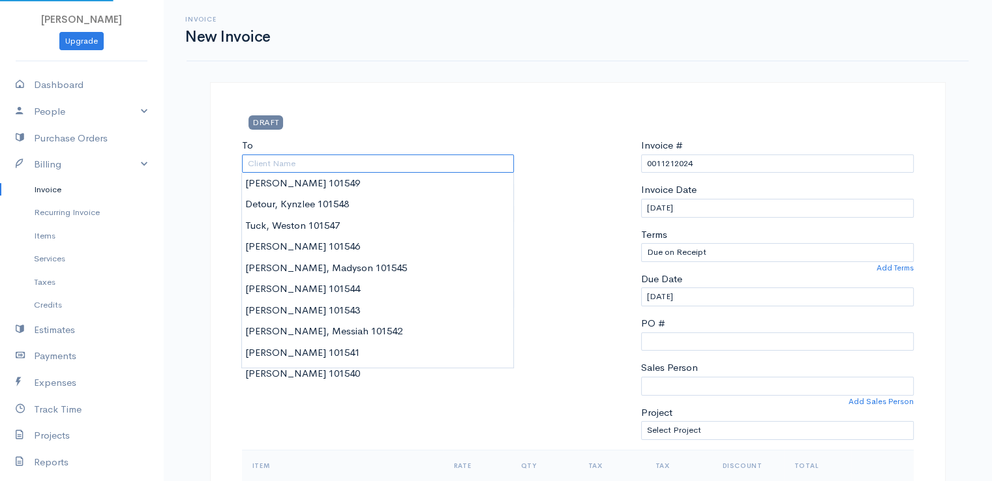
click at [286, 164] on input "To" at bounding box center [378, 164] width 273 height 19
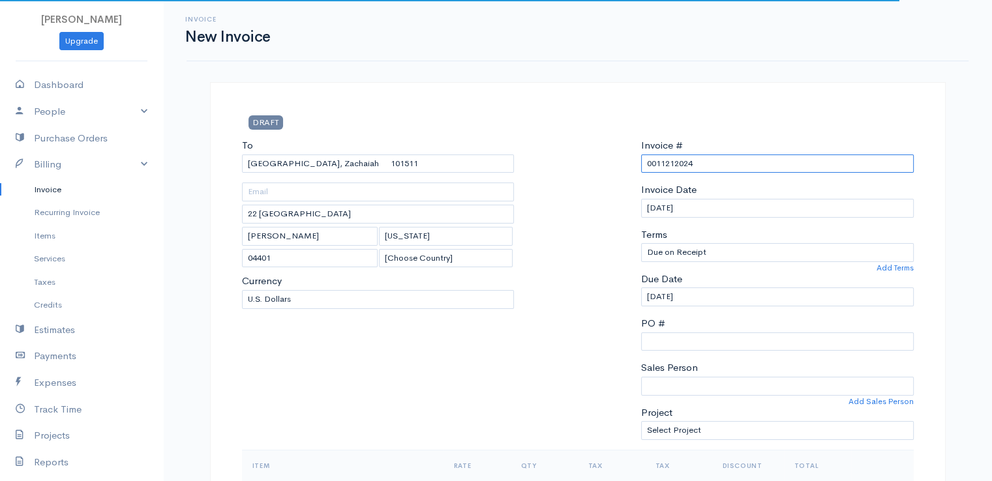
click at [675, 164] on input "0011212024" at bounding box center [777, 164] width 273 height 19
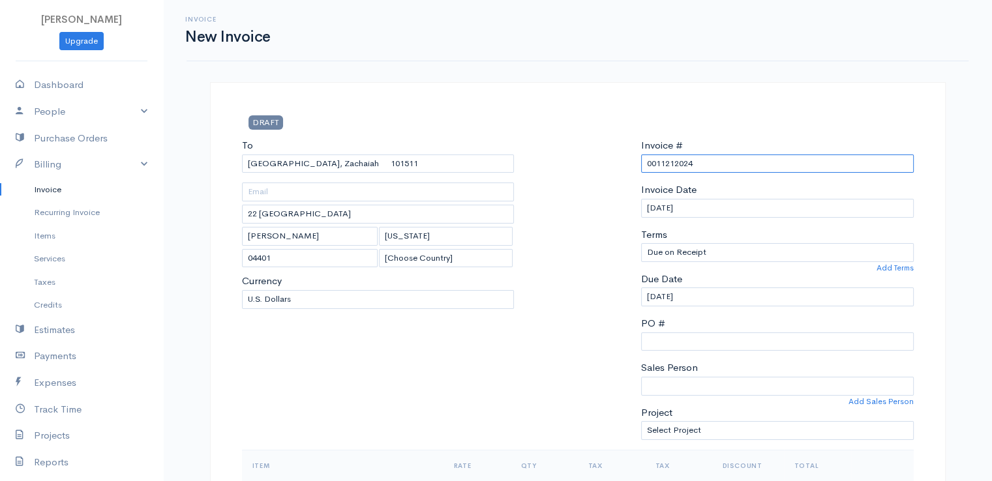
paste input "[DATE]"
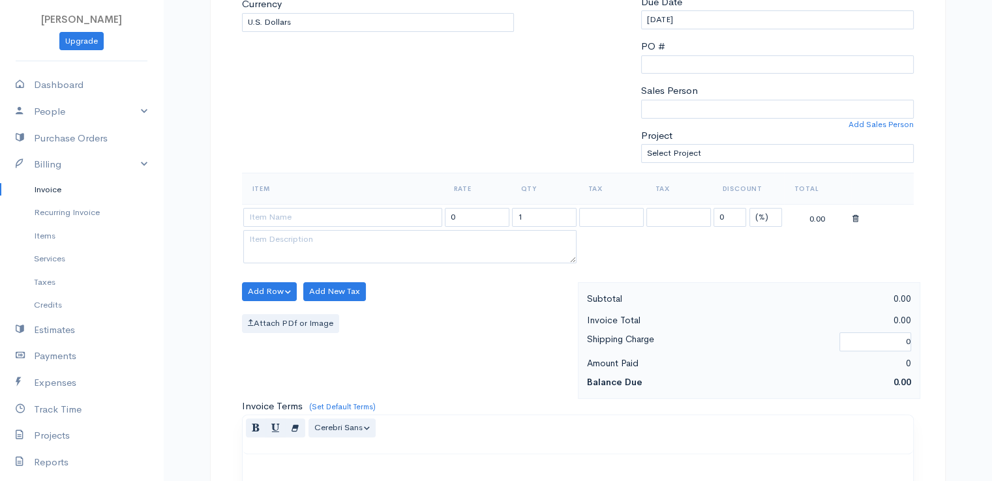
scroll to position [326, 0]
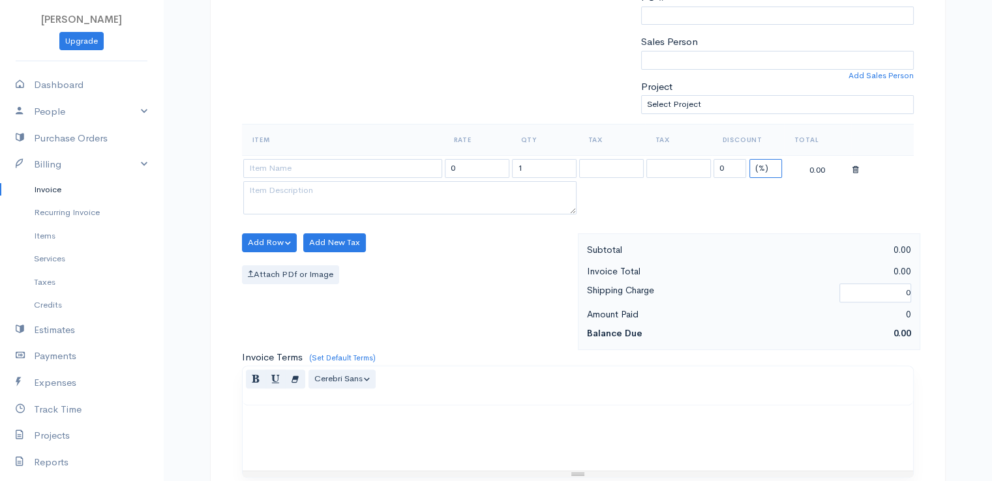
click at [770, 159] on select "(%) Flat" at bounding box center [766, 168] width 33 height 19
click at [770, 163] on select "(%) Flat" at bounding box center [766, 168] width 33 height 19
drag, startPoint x: 762, startPoint y: 166, endPoint x: 763, endPoint y: 173, distance: 7.2
click at [762, 166] on select "(%) Flat" at bounding box center [766, 168] width 33 height 19
click at [750, 159] on select "(%) Flat" at bounding box center [766, 168] width 33 height 19
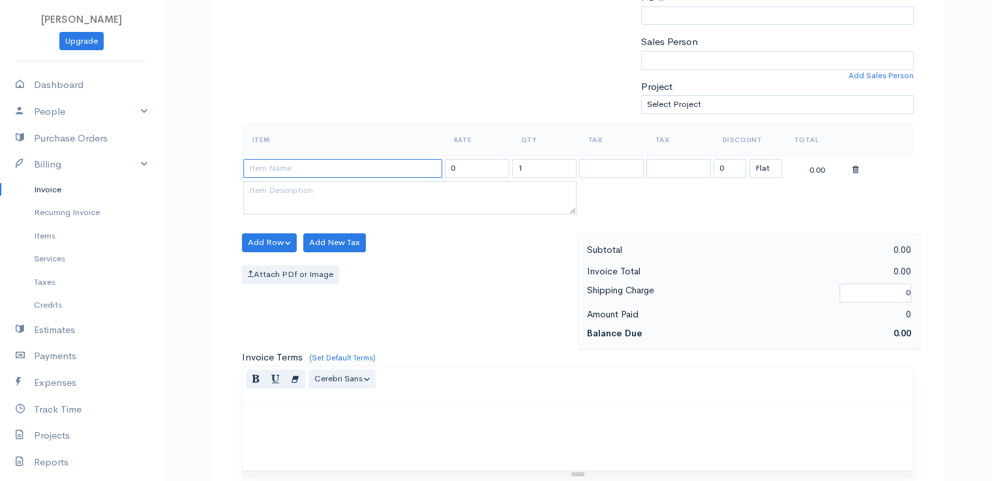
click at [346, 164] on input at bounding box center [342, 168] width 199 height 19
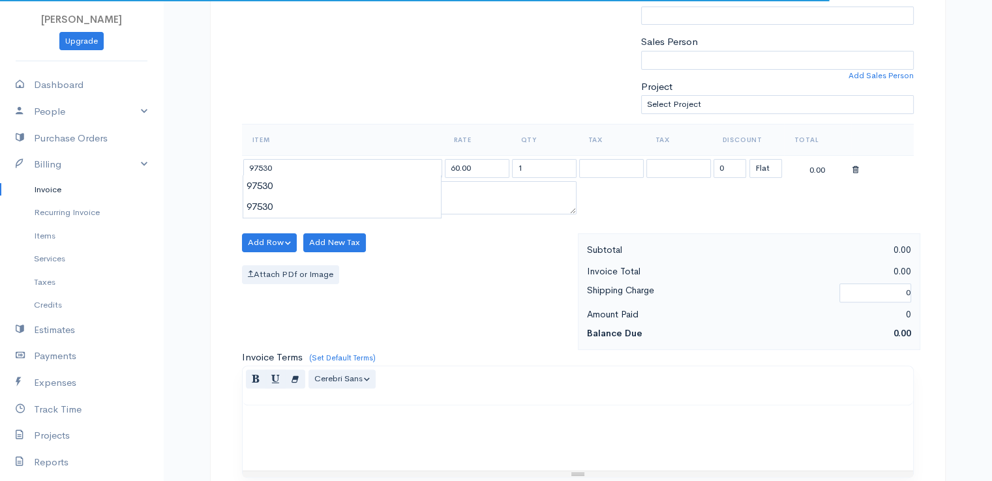
click at [348, 194] on body "[PERSON_NAME] Upgrade Dashboard People Clients Vendors Staff Users Purchase Ord…" at bounding box center [496, 238] width 992 height 1128
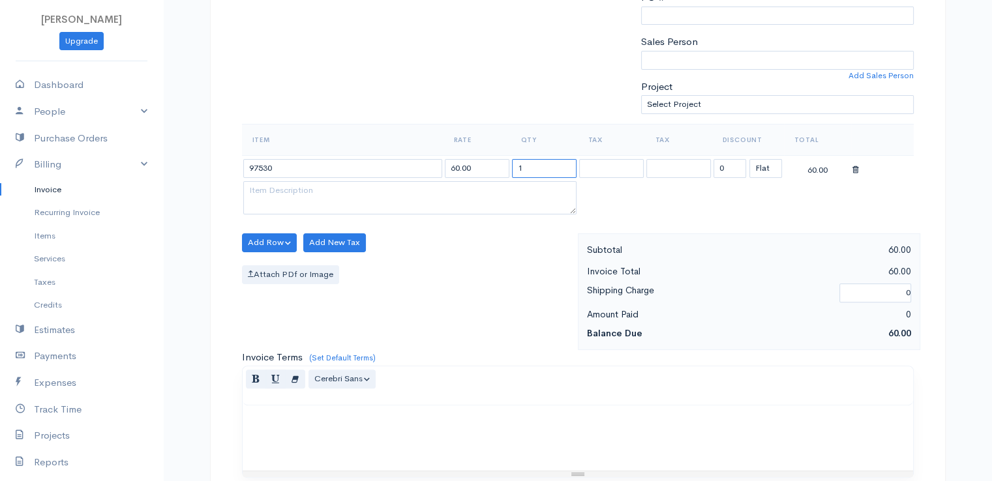
click at [526, 167] on input "1" at bounding box center [544, 168] width 65 height 19
click at [478, 271] on div "Attach PDf or Image" at bounding box center [406, 275] width 329 height 19
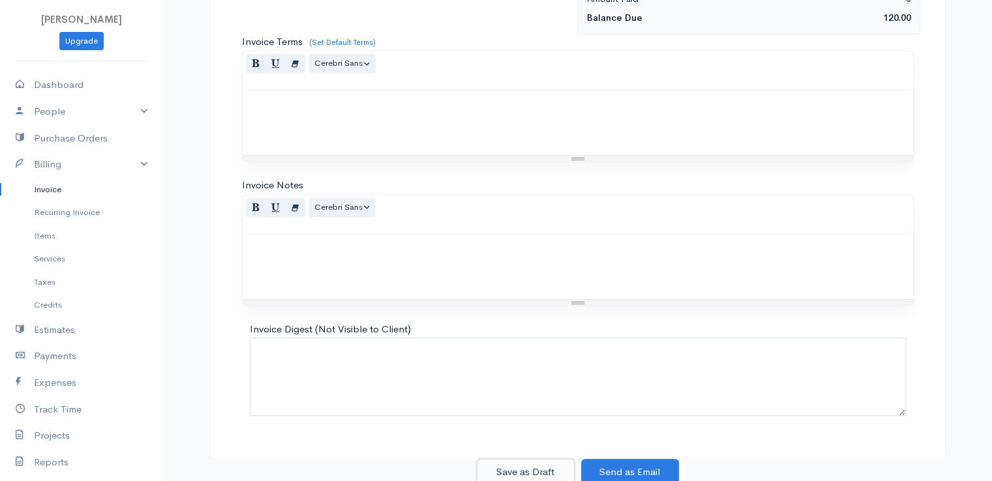
click at [530, 472] on button "Save as Draft" at bounding box center [526, 472] width 98 height 27
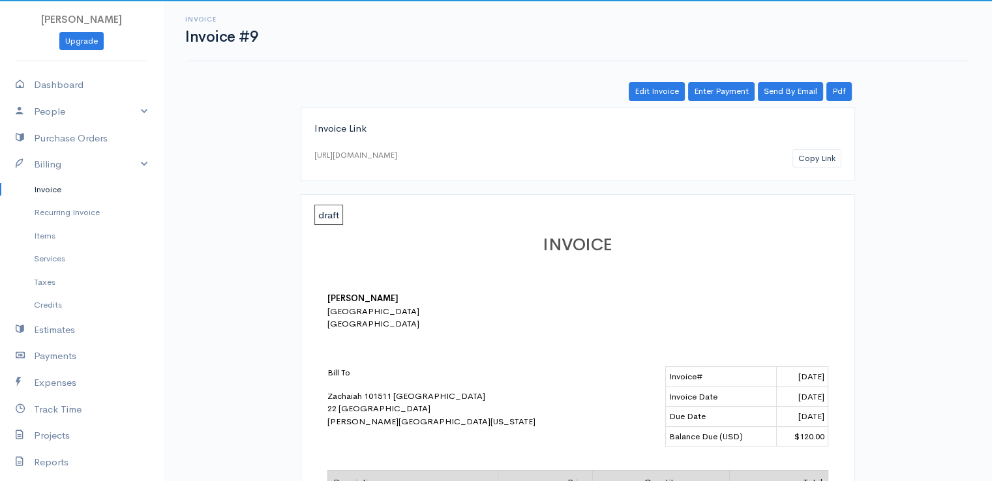
click at [34, 189] on link "Invoice" at bounding box center [81, 189] width 163 height 23
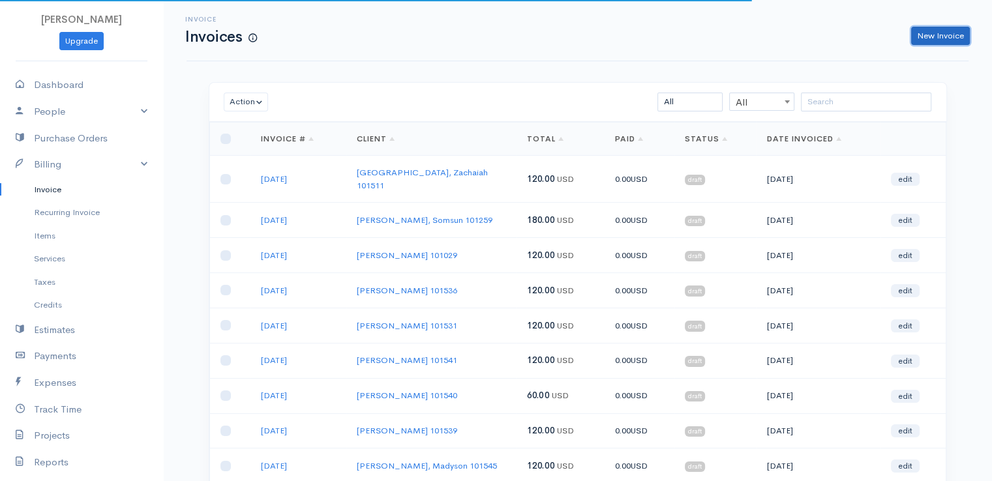
click at [937, 37] on link "New Invoice" at bounding box center [940, 36] width 59 height 19
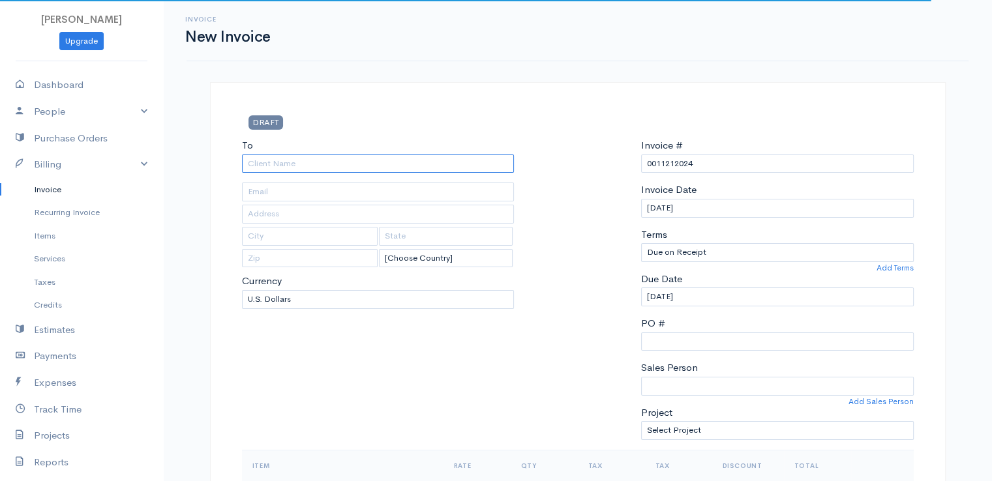
click at [291, 164] on input "To" at bounding box center [378, 164] width 273 height 19
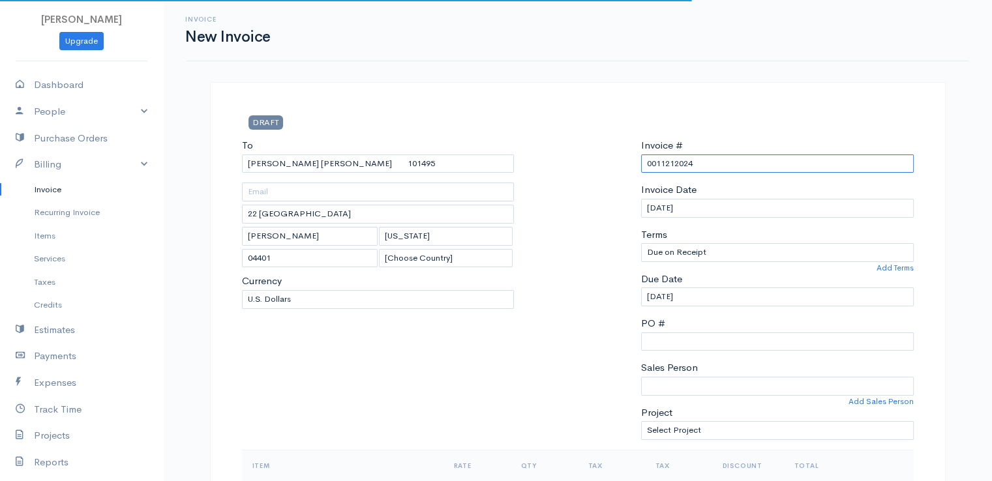
click at [680, 160] on input "0011212024" at bounding box center [777, 164] width 273 height 19
paste input "[DATE]"
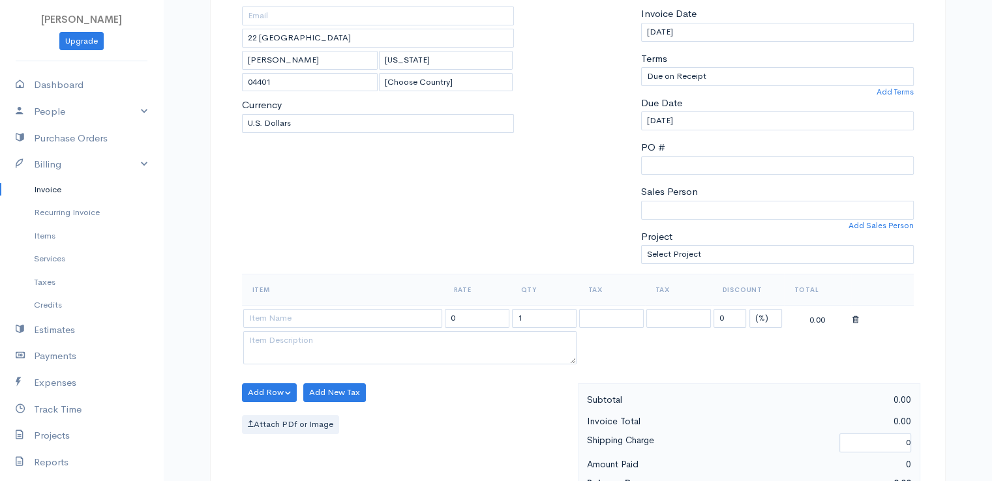
scroll to position [326, 0]
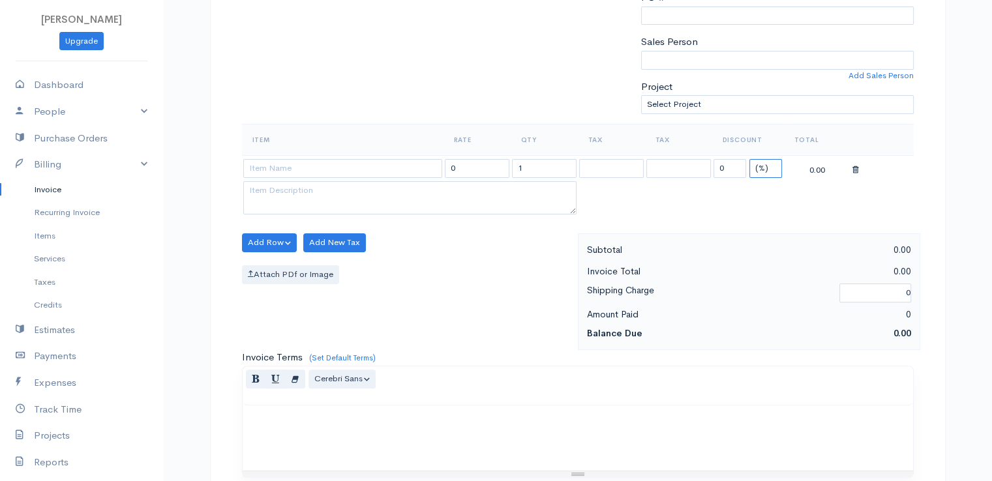
drag, startPoint x: 769, startPoint y: 165, endPoint x: 768, endPoint y: 172, distance: 6.6
click at [769, 165] on select "(%) Flat" at bounding box center [766, 168] width 33 height 19
click at [750, 159] on select "(%) Flat" at bounding box center [766, 168] width 33 height 19
click at [373, 167] on input at bounding box center [342, 168] width 199 height 19
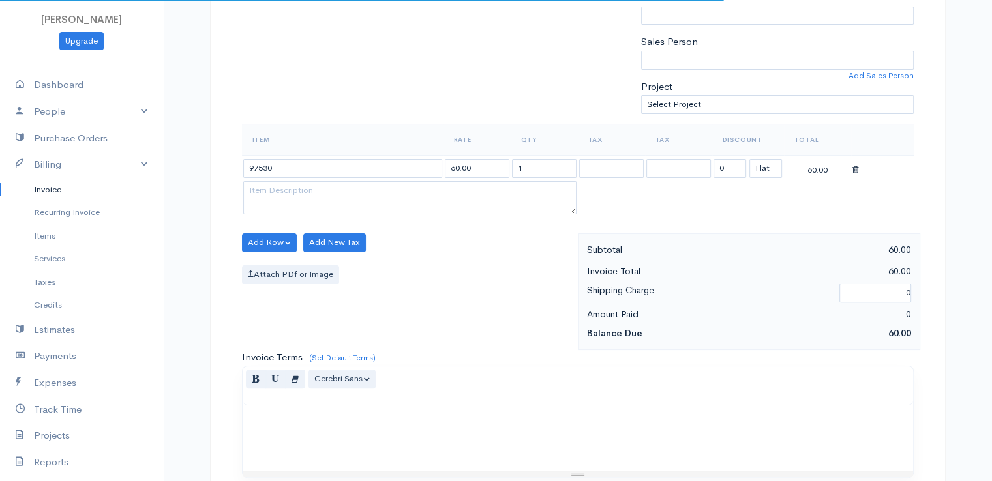
click at [371, 188] on body "[PERSON_NAME] Upgrade Dashboard People Clients Vendors Staff Users Purchase Ord…" at bounding box center [496, 238] width 992 height 1128
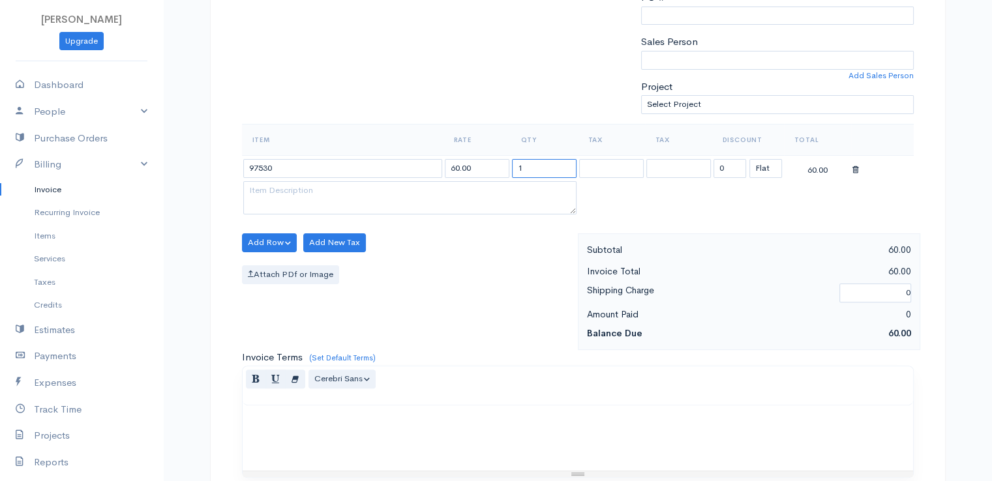
click at [567, 170] on input "1" at bounding box center [544, 168] width 65 height 19
click at [566, 169] on input "1" at bounding box center [544, 168] width 65 height 19
click at [485, 309] on div "Add Row Add Item Row Add Time Row Add New Tax Attach PDf or Image" at bounding box center [407, 292] width 342 height 117
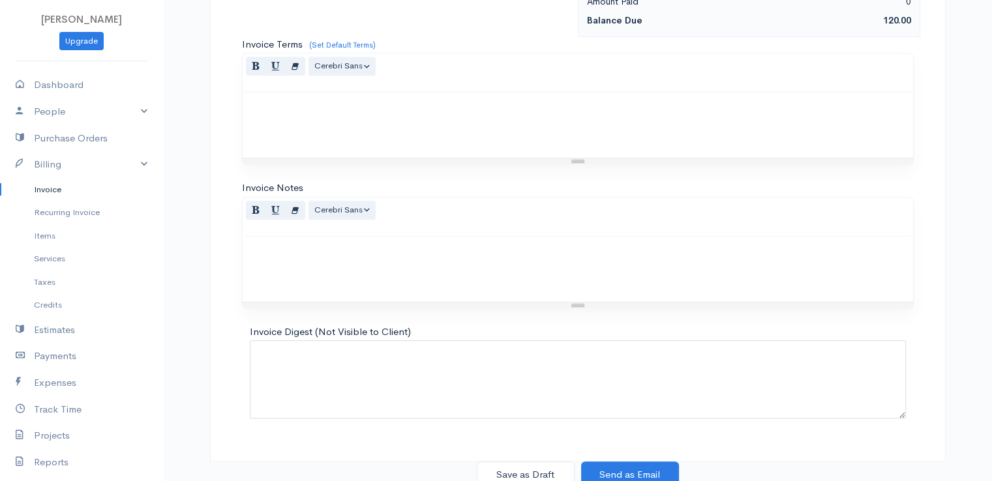
scroll to position [642, 0]
drag, startPoint x: 526, startPoint y: 472, endPoint x: 517, endPoint y: 472, distance: 9.8
click at [526, 471] on button "Save as Draft" at bounding box center [526, 472] width 98 height 27
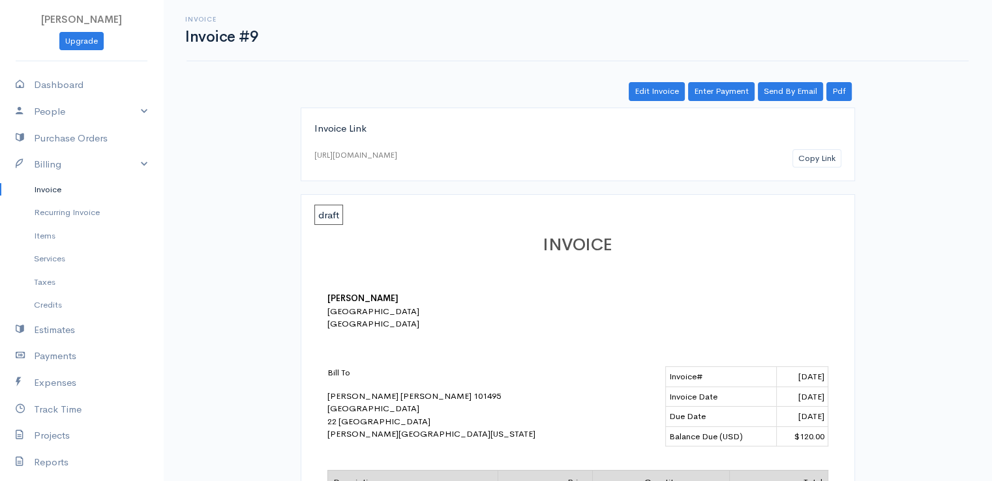
click at [46, 187] on link "Invoice" at bounding box center [81, 189] width 163 height 23
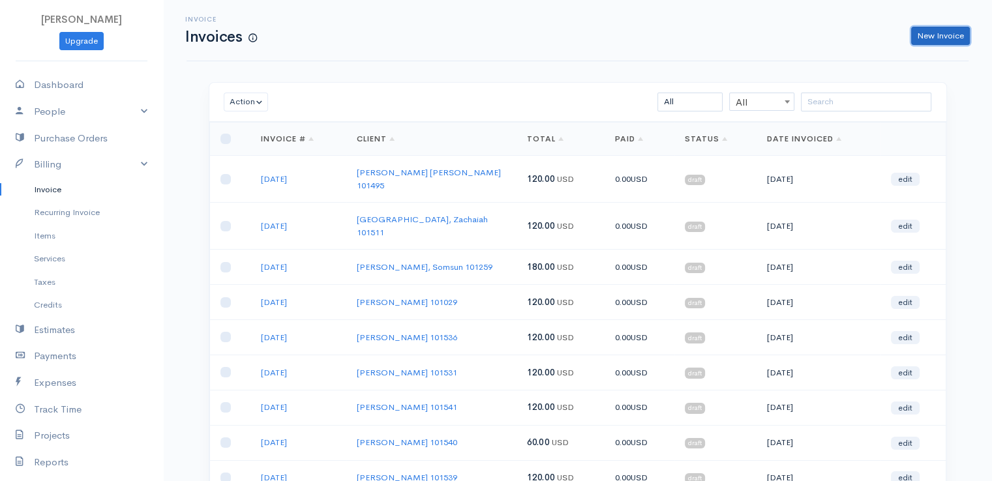
click at [945, 35] on link "New Invoice" at bounding box center [940, 36] width 59 height 19
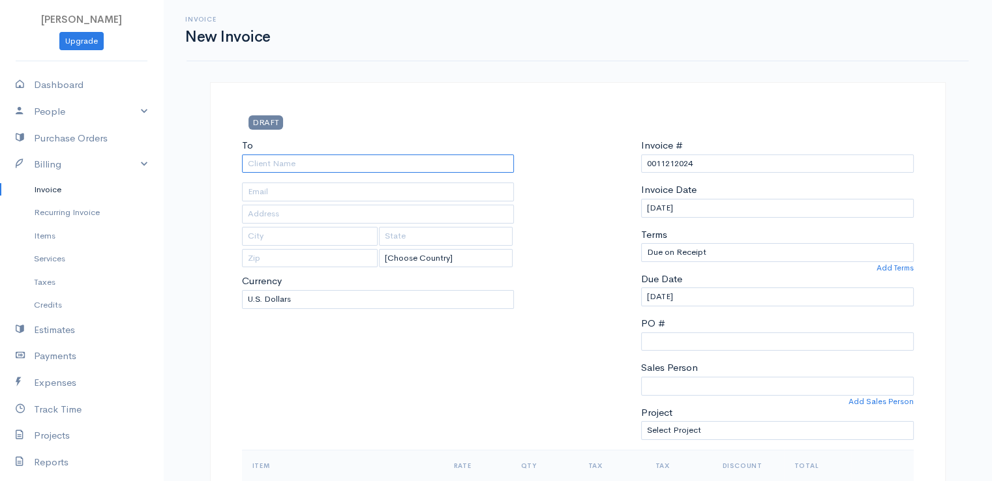
click at [269, 163] on input "To" at bounding box center [378, 164] width 273 height 19
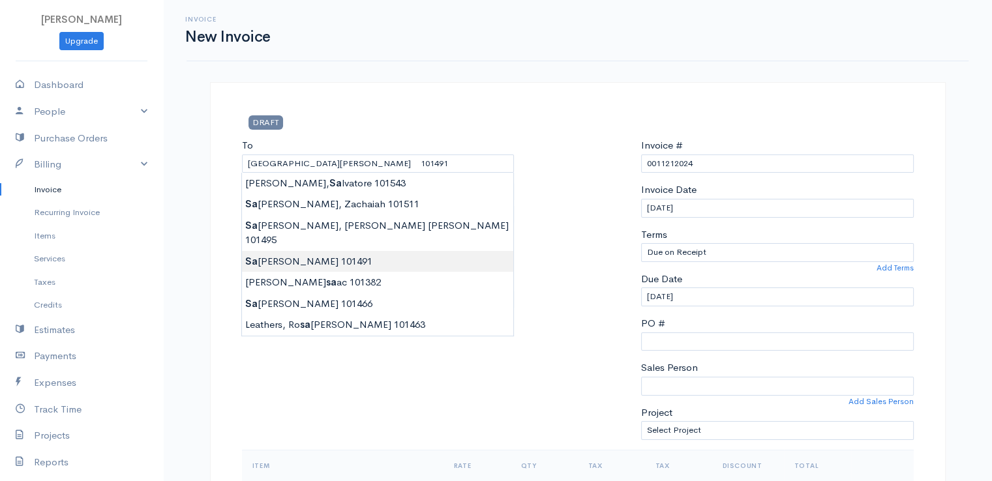
drag, startPoint x: 265, startPoint y: 246, endPoint x: 290, endPoint y: 237, distance: 26.8
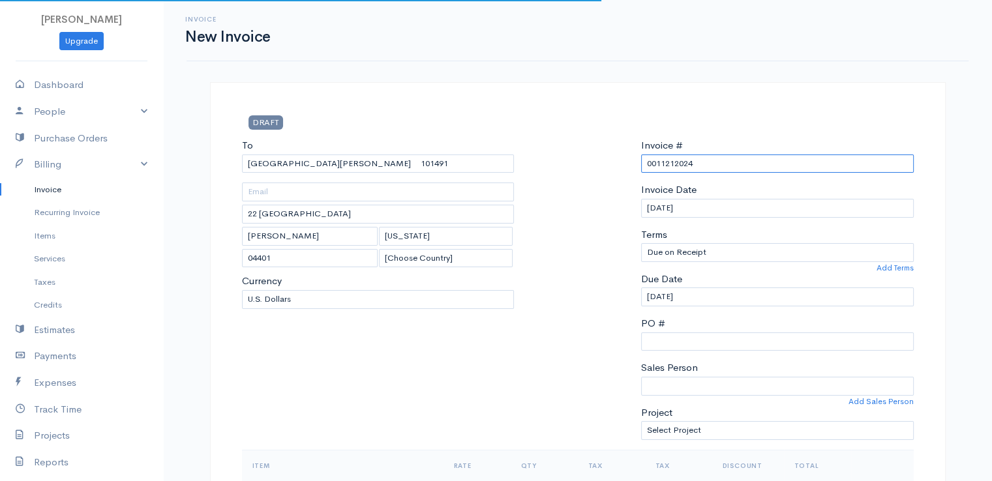
click at [684, 161] on input "0011212024" at bounding box center [777, 164] width 273 height 19
drag, startPoint x: 684, startPoint y: 162, endPoint x: 671, endPoint y: 162, distance: 13.7
click at [671, 162] on input "0011212024" at bounding box center [777, 164] width 273 height 19
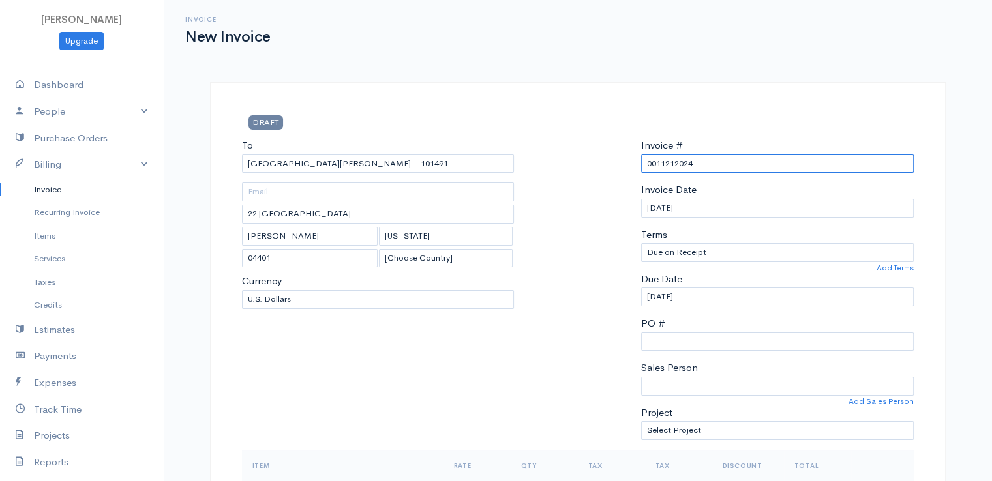
click at [671, 164] on input "0011212024" at bounding box center [777, 164] width 273 height 19
paste input "[DATE]"
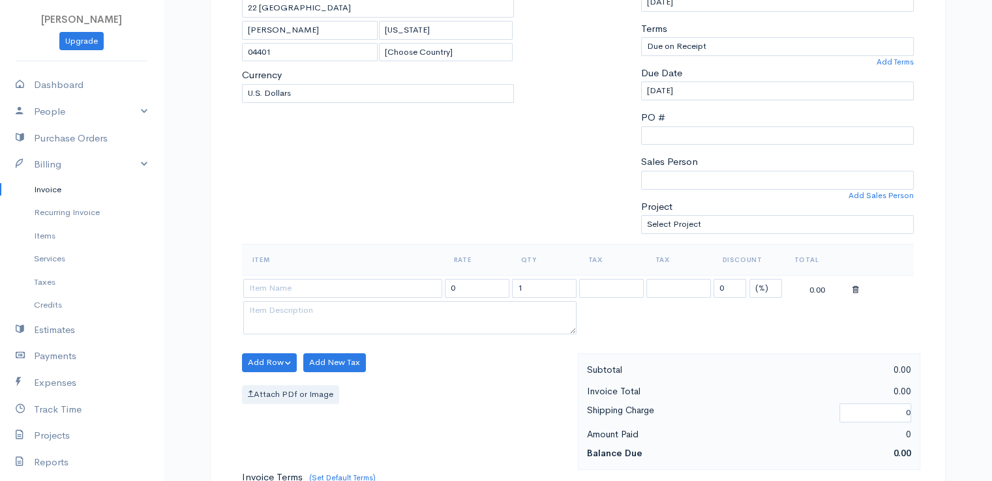
scroll to position [326, 0]
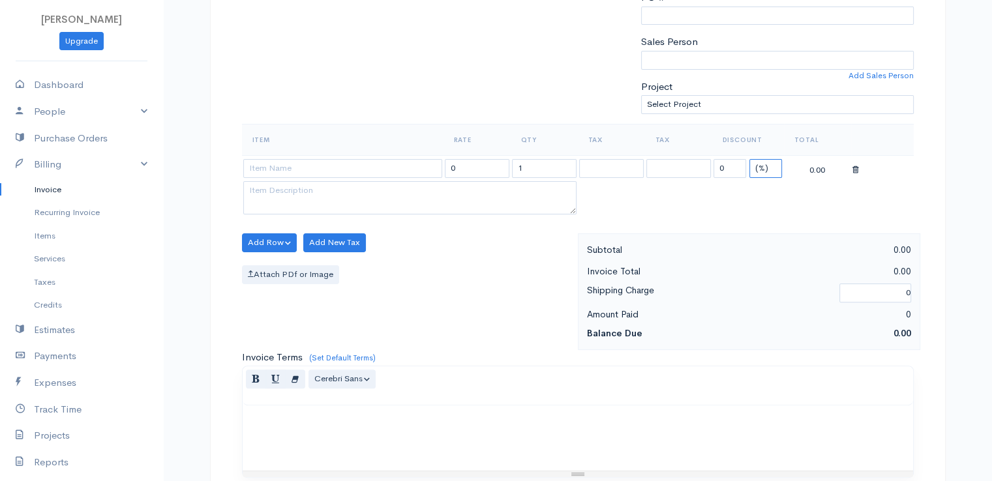
click at [762, 167] on select "(%) Flat" at bounding box center [766, 168] width 33 height 19
click at [750, 159] on select "(%) Flat" at bounding box center [766, 168] width 33 height 19
click at [537, 166] on input "1" at bounding box center [544, 168] width 65 height 19
click at [534, 166] on input "1" at bounding box center [544, 168] width 65 height 19
click at [535, 165] on input "12" at bounding box center [544, 168] width 65 height 19
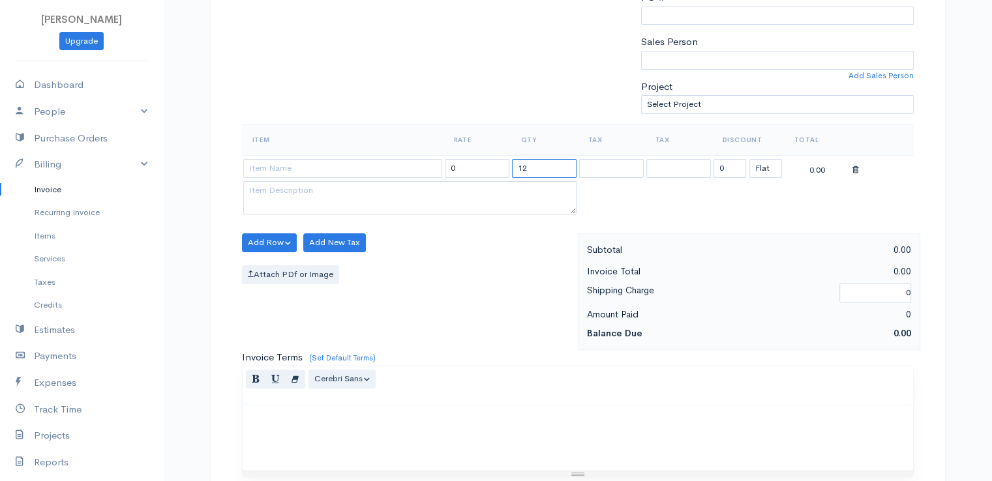
click at [535, 165] on input "12" at bounding box center [544, 168] width 65 height 19
click at [299, 174] on input at bounding box center [342, 168] width 199 height 19
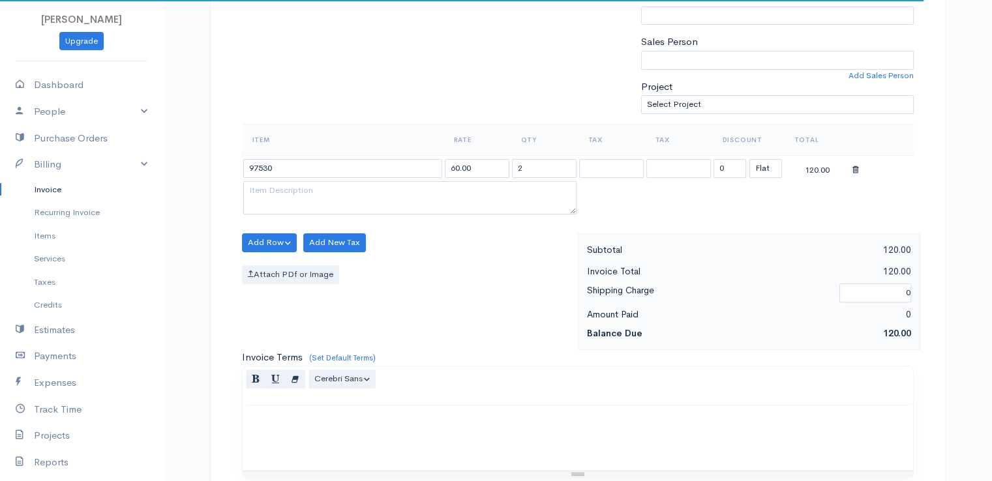
click at [304, 194] on body "[PERSON_NAME] Upgrade Dashboard People Clients Vendors Staff Users Purchase Ord…" at bounding box center [496, 238] width 992 height 1128
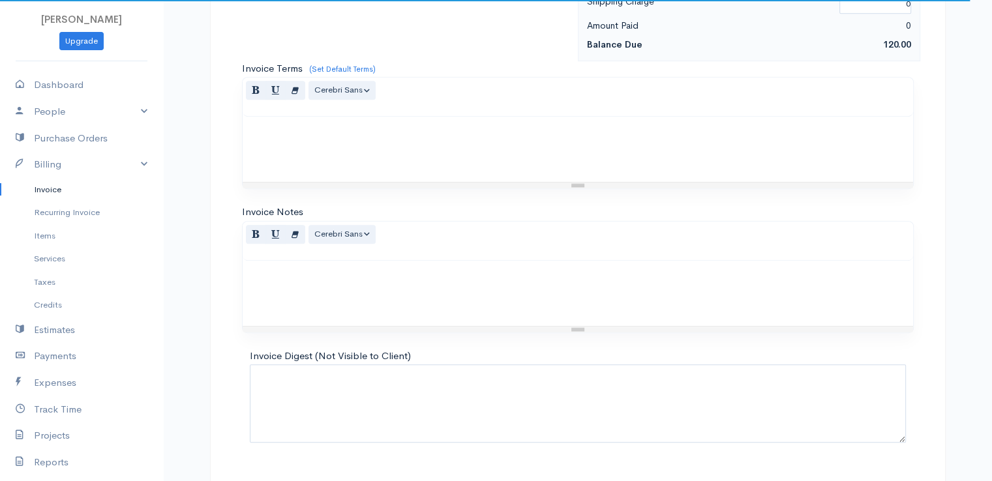
scroll to position [642, 0]
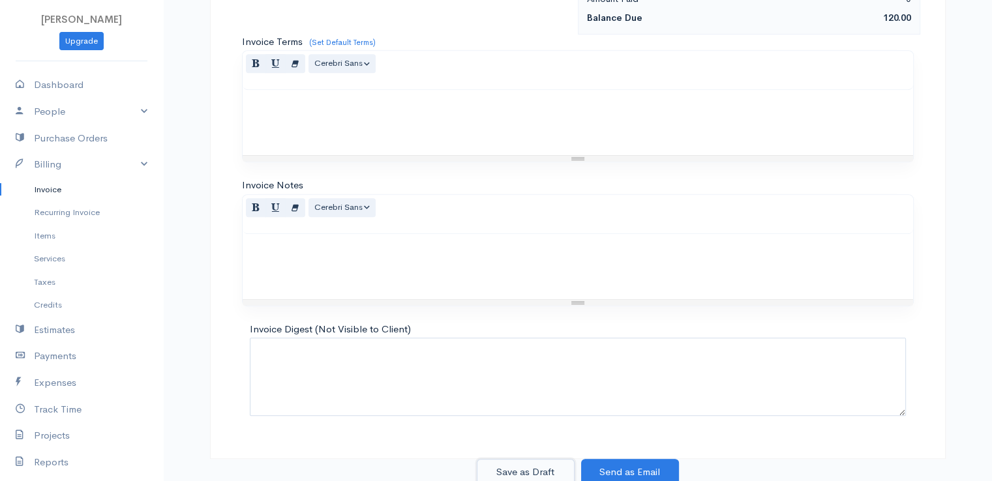
click at [522, 470] on button "Save as Draft" at bounding box center [526, 472] width 98 height 27
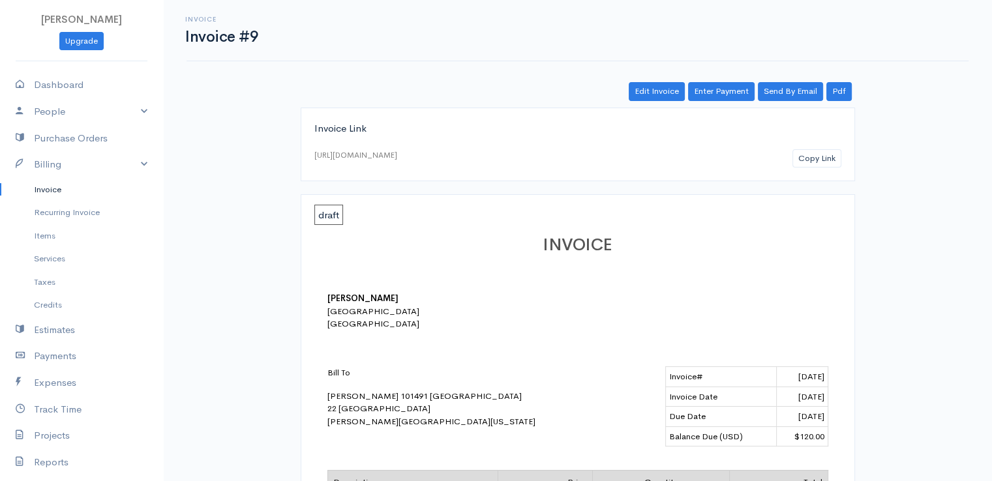
drag, startPoint x: 39, startPoint y: 187, endPoint x: 47, endPoint y: 183, distance: 8.5
click at [39, 186] on link "Invoice" at bounding box center [81, 189] width 163 height 23
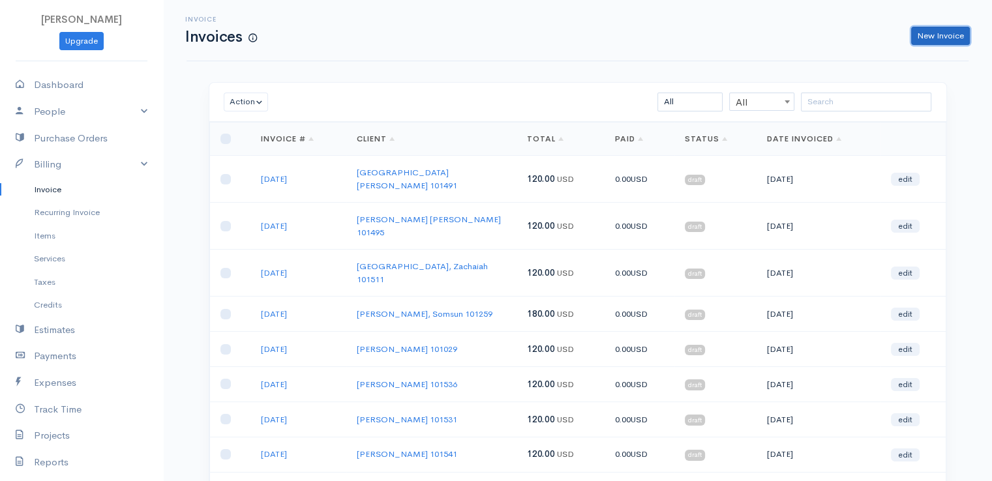
click at [940, 28] on link "New Invoice" at bounding box center [940, 36] width 59 height 19
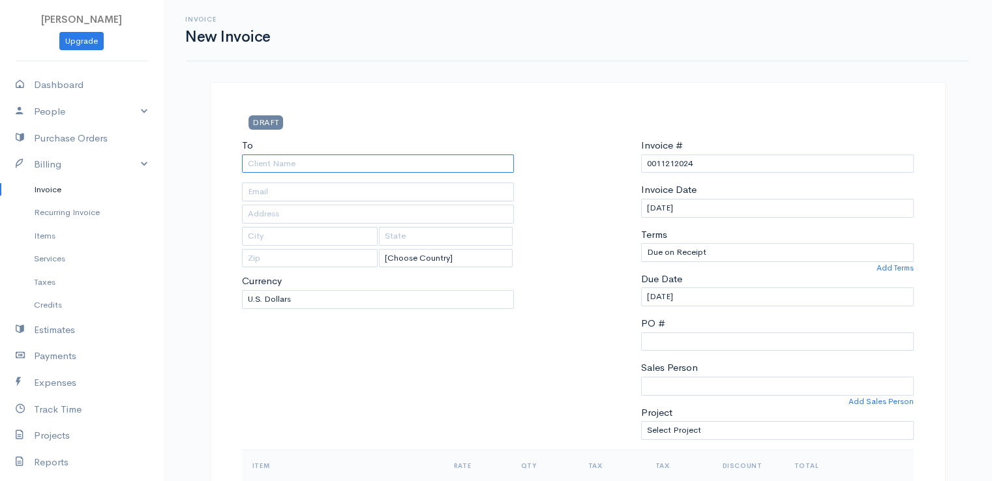
click at [290, 165] on input "To" at bounding box center [378, 164] width 273 height 19
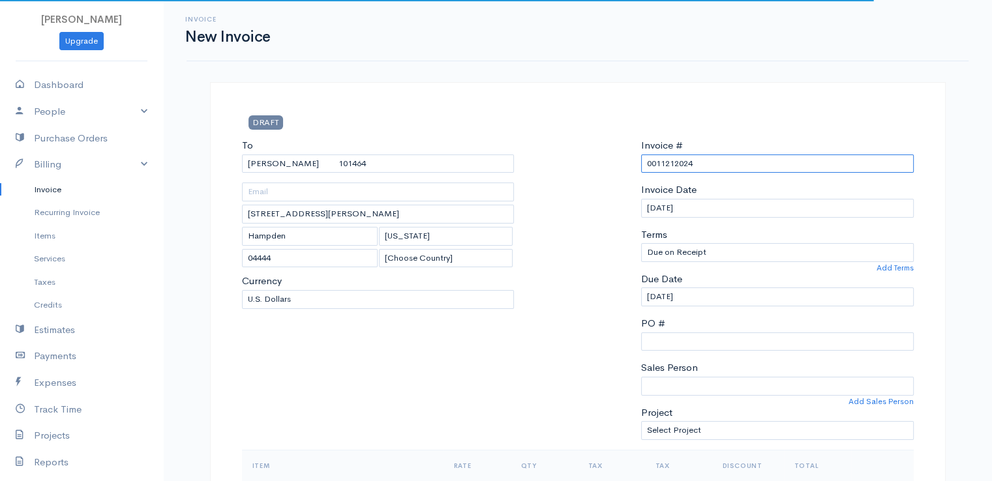
click at [665, 162] on input "0011212024" at bounding box center [777, 164] width 273 height 19
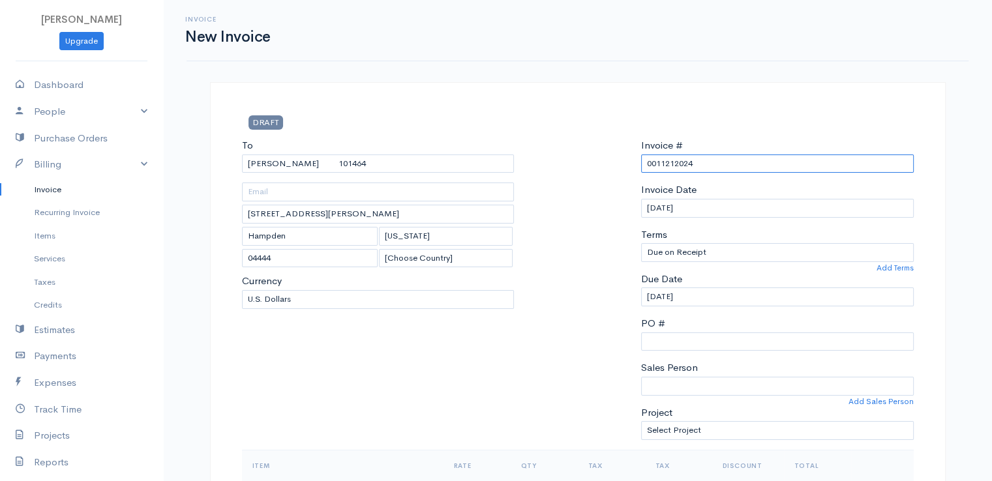
paste input "[DATE]"
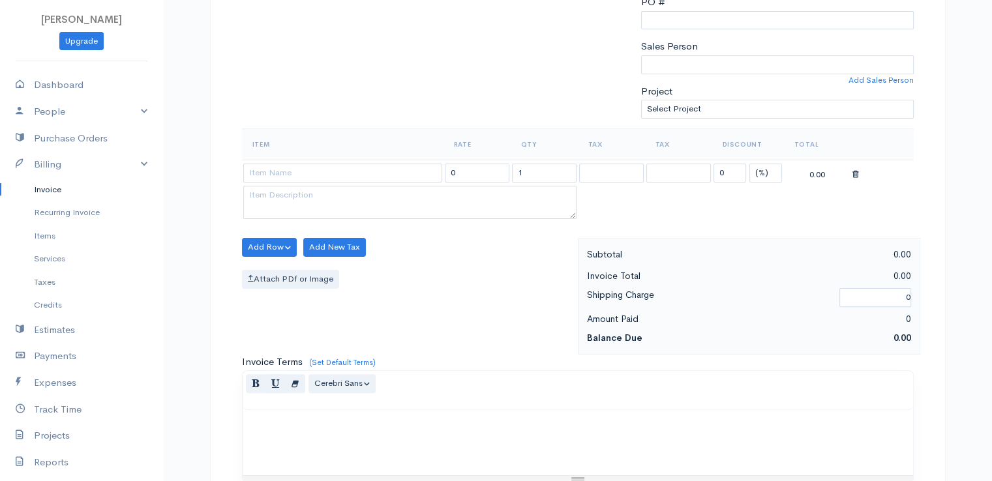
scroll to position [326, 0]
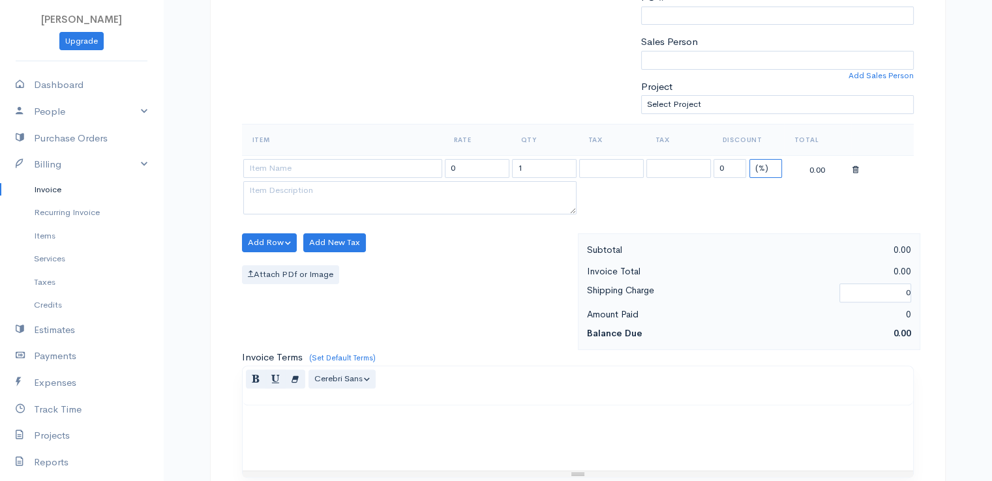
drag, startPoint x: 762, startPoint y: 161, endPoint x: 765, endPoint y: 170, distance: 9.5
click at [762, 161] on select "(%) Flat" at bounding box center [766, 168] width 33 height 19
click at [750, 159] on select "(%) Flat" at bounding box center [766, 168] width 33 height 19
click at [358, 162] on input at bounding box center [342, 168] width 199 height 19
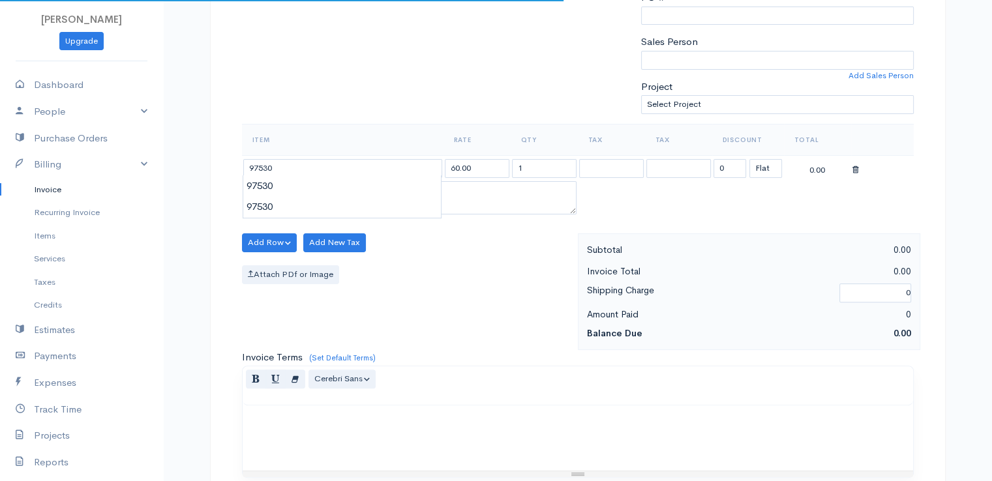
click at [352, 190] on body "[PERSON_NAME] Upgrade Dashboard People Clients Vendors Staff Users Purchase Ord…" at bounding box center [496, 238] width 992 height 1128
click at [530, 168] on input "1" at bounding box center [544, 168] width 65 height 19
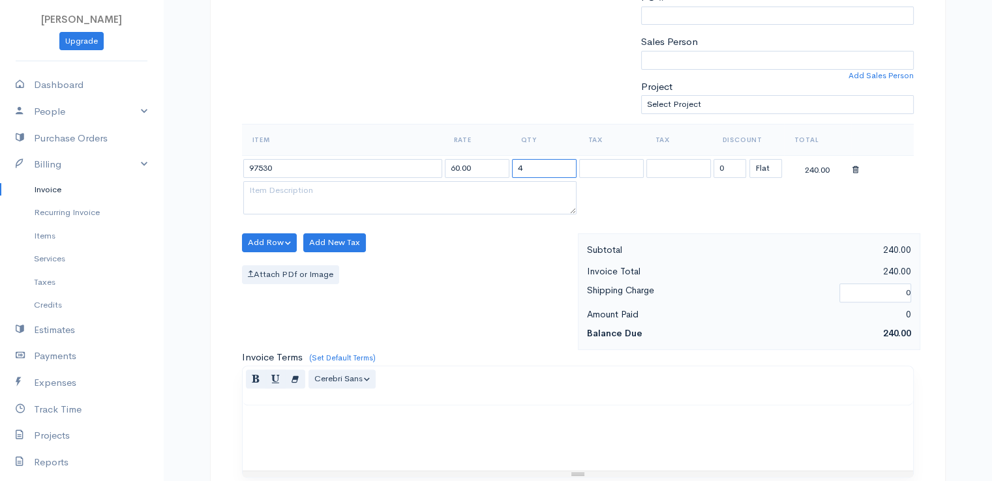
click at [527, 159] on input "4" at bounding box center [544, 168] width 65 height 19
click at [513, 271] on div "Attach PDf or Image" at bounding box center [406, 275] width 329 height 19
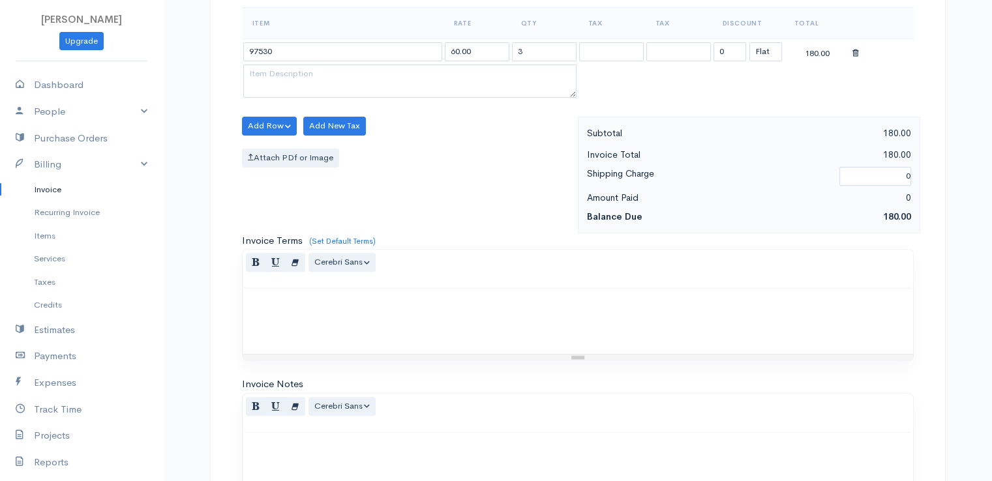
scroll to position [642, 0]
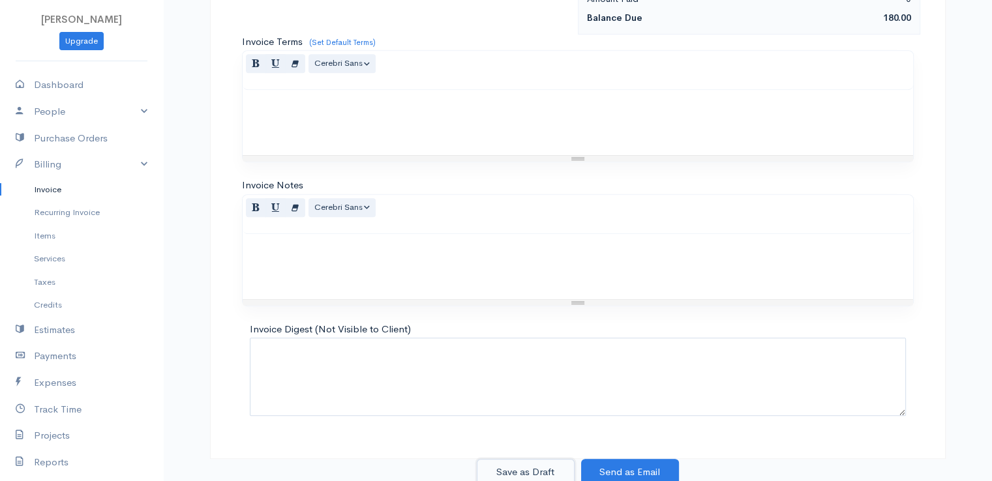
click at [515, 468] on button "Save as Draft" at bounding box center [526, 472] width 98 height 27
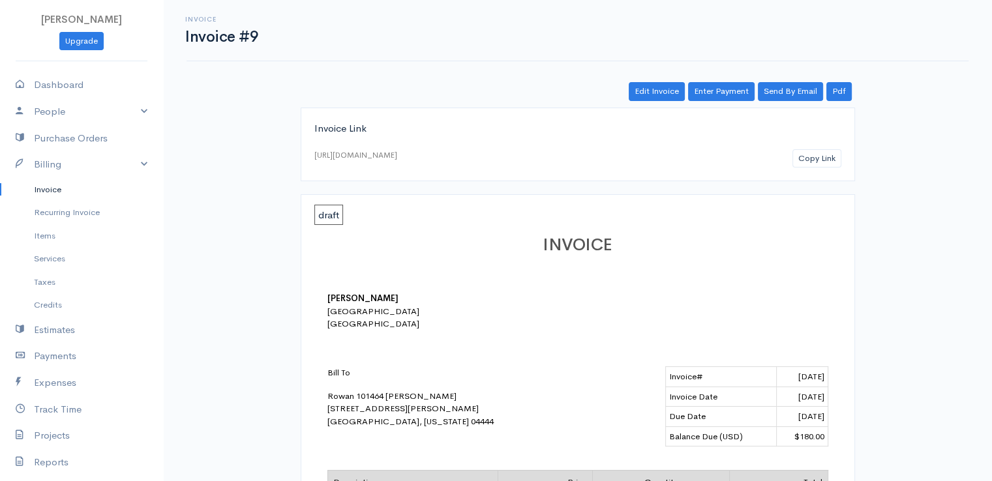
click at [43, 188] on link "Invoice" at bounding box center [81, 189] width 163 height 23
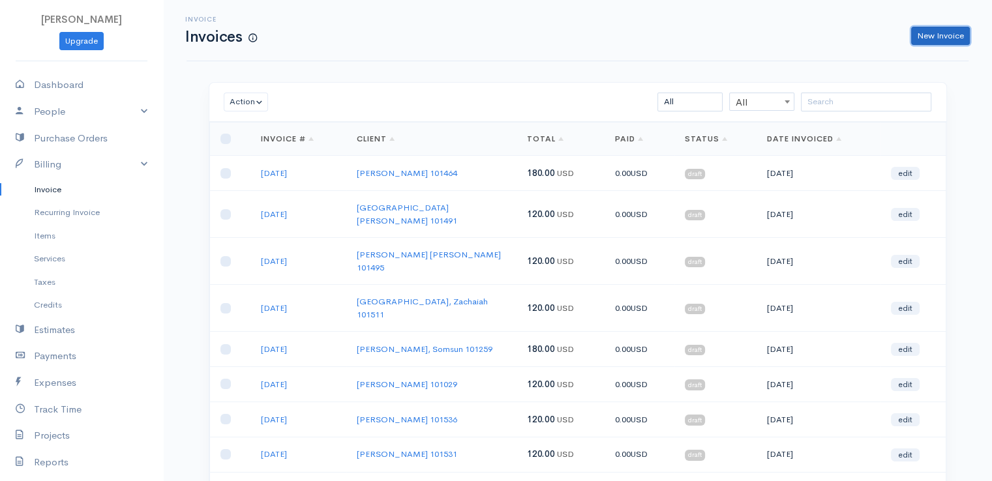
click at [942, 37] on link "New Invoice" at bounding box center [940, 36] width 59 height 19
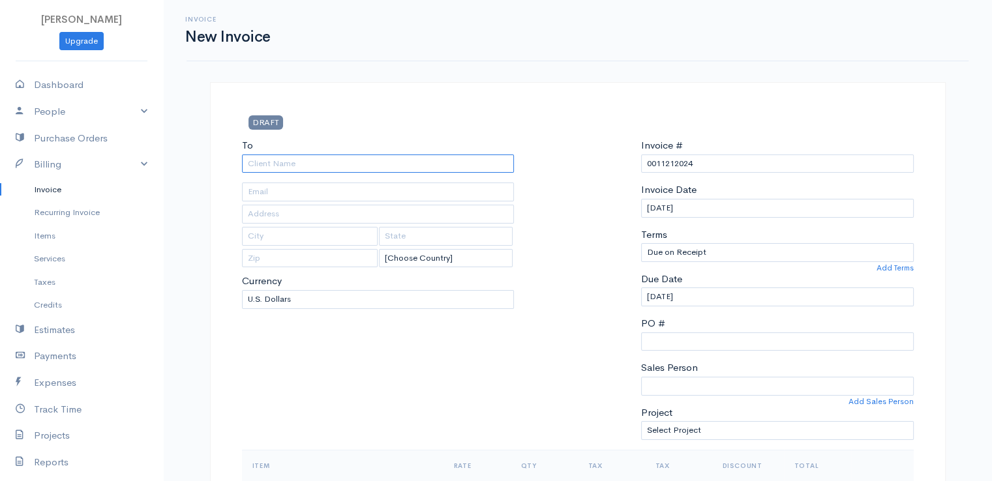
click at [371, 165] on input "To" at bounding box center [378, 164] width 273 height 19
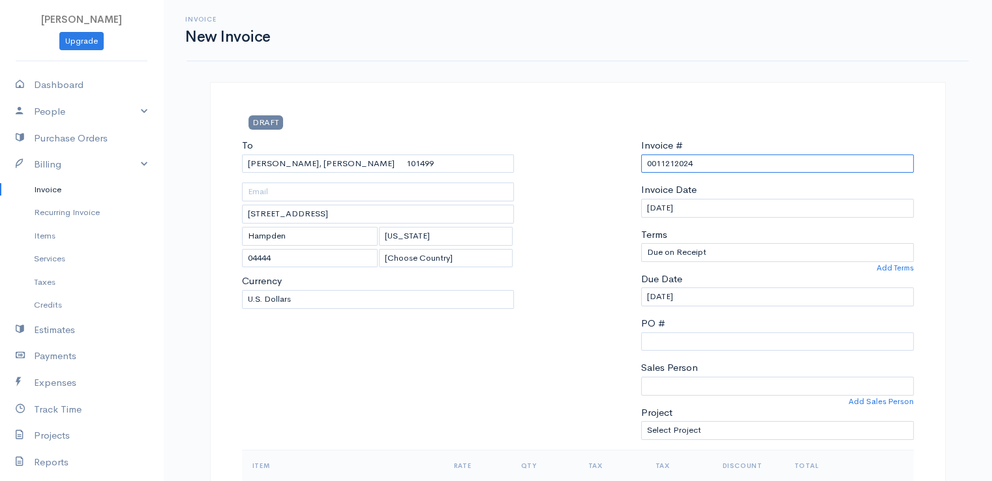
click at [666, 162] on input "0011212024" at bounding box center [777, 164] width 273 height 19
paste input "[DATE]"
click at [658, 162] on input "[DATE]" at bounding box center [777, 164] width 273 height 19
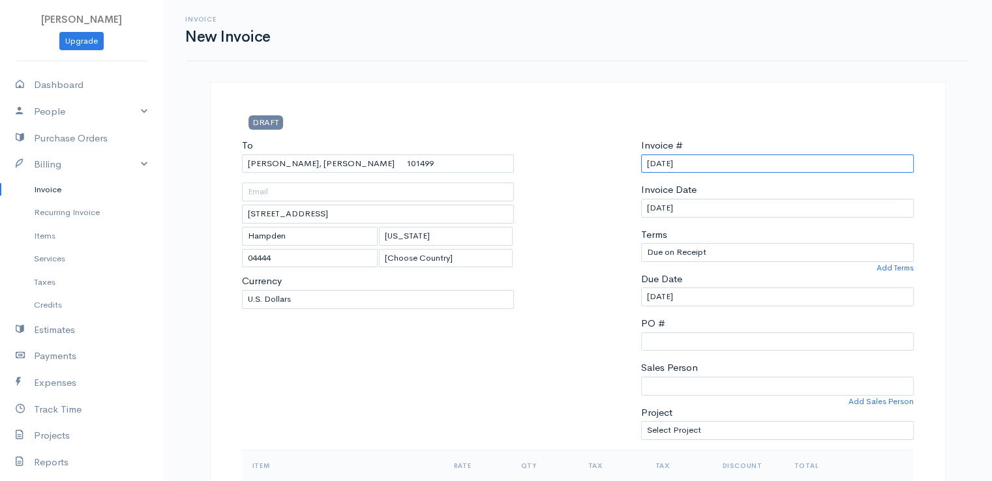
click at [659, 162] on input "[DATE]" at bounding box center [777, 164] width 273 height 19
drag, startPoint x: 646, startPoint y: 161, endPoint x: 693, endPoint y: 159, distance: 47.7
click at [693, 159] on input "[DATE]" at bounding box center [777, 164] width 273 height 19
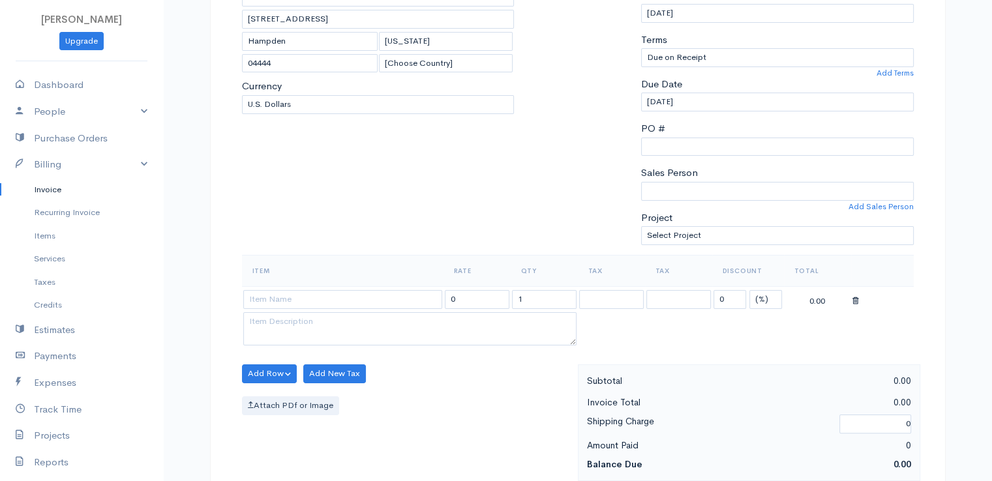
scroll to position [196, 0]
click at [765, 299] on select "(%) Flat" at bounding box center [766, 299] width 33 height 19
click at [750, 290] on select "(%) Flat" at bounding box center [766, 299] width 33 height 19
click at [381, 303] on input at bounding box center [342, 299] width 199 height 19
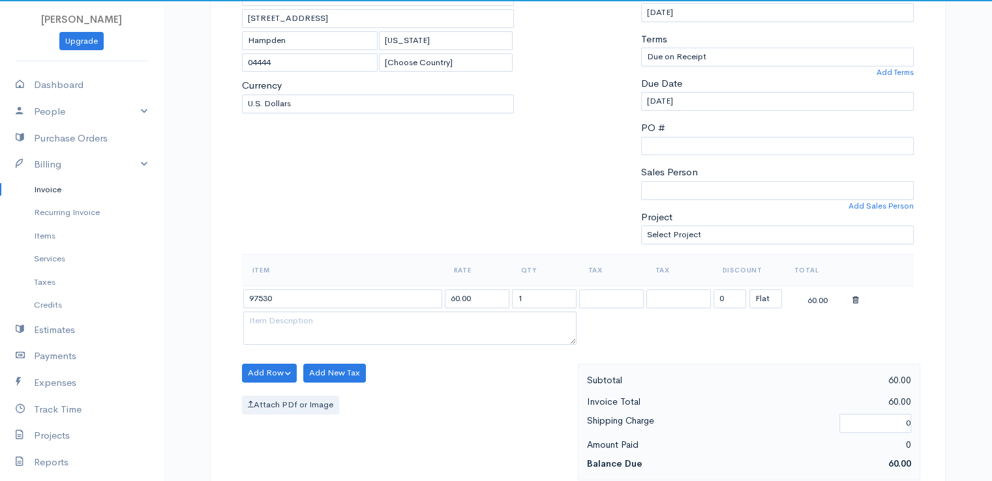
click at [380, 318] on body "[PERSON_NAME] Upgrade Dashboard People Clients Vendors Staff Users Purchase Ord…" at bounding box center [496, 368] width 992 height 1128
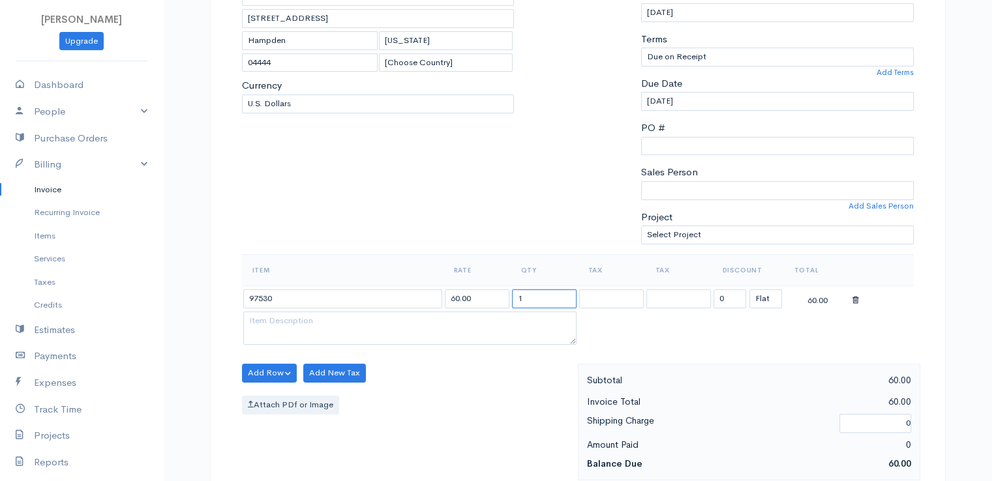
click at [527, 299] on input "1" at bounding box center [544, 299] width 65 height 19
click at [493, 348] on div "Item Rate Qty Tax Tax Discount Total 97530 60.00 2 0 (%) Flat 120.00" at bounding box center [578, 309] width 672 height 110
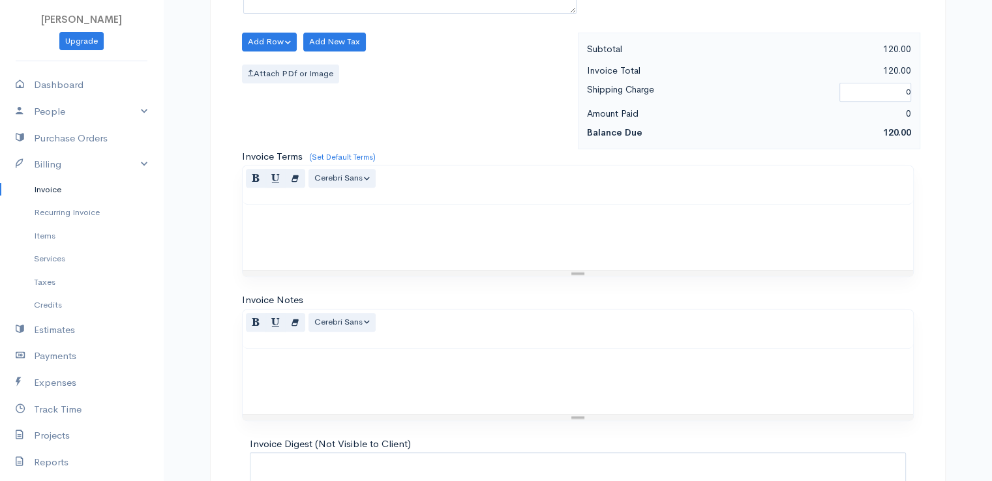
scroll to position [642, 0]
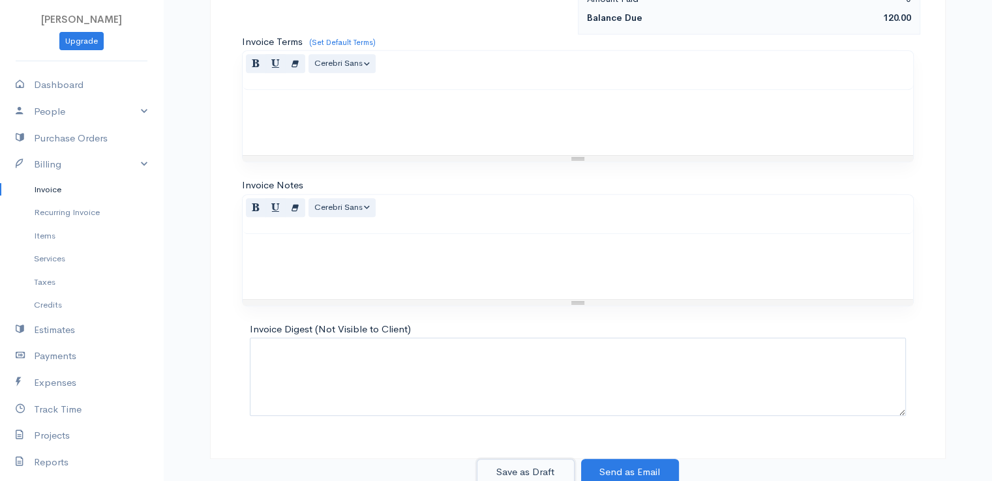
click at [526, 469] on button "Save as Draft" at bounding box center [526, 472] width 98 height 27
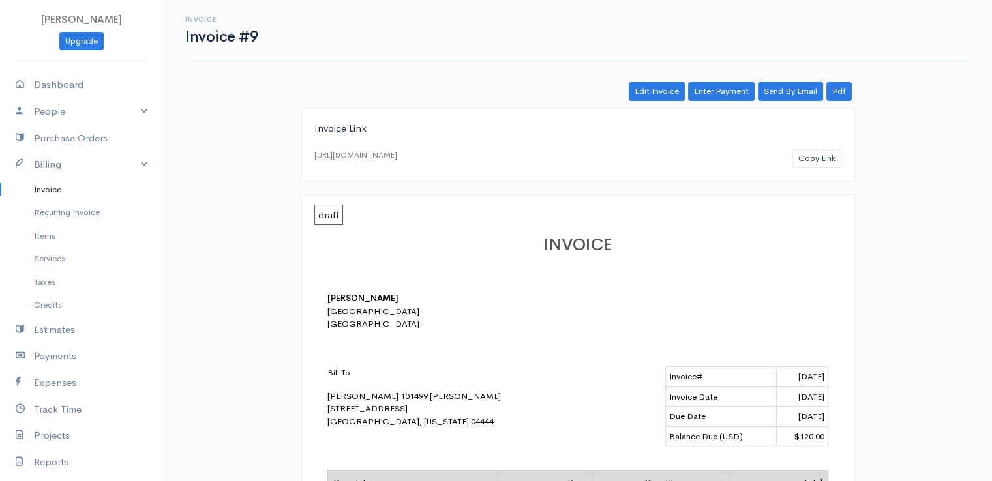
click at [49, 188] on link "Invoice" at bounding box center [81, 189] width 163 height 23
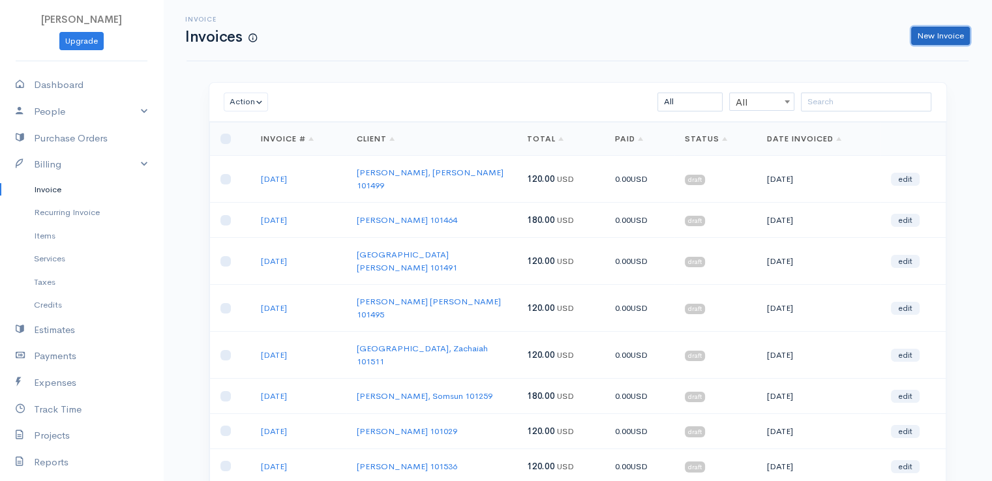
click at [938, 35] on link "New Invoice" at bounding box center [940, 36] width 59 height 19
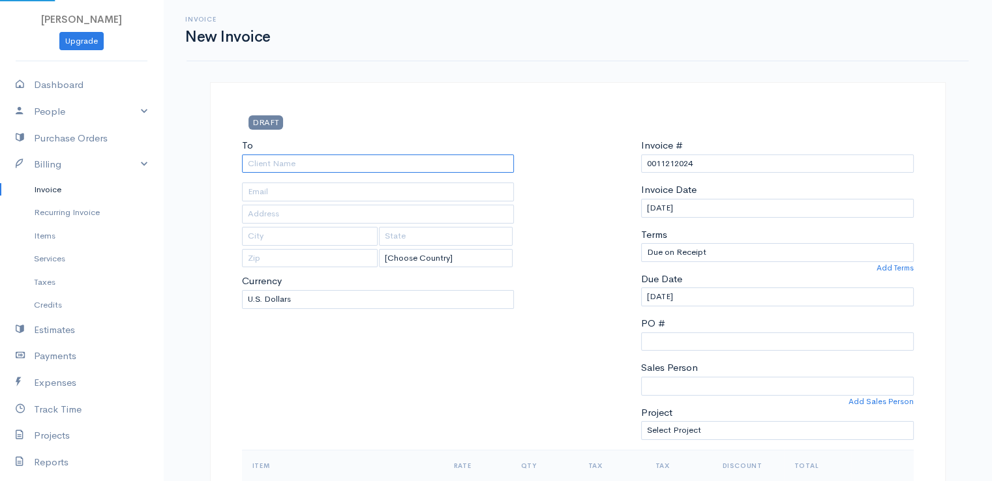
click at [291, 168] on input "To" at bounding box center [378, 164] width 273 height 19
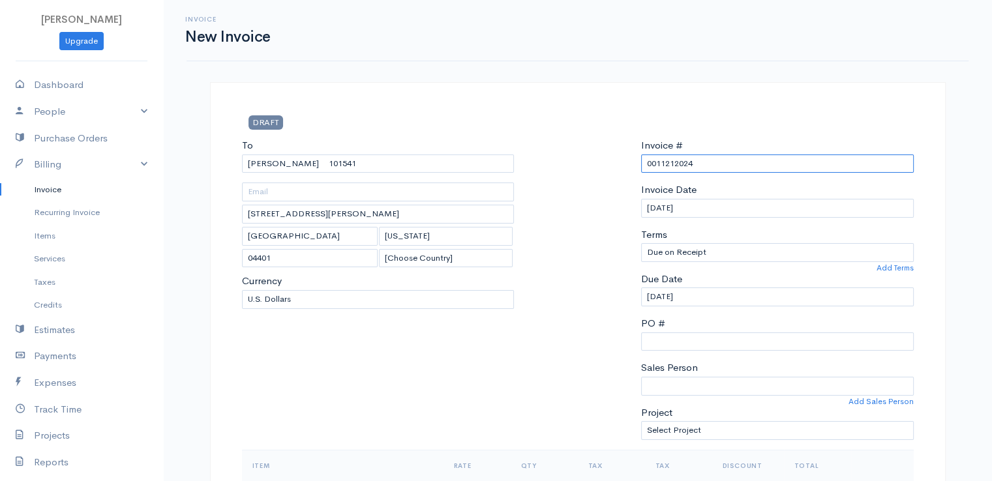
click at [674, 164] on input "0011212024" at bounding box center [777, 164] width 273 height 19
paste input "[DATE]"
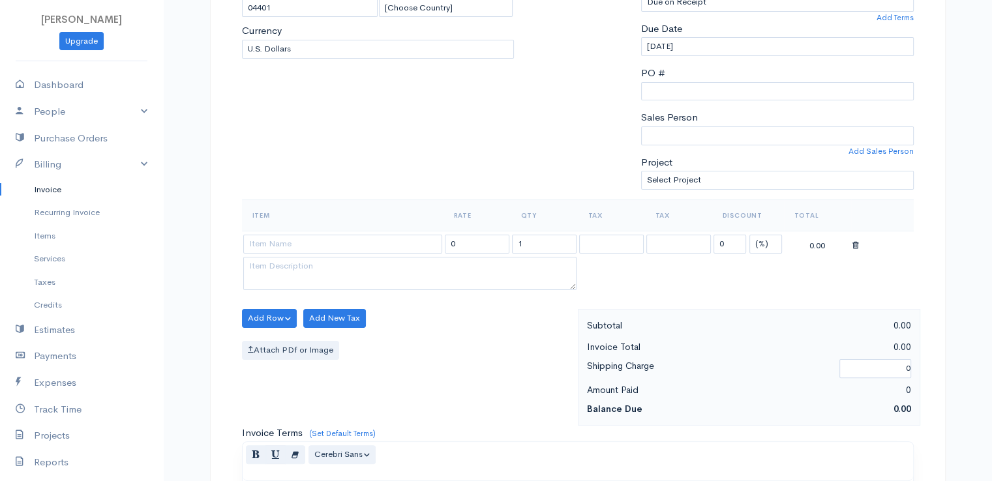
scroll to position [261, 0]
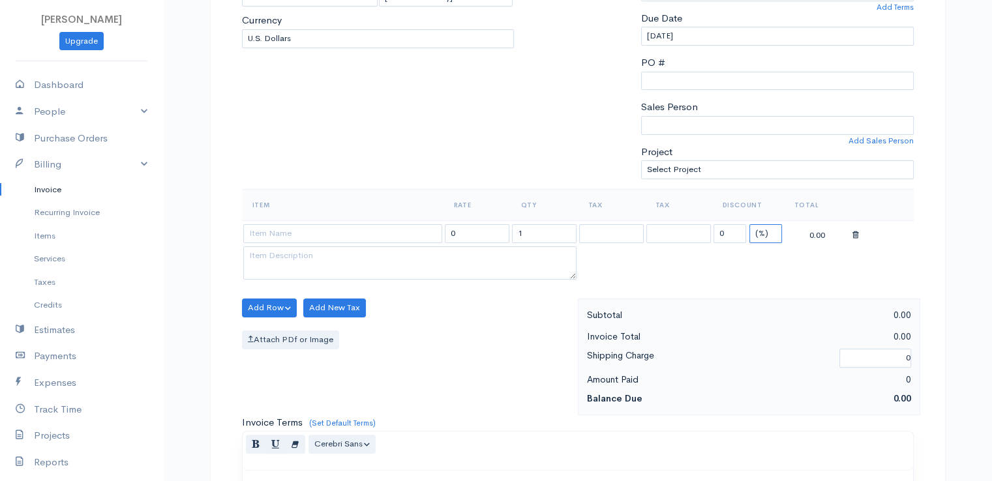
click at [767, 233] on select "(%) Flat" at bounding box center [766, 233] width 33 height 19
click at [750, 224] on select "(%) Flat" at bounding box center [766, 233] width 33 height 19
click at [395, 231] on input at bounding box center [342, 233] width 199 height 19
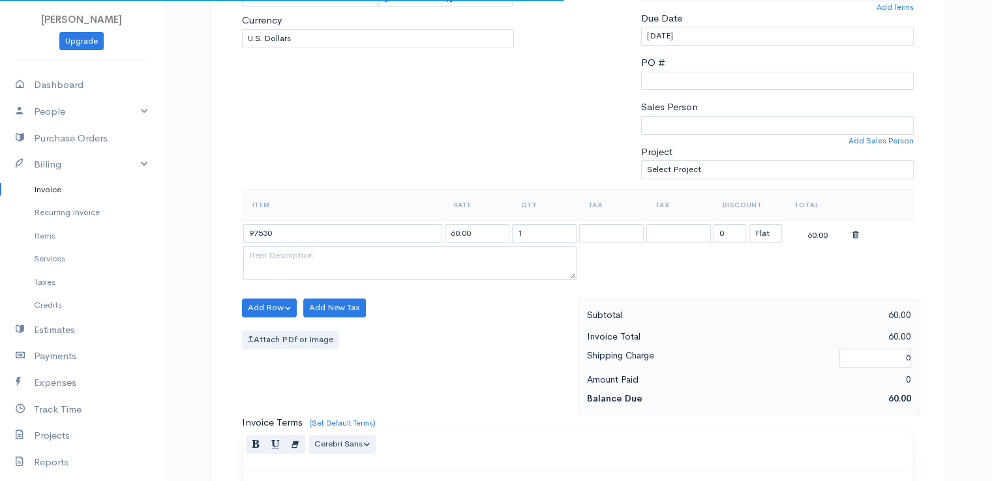
click at [396, 251] on body "[PERSON_NAME] Upgrade Dashboard People Clients Vendors Staff Users Purchase Ord…" at bounding box center [496, 303] width 992 height 1128
click at [545, 226] on input "1" at bounding box center [544, 233] width 65 height 19
drag, startPoint x: 545, startPoint y: 226, endPoint x: 530, endPoint y: 219, distance: 15.8
click at [545, 226] on input "1" at bounding box center [544, 233] width 65 height 19
click at [496, 304] on div "Add Row Add Item Row Add Time Row Add New Tax Attach PDf or Image" at bounding box center [407, 357] width 342 height 117
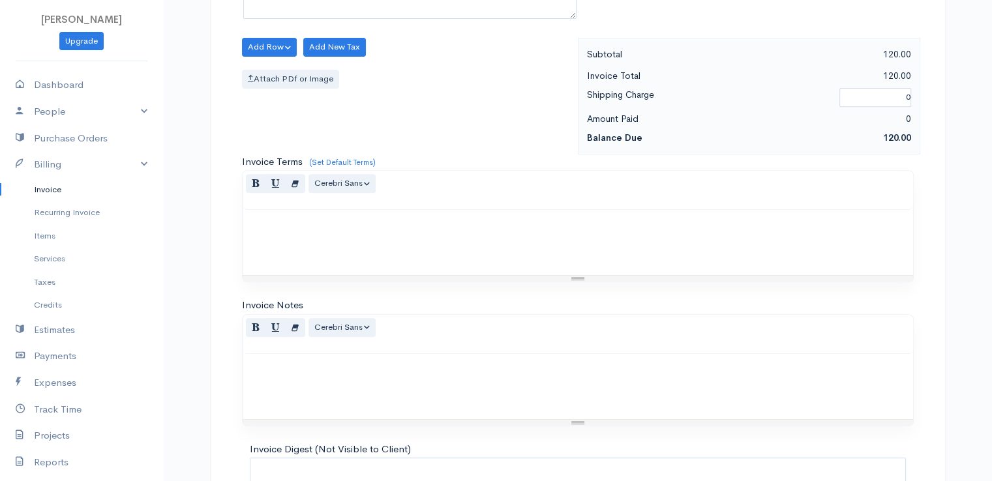
scroll to position [642, 0]
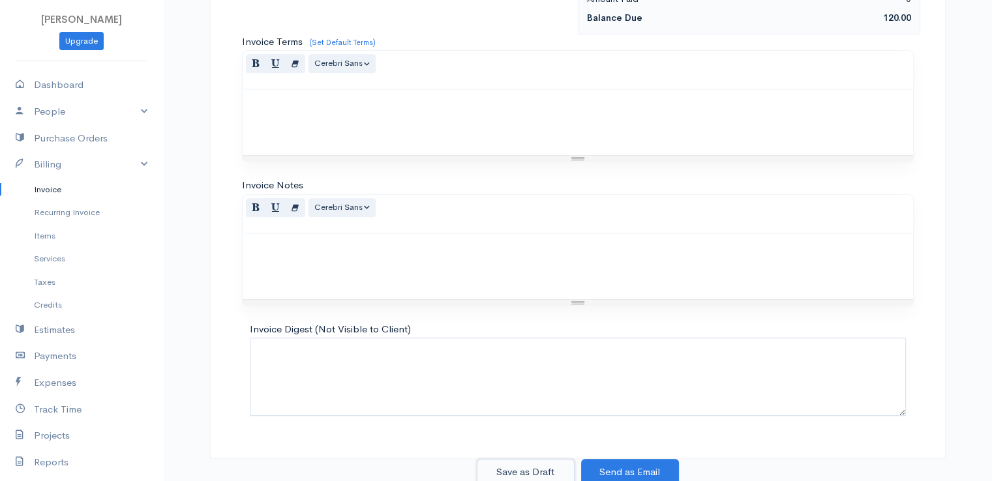
click at [519, 467] on button "Save as Draft" at bounding box center [526, 472] width 98 height 27
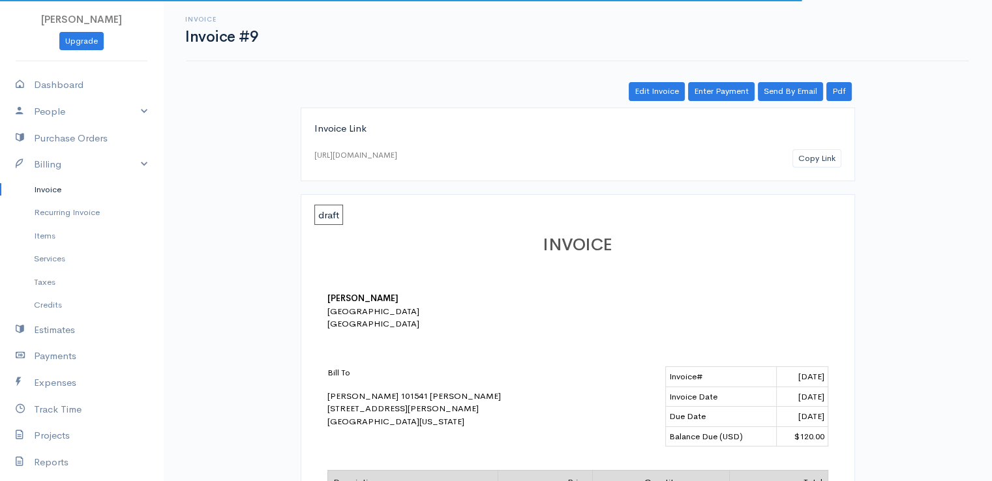
click at [38, 186] on link "Invoice" at bounding box center [81, 189] width 163 height 23
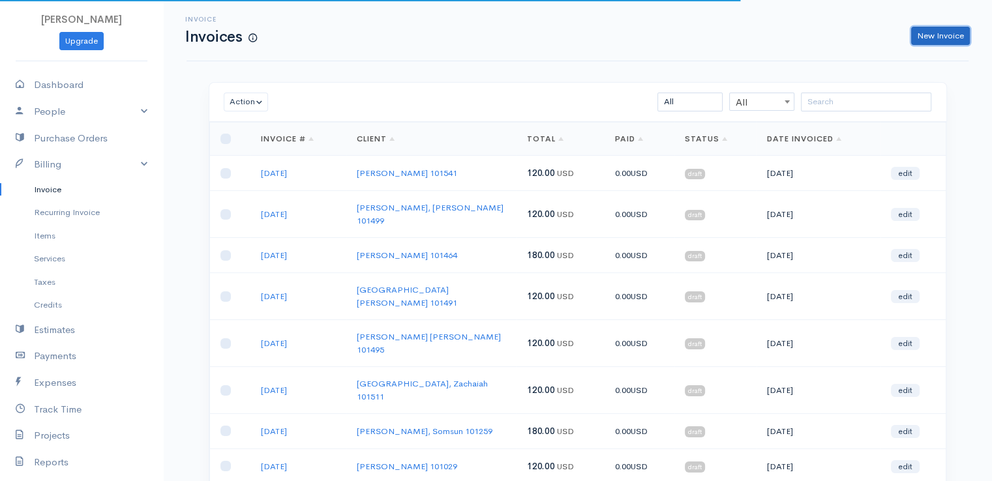
click at [937, 33] on link "New Invoice" at bounding box center [940, 36] width 59 height 19
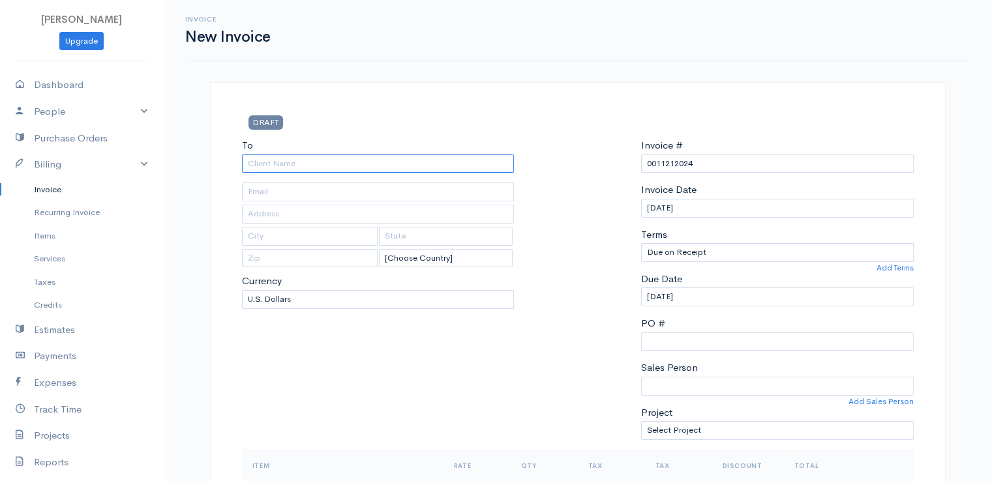
click at [262, 161] on input "To" at bounding box center [378, 164] width 273 height 19
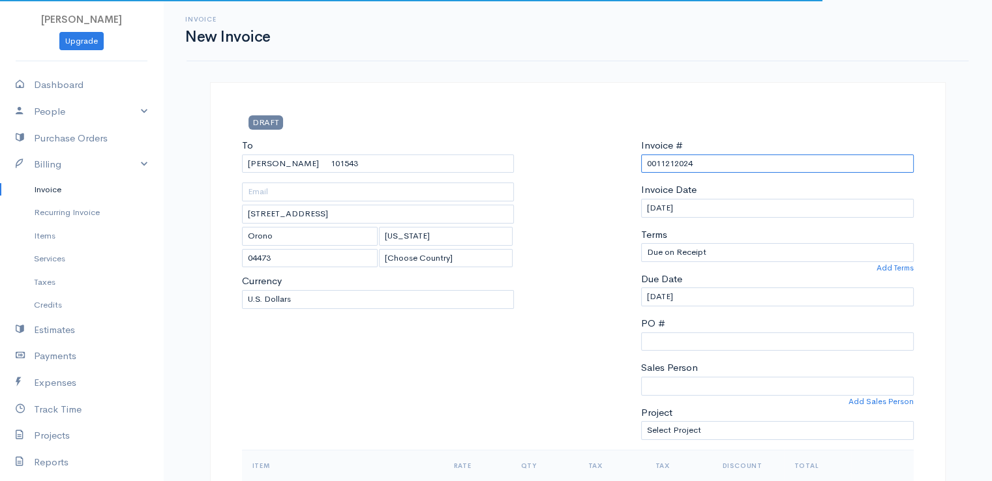
click at [665, 165] on input "0011212024" at bounding box center [777, 164] width 273 height 19
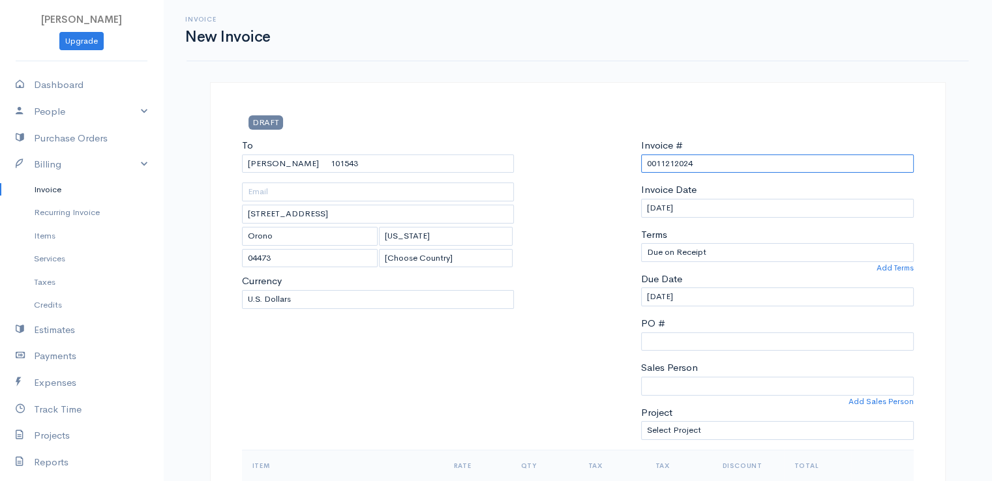
paste input "[DATE]"
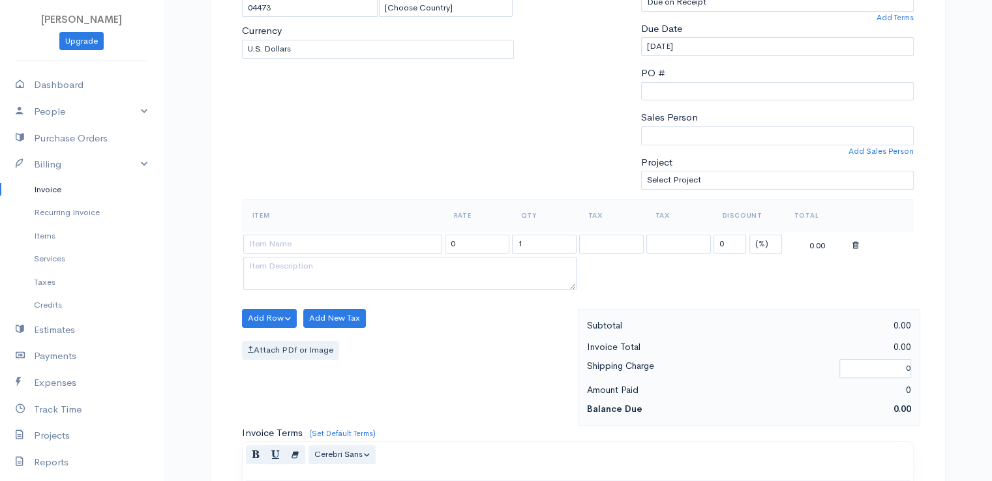
scroll to position [261, 0]
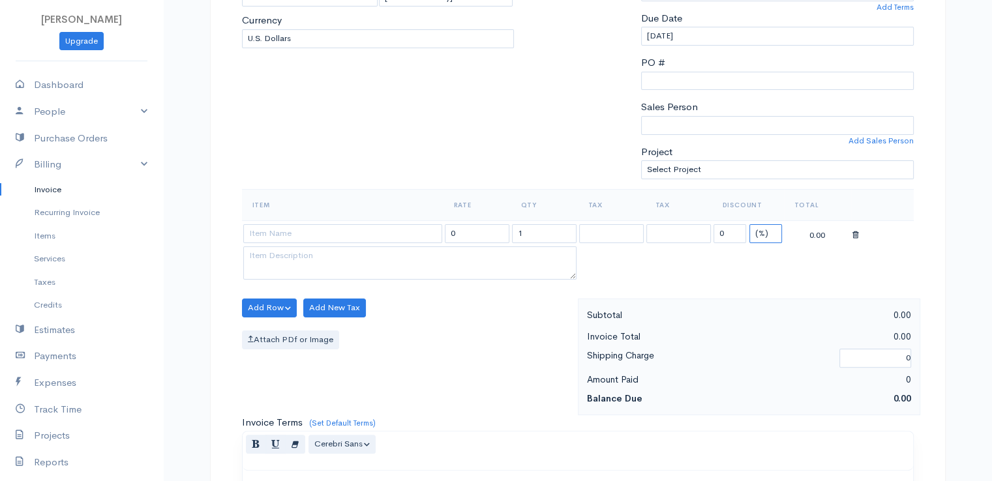
drag, startPoint x: 764, startPoint y: 230, endPoint x: 763, endPoint y: 238, distance: 7.9
click at [764, 230] on select "(%) Flat" at bounding box center [766, 233] width 33 height 19
click at [750, 224] on select "(%) Flat" at bounding box center [766, 233] width 33 height 19
click at [524, 232] on input "1" at bounding box center [544, 233] width 65 height 19
click at [523, 232] on input "1" at bounding box center [544, 233] width 65 height 19
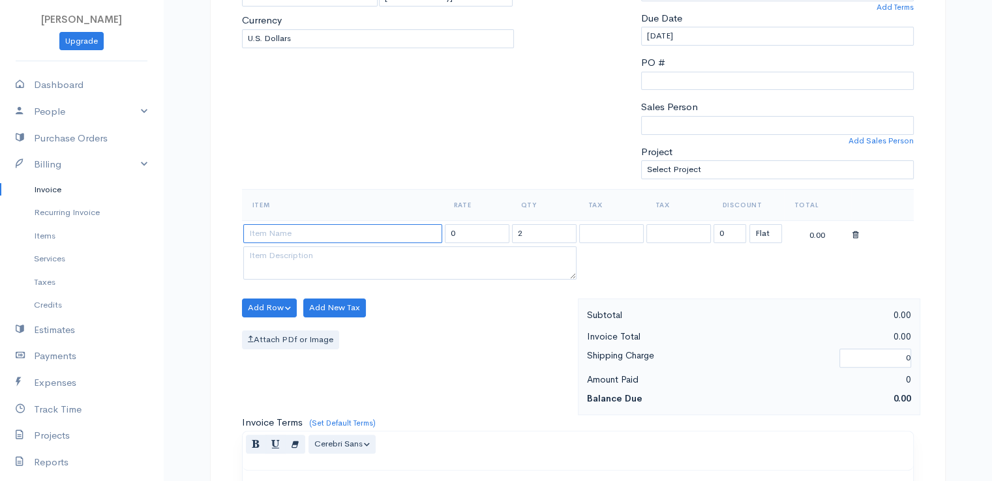
click at [342, 232] on input at bounding box center [342, 233] width 199 height 19
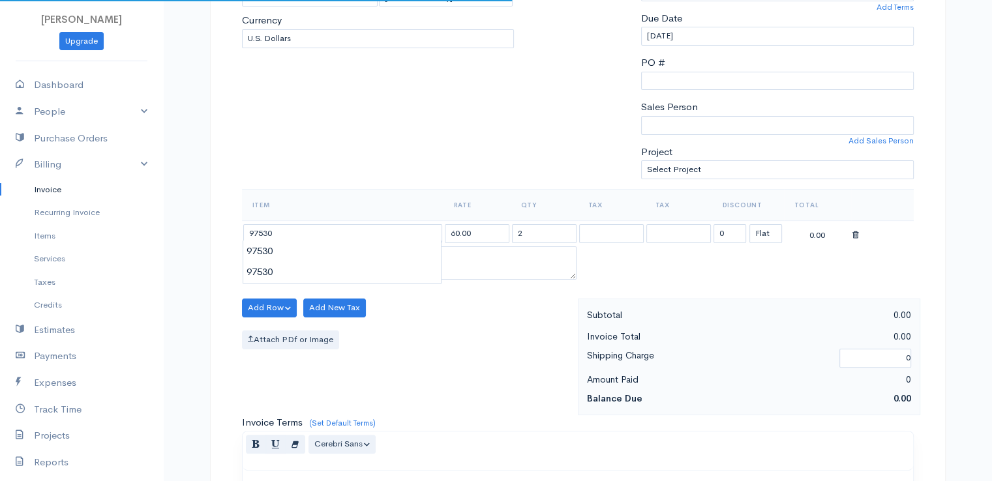
click at [342, 256] on body "[PERSON_NAME] Upgrade Dashboard People Clients Vendors Staff Users Purchase Ord…" at bounding box center [496, 303] width 992 height 1128
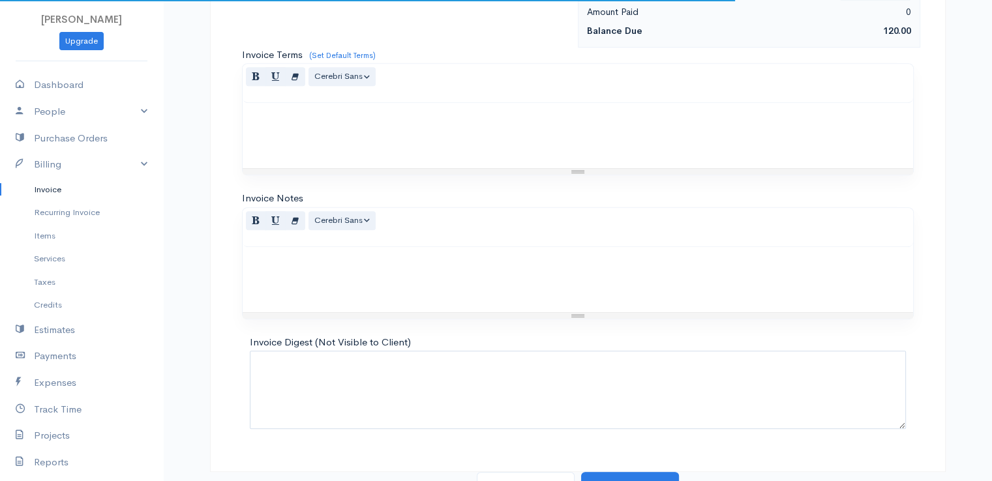
scroll to position [642, 0]
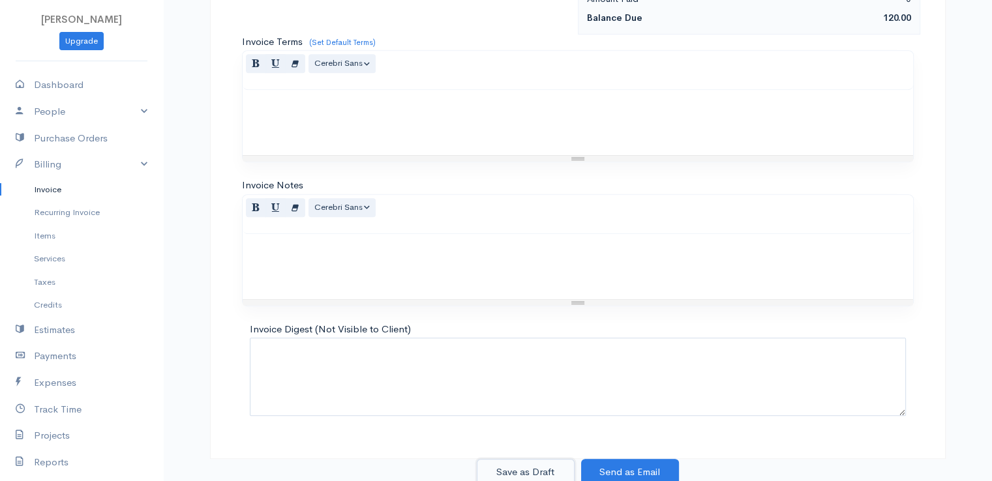
click at [513, 466] on button "Save as Draft" at bounding box center [526, 472] width 98 height 27
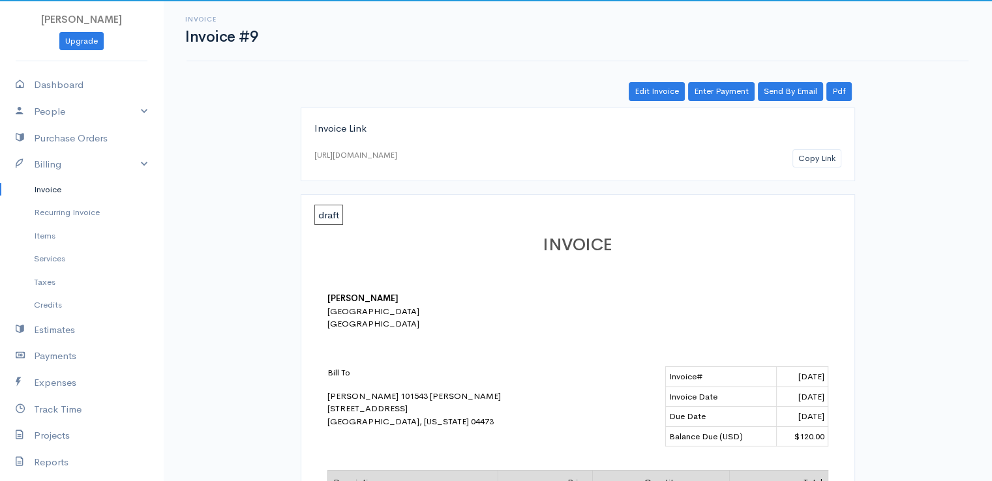
click at [46, 189] on link "Invoice" at bounding box center [81, 189] width 163 height 23
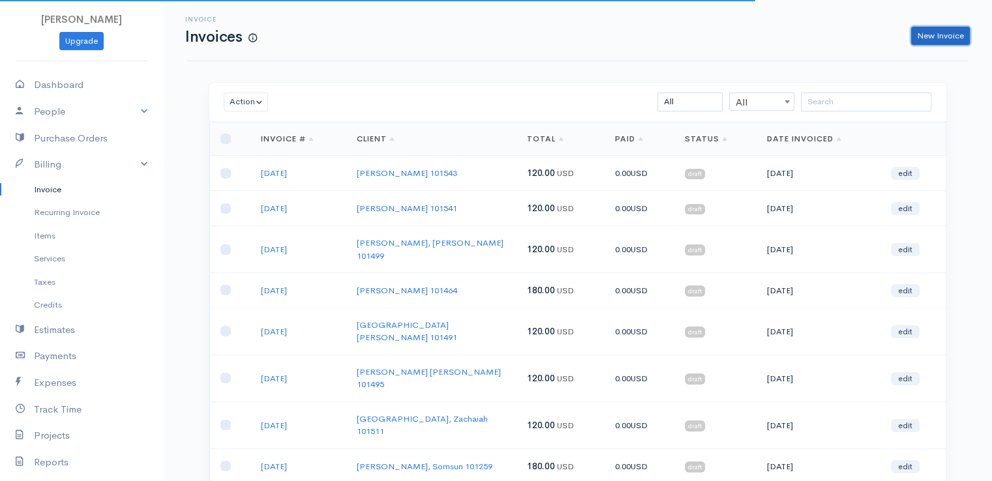
click at [933, 35] on link "New Invoice" at bounding box center [940, 36] width 59 height 19
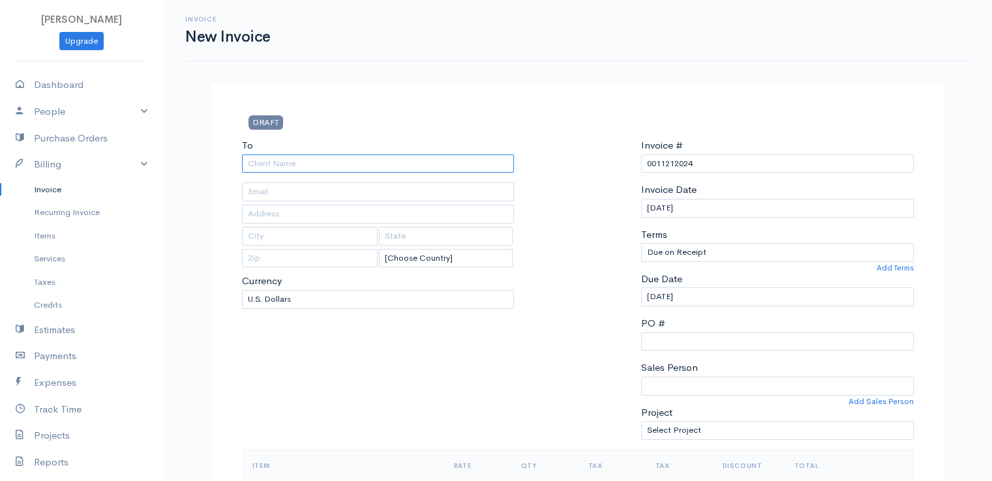
click at [256, 164] on input "To" at bounding box center [378, 164] width 273 height 19
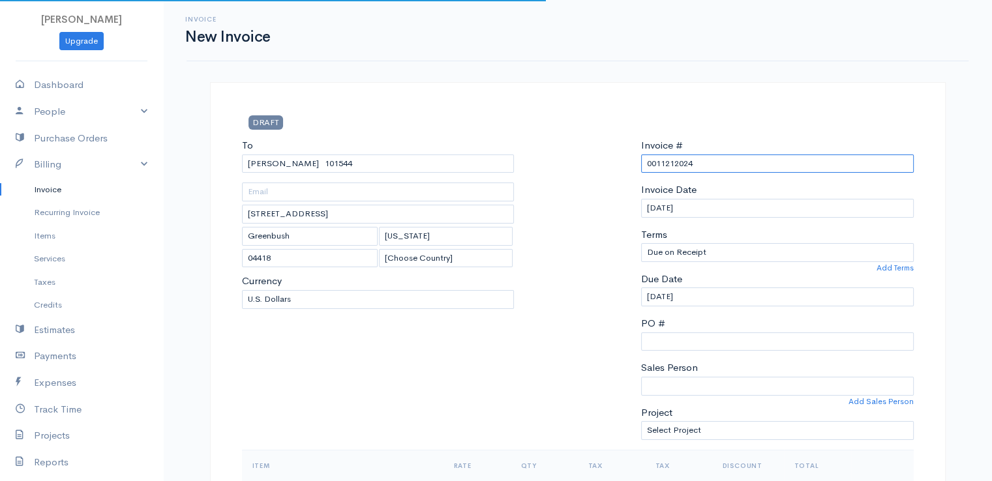
click at [665, 160] on input "0011212024" at bounding box center [777, 164] width 273 height 19
paste input "[DATE]"
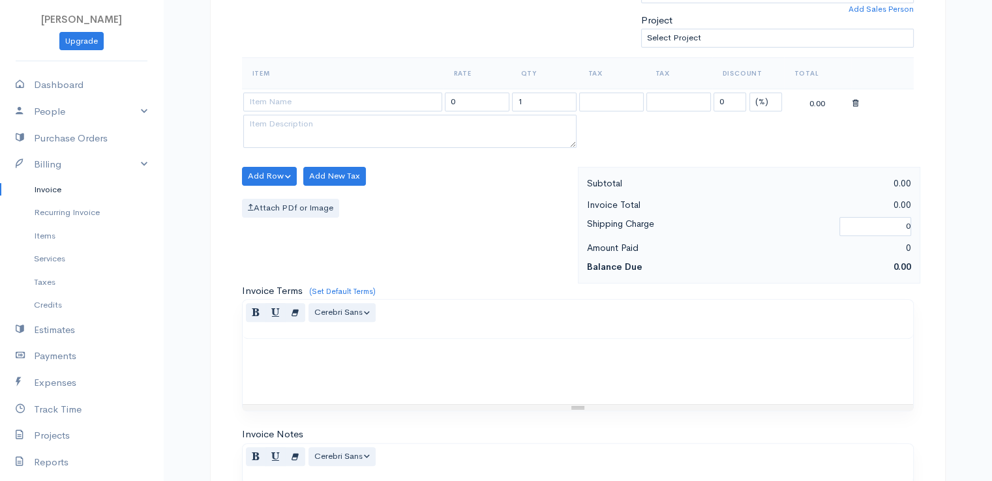
scroll to position [457, 0]
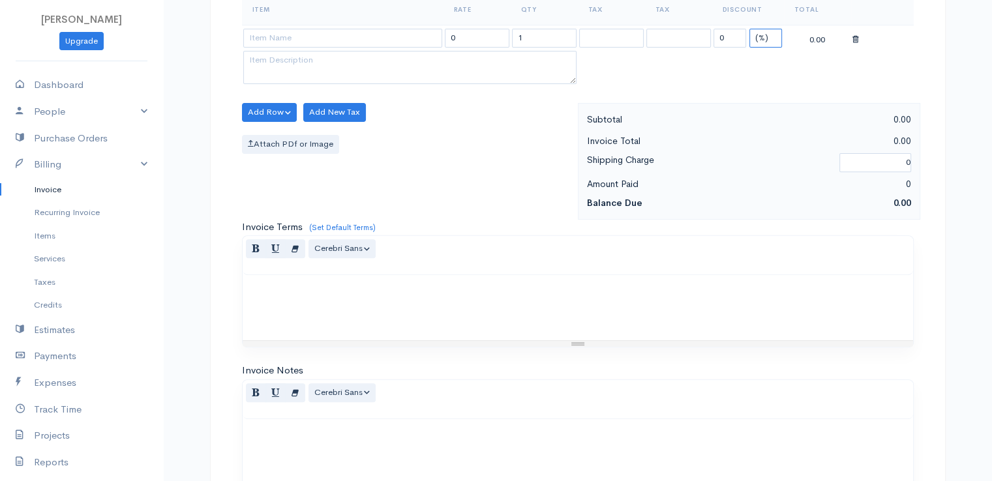
click at [762, 41] on select "(%) Flat" at bounding box center [766, 38] width 33 height 19
click at [750, 29] on select "(%) Flat" at bounding box center [766, 38] width 33 height 19
click at [360, 39] on input at bounding box center [342, 38] width 199 height 19
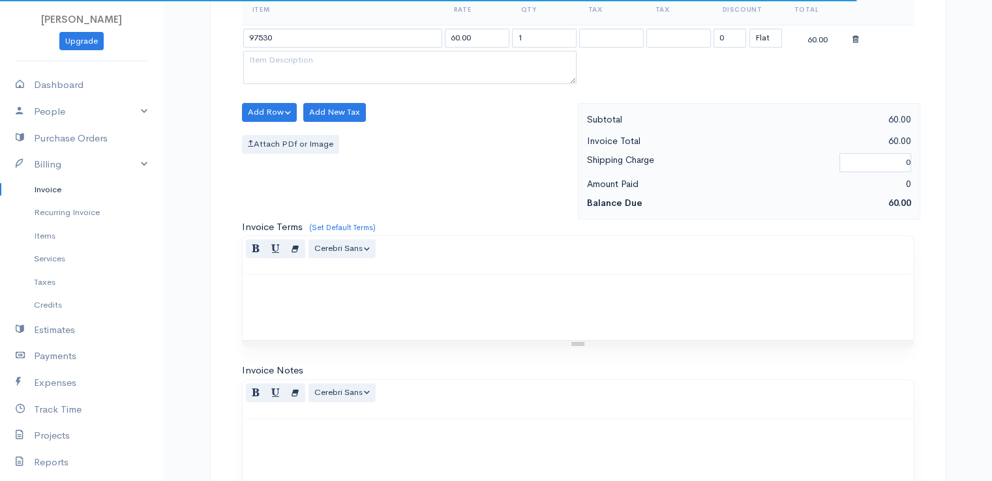
drag, startPoint x: 371, startPoint y: 59, endPoint x: 390, endPoint y: 57, distance: 19.7
click at [371, 58] on body "[PERSON_NAME] Upgrade Dashboard People Clients Vendors Staff Users Purchase Ord…" at bounding box center [496, 107] width 992 height 1128
click at [530, 37] on input "1" at bounding box center [544, 38] width 65 height 19
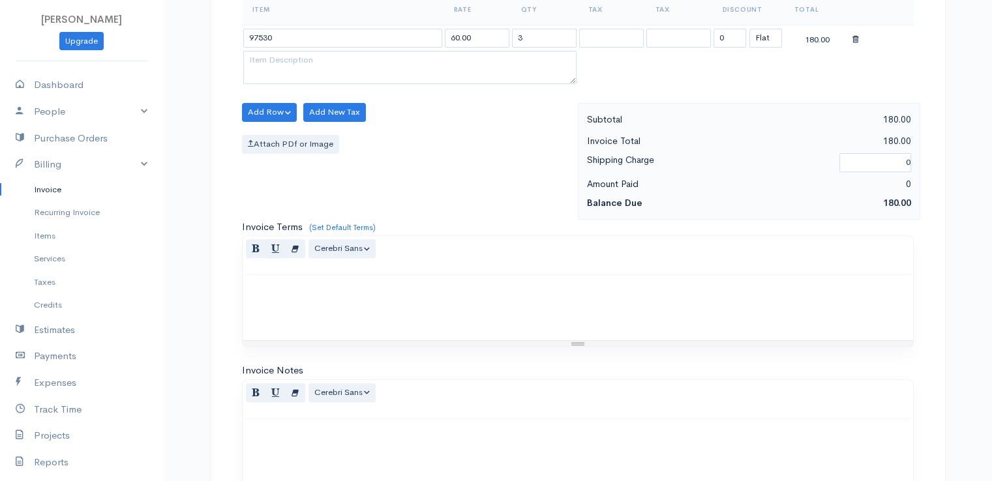
click at [486, 210] on div "Add Row Add Item Row Add Time Row Add New Tax Attach PDf or Image" at bounding box center [407, 161] width 342 height 117
click at [521, 35] on input "3" at bounding box center [544, 38] width 65 height 19
click at [474, 181] on div "Add Row Add Item Row Add Time Row Add New Tax Attach PDf or Image" at bounding box center [407, 161] width 342 height 117
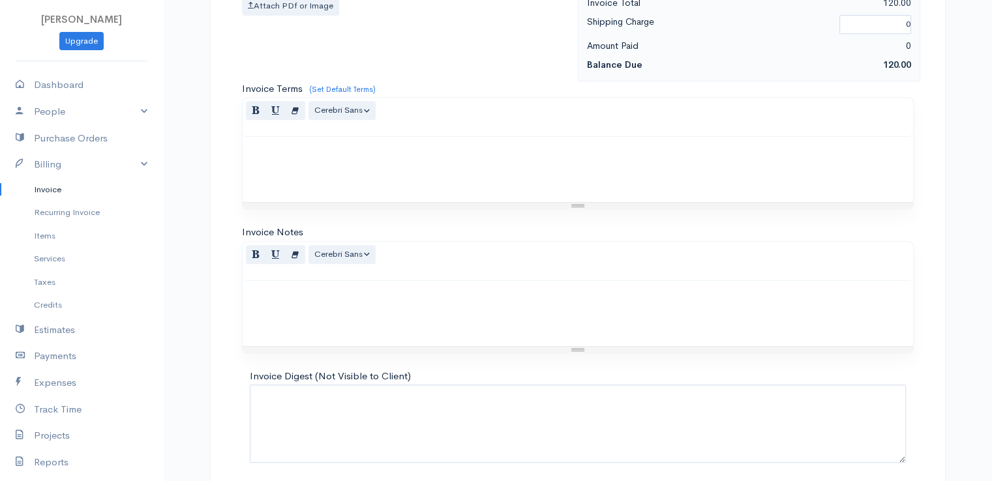
scroll to position [642, 0]
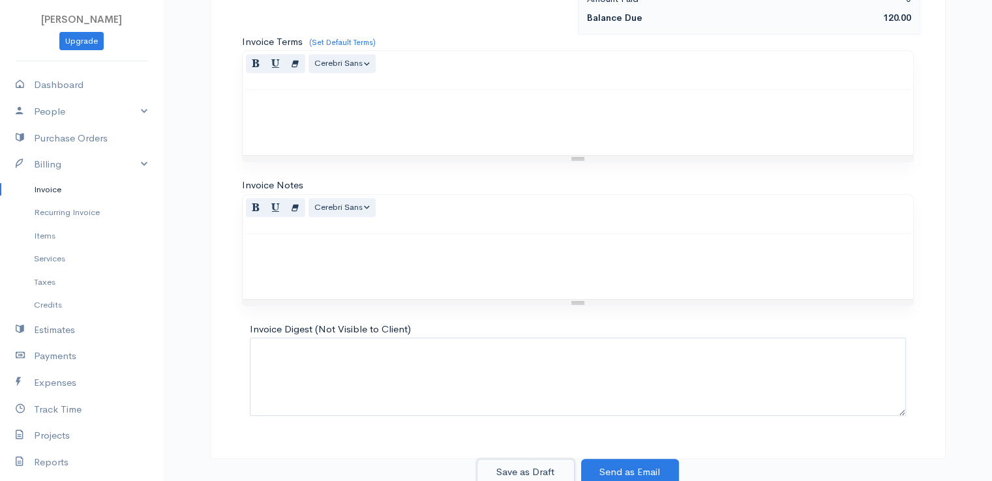
click at [517, 466] on button "Save as Draft" at bounding box center [526, 472] width 98 height 27
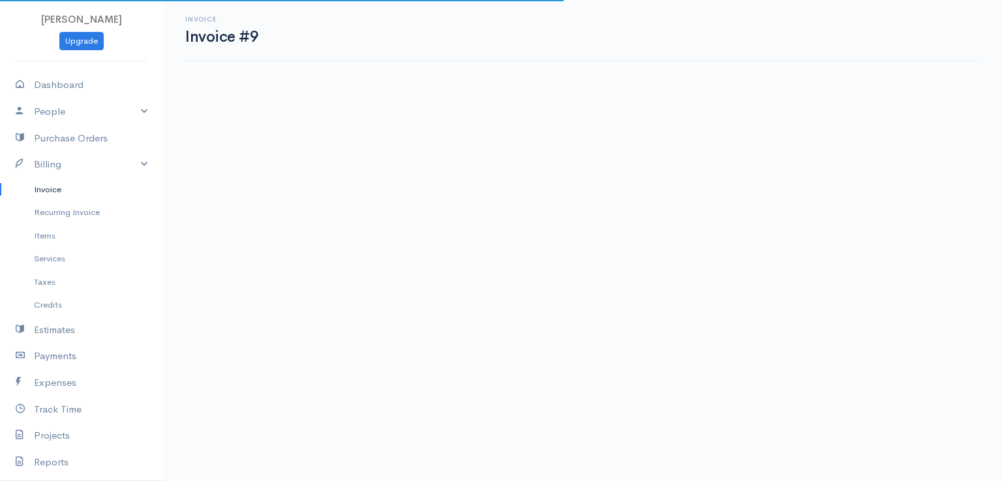
click at [50, 188] on link "Invoice" at bounding box center [81, 189] width 163 height 23
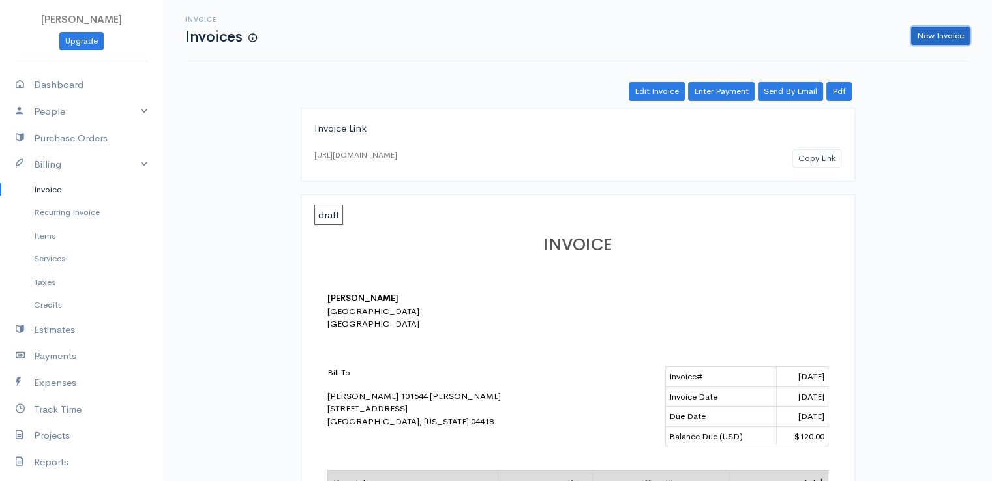
click at [952, 30] on link "New Invoice" at bounding box center [940, 36] width 59 height 19
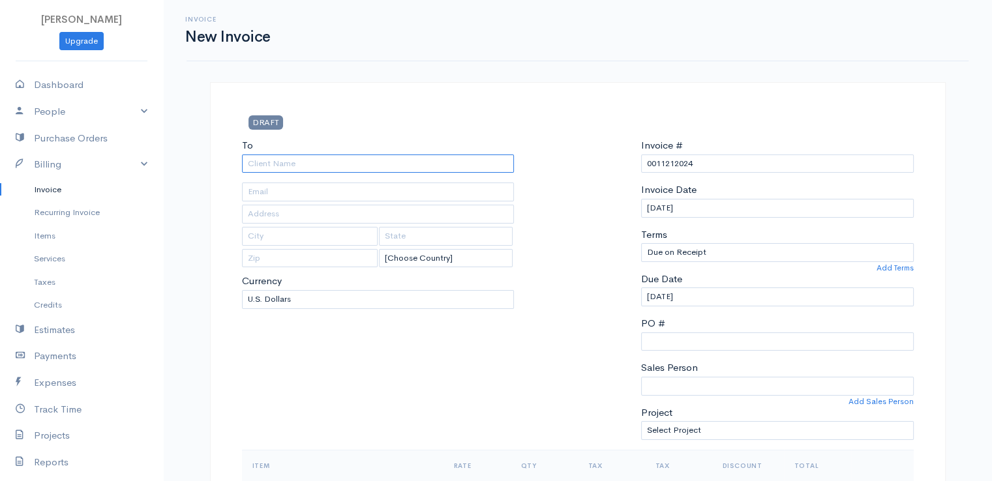
click at [254, 160] on input "To" at bounding box center [378, 164] width 273 height 19
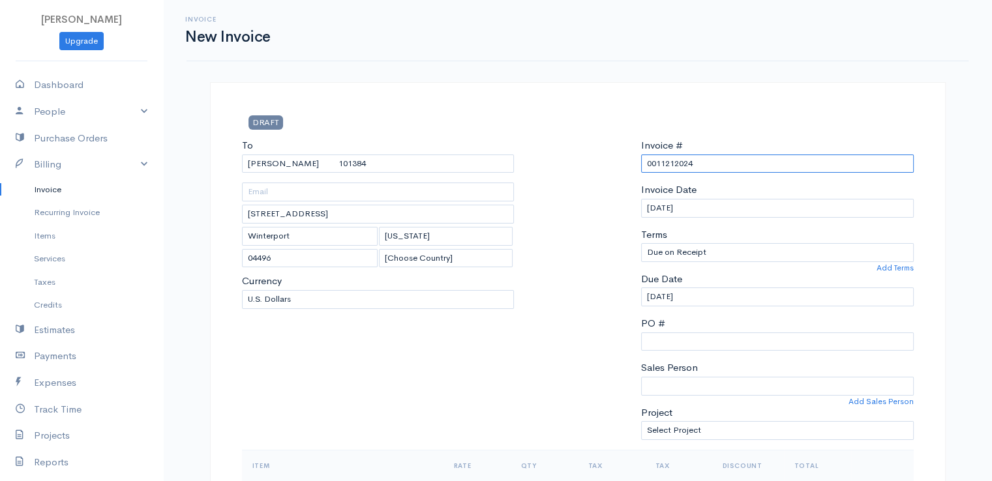
click at [658, 165] on input "0011212024" at bounding box center [777, 164] width 273 height 19
click at [657, 165] on input "0011212024" at bounding box center [777, 164] width 273 height 19
paste input "[DATE]"
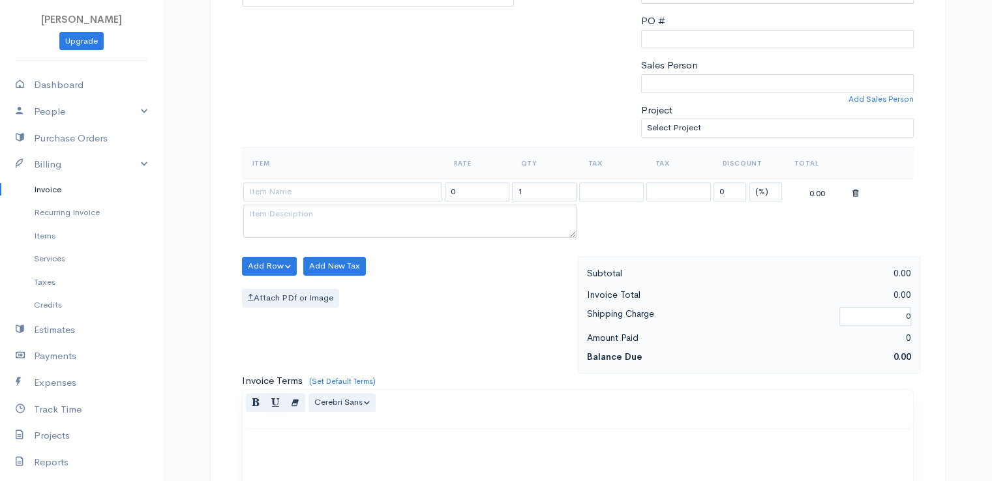
scroll to position [326, 0]
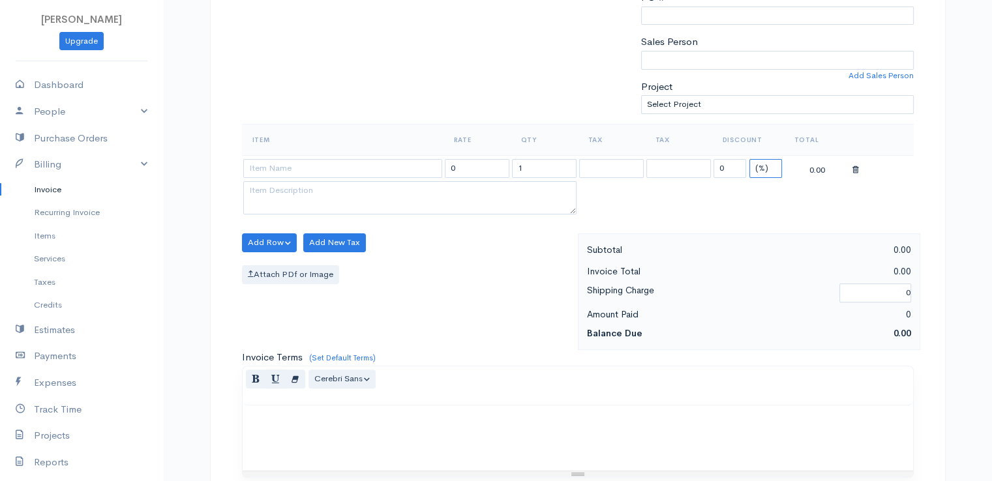
click at [765, 165] on select "(%) Flat" at bounding box center [766, 168] width 33 height 19
click at [750, 159] on select "(%) Flat" at bounding box center [766, 168] width 33 height 19
click at [537, 166] on input "1" at bounding box center [544, 168] width 65 height 19
click at [536, 166] on input "1" at bounding box center [544, 168] width 65 height 19
click at [343, 164] on input at bounding box center [342, 168] width 199 height 19
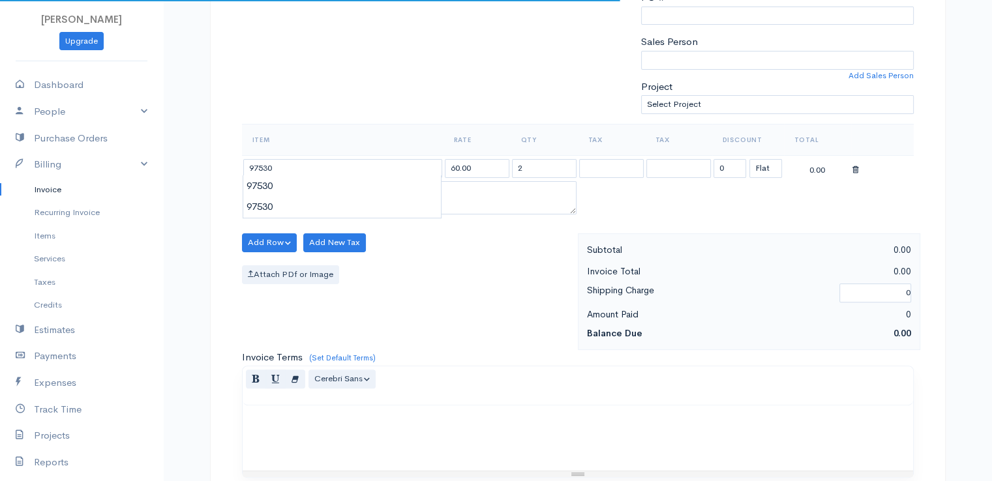
click at [346, 188] on body "[PERSON_NAME] Upgrade Dashboard People Clients Vendors Staff Users Purchase Ord…" at bounding box center [496, 238] width 992 height 1128
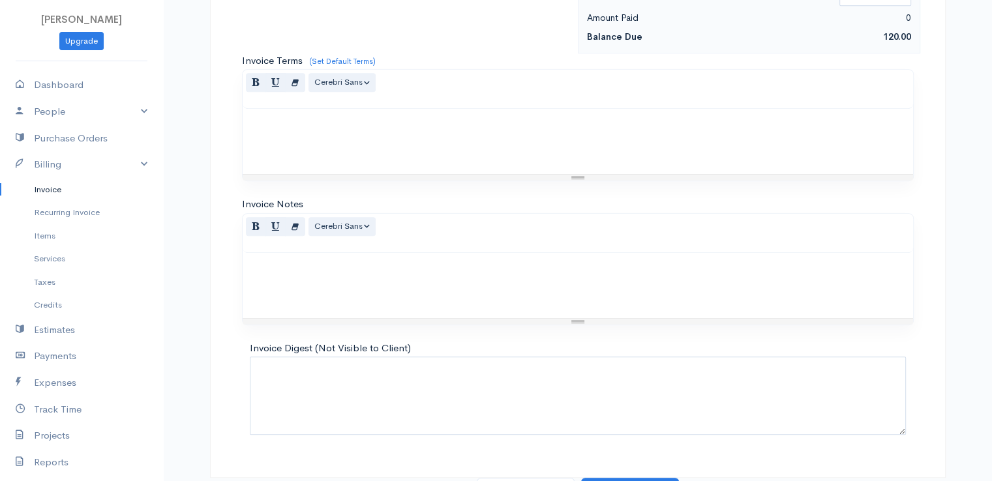
scroll to position [642, 0]
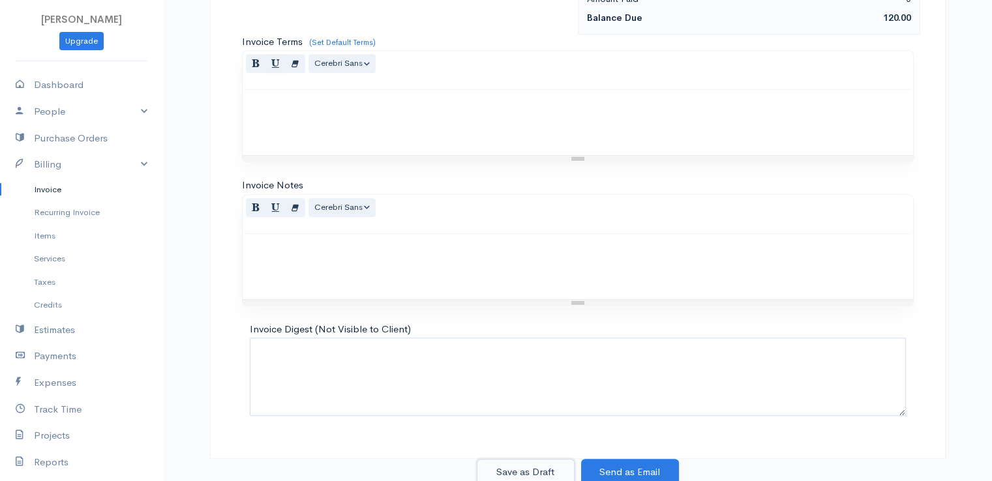
drag, startPoint x: 521, startPoint y: 470, endPoint x: 482, endPoint y: 457, distance: 41.5
click at [521, 468] on button "Save as Draft" at bounding box center [526, 472] width 98 height 27
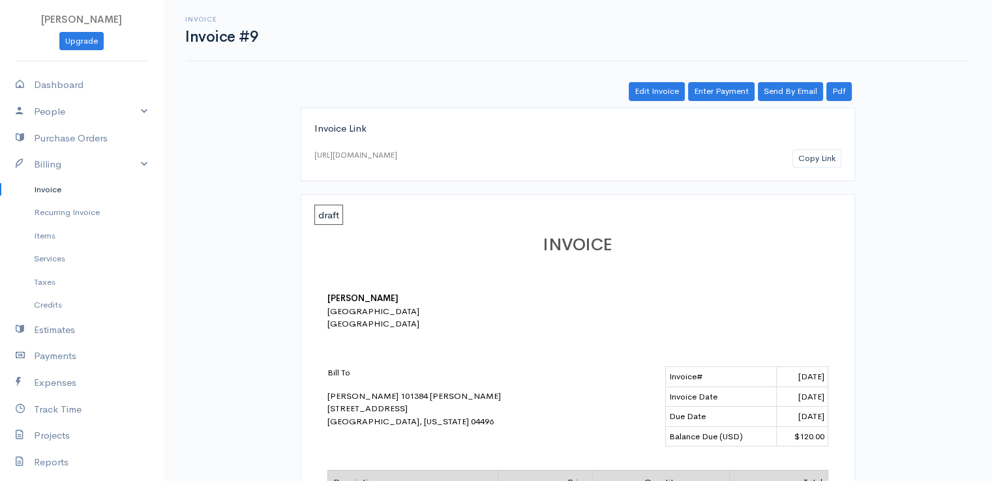
click at [42, 187] on link "Invoice" at bounding box center [81, 189] width 163 height 23
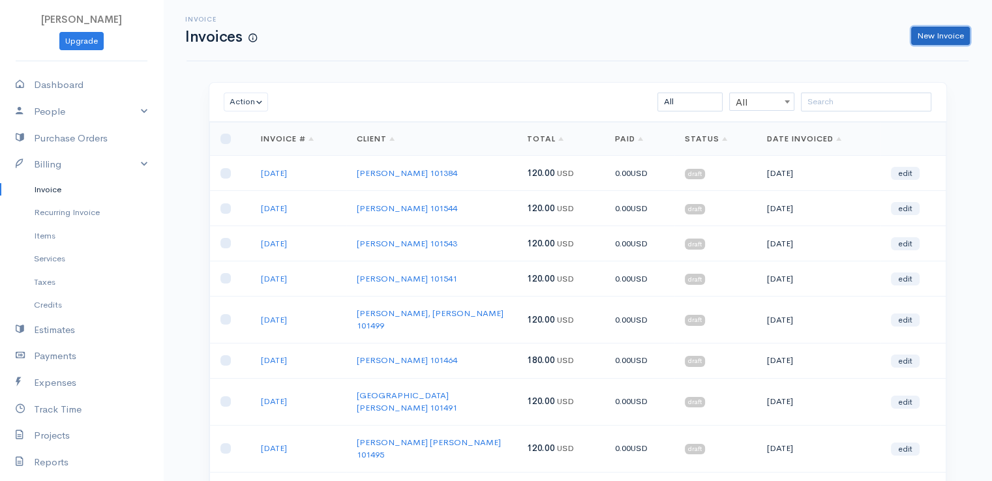
click at [919, 38] on link "New Invoice" at bounding box center [940, 36] width 59 height 19
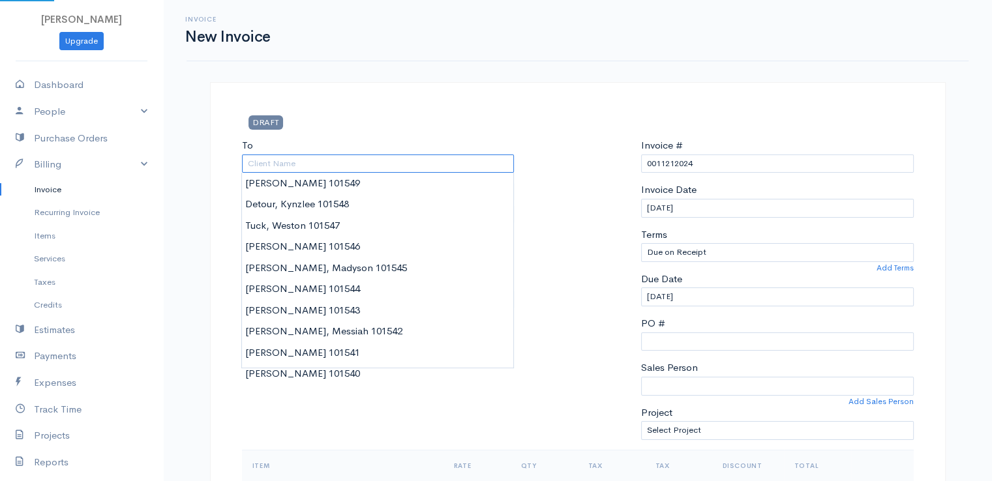
drag, startPoint x: 298, startPoint y: 163, endPoint x: 289, endPoint y: 163, distance: 9.1
click at [297, 163] on input "To" at bounding box center [378, 164] width 273 height 19
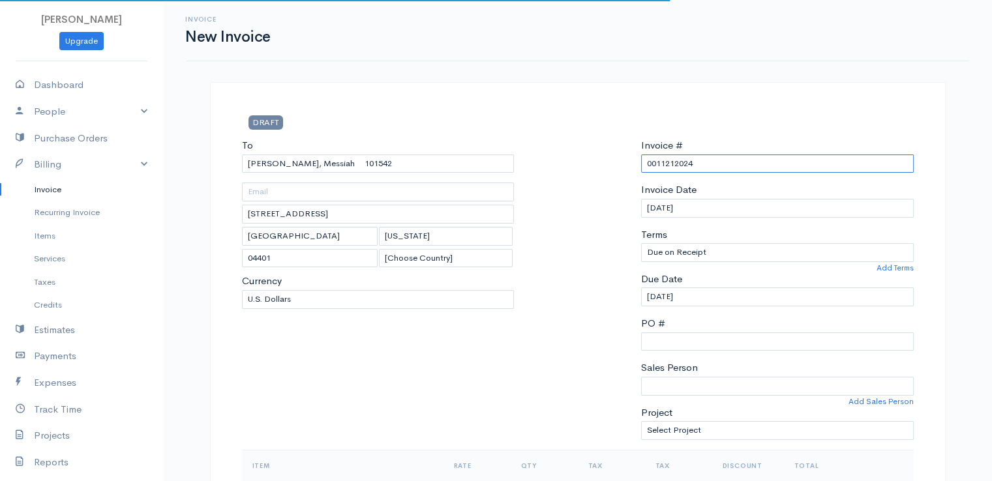
click at [665, 164] on input "0011212024" at bounding box center [777, 164] width 273 height 19
drag, startPoint x: 664, startPoint y: 165, endPoint x: 655, endPoint y: 164, distance: 9.2
click at [655, 164] on input "0011212024" at bounding box center [777, 164] width 273 height 19
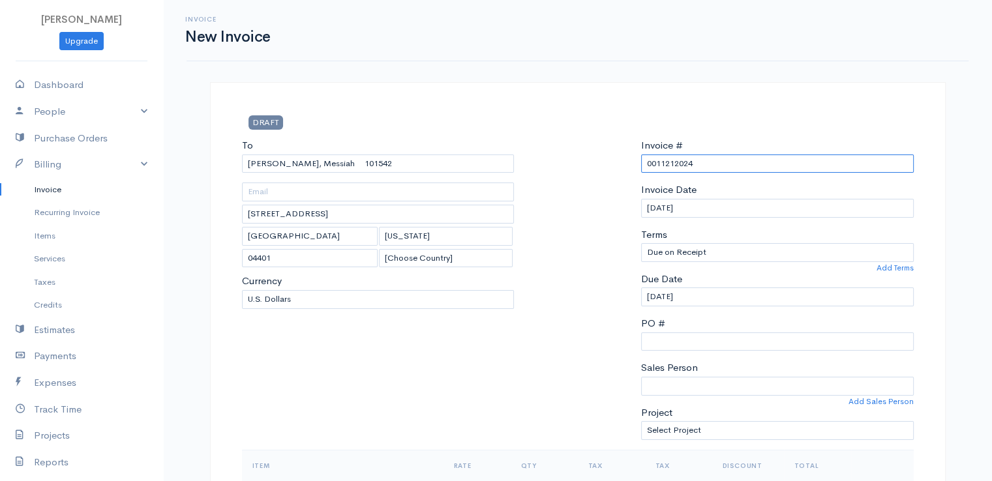
click at [655, 164] on input "0011212024" at bounding box center [777, 164] width 273 height 19
paste input "[DATE]"
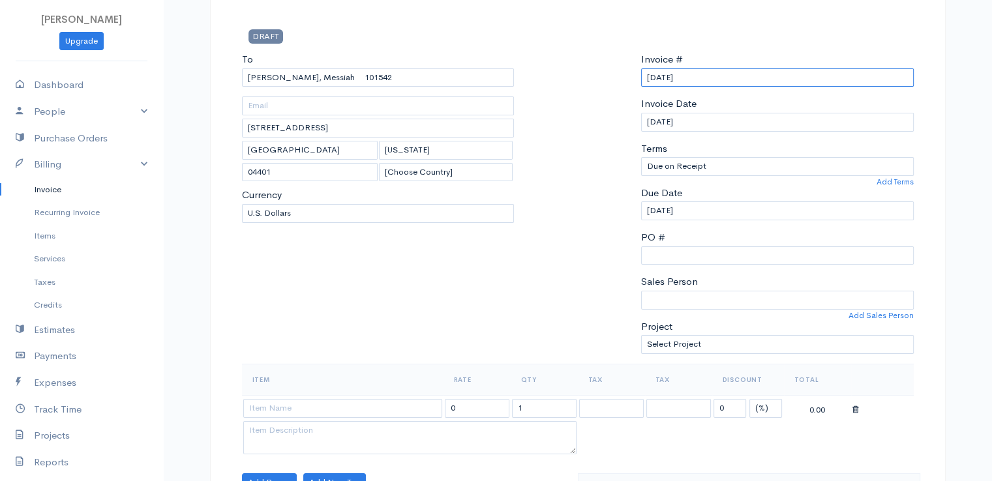
scroll to position [326, 0]
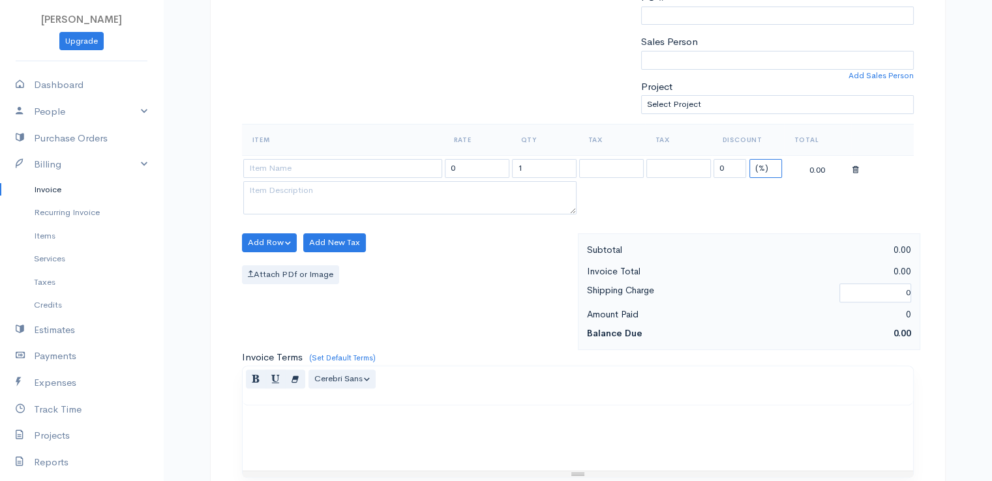
drag, startPoint x: 761, startPoint y: 163, endPoint x: 759, endPoint y: 173, distance: 10.0
click at [761, 163] on select "(%) Flat" at bounding box center [766, 168] width 33 height 19
click at [750, 159] on select "(%) Flat" at bounding box center [766, 168] width 33 height 19
click at [397, 172] on input at bounding box center [342, 168] width 199 height 19
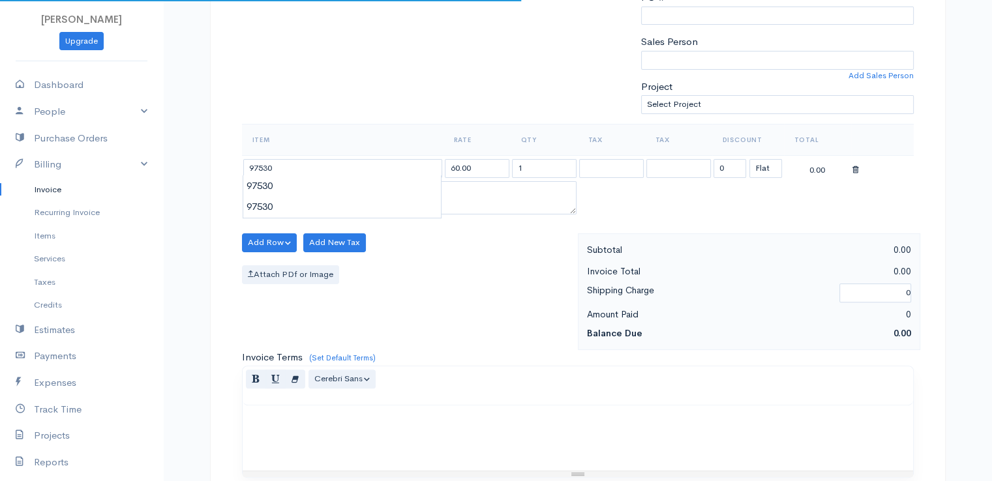
click at [397, 187] on body "[PERSON_NAME] Upgrade Dashboard People Clients Vendors Staff Users Purchase Ord…" at bounding box center [496, 238] width 992 height 1128
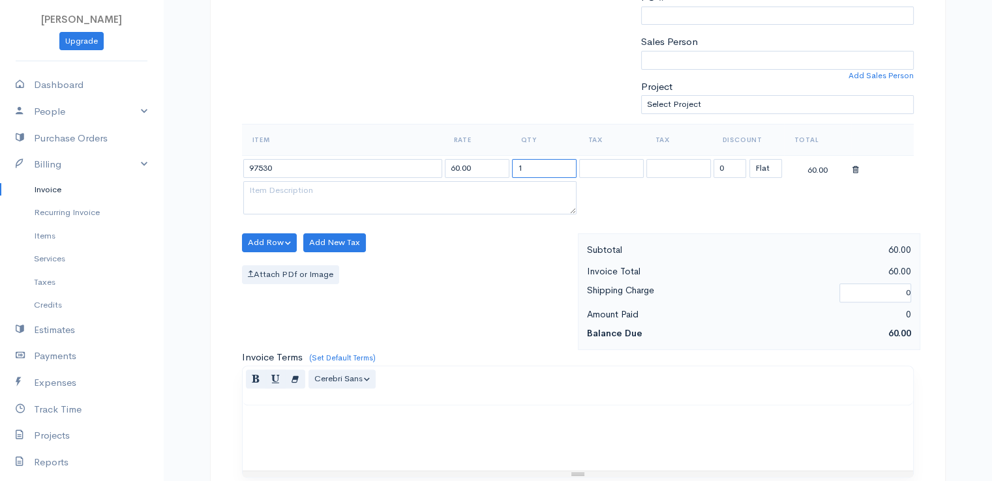
click at [553, 165] on input "1" at bounding box center [544, 168] width 65 height 19
click at [556, 166] on input "1" at bounding box center [544, 168] width 65 height 19
click at [447, 319] on div "Add Row Add Item Row Add Time Row Add New Tax Attach PDf or Image" at bounding box center [407, 292] width 342 height 117
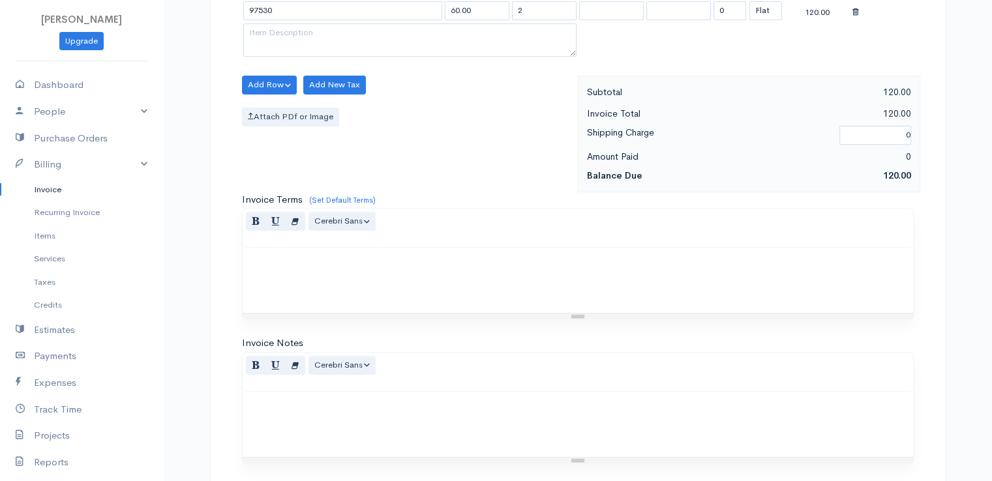
scroll to position [642, 0]
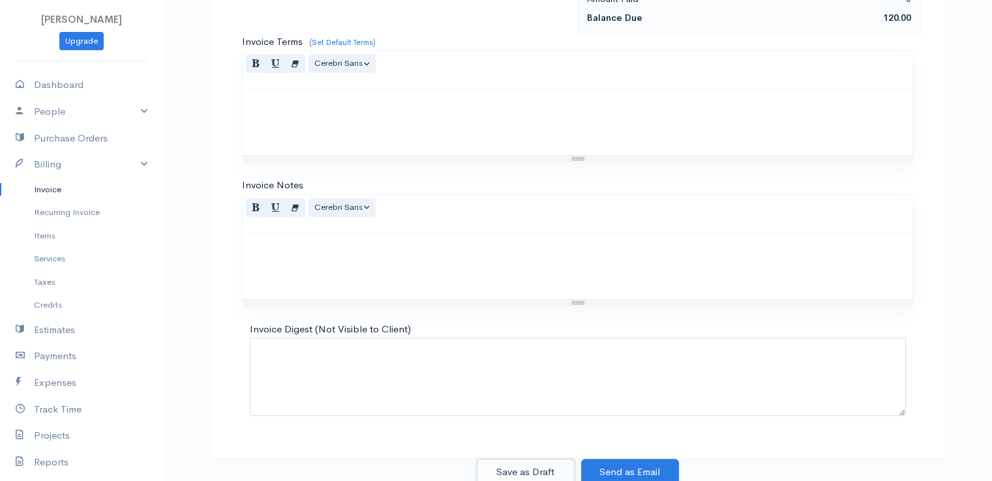
click at [514, 468] on button "Save as Draft" at bounding box center [526, 472] width 98 height 27
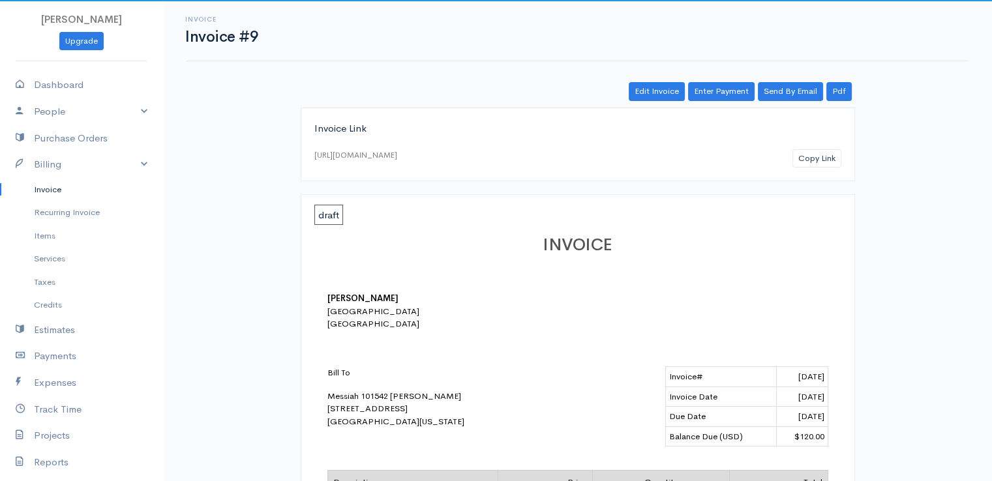
click at [50, 191] on link "Invoice" at bounding box center [81, 189] width 163 height 23
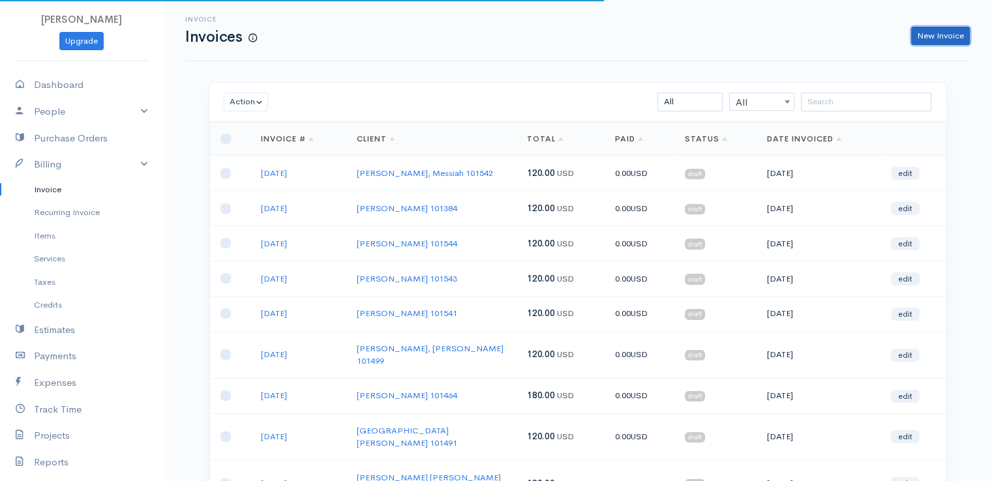
click at [926, 33] on link "New Invoice" at bounding box center [940, 36] width 59 height 19
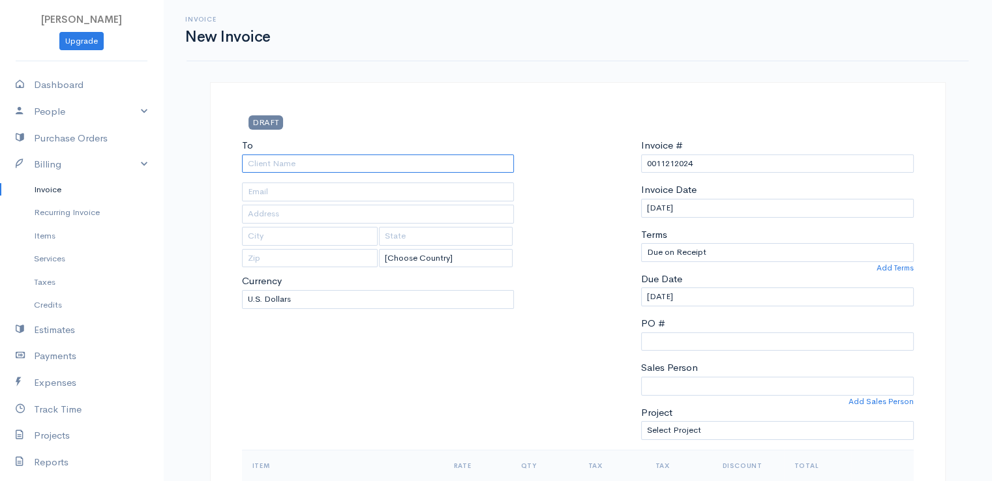
click at [297, 165] on input "To" at bounding box center [378, 164] width 273 height 19
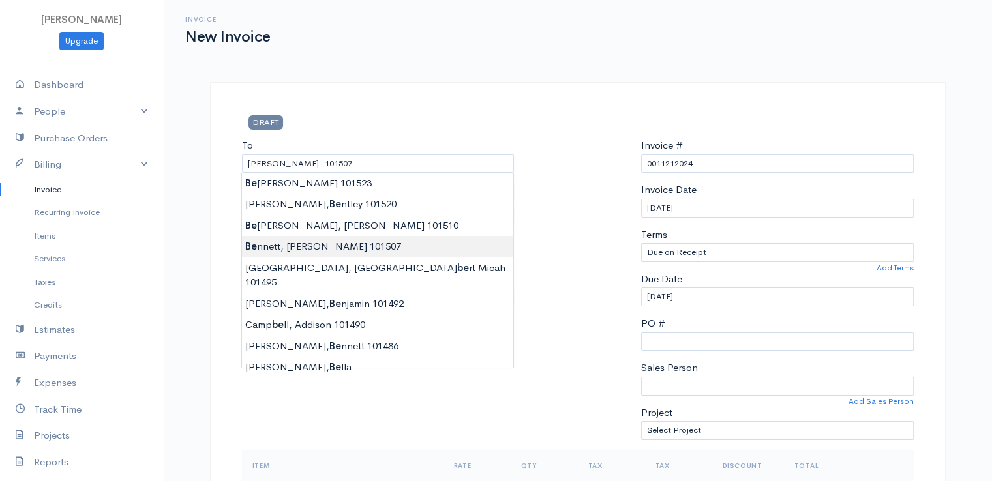
drag, startPoint x: 294, startPoint y: 245, endPoint x: 300, endPoint y: 241, distance: 7.1
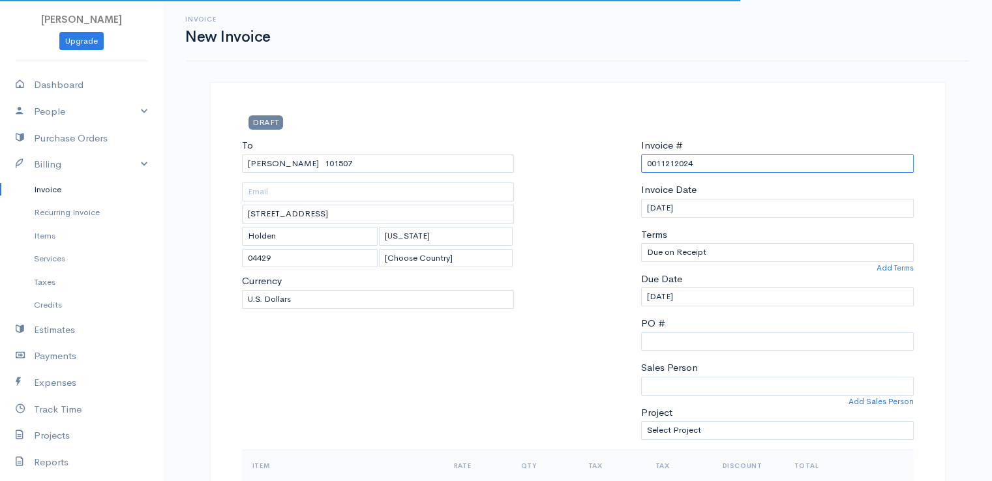
click at [685, 156] on input "0011212024" at bounding box center [777, 164] width 273 height 19
paste input "[DATE]"
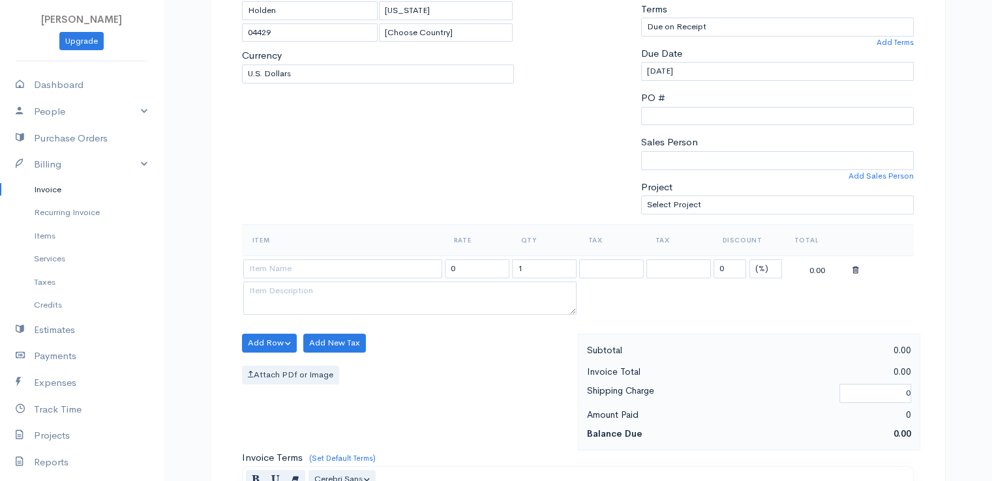
scroll to position [261, 0]
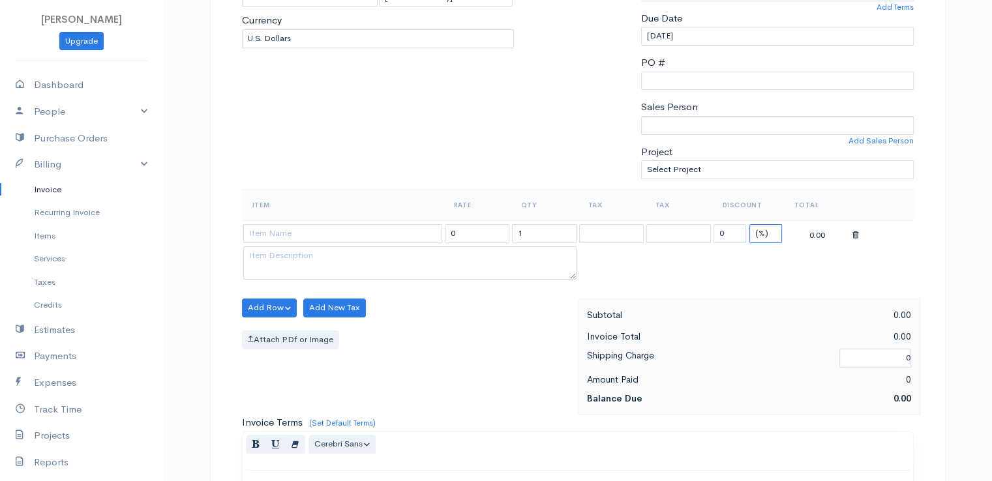
click at [759, 232] on select "(%) Flat" at bounding box center [766, 233] width 33 height 19
click at [750, 224] on select "(%) Flat" at bounding box center [766, 233] width 33 height 19
click at [536, 230] on input "1" at bounding box center [544, 233] width 65 height 19
drag, startPoint x: 391, startPoint y: 233, endPoint x: 391, endPoint y: 245, distance: 11.7
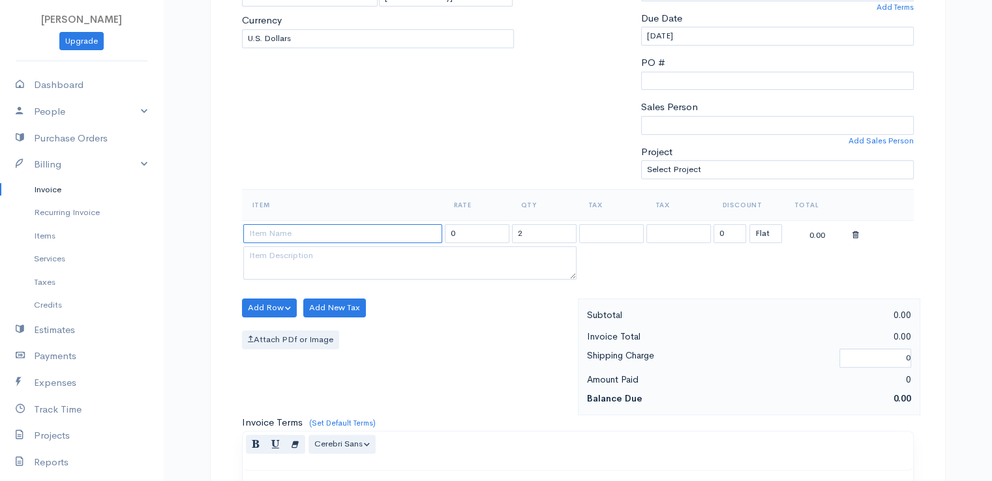
click at [391, 234] on input at bounding box center [342, 233] width 199 height 19
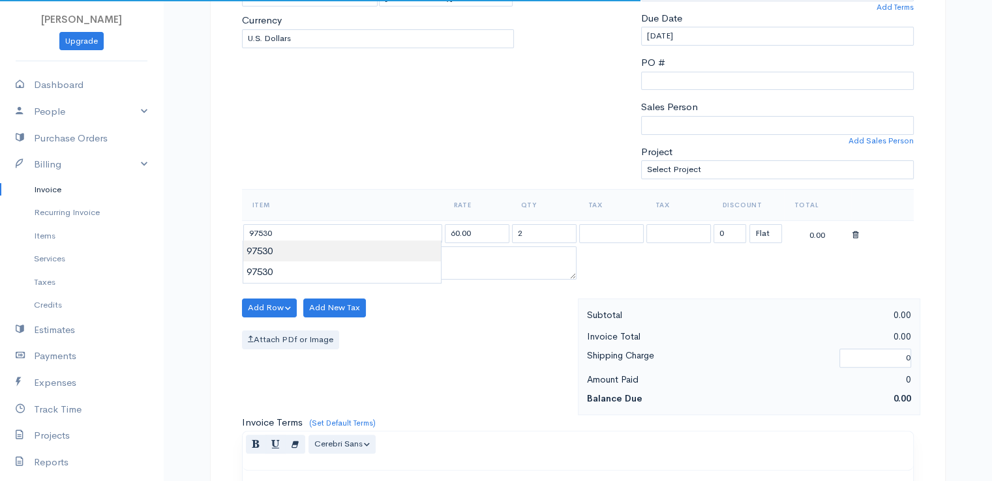
click at [389, 254] on body "[PERSON_NAME] Upgrade Dashboard People Clients Vendors Staff Users Purchase Ord…" at bounding box center [496, 303] width 992 height 1128
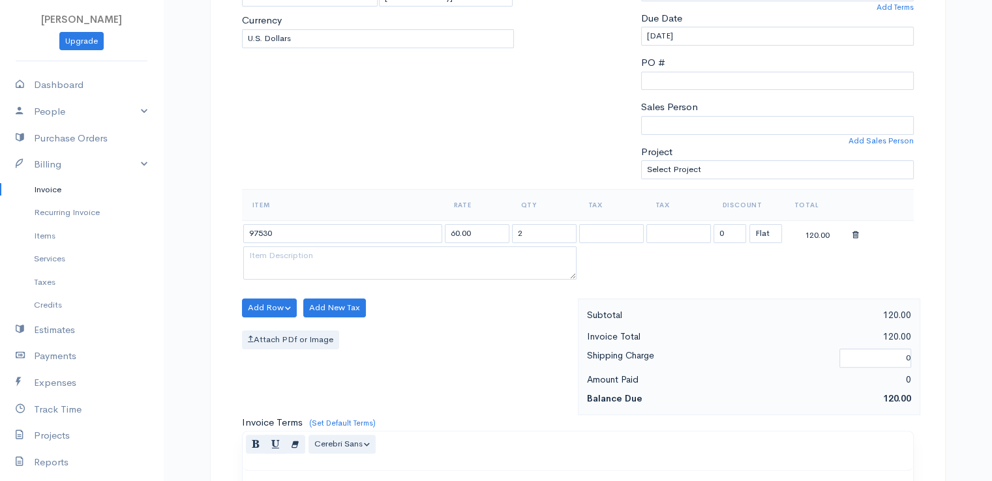
click at [528, 356] on div "Add Row Add Item Row Add Time Row Add New Tax Attach PDf or Image" at bounding box center [407, 357] width 342 height 117
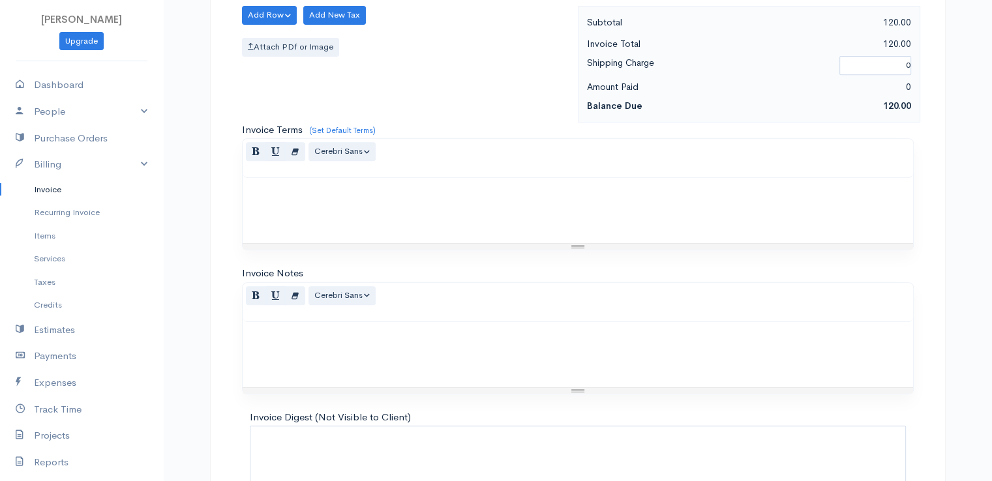
scroll to position [642, 0]
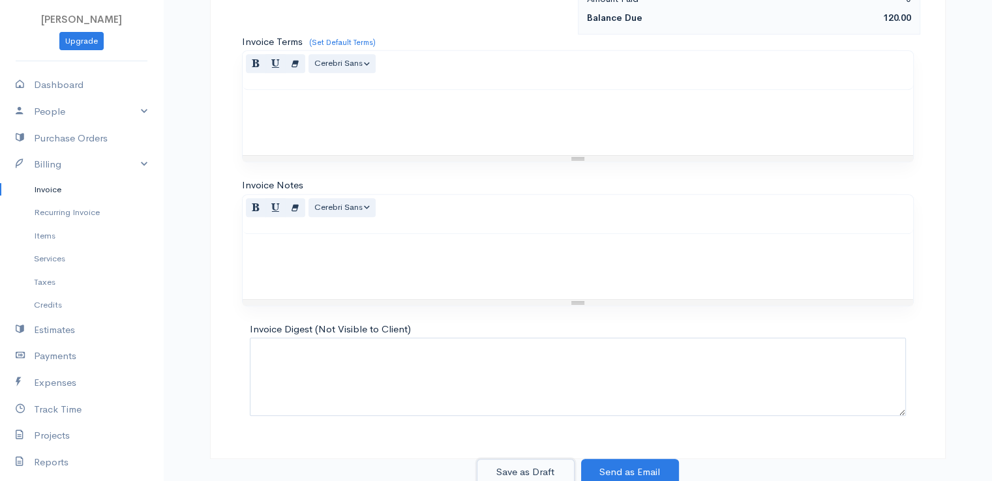
click at [519, 470] on button "Save as Draft" at bounding box center [526, 472] width 98 height 27
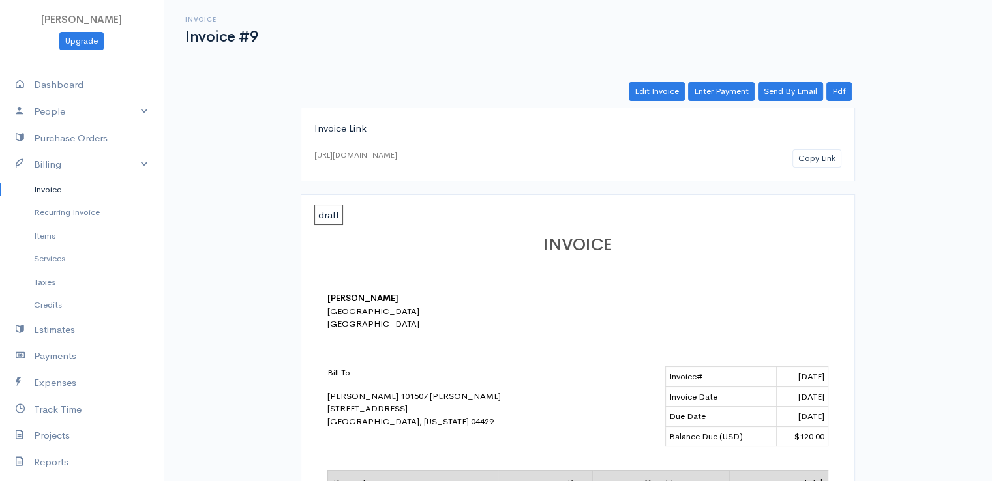
click at [50, 186] on link "Invoice" at bounding box center [81, 189] width 163 height 23
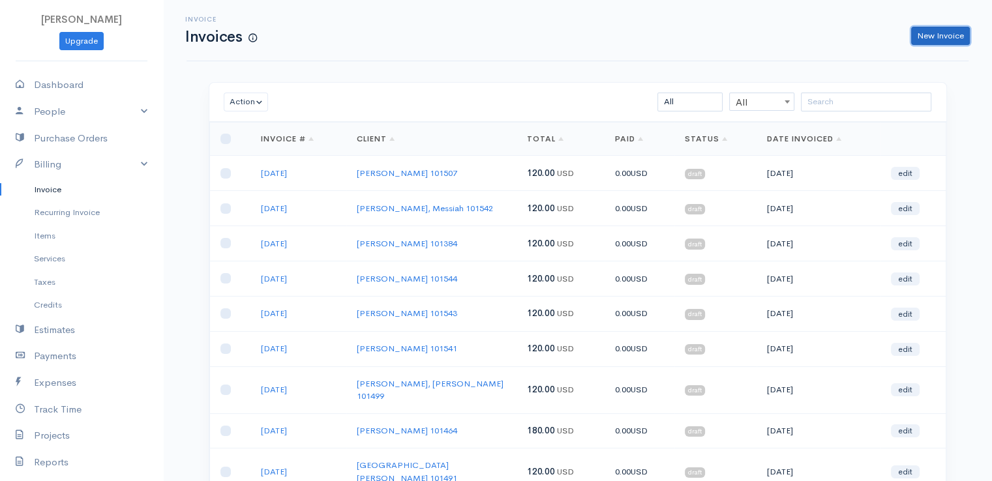
click at [945, 37] on link "New Invoice" at bounding box center [940, 36] width 59 height 19
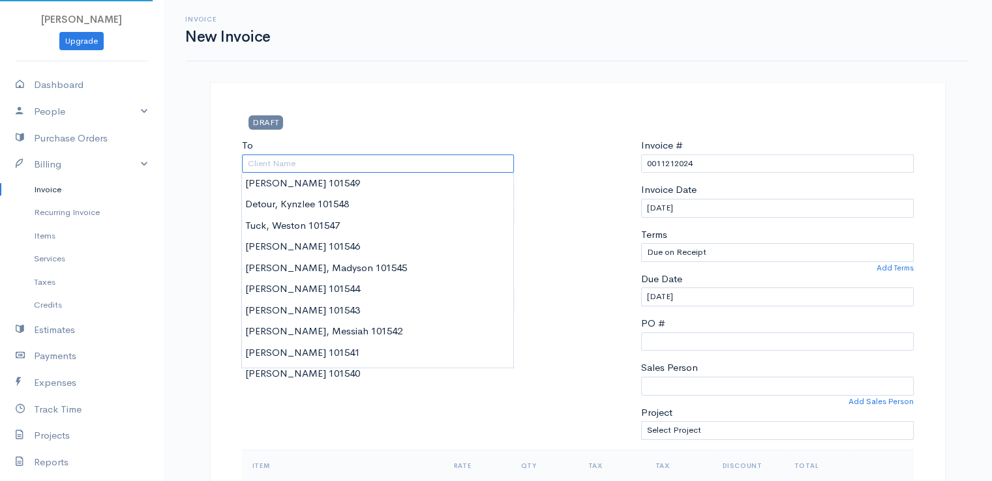
click at [265, 162] on input "To" at bounding box center [378, 164] width 273 height 19
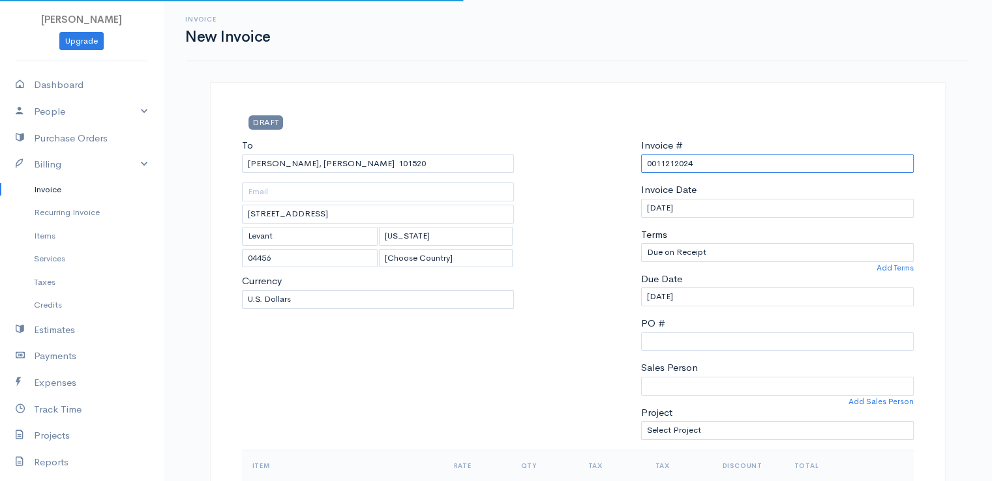
click at [674, 164] on input "0011212024" at bounding box center [777, 164] width 273 height 19
paste input "[DATE]"
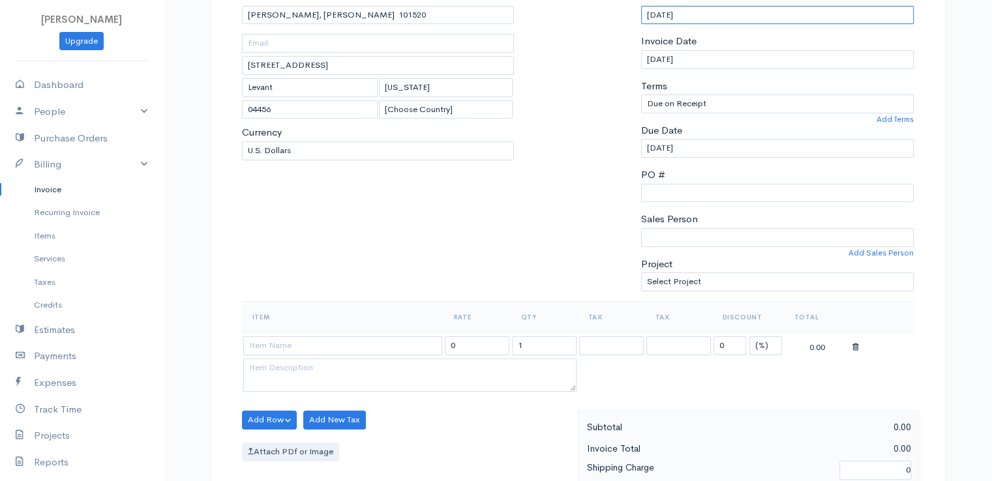
scroll to position [326, 0]
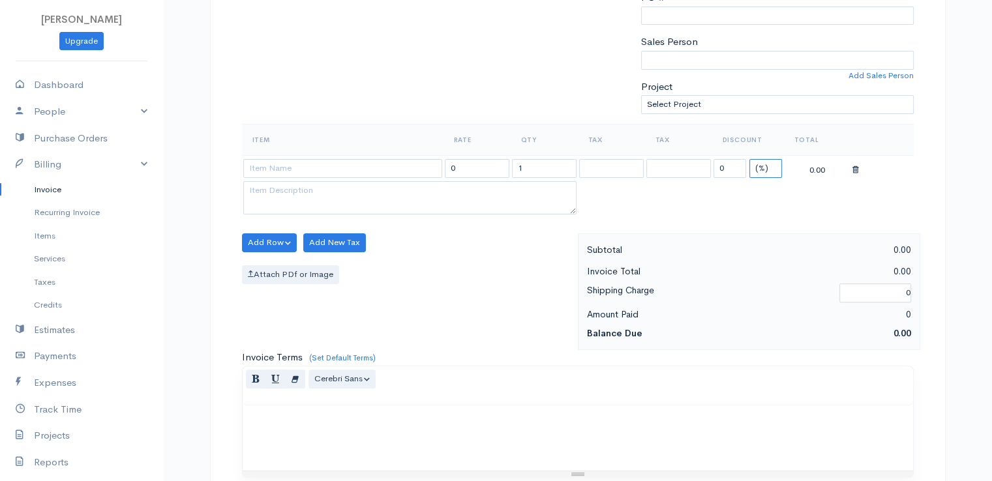
click at [759, 164] on select "(%) Flat" at bounding box center [766, 168] width 33 height 19
click at [750, 159] on select "(%) Flat" at bounding box center [766, 168] width 33 height 19
click at [527, 165] on input "1" at bounding box center [544, 168] width 65 height 19
click at [336, 165] on input at bounding box center [342, 168] width 199 height 19
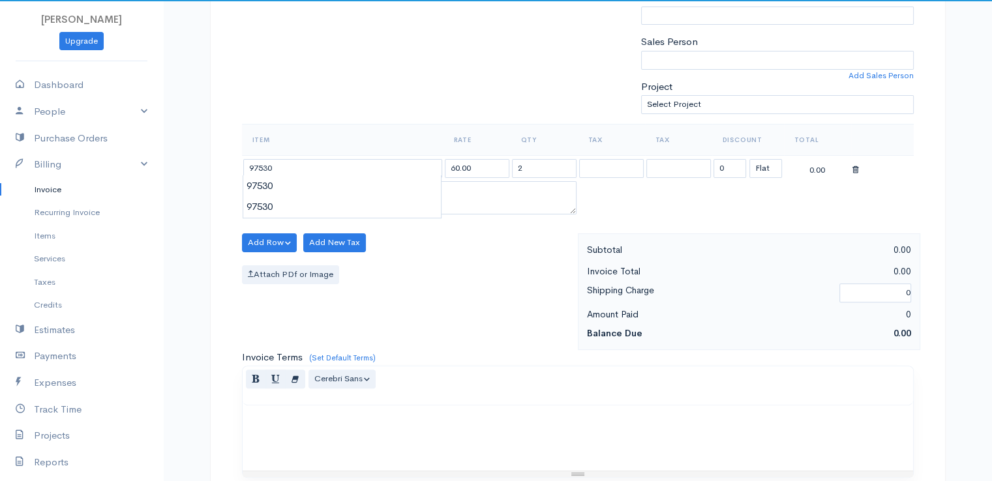
click at [335, 189] on body "[PERSON_NAME] Upgrade Dashboard People Clients Vendors Staff Users Purchase Ord…" at bounding box center [496, 238] width 992 height 1128
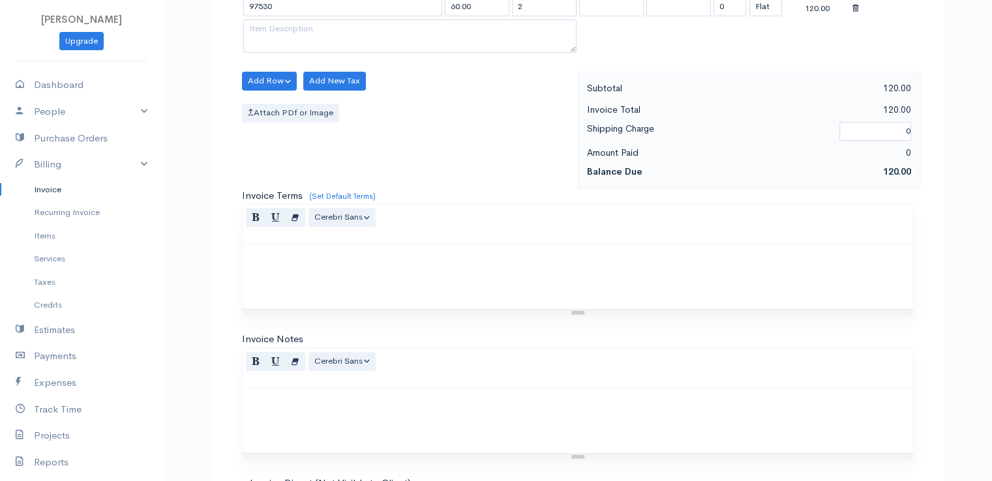
scroll to position [642, 0]
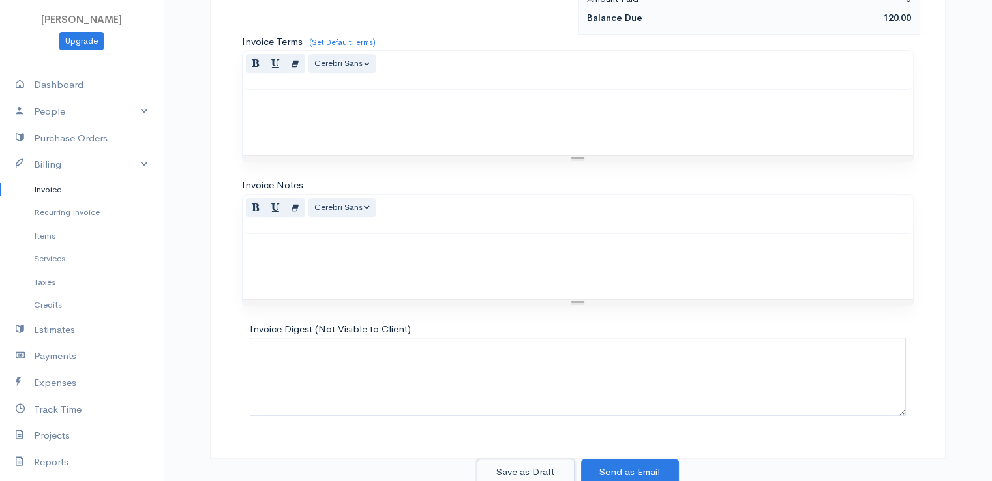
click at [523, 468] on button "Save as Draft" at bounding box center [526, 472] width 98 height 27
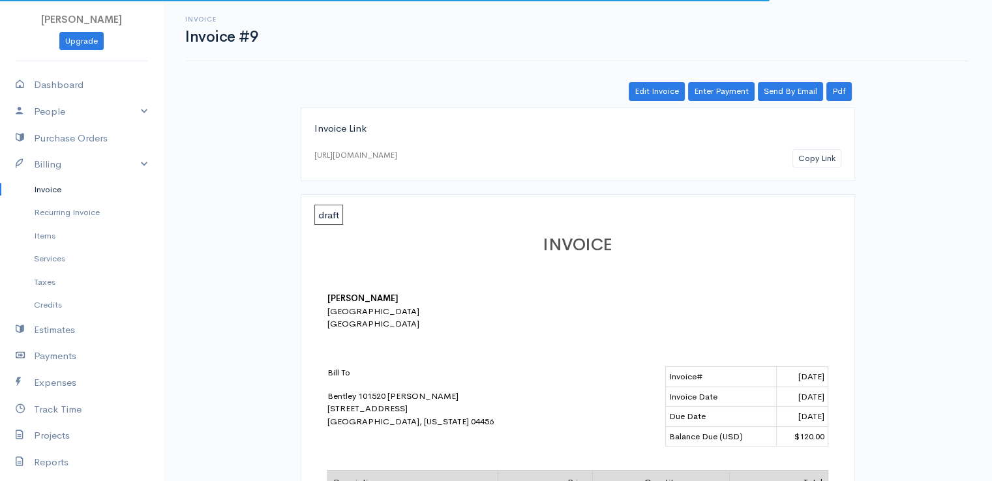
drag, startPoint x: 42, startPoint y: 190, endPoint x: 198, endPoint y: 170, distance: 157.9
click at [42, 189] on link "Invoice" at bounding box center [81, 189] width 163 height 23
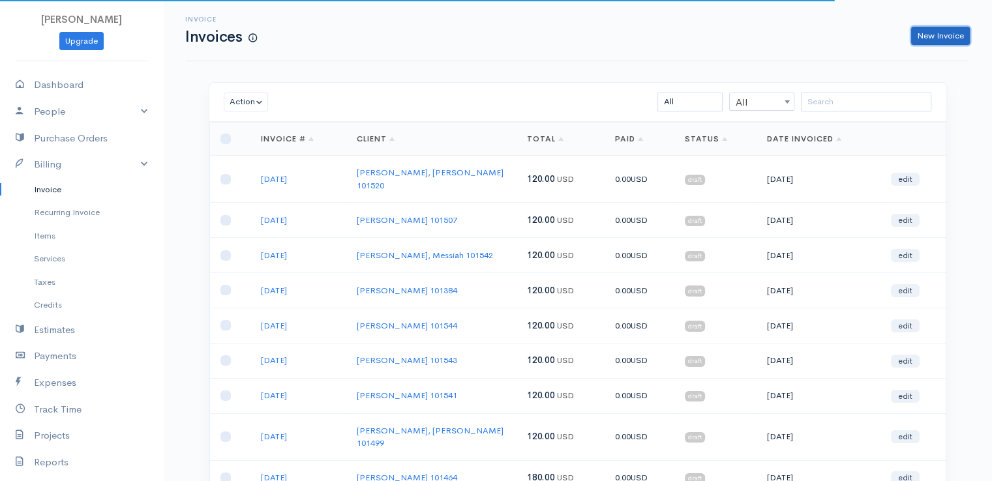
click at [948, 35] on link "New Invoice" at bounding box center [940, 36] width 59 height 19
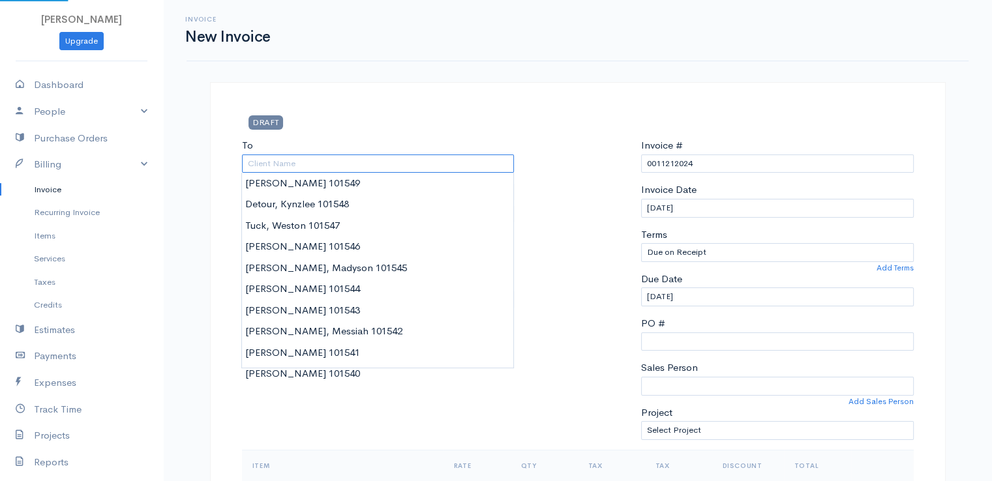
click at [289, 165] on input "To" at bounding box center [378, 164] width 273 height 19
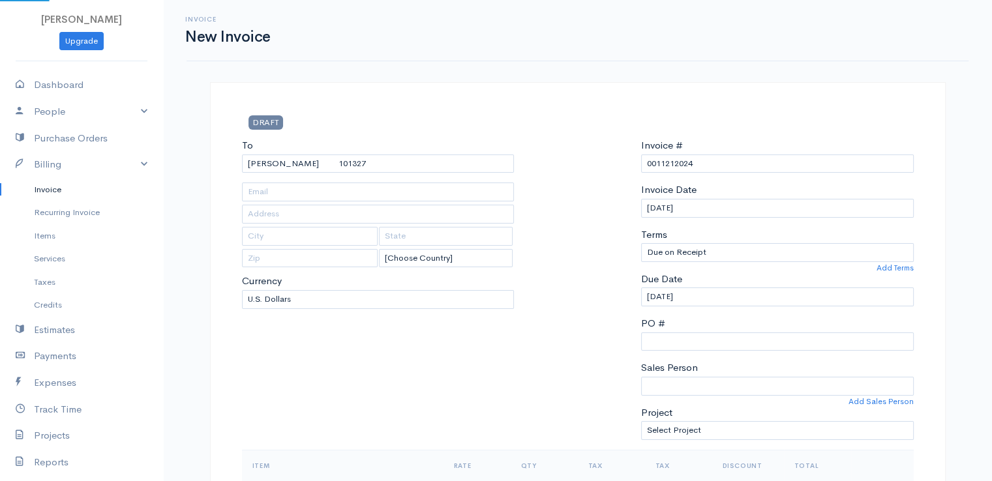
click at [677, 162] on input "0011212024" at bounding box center [777, 164] width 273 height 19
paste input "[DATE]"
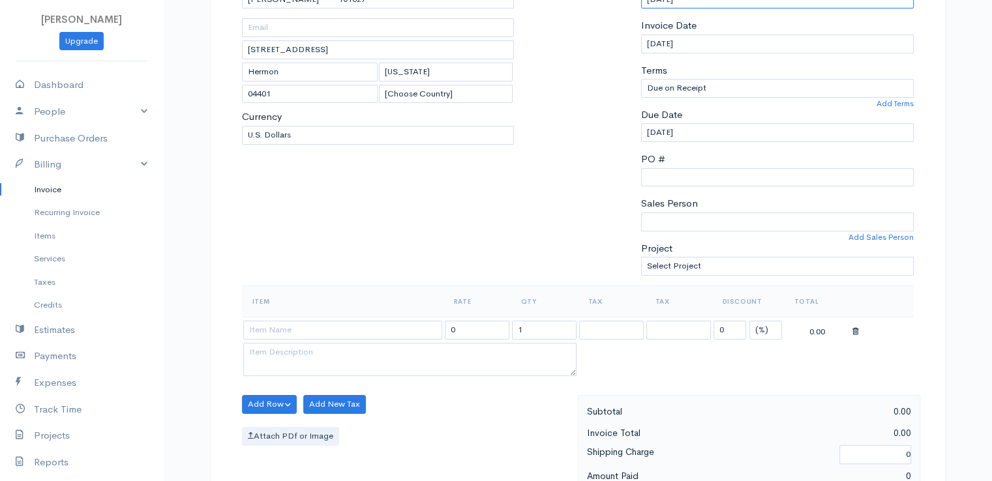
scroll to position [196, 0]
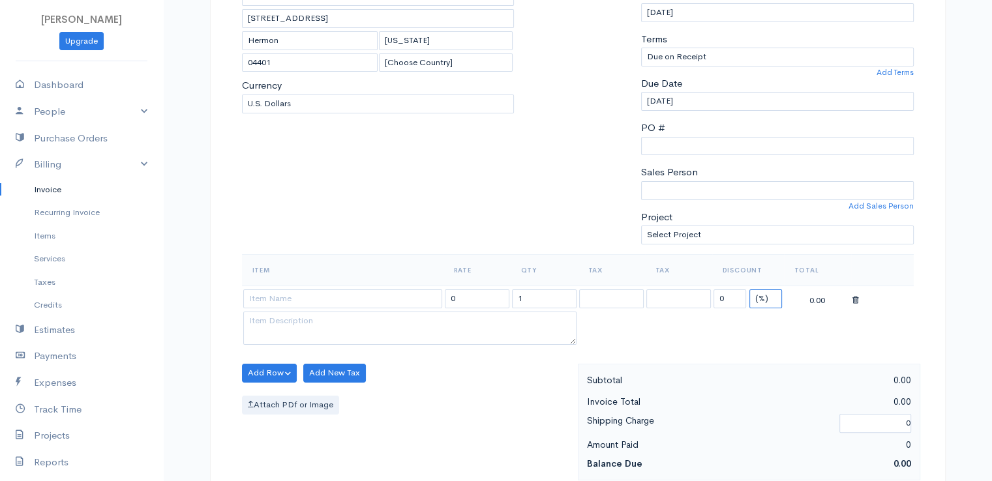
click at [763, 299] on select "(%) Flat" at bounding box center [766, 299] width 33 height 19
click at [750, 290] on select "(%) Flat" at bounding box center [766, 299] width 33 height 19
click at [318, 298] on input at bounding box center [342, 299] width 199 height 19
click at [314, 316] on body "[PERSON_NAME] Upgrade Dashboard People Clients Vendors Staff Users Purchase Ord…" at bounding box center [496, 368] width 992 height 1128
click at [543, 296] on input "1" at bounding box center [544, 299] width 65 height 19
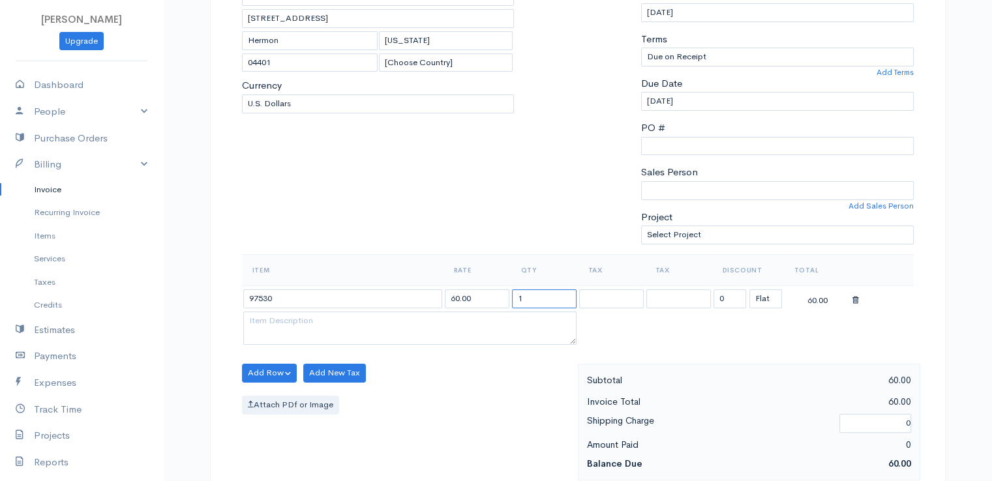
click at [543, 296] on input "1" at bounding box center [544, 299] width 65 height 19
click at [514, 374] on div "Add Row Add Item Row Add Time Row Add New Tax Attach PDf or Image" at bounding box center [407, 422] width 342 height 117
click at [535, 298] on input "3" at bounding box center [544, 299] width 65 height 19
click at [448, 429] on div "Add Row Add Item Row Add Time Row Add New Tax Attach PDf or Image" at bounding box center [407, 422] width 342 height 117
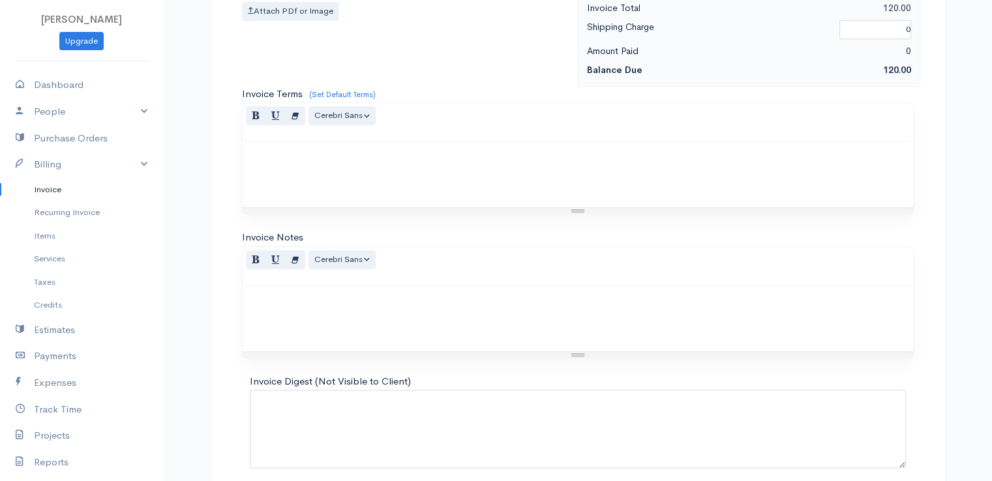
scroll to position [642, 0]
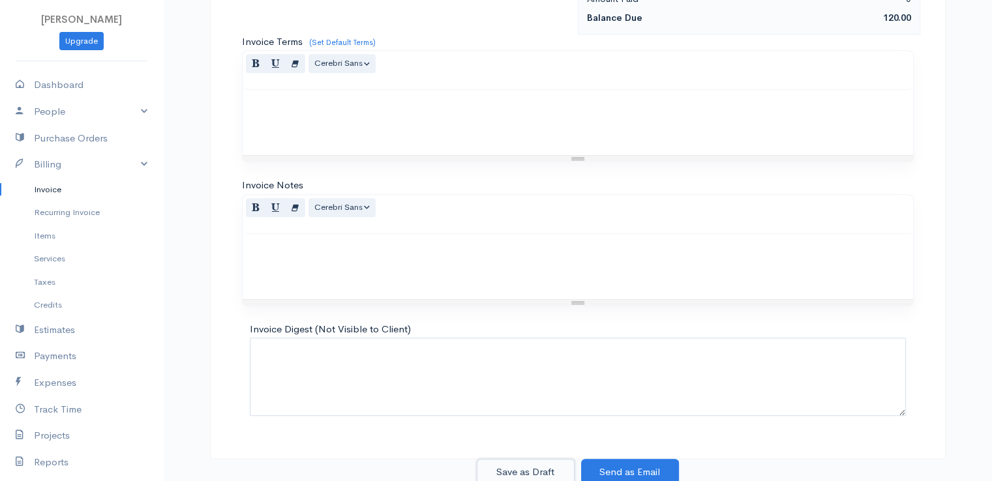
click at [538, 467] on button "Save as Draft" at bounding box center [526, 472] width 98 height 27
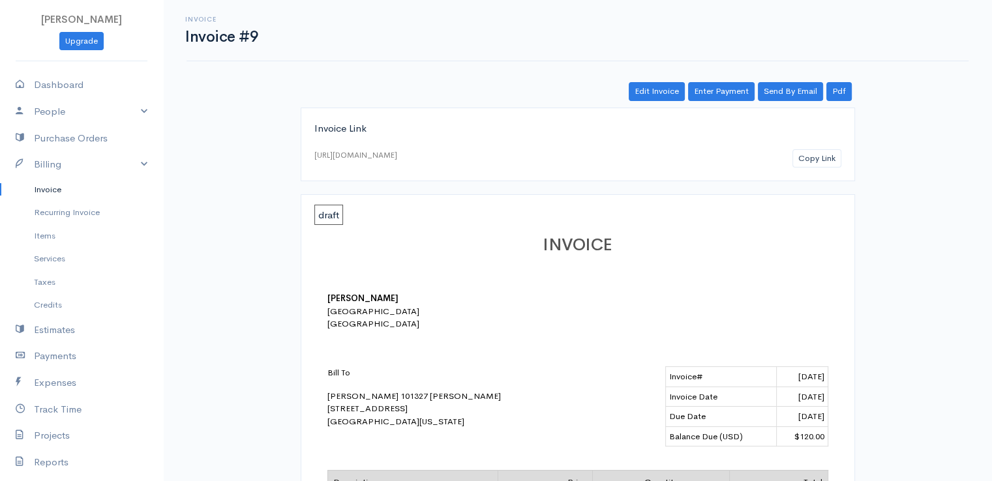
click at [37, 190] on link "Invoice" at bounding box center [81, 189] width 163 height 23
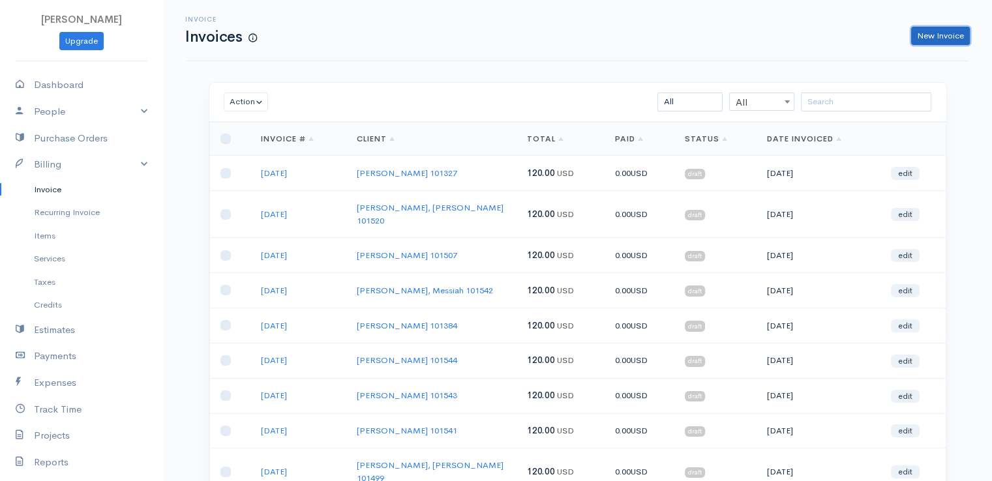
click at [942, 35] on link "New Invoice" at bounding box center [940, 36] width 59 height 19
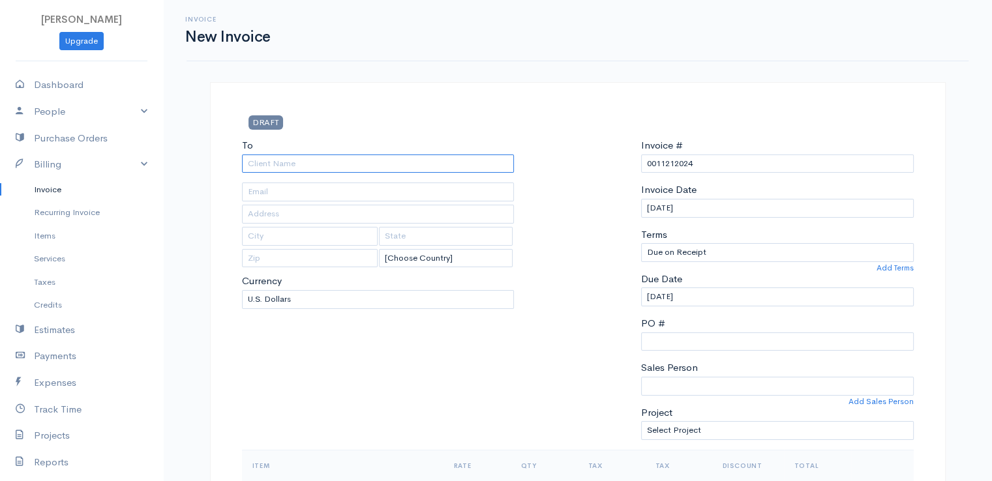
click at [264, 165] on input "To" at bounding box center [378, 164] width 273 height 19
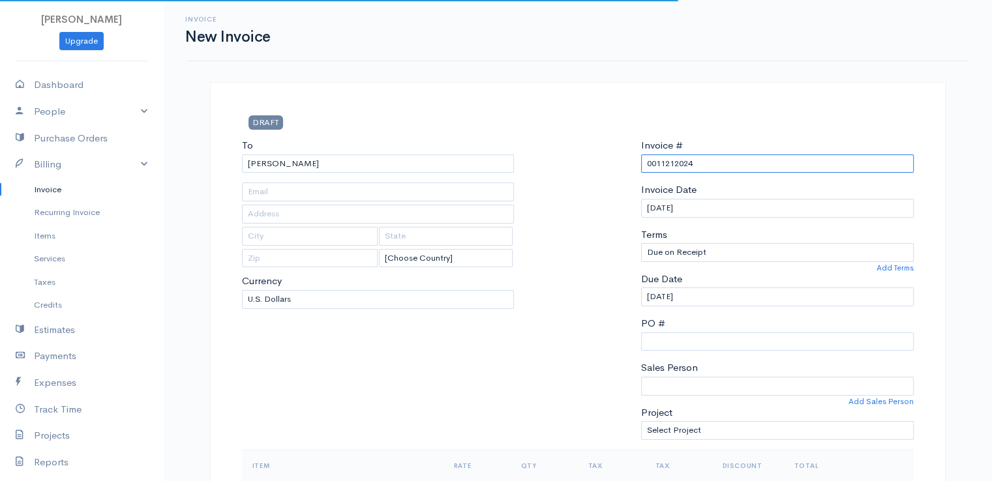
click at [671, 160] on input "0011212024" at bounding box center [777, 164] width 273 height 19
click at [671, 162] on input "0011212024" at bounding box center [777, 164] width 273 height 19
paste input "[DATE]"
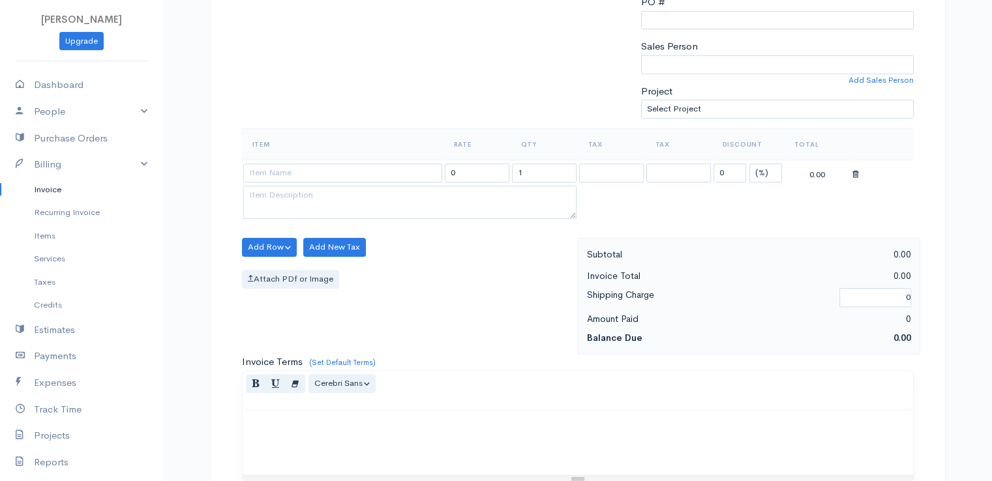
scroll to position [326, 0]
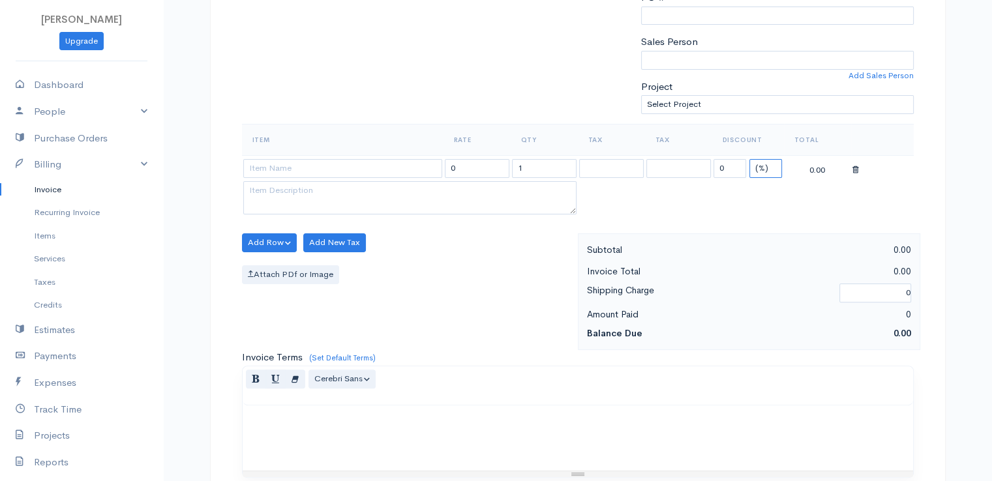
drag, startPoint x: 768, startPoint y: 162, endPoint x: 766, endPoint y: 172, distance: 10.6
click at [769, 166] on select "(%) Flat" at bounding box center [766, 168] width 33 height 19
click at [750, 159] on select "(%) Flat" at bounding box center [766, 168] width 33 height 19
click at [367, 168] on input at bounding box center [342, 168] width 199 height 19
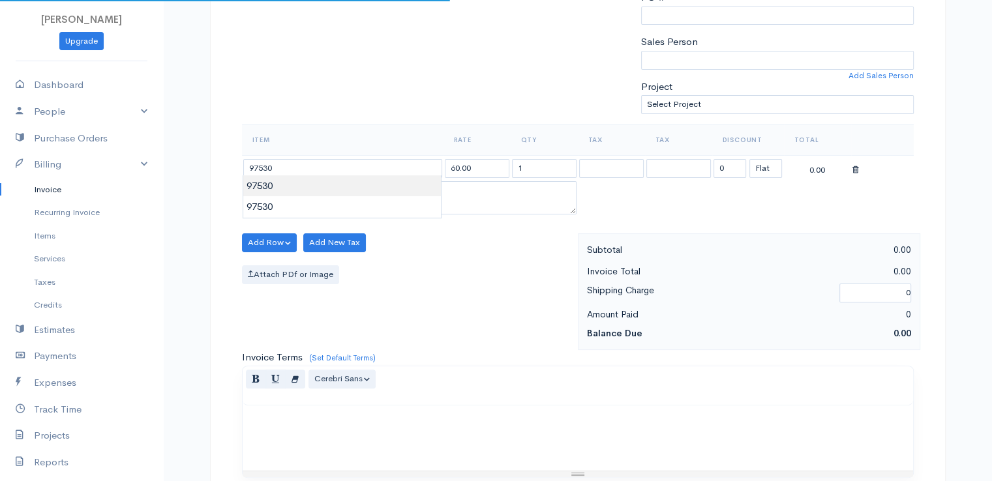
click at [367, 187] on body "[PERSON_NAME] Upgrade Dashboard People Clients Vendors Staff Users Purchase Ord…" at bounding box center [496, 238] width 992 height 1128
click at [538, 165] on input "1" at bounding box center [544, 168] width 65 height 19
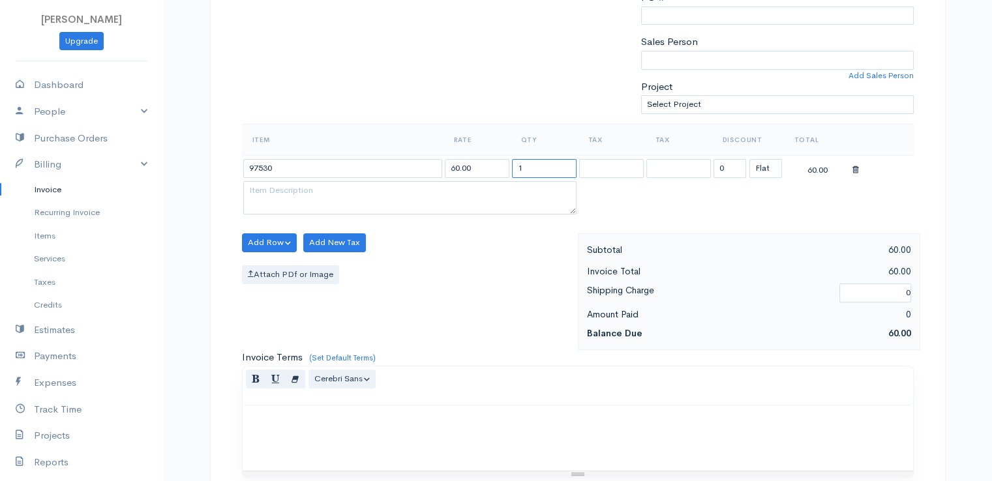
click at [538, 165] on input "1" at bounding box center [544, 168] width 65 height 19
click at [733, 165] on input "0" at bounding box center [730, 168] width 33 height 19
click at [495, 282] on div "Add Row Add Item Row Add Time Row Add New Tax Attach PDf or Image" at bounding box center [407, 292] width 342 height 117
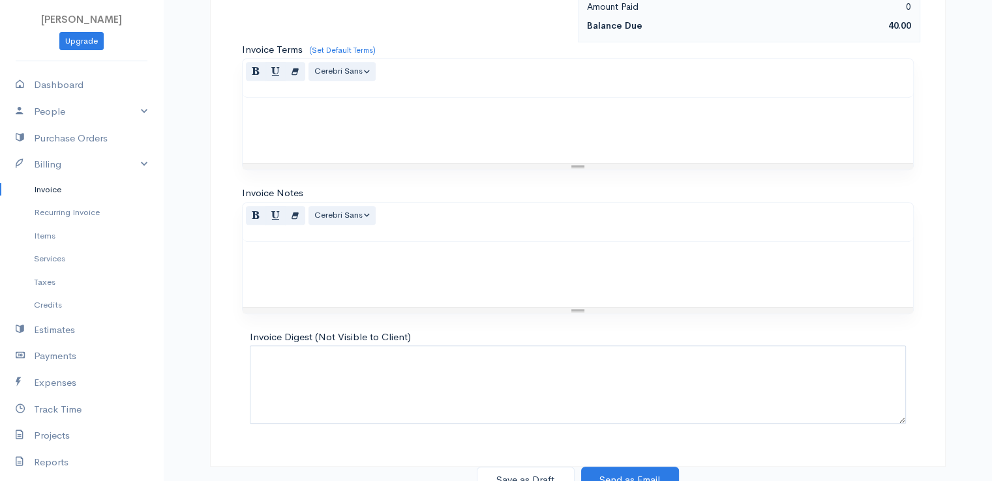
scroll to position [642, 0]
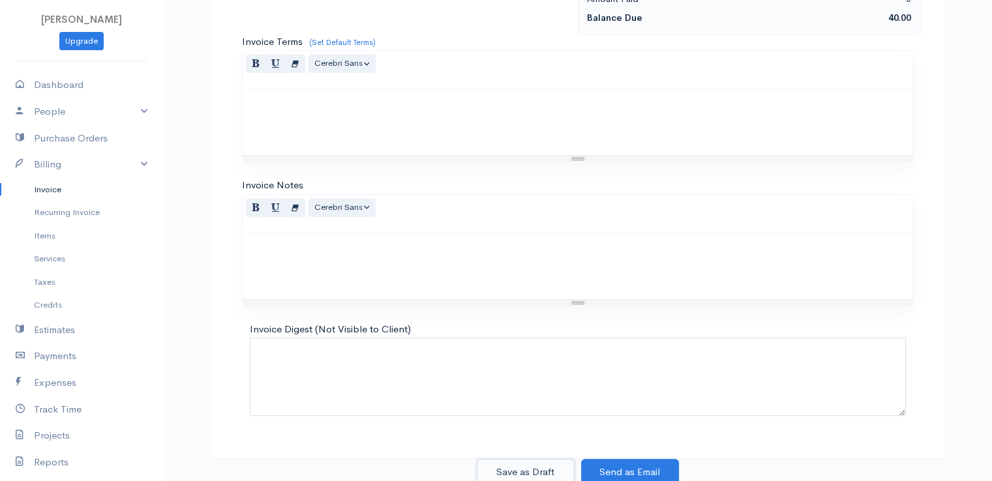
click at [541, 470] on button "Save as Draft" at bounding box center [526, 472] width 98 height 27
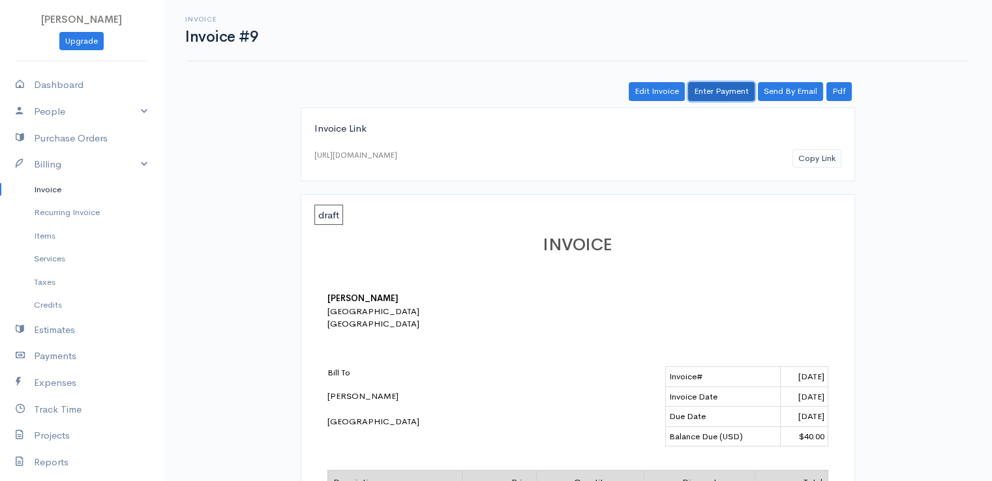
click at [727, 84] on link "Enter Payment" at bounding box center [721, 91] width 67 height 19
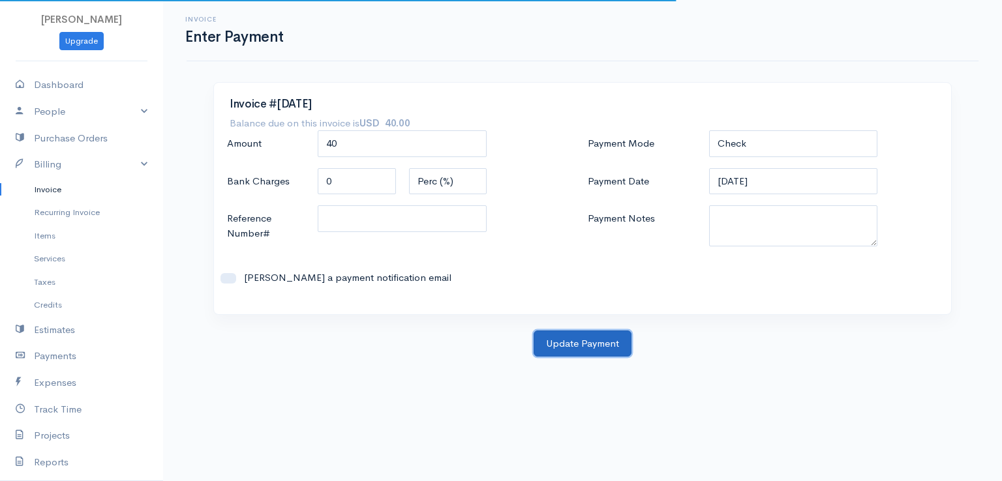
click at [570, 344] on button "Update Payment" at bounding box center [583, 344] width 98 height 27
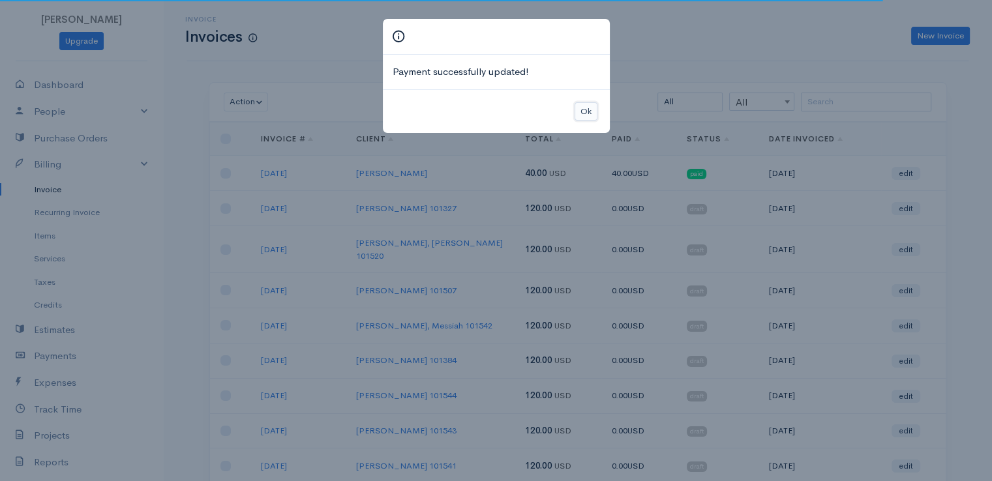
click at [585, 108] on button "Ok" at bounding box center [586, 111] width 23 height 19
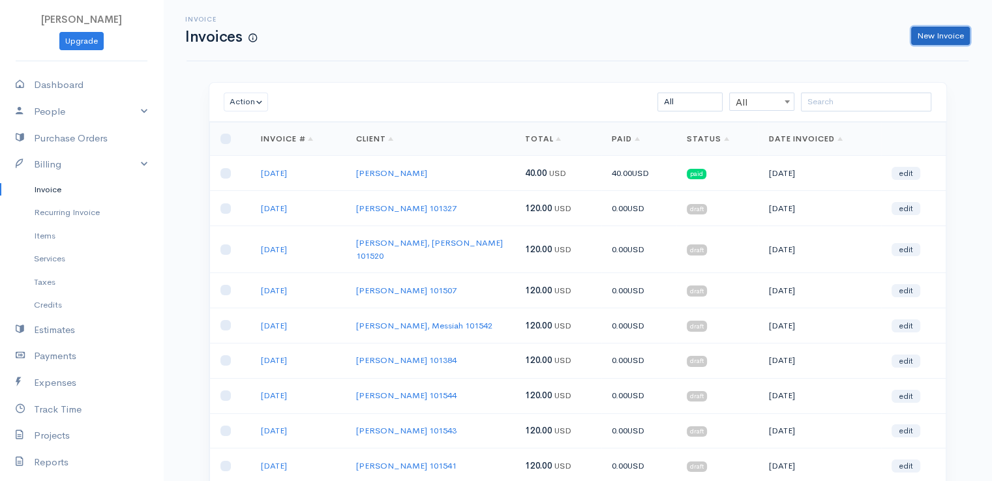
click at [935, 34] on link "New Invoice" at bounding box center [940, 36] width 59 height 19
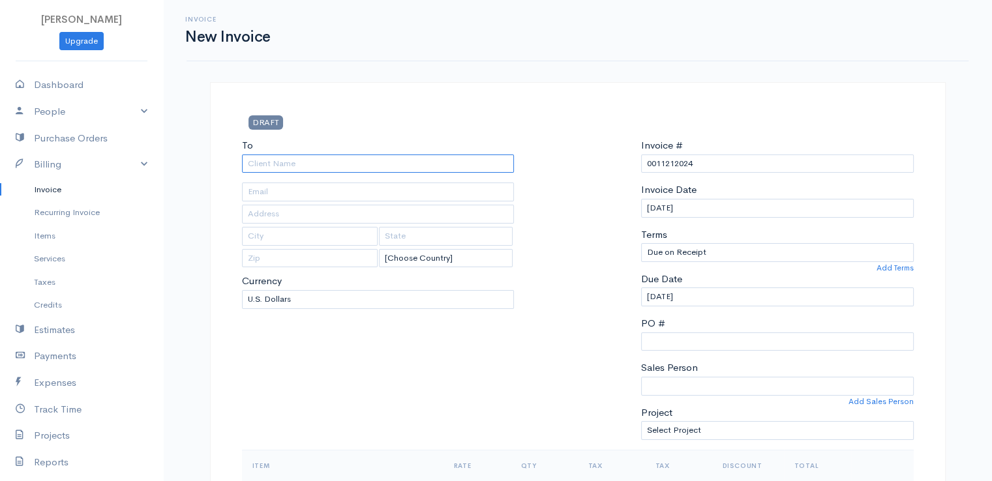
click at [259, 166] on input "To" at bounding box center [378, 164] width 273 height 19
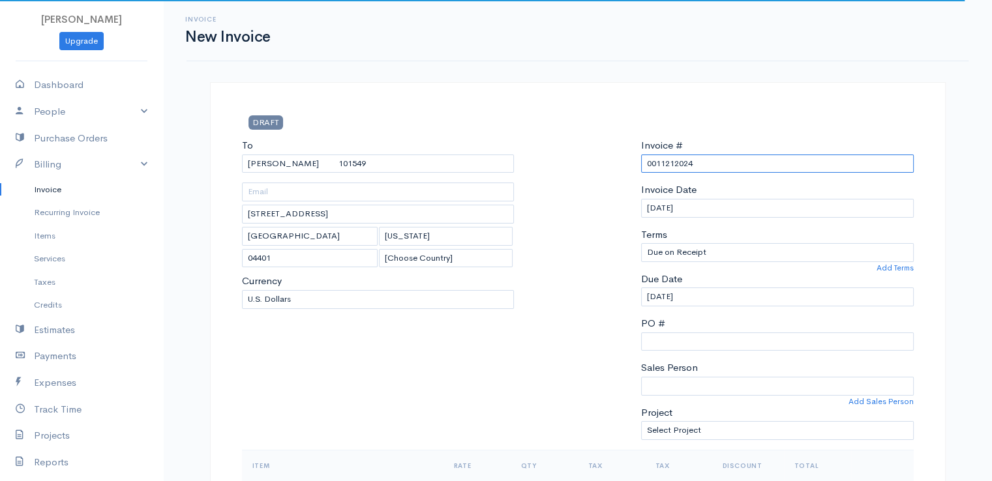
click at [687, 162] on input "0011212024" at bounding box center [777, 164] width 273 height 19
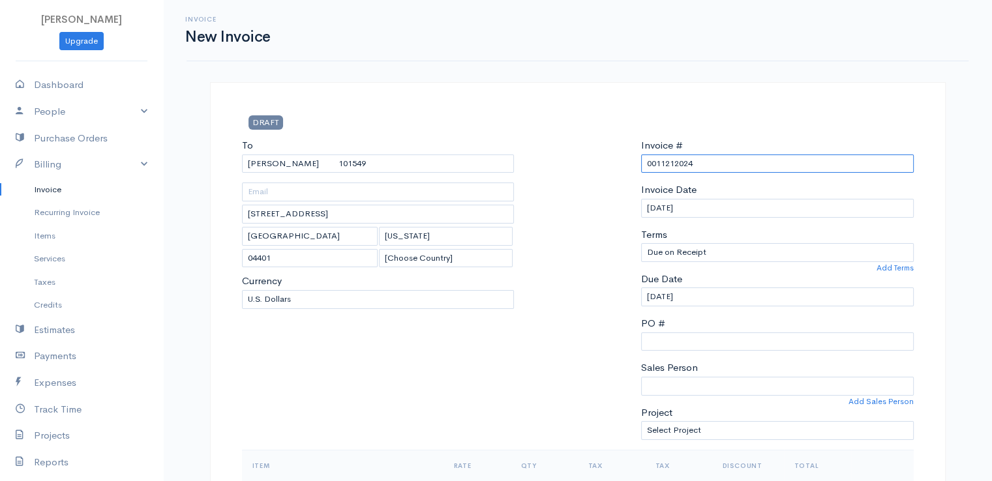
paste input "[DATE]"
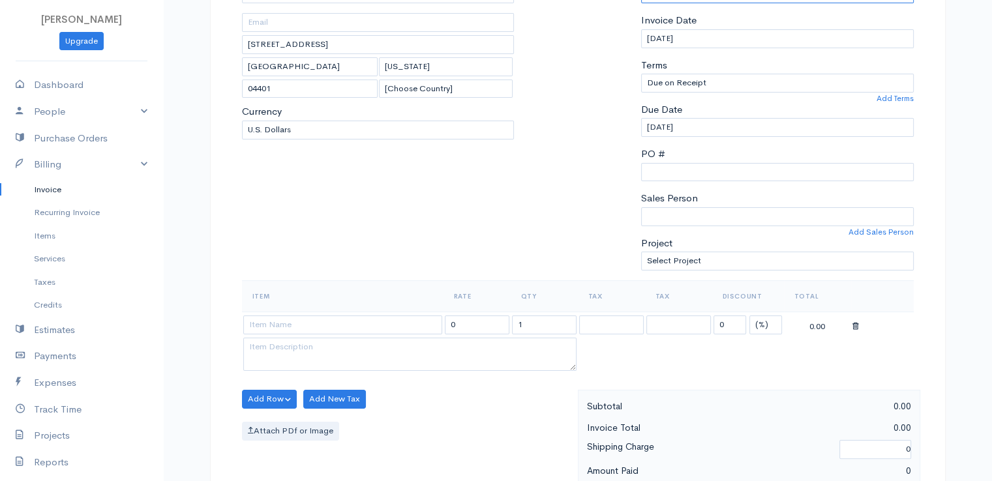
scroll to position [326, 0]
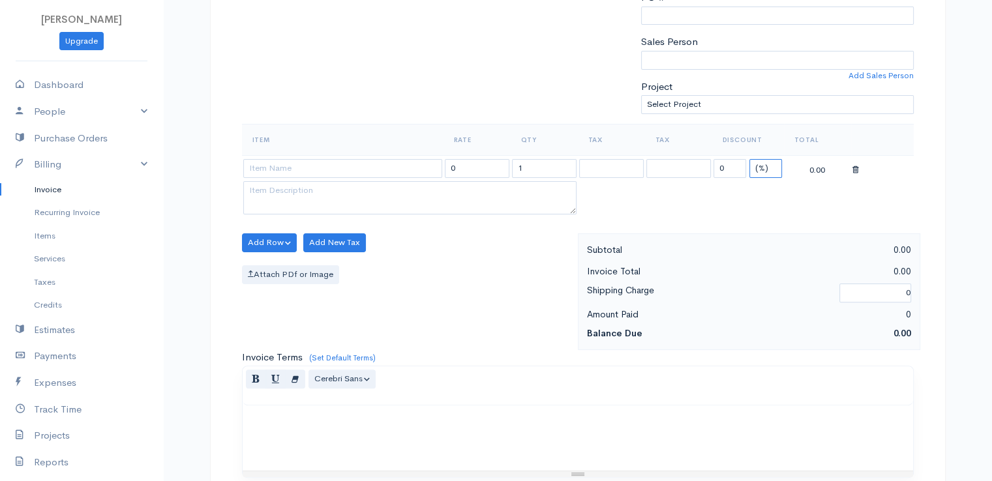
drag, startPoint x: 766, startPoint y: 165, endPoint x: 766, endPoint y: 173, distance: 7.8
click at [766, 165] on select "(%) Flat" at bounding box center [766, 168] width 33 height 19
click at [750, 159] on select "(%) Flat" at bounding box center [766, 168] width 33 height 19
click at [399, 167] on input at bounding box center [342, 168] width 199 height 19
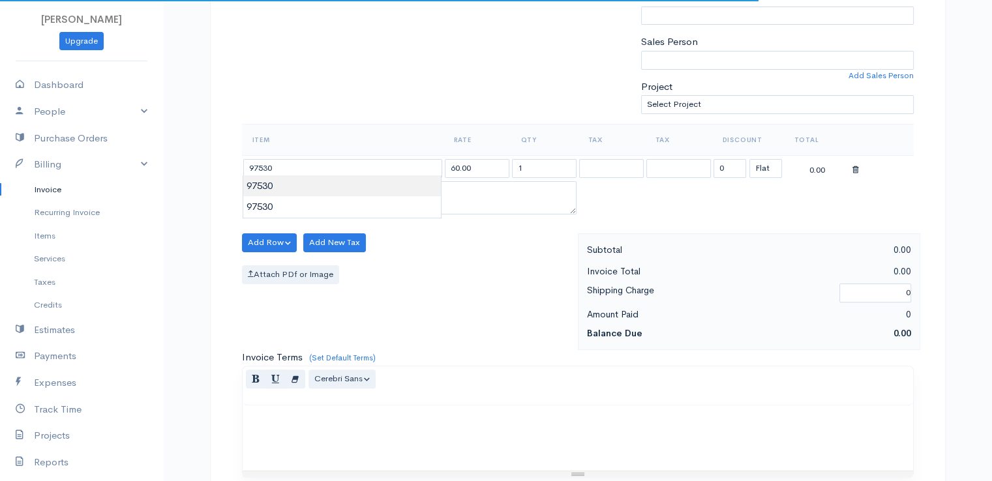
click at [397, 191] on body "[PERSON_NAME] Upgrade Dashboard People Clients Vendors Staff Users Purchase Ord…" at bounding box center [496, 238] width 992 height 1128
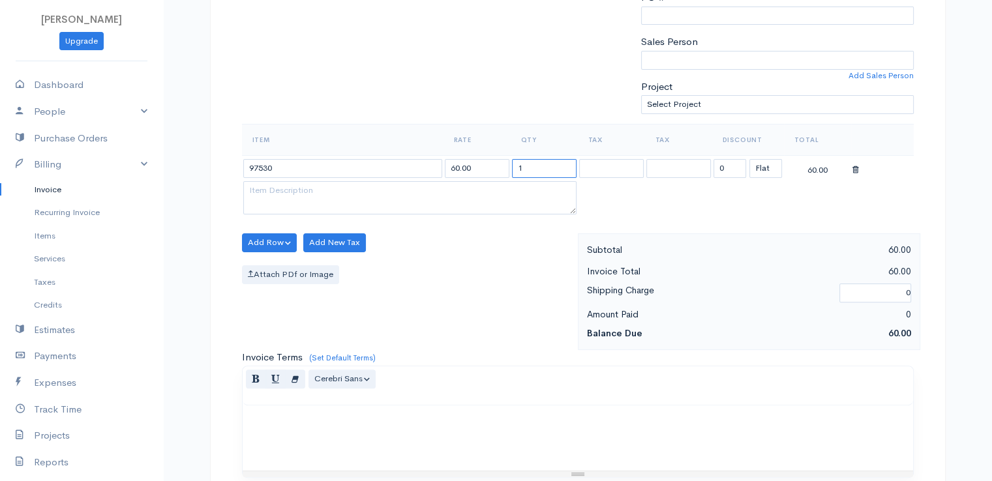
click at [530, 166] on input "1" at bounding box center [544, 168] width 65 height 19
drag, startPoint x: 485, startPoint y: 316, endPoint x: 479, endPoint y: 322, distance: 8.4
click at [485, 316] on div "Add Row Add Item Row Add Time Row Add New Tax Attach PDf or Image" at bounding box center [407, 292] width 342 height 117
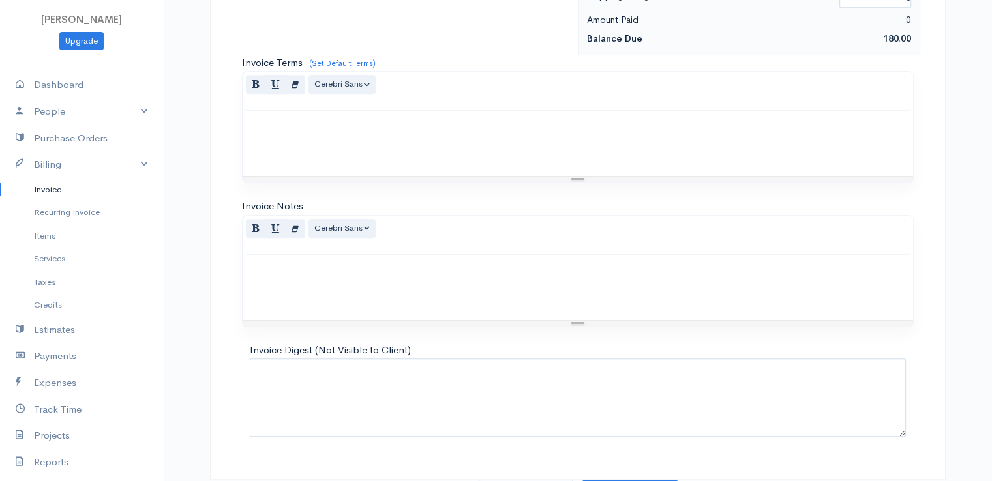
scroll to position [642, 0]
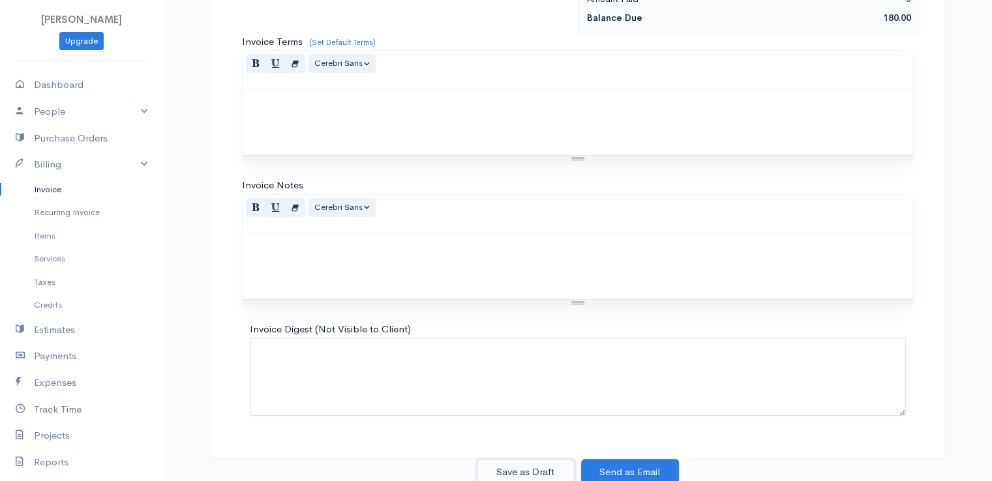
click at [540, 466] on button "Save as Draft" at bounding box center [526, 472] width 98 height 27
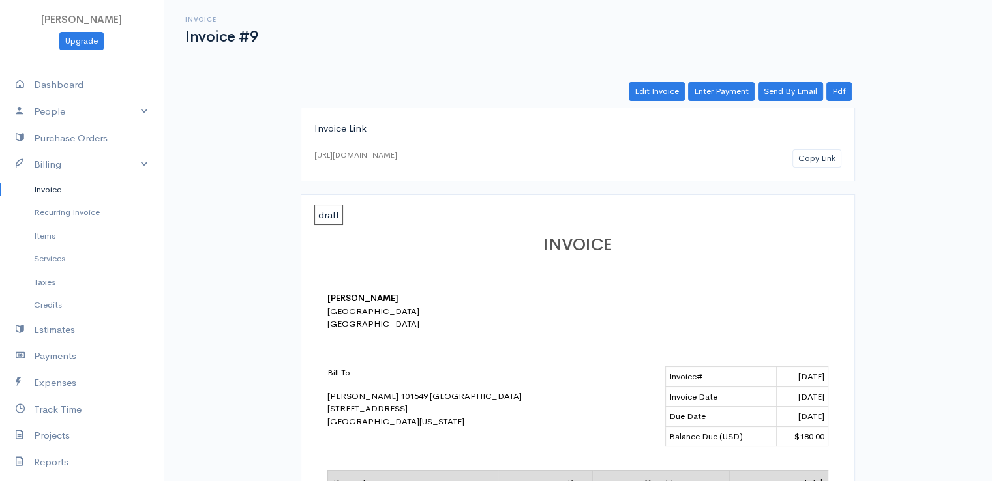
click at [44, 192] on link "Invoice" at bounding box center [81, 189] width 163 height 23
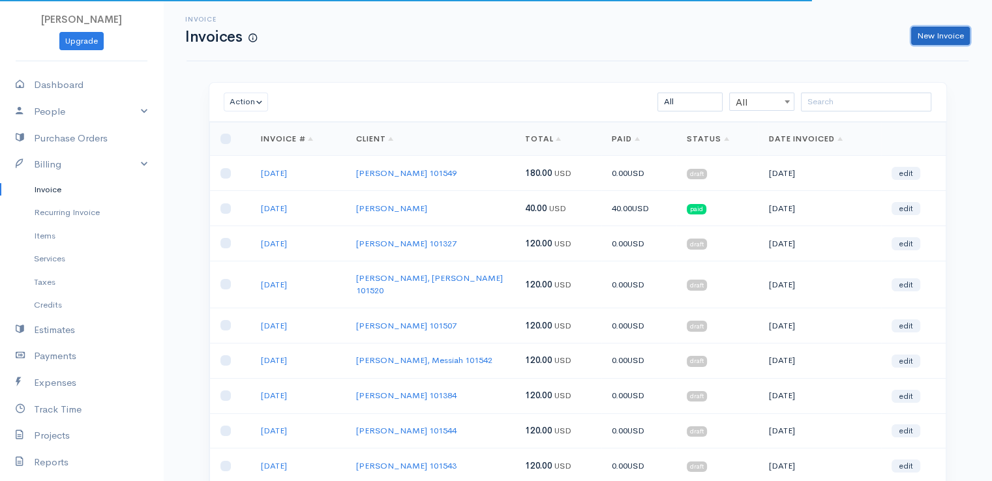
click at [945, 37] on link "New Invoice" at bounding box center [940, 36] width 59 height 19
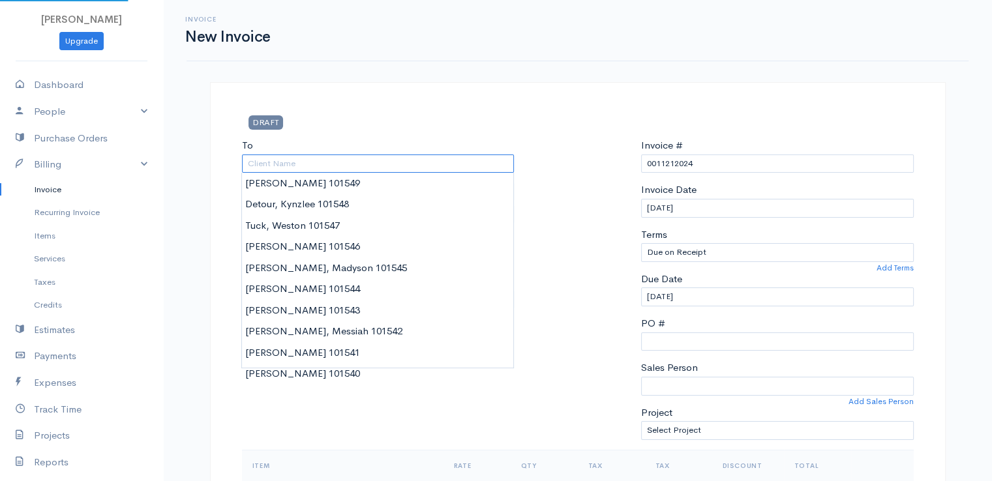
click at [266, 165] on input "To" at bounding box center [378, 164] width 273 height 19
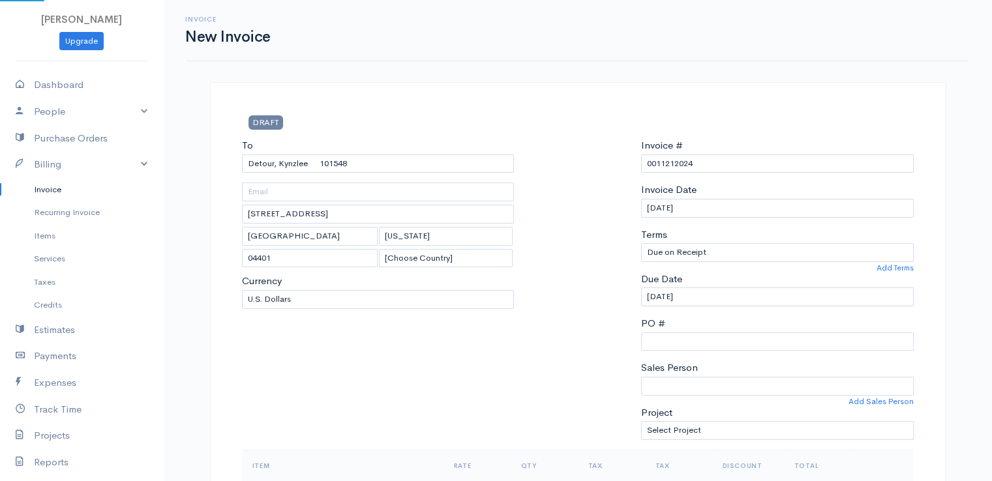
click at [667, 163] on input "0011212024" at bounding box center [777, 164] width 273 height 19
paste input "[DATE]"
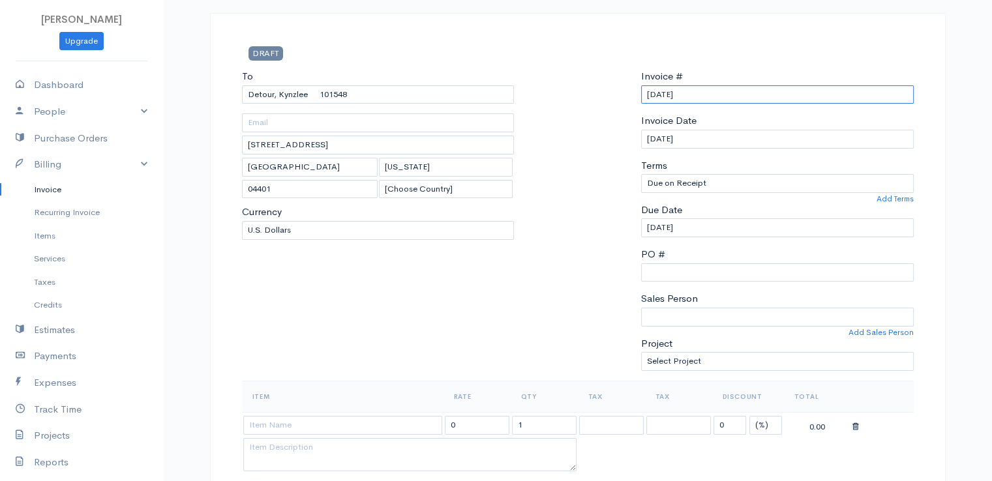
scroll to position [261, 0]
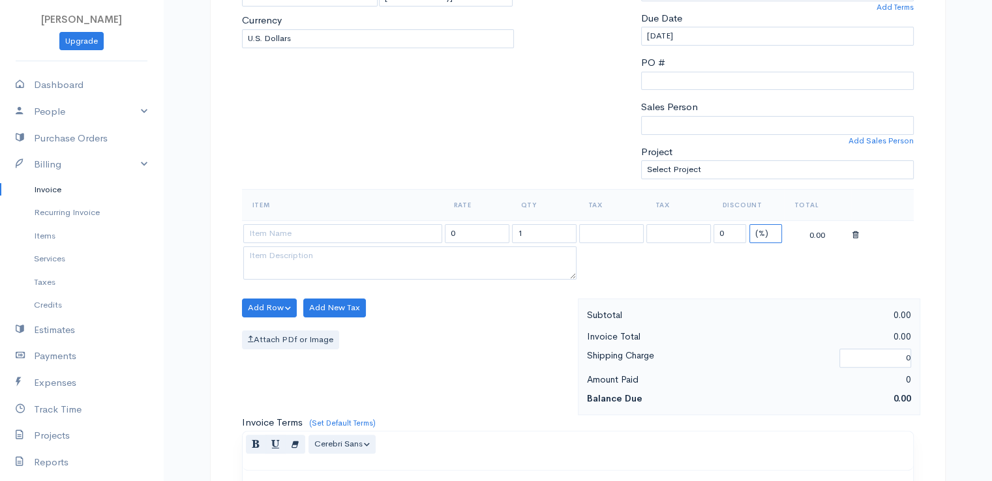
click at [767, 234] on select "(%) Flat" at bounding box center [766, 233] width 33 height 19
click at [750, 224] on select "(%) Flat" at bounding box center [766, 233] width 33 height 19
click at [346, 232] on input at bounding box center [342, 233] width 199 height 19
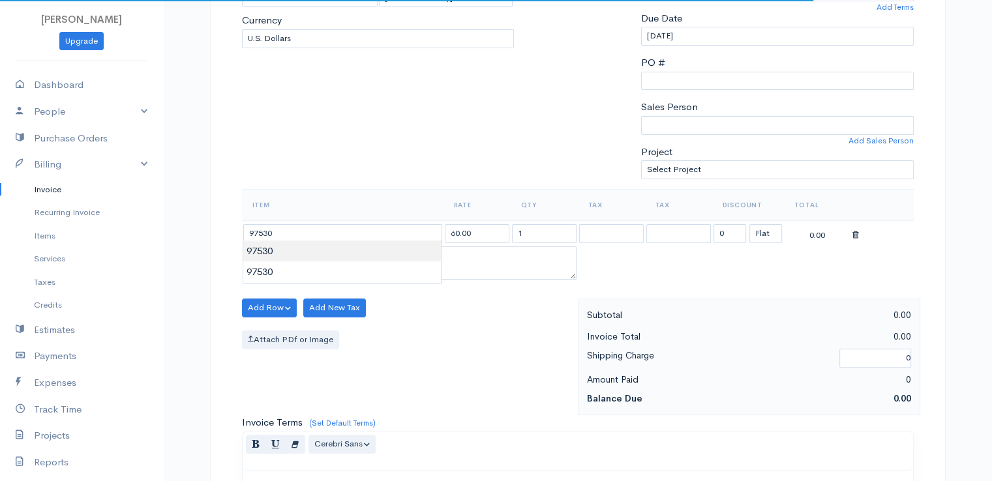
click at [347, 254] on body "[PERSON_NAME] Upgrade Dashboard People Clients Vendors Staff Users Purchase Ord…" at bounding box center [496, 303] width 992 height 1128
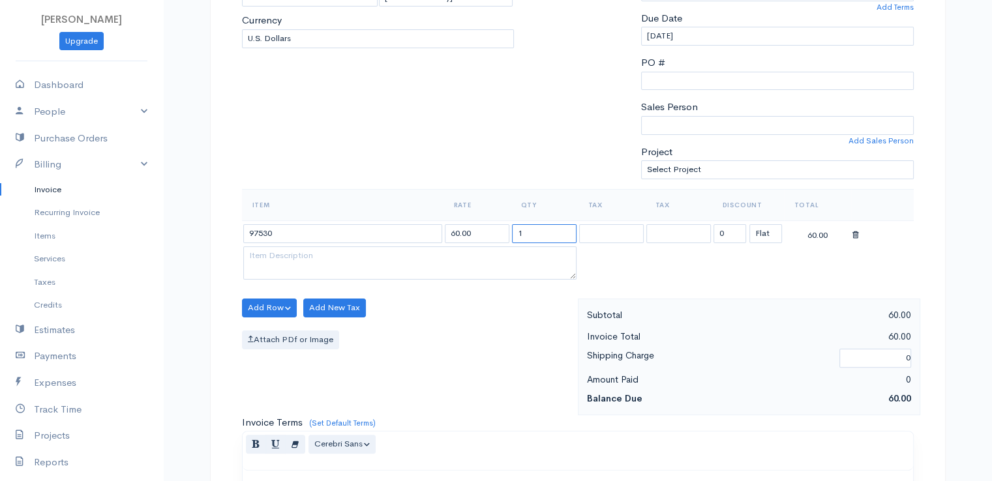
click at [539, 228] on input "1" at bounding box center [544, 233] width 65 height 19
click at [498, 373] on div "Add Row Add Item Row Add Time Row Add New Tax Attach PDf or Image" at bounding box center [407, 357] width 342 height 117
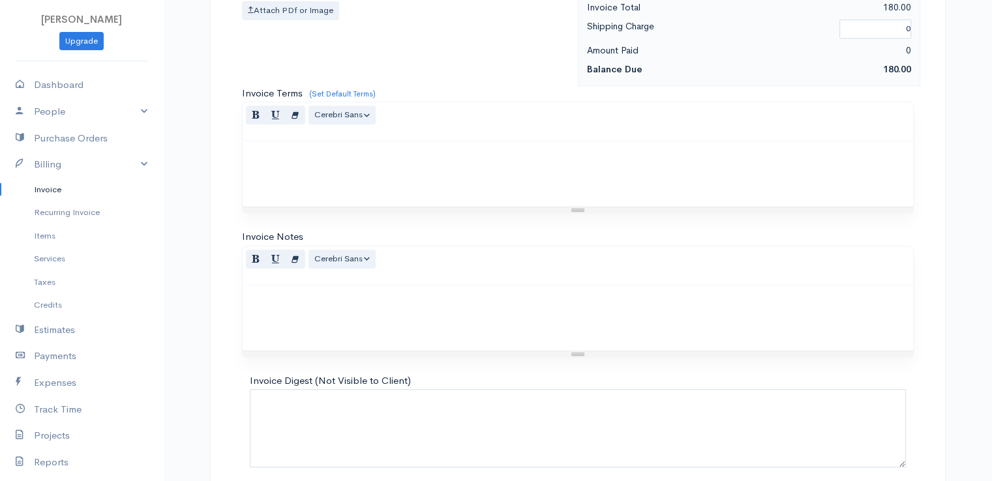
scroll to position [642, 0]
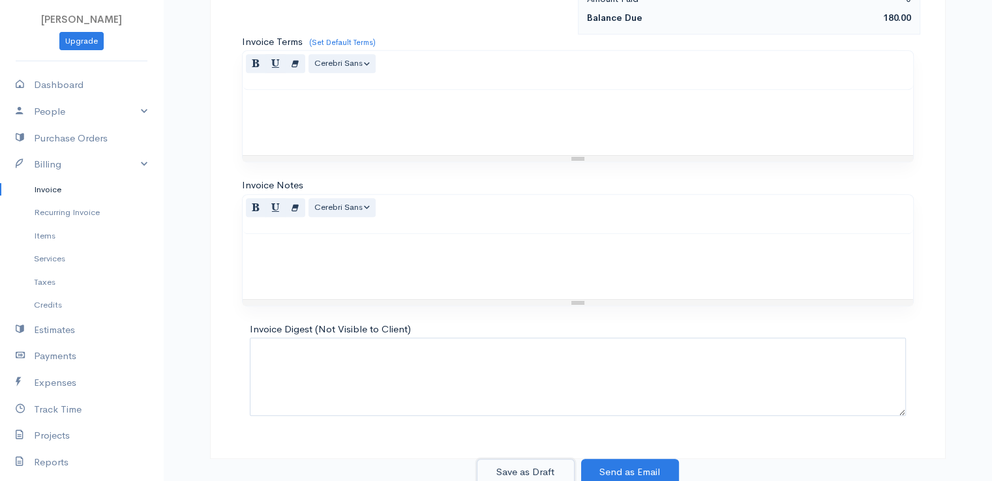
click at [530, 468] on button "Save as Draft" at bounding box center [526, 472] width 98 height 27
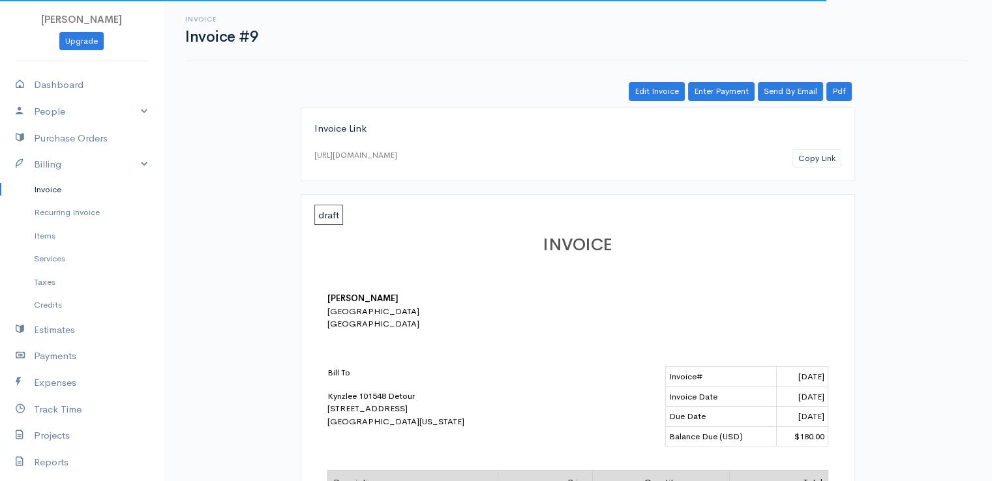
drag, startPoint x: 42, startPoint y: 190, endPoint x: 73, endPoint y: 190, distance: 31.3
click at [42, 190] on link "Invoice" at bounding box center [81, 189] width 163 height 23
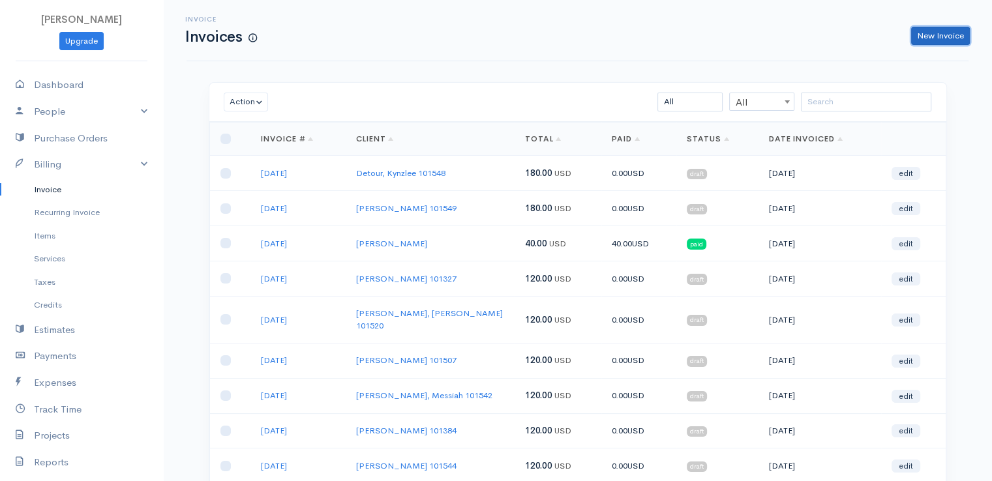
click at [939, 35] on link "New Invoice" at bounding box center [940, 36] width 59 height 19
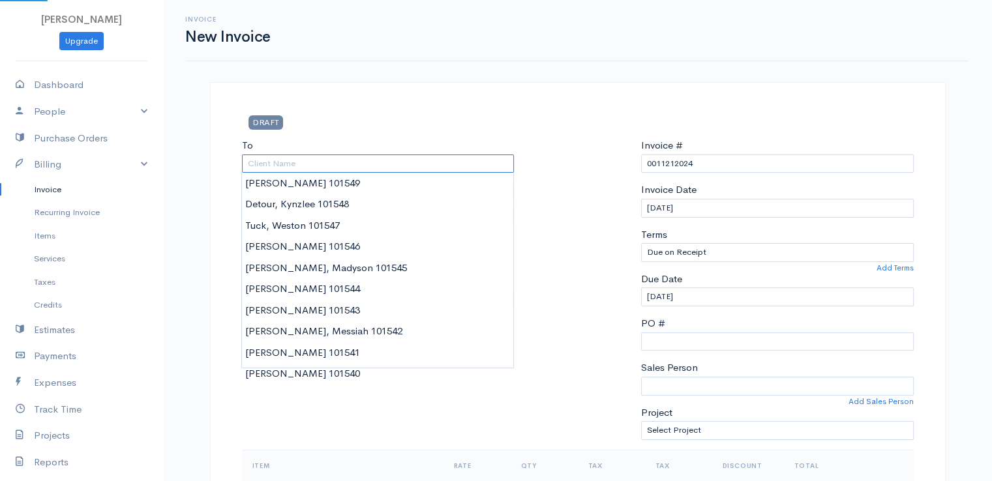
click at [273, 160] on input "To" at bounding box center [378, 164] width 273 height 19
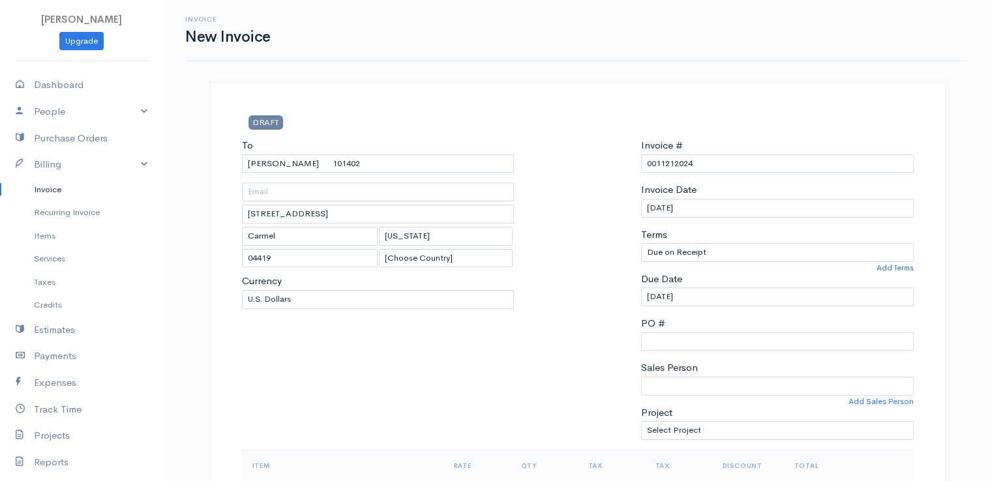
click at [663, 160] on input "0011212024" at bounding box center [777, 164] width 273 height 19
paste input "[DATE]"
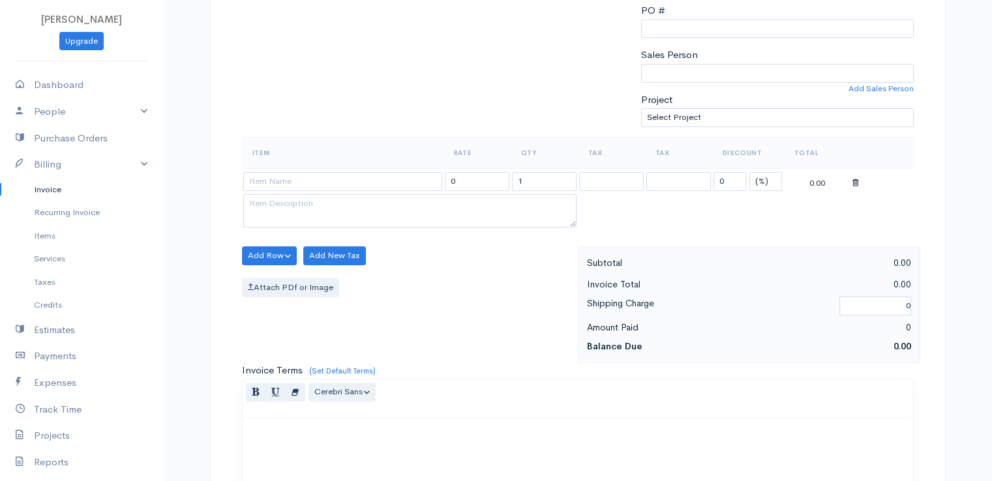
scroll to position [326, 0]
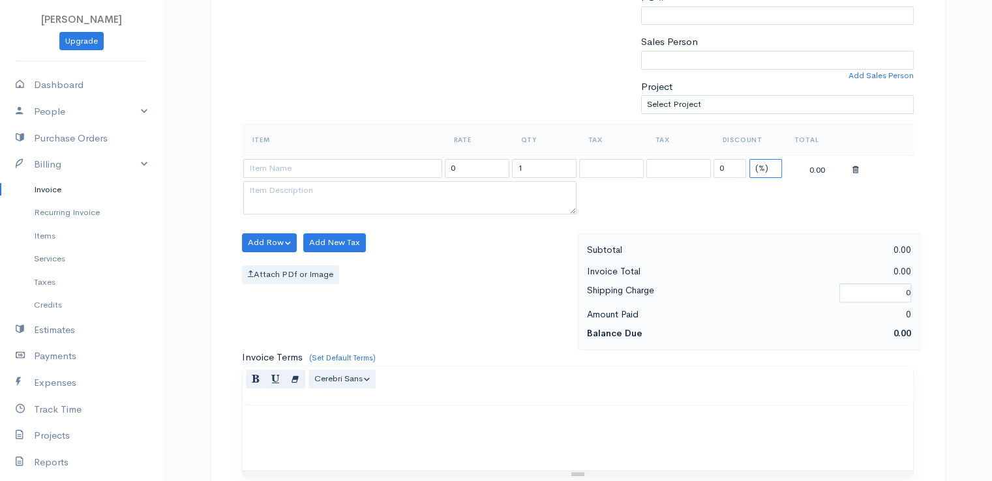
drag, startPoint x: 758, startPoint y: 162, endPoint x: 759, endPoint y: 172, distance: 9.9
click at [758, 162] on select "(%) Flat" at bounding box center [766, 168] width 33 height 19
click at [750, 159] on select "(%) Flat" at bounding box center [766, 168] width 33 height 19
click at [534, 163] on input "1" at bounding box center [544, 168] width 65 height 19
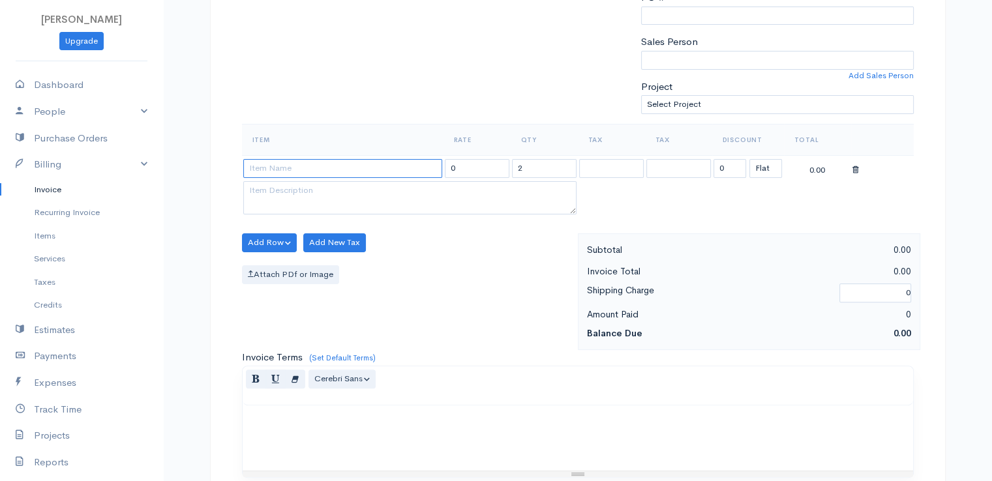
click at [334, 168] on input at bounding box center [342, 168] width 199 height 19
click at [337, 192] on body "[PERSON_NAME] Upgrade Dashboard People Clients Vendors Staff Users Purchase Ord…" at bounding box center [496, 238] width 992 height 1128
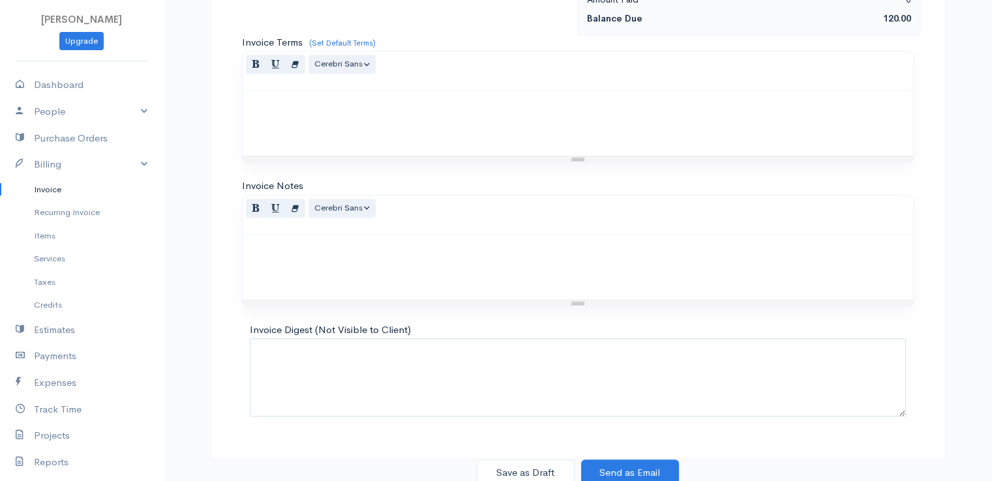
scroll to position [642, 0]
click at [528, 466] on button "Save as Draft" at bounding box center [526, 472] width 98 height 27
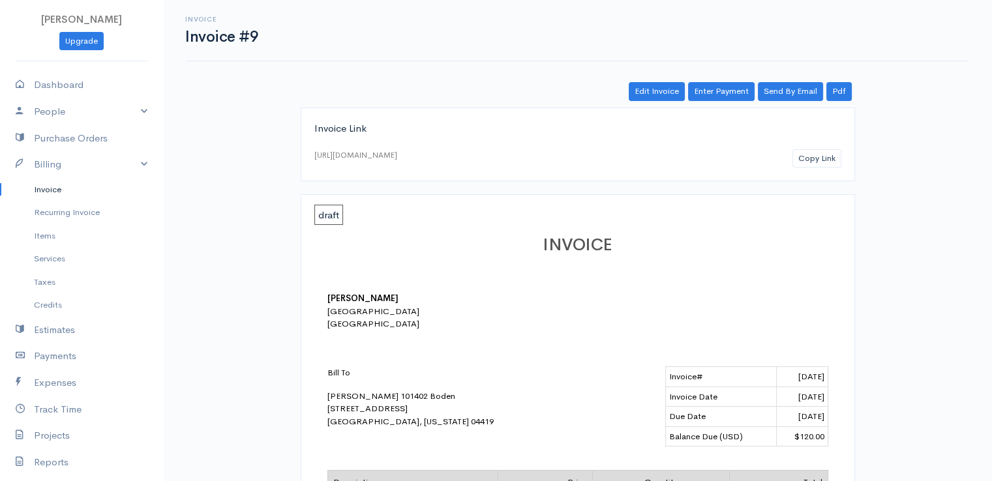
click at [54, 189] on link "Invoice" at bounding box center [81, 189] width 163 height 23
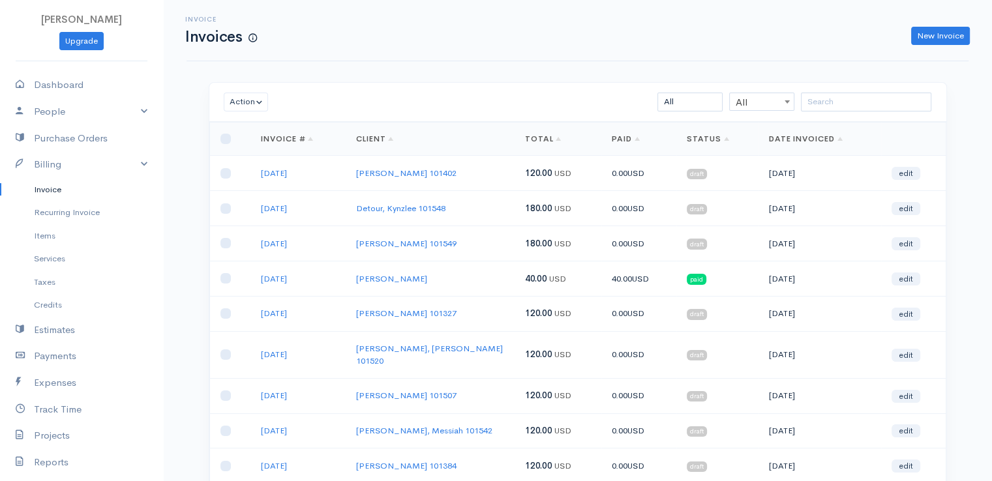
click at [814, 37] on div "New Invoice" at bounding box center [620, 36] width 713 height 19
click at [53, 194] on link "Invoice" at bounding box center [81, 189] width 163 height 23
click at [53, 190] on link "Invoice" at bounding box center [81, 189] width 163 height 23
click at [851, 105] on input "search" at bounding box center [866, 102] width 130 height 19
